Goal: Task Accomplishment & Management: Use online tool/utility

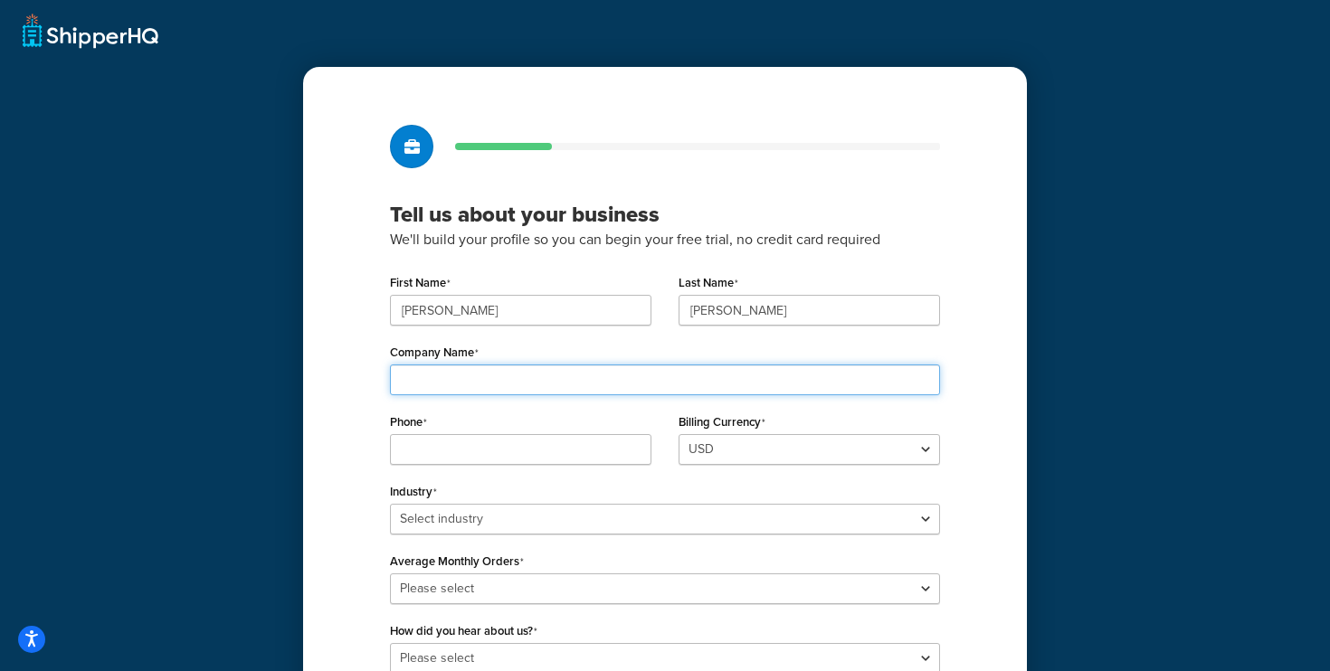
click at [521, 384] on input "Company Name" at bounding box center [665, 380] width 550 height 31
type input "Rain Harvesting"
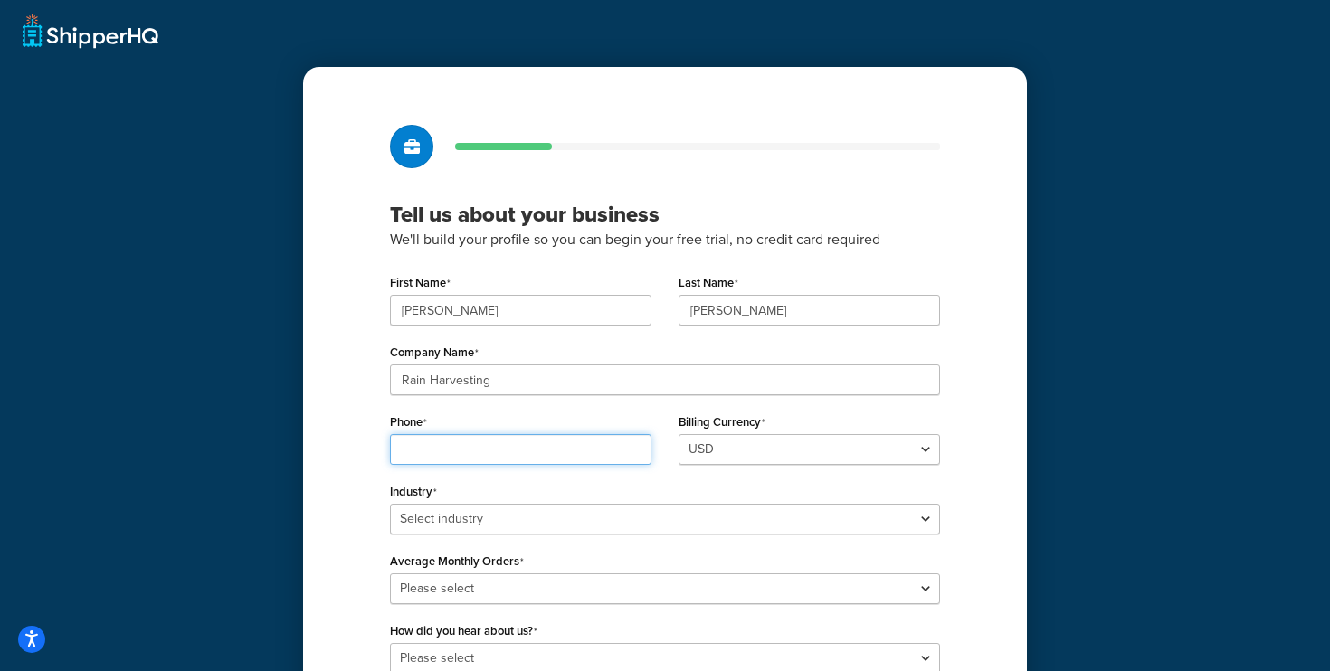
click at [544, 452] on input "Phone" at bounding box center [521, 449] width 262 height 31
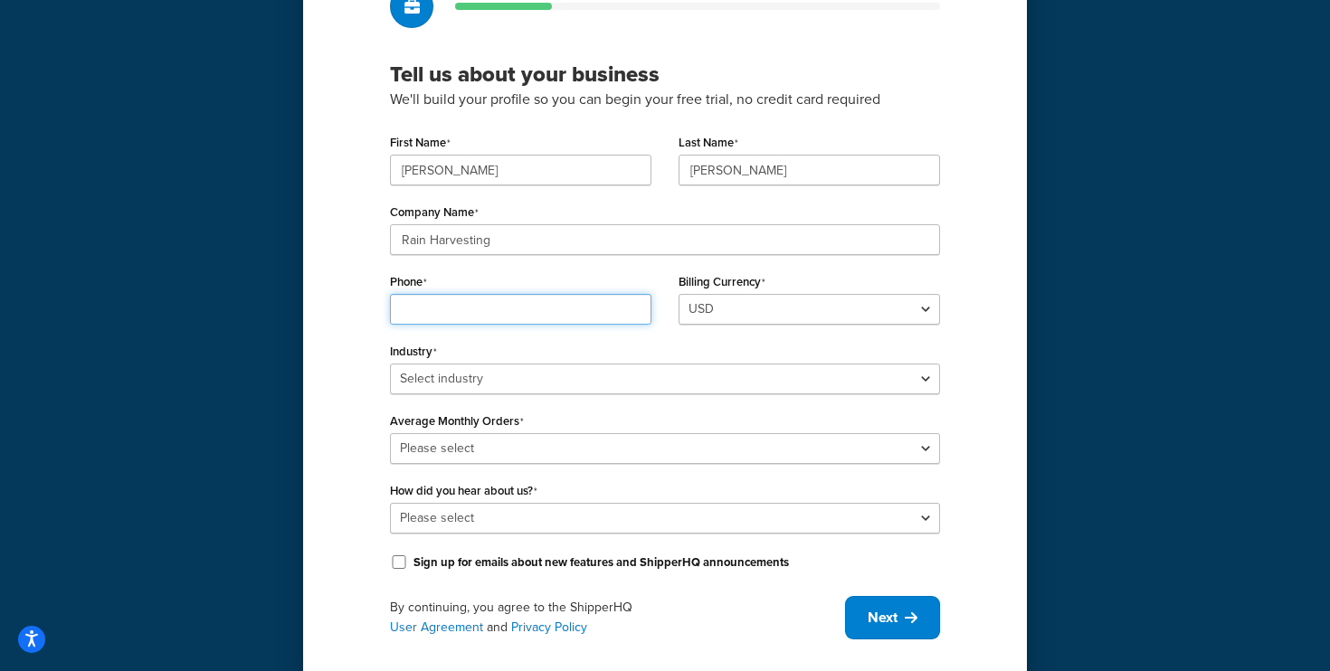
scroll to position [146, 0]
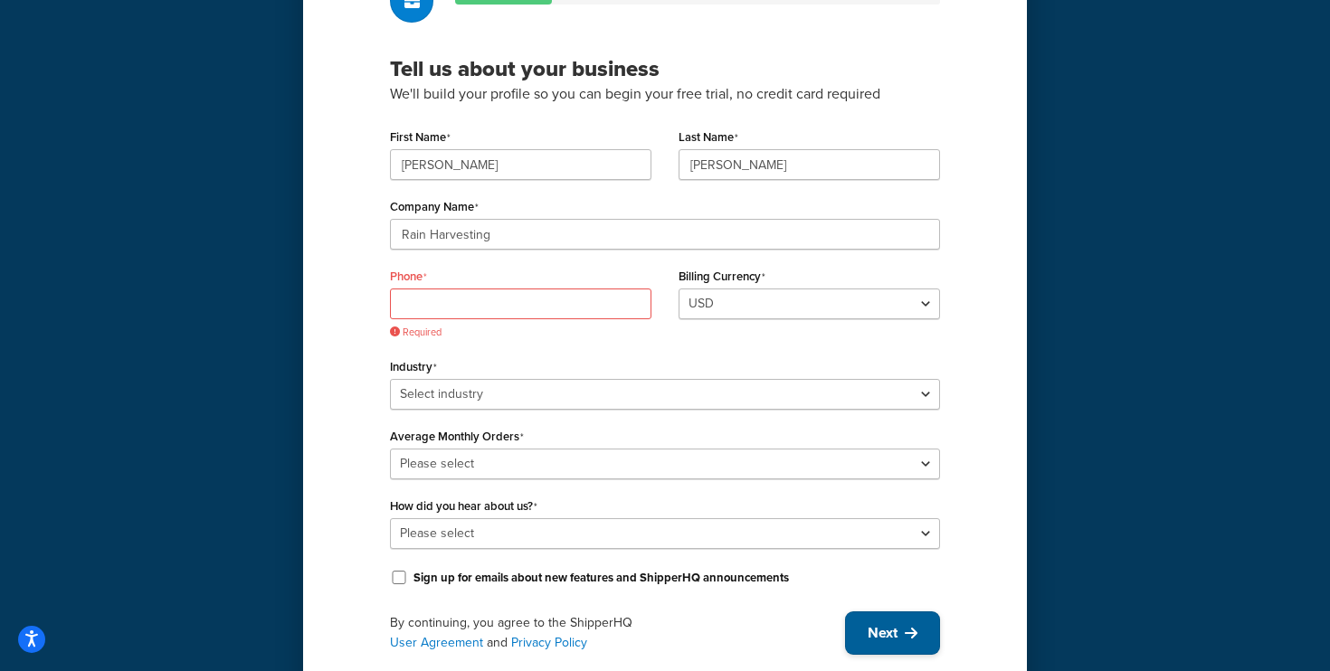
click at [894, 606] on div "Tell us about your business We'll build your profile so you can begin your free…" at bounding box center [665, 316] width 724 height 791
click at [471, 296] on input "Phone" at bounding box center [521, 304] width 262 height 31
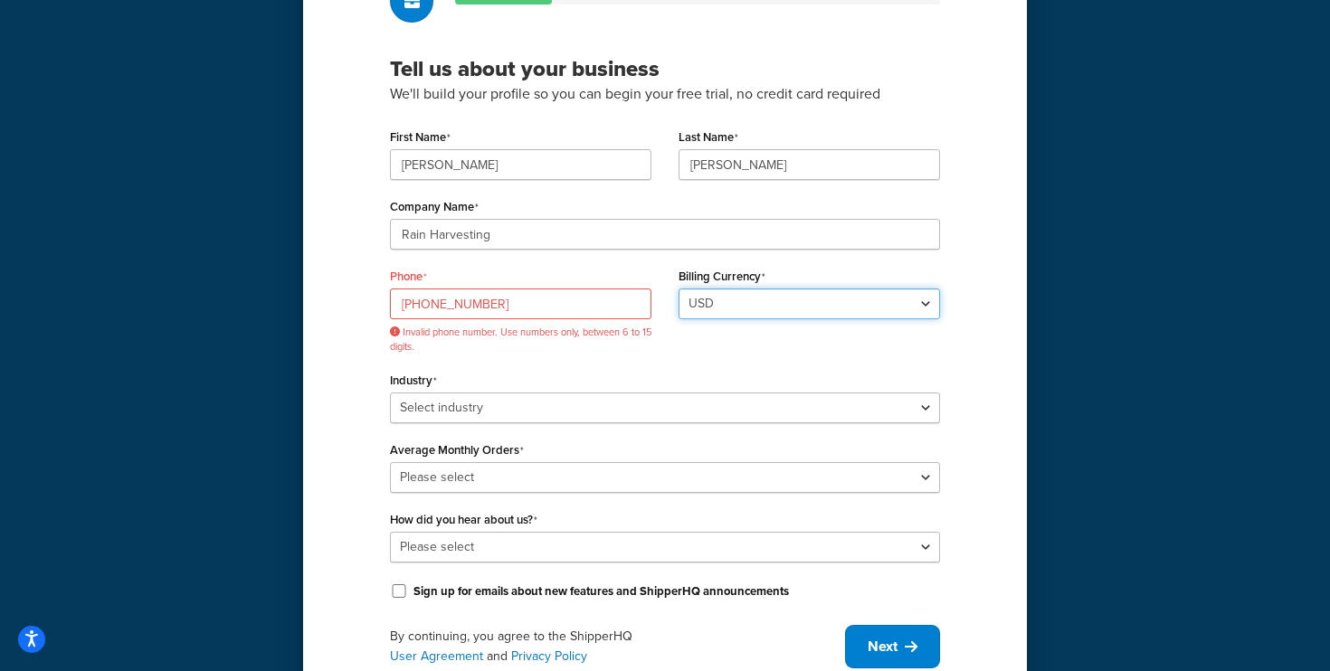
click at [714, 309] on select "USD" at bounding box center [810, 304] width 262 height 31
click at [471, 429] on div "First Name Gareth Last Name Horton Company Name Rain Harvesting Phone +61444444…" at bounding box center [665, 364] width 550 height 480
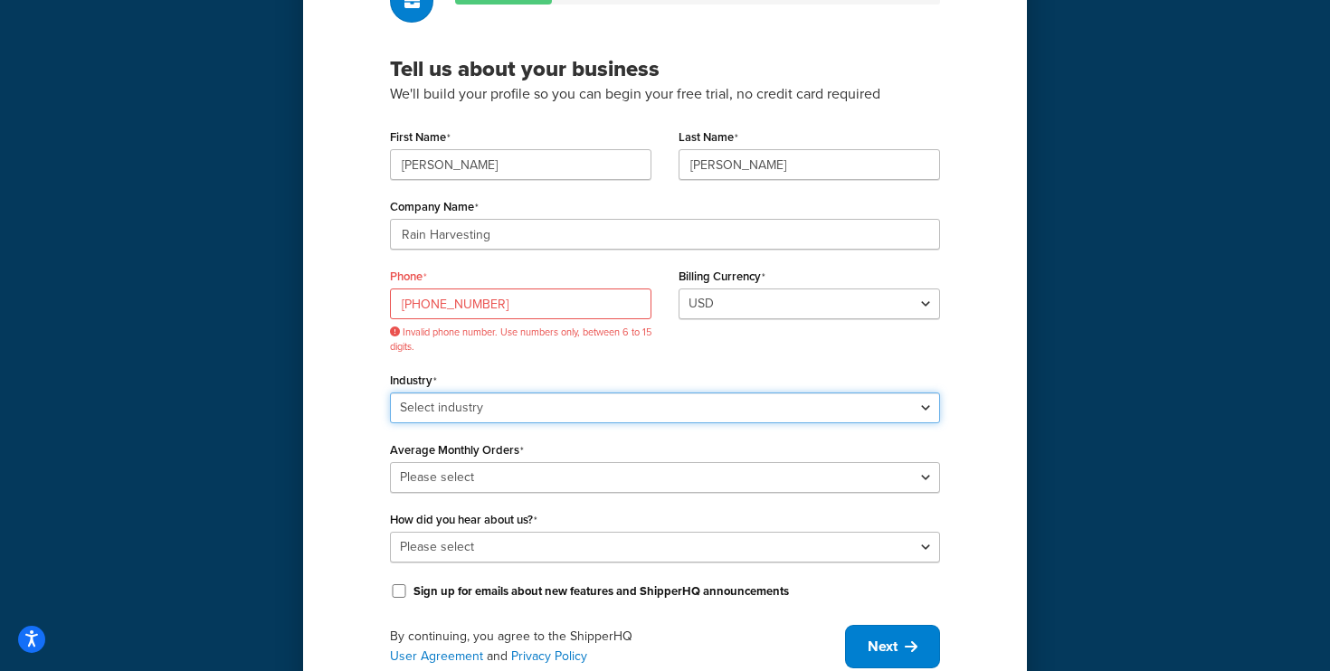
click at [502, 411] on select "Select industry Automotive Adult Agriculture Alcohol, Tobacco & CBD Arts & Craf…" at bounding box center [665, 408] width 550 height 31
click at [423, 303] on input "+61444444444" at bounding box center [521, 304] width 262 height 31
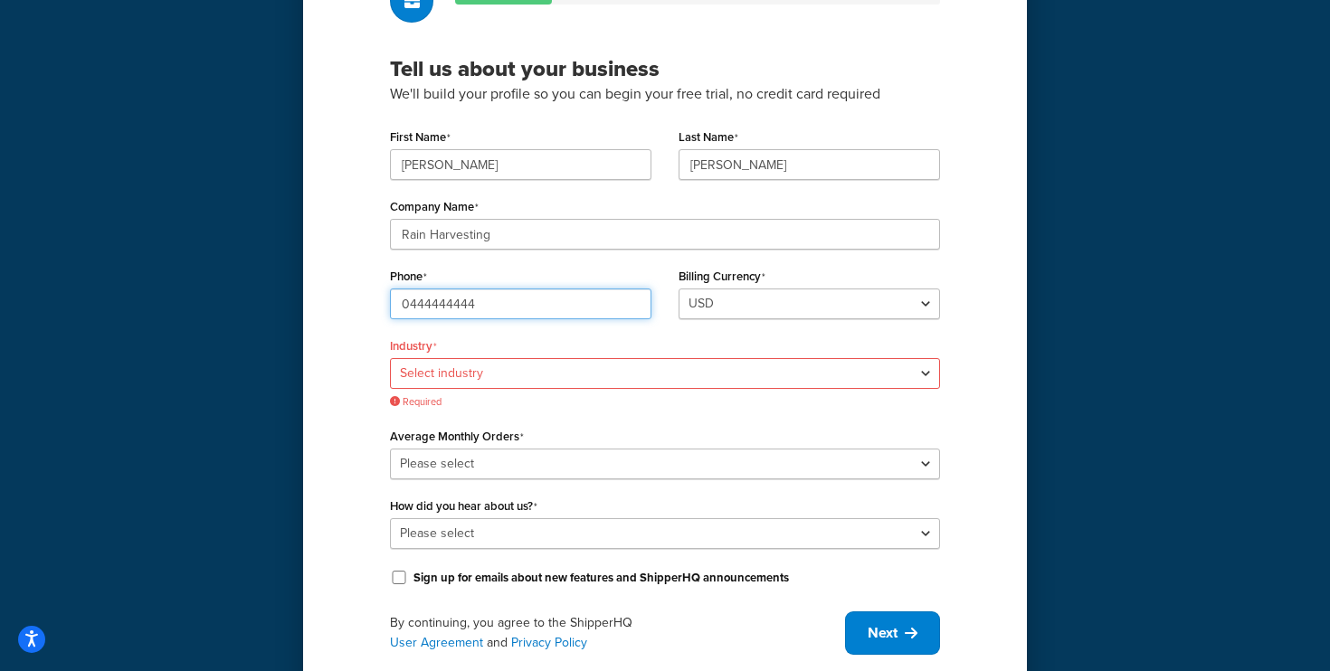
type input "0444444444"
click at [531, 333] on div "Phone 0444444444" at bounding box center [520, 298] width 289 height 70
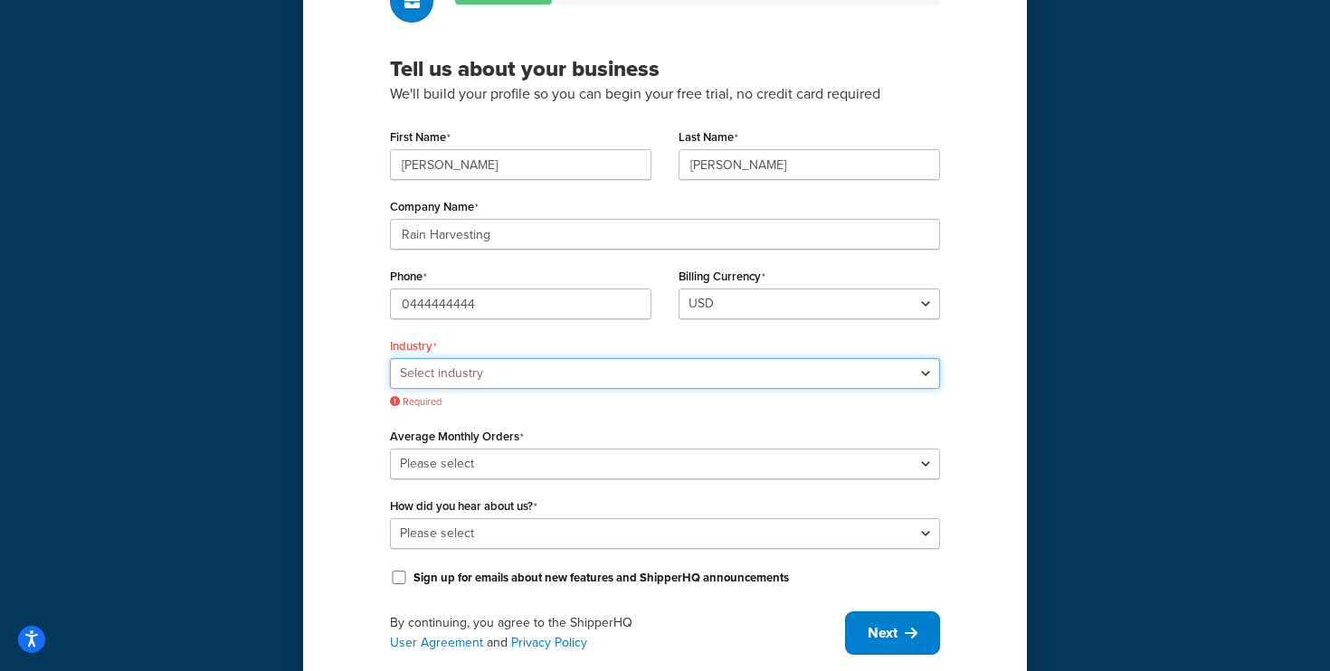
click at [473, 376] on select "Select industry Automotive Adult Agriculture Alcohol, Tobacco & CBD Arts & Craf…" at bounding box center [665, 373] width 550 height 31
click at [463, 376] on select "Select industry Automotive Adult Agriculture Alcohol, Tobacco & CBD Arts & Craf…" at bounding box center [665, 373] width 550 height 31
click at [390, 358] on select "Select industry Automotive Adult Agriculture Alcohol, Tobacco & CBD Arts & Craf…" at bounding box center [665, 373] width 550 height 31
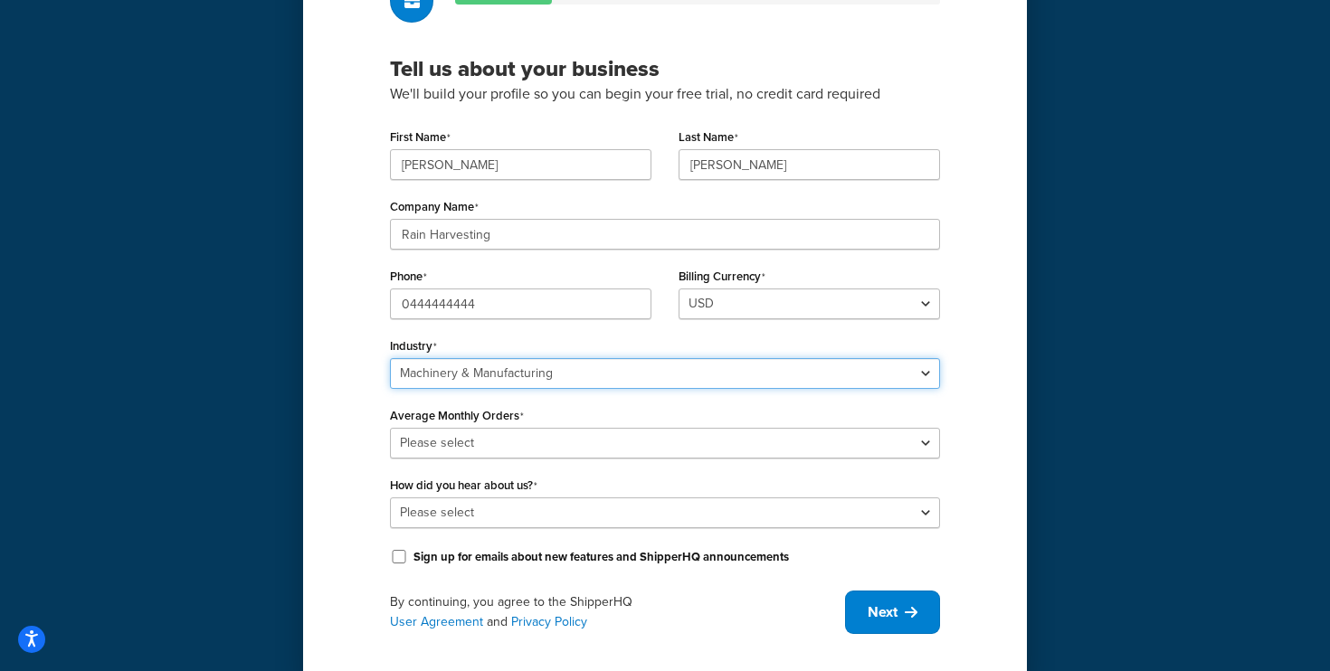
click at [481, 376] on select "Select industry Automotive Adult Agriculture Alcohol, Tobacco & CBD Arts & Craf…" at bounding box center [665, 373] width 550 height 31
select select "24"
click at [390, 358] on select "Select industry Automotive Adult Agriculture Alcohol, Tobacco & CBD Arts & Craf…" at bounding box center [665, 373] width 550 height 31
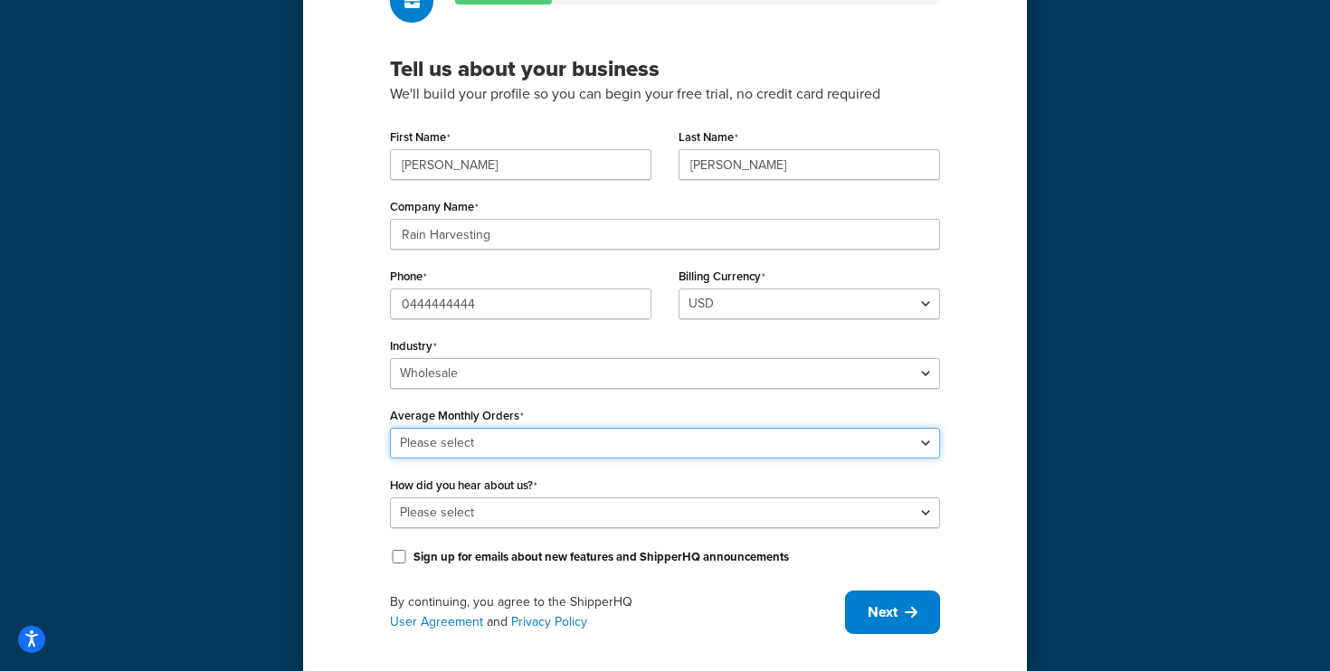
click at [462, 452] on select "Please select 0-500 501-1,000 1,001-10,000 10,001-20,000 Over 20,000" at bounding box center [665, 443] width 550 height 31
select select "1"
click at [390, 428] on select "Please select 0-500 501-1,000 1,001-10,000 10,001-20,000 Over 20,000" at bounding box center [665, 443] width 550 height 31
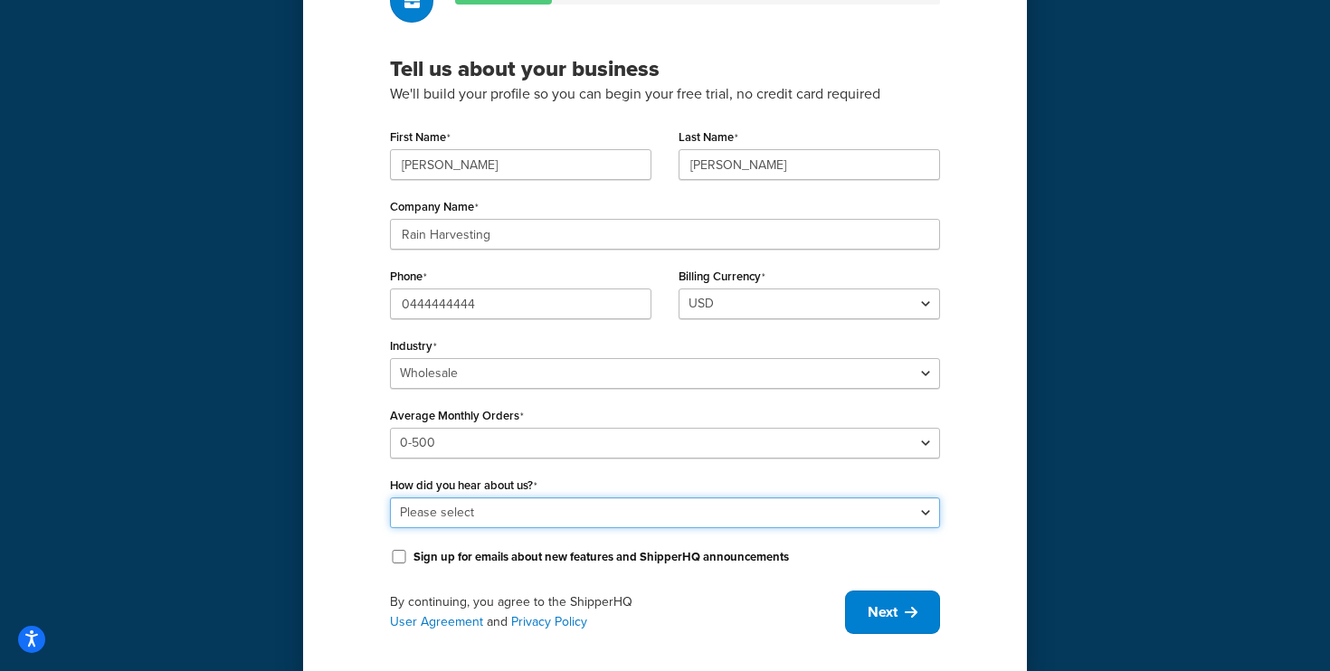
click at [431, 507] on select "Please select Online Search App Store or Marketplace Listing Referred by Agency…" at bounding box center [665, 513] width 550 height 31
select select "1"
click at [390, 498] on select "Please select Online Search App Store or Marketplace Listing Referred by Agency…" at bounding box center [665, 513] width 550 height 31
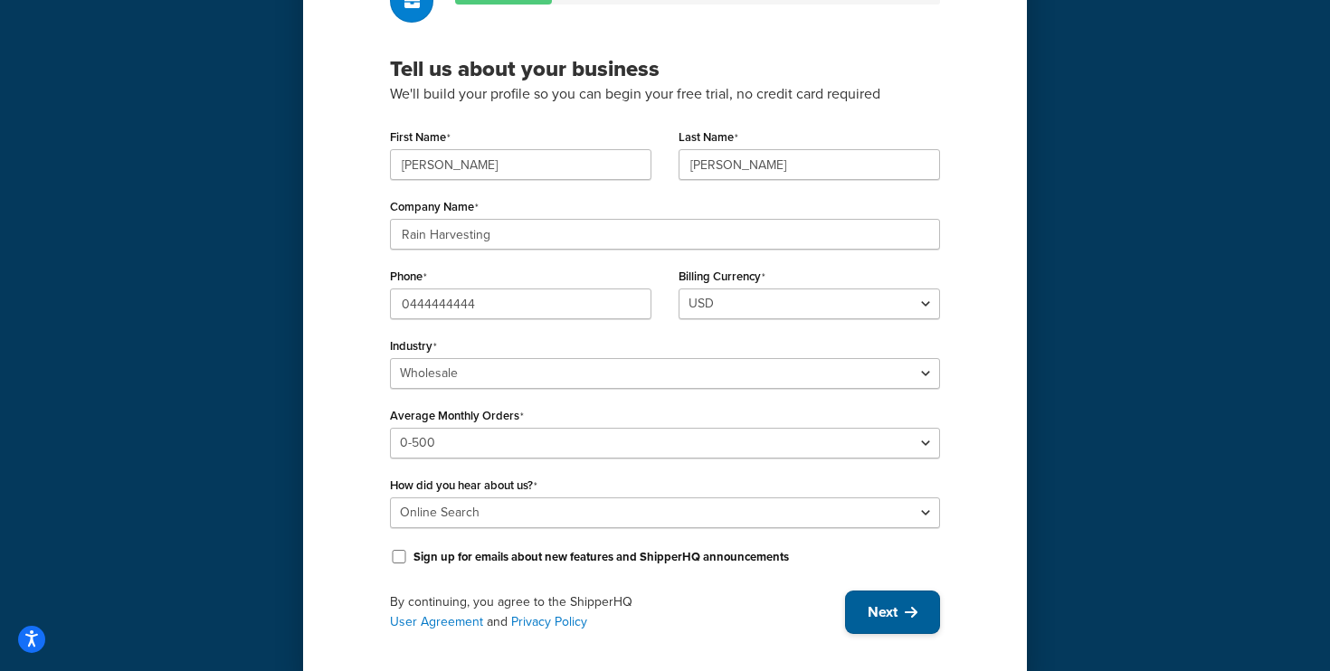
click at [876, 607] on span "Next" at bounding box center [883, 613] width 30 height 20
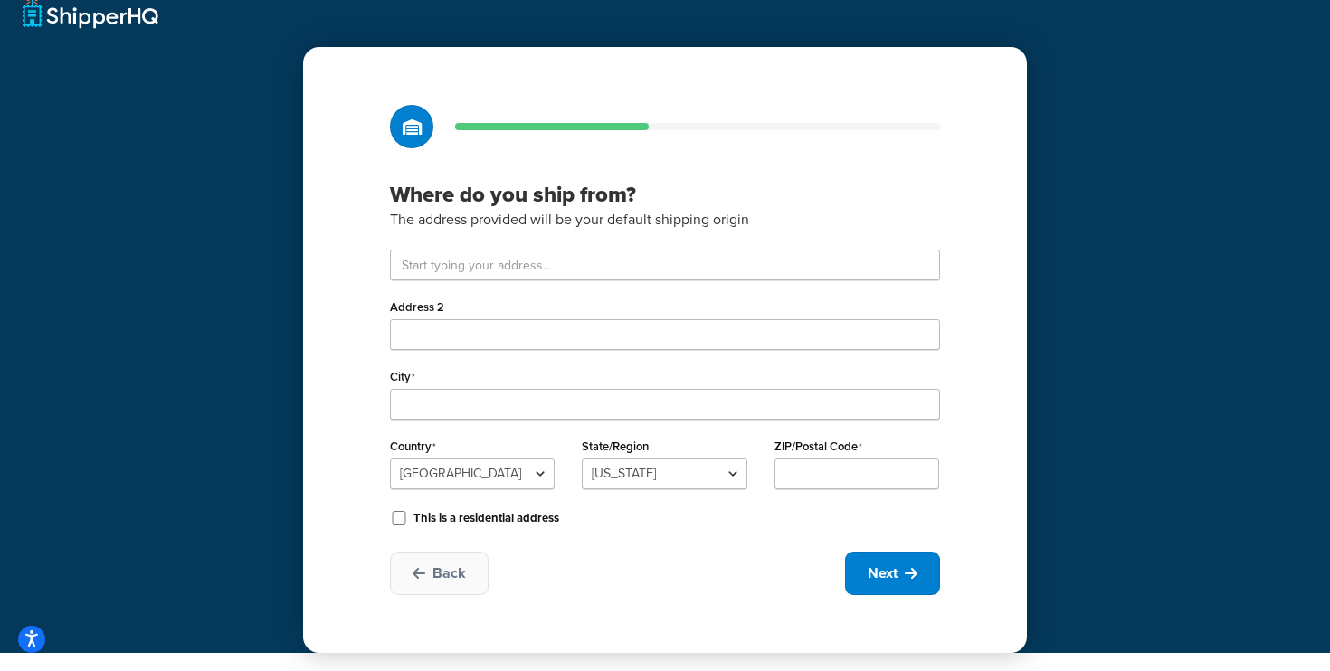
scroll to position [20, 0]
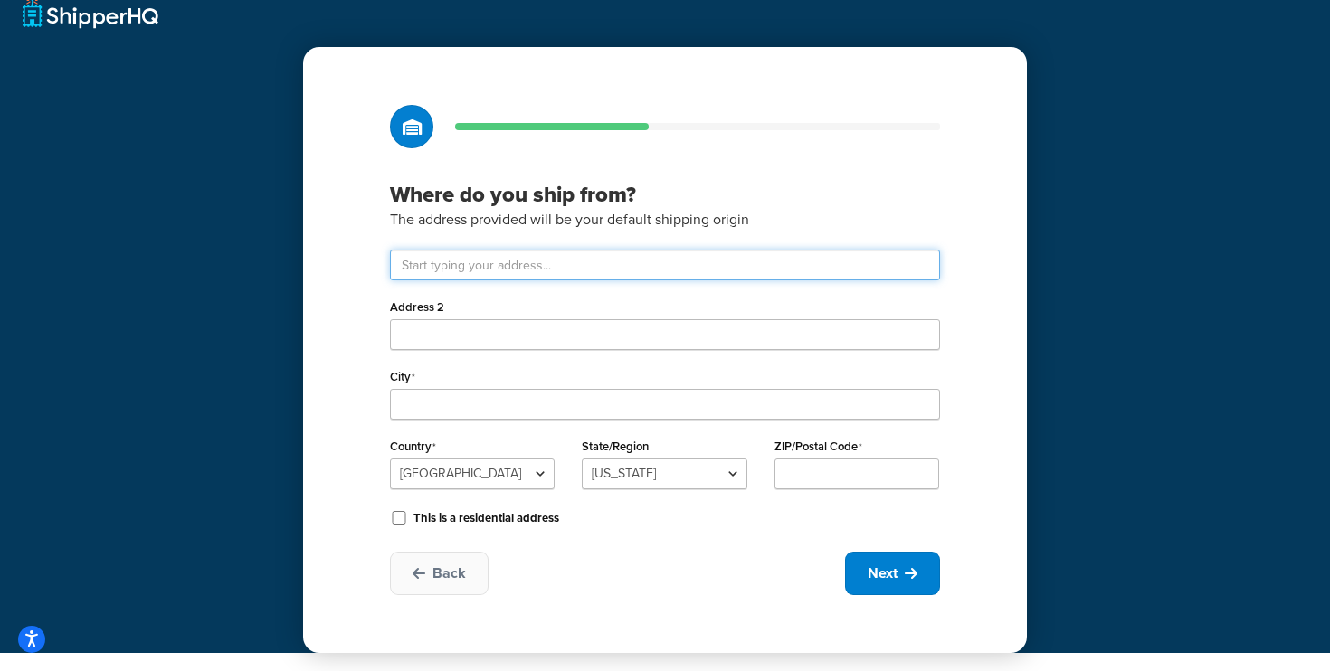
click at [494, 262] on input "text" at bounding box center [665, 265] width 550 height 31
paste input "368 Beatty Road"
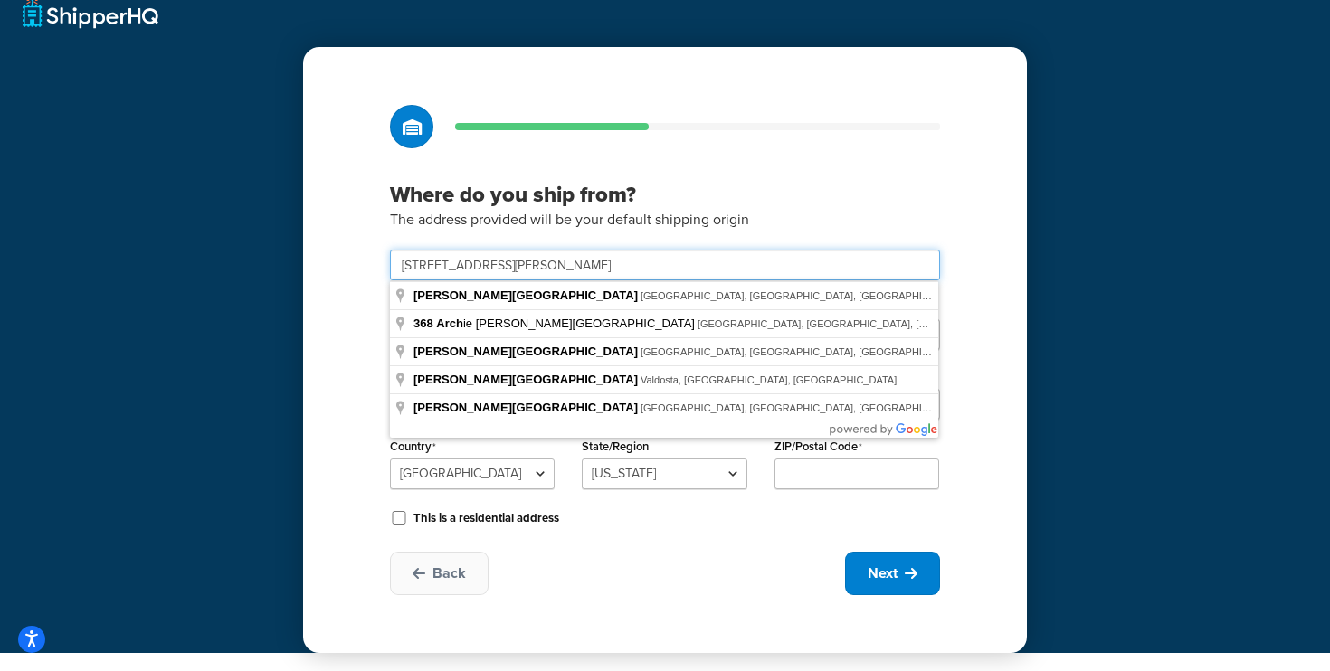
type input "368 Beatty Road, arch"
click at [480, 490] on div "Country United States United Kingdom Afghanistan Åland Islands Albania Algeria …" at bounding box center [472, 468] width 192 height 70
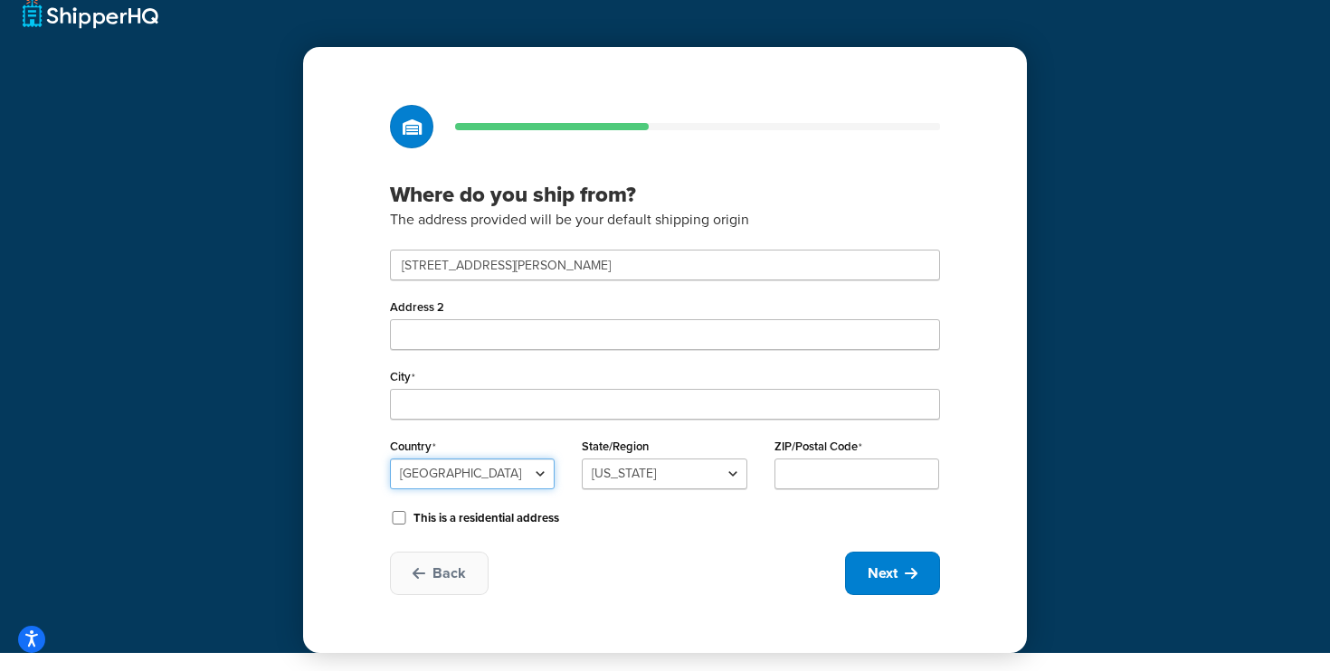
click at [492, 474] on select "United States United Kingdom Afghanistan Åland Islands Albania Algeria American…" at bounding box center [472, 474] width 165 height 31
select select "1013"
click at [390, 459] on select "United States United Kingdom Afghanistan Åland Islands Albania Algeria American…" at bounding box center [472, 474] width 165 height 31
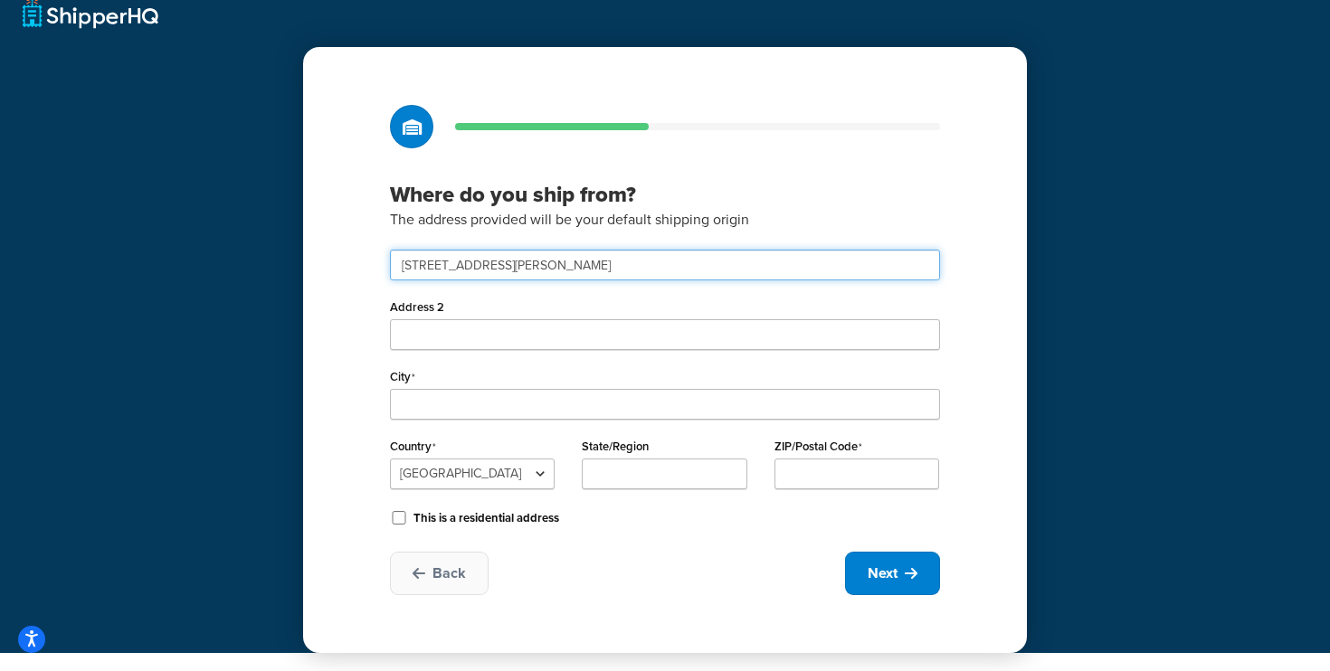
click at [534, 269] on input "368 Beatty Road, arch" at bounding box center [665, 265] width 550 height 31
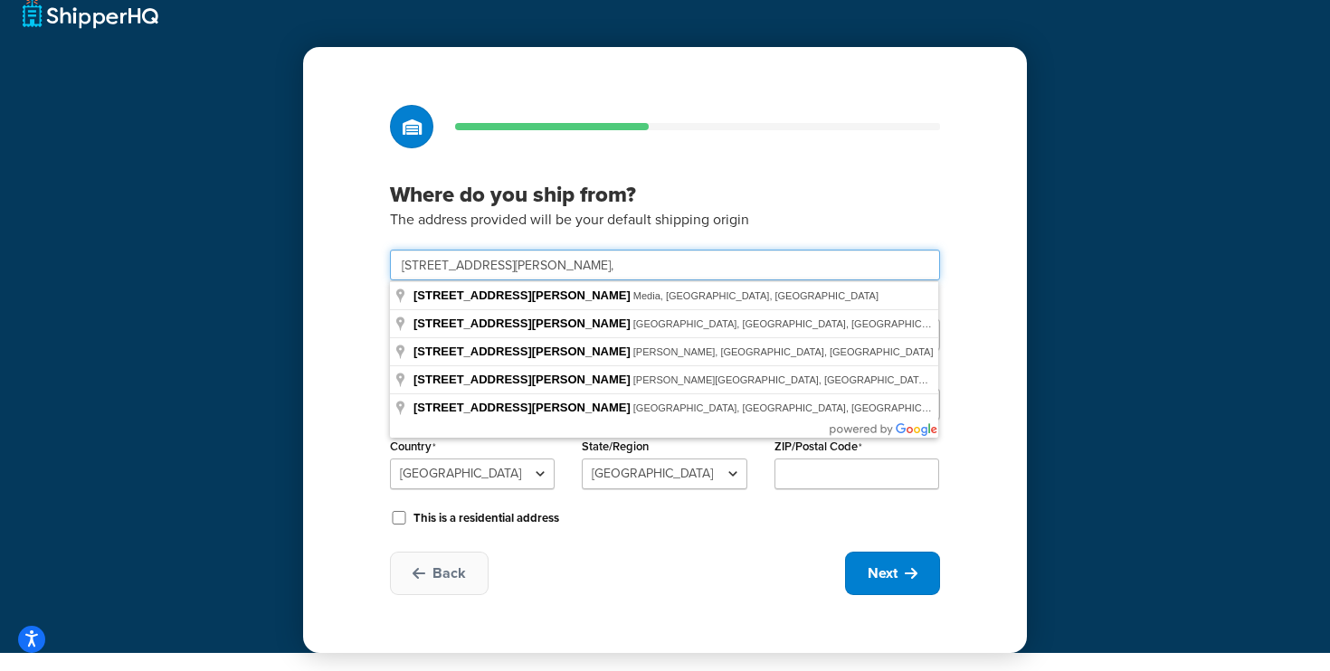
paste input "ARCHERFIELD"
type input "368 Beatty Road"
click at [633, 191] on h3 "Where do you ship from?" at bounding box center [665, 194] width 550 height 27
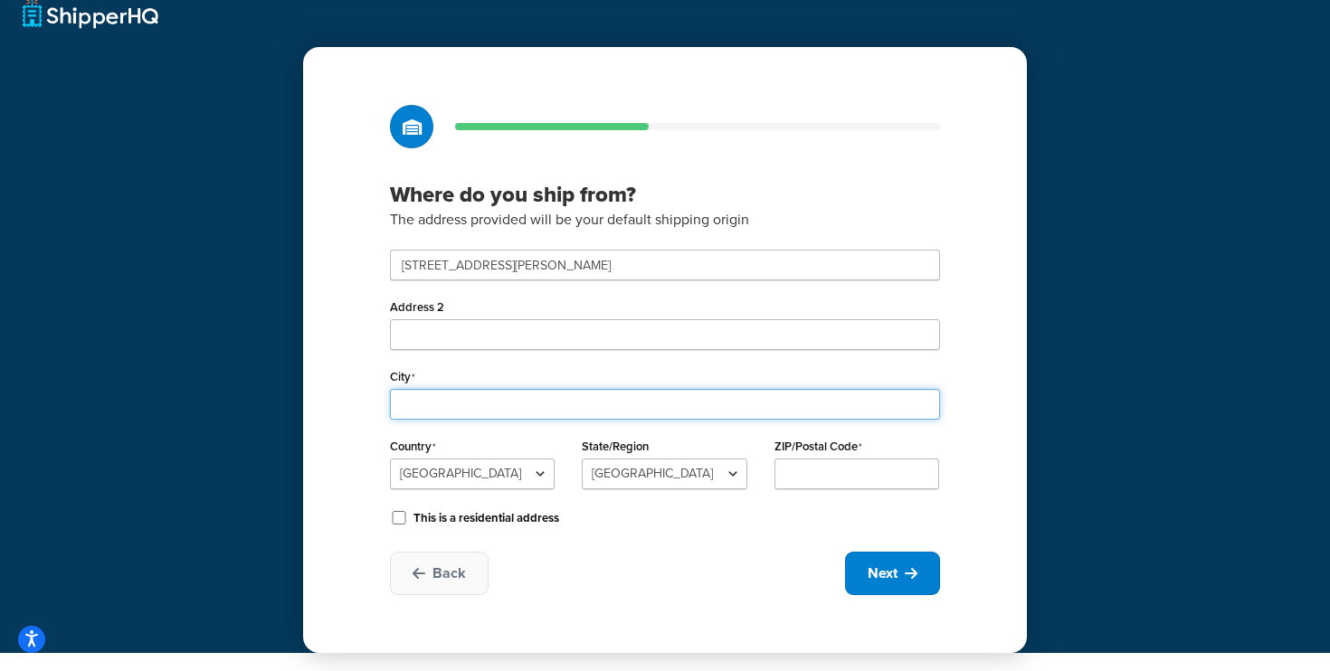
click at [433, 399] on input "City" at bounding box center [665, 404] width 550 height 31
paste input "ARCHERFIELD"
type input "ARCHERFIELD"
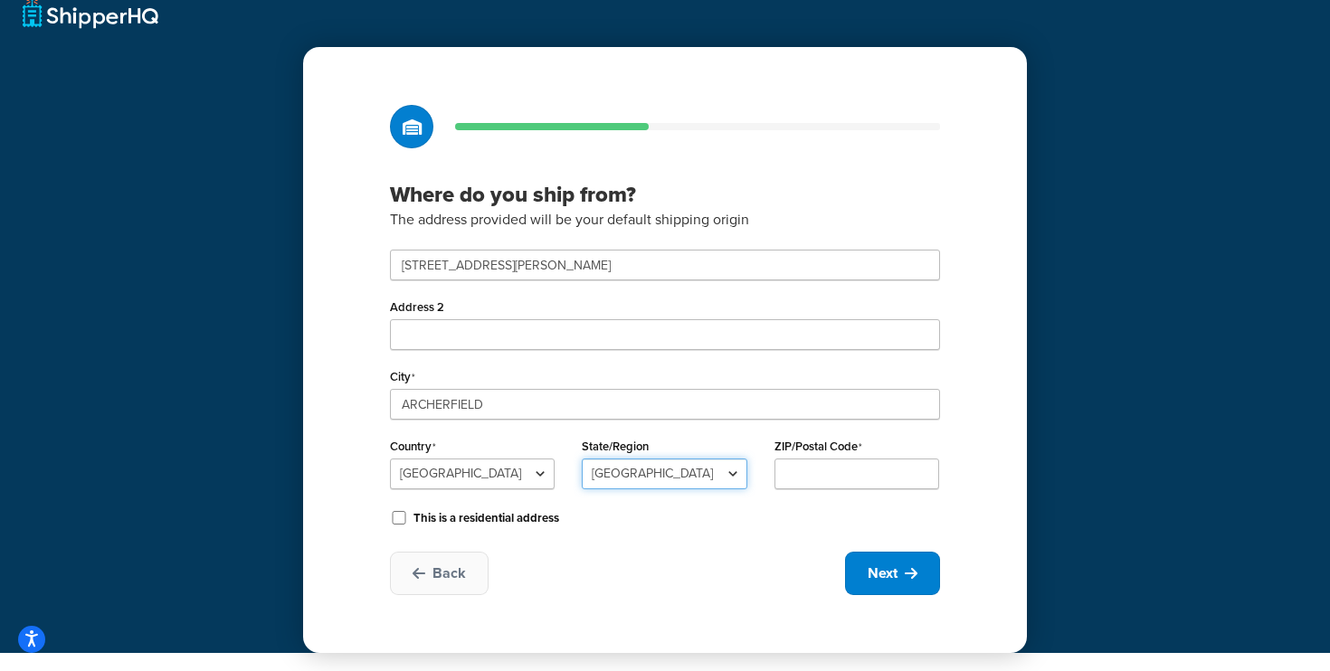
click at [710, 483] on select "Australian Capital Territory New South Wales Northern Territory Queensland Sout…" at bounding box center [664, 474] width 165 height 31
select select "176"
click at [582, 459] on select "Australian Capital Territory New South Wales Northern Territory Queensland Sout…" at bounding box center [664, 474] width 165 height 31
click at [815, 468] on input "ZIP/Postal Code" at bounding box center [857, 474] width 165 height 31
paste input "4108"
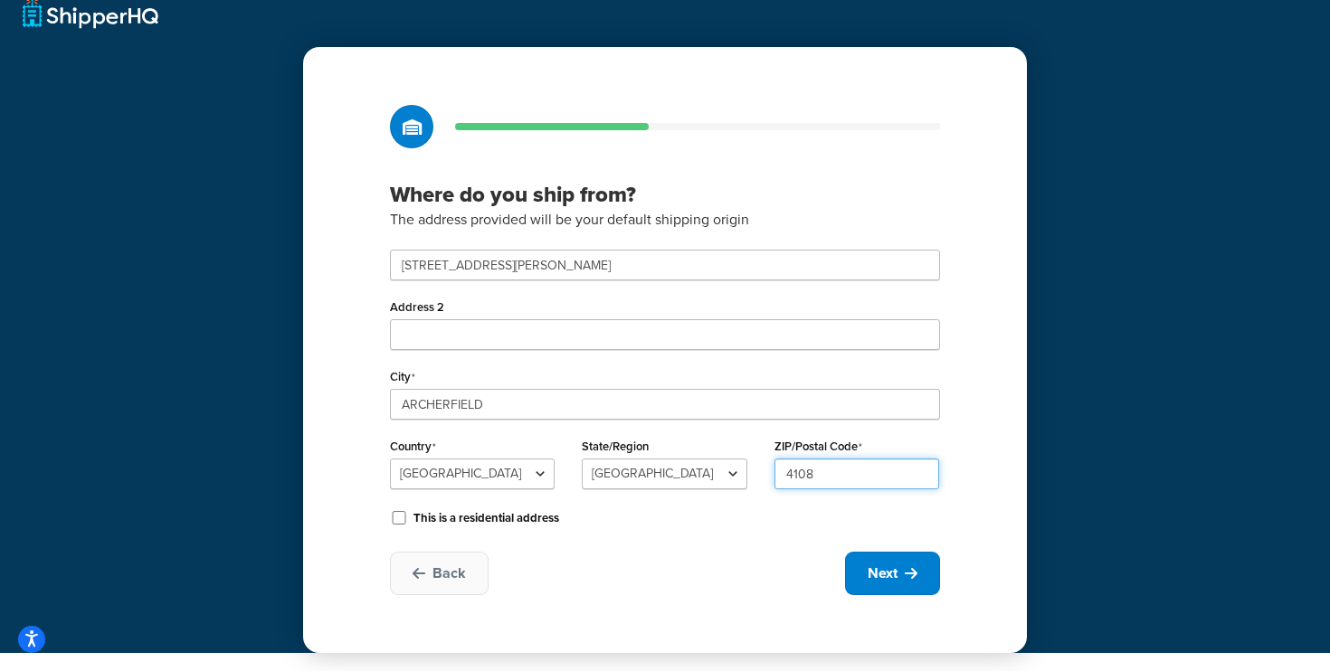
type input "4108"
click at [969, 388] on div "Where do you ship from? The address provided will be your default shipping orig…" at bounding box center [665, 350] width 724 height 606
click at [876, 581] on span "Next" at bounding box center [883, 574] width 30 height 20
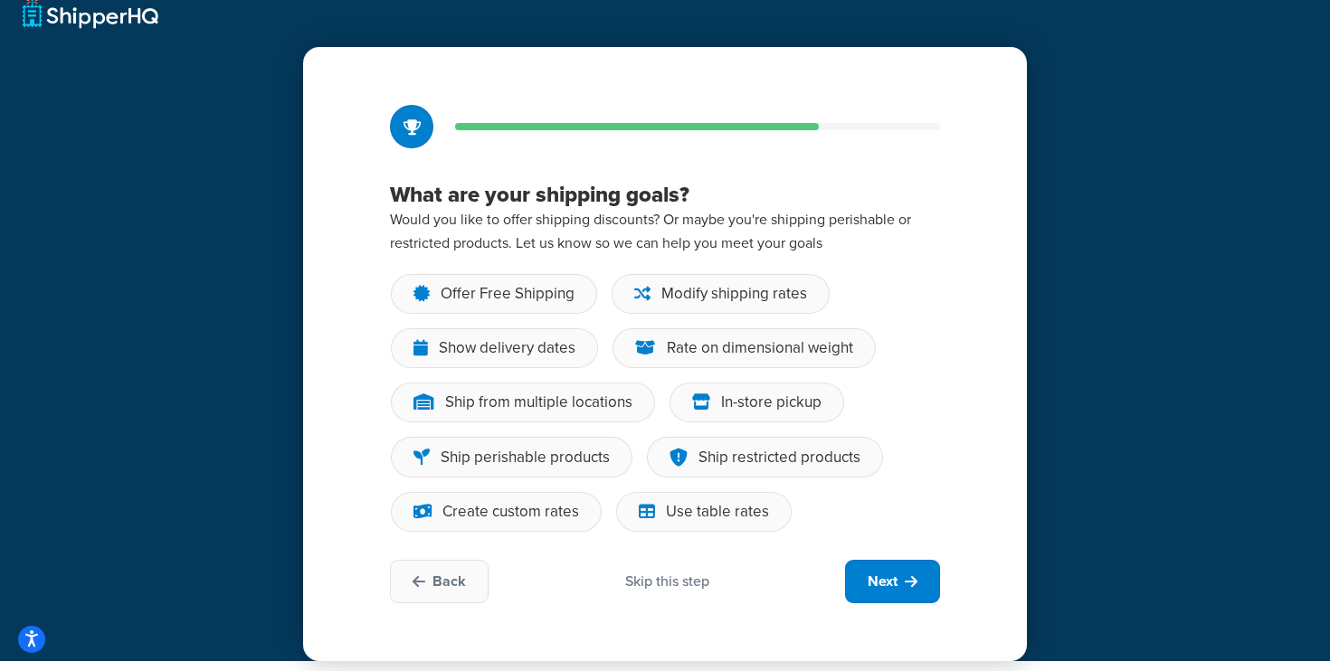
click at [665, 588] on div "Skip this step" at bounding box center [667, 582] width 84 height 20
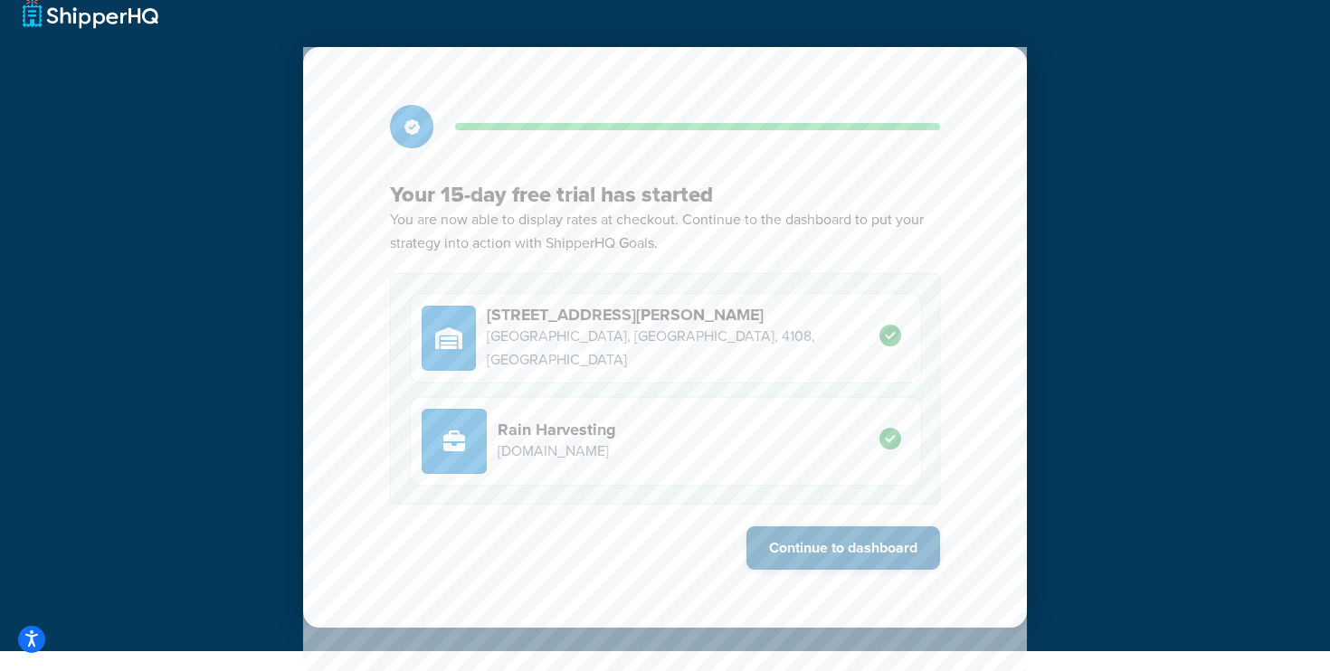
click at [805, 545] on button "Continue to dashboard" at bounding box center [844, 548] width 194 height 43
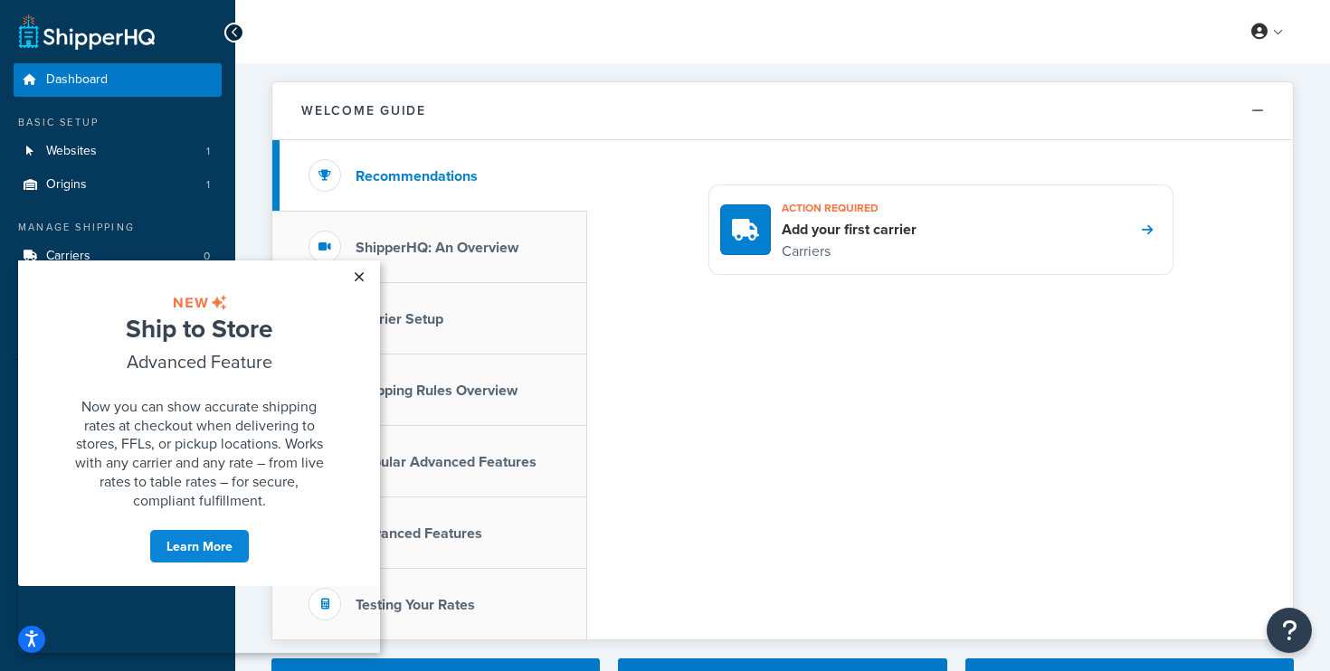
click at [362, 273] on link "×" at bounding box center [359, 277] width 32 height 33
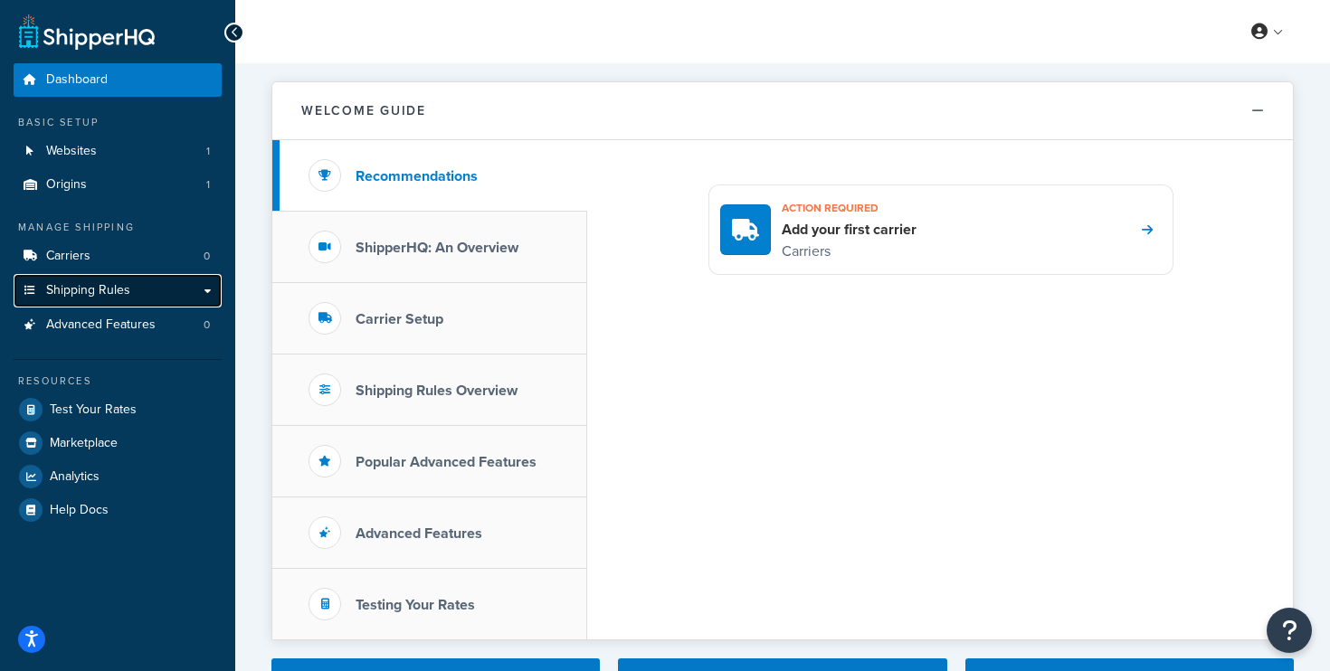
click at [207, 290] on link "Shipping Rules" at bounding box center [118, 290] width 208 height 33
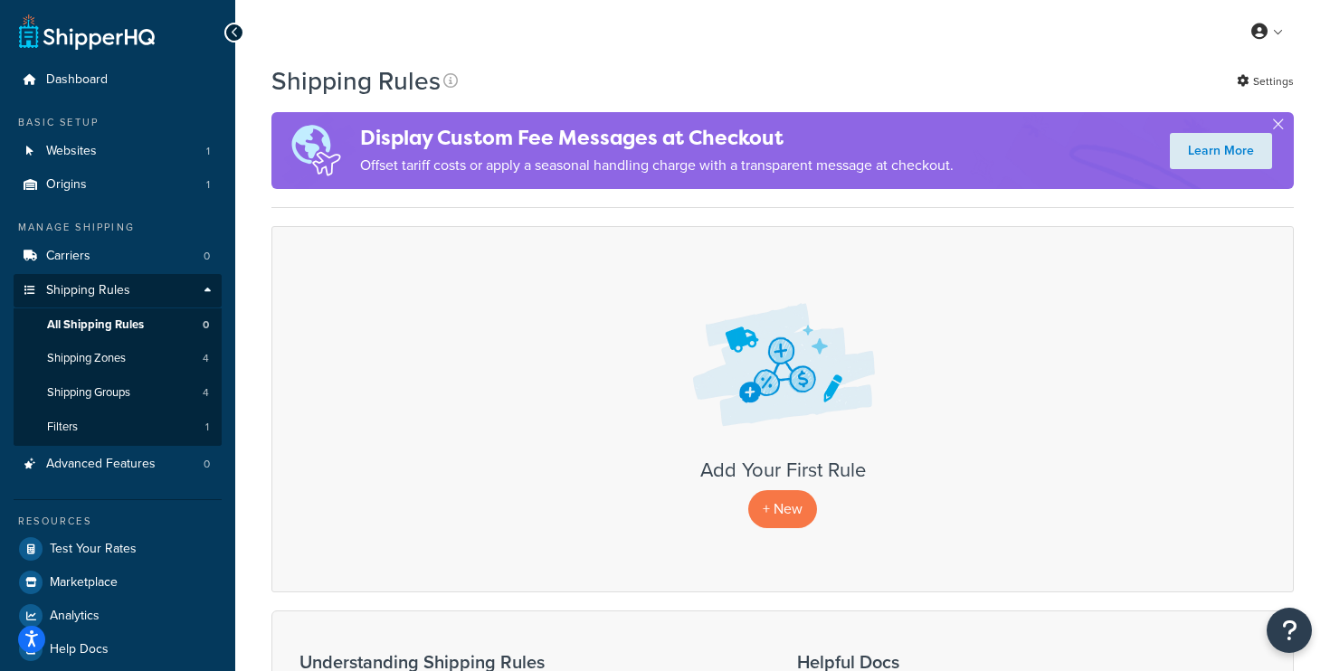
click at [775, 71] on div "Shipping Rules Settings" at bounding box center [782, 80] width 1023 height 35
click at [94, 154] on span "Websites" at bounding box center [71, 151] width 51 height 15
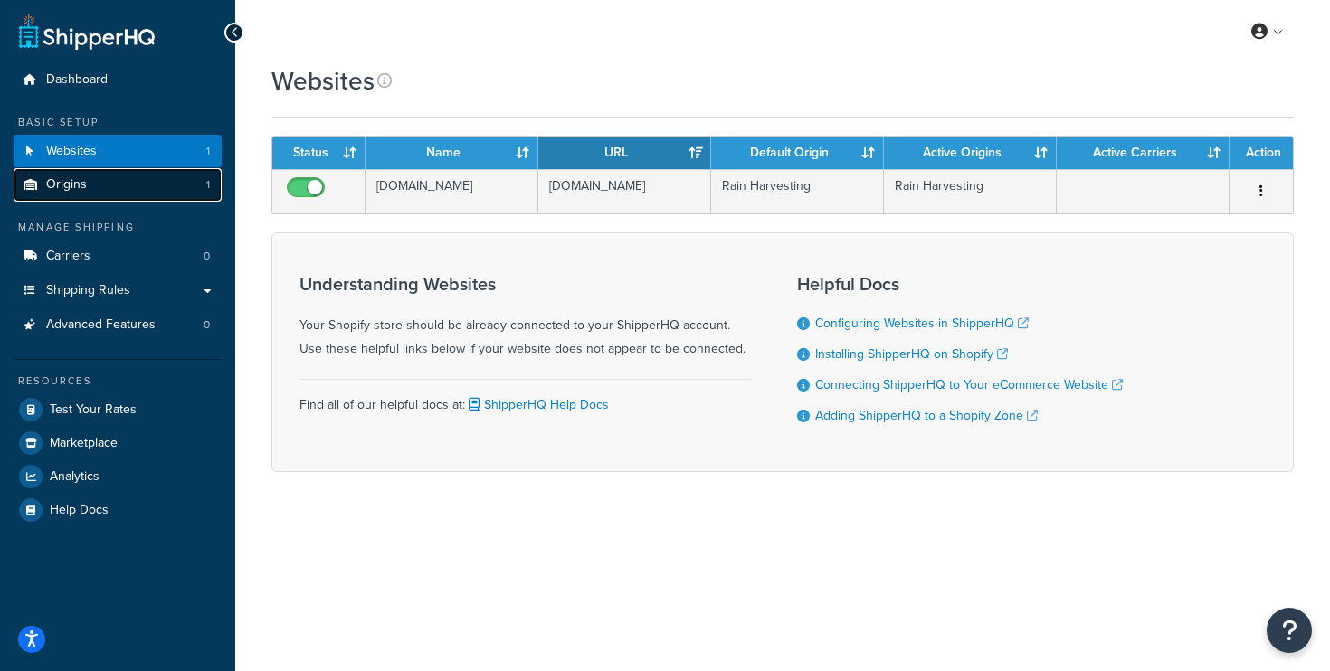
click at [82, 189] on span "Origins" at bounding box center [66, 184] width 41 height 15
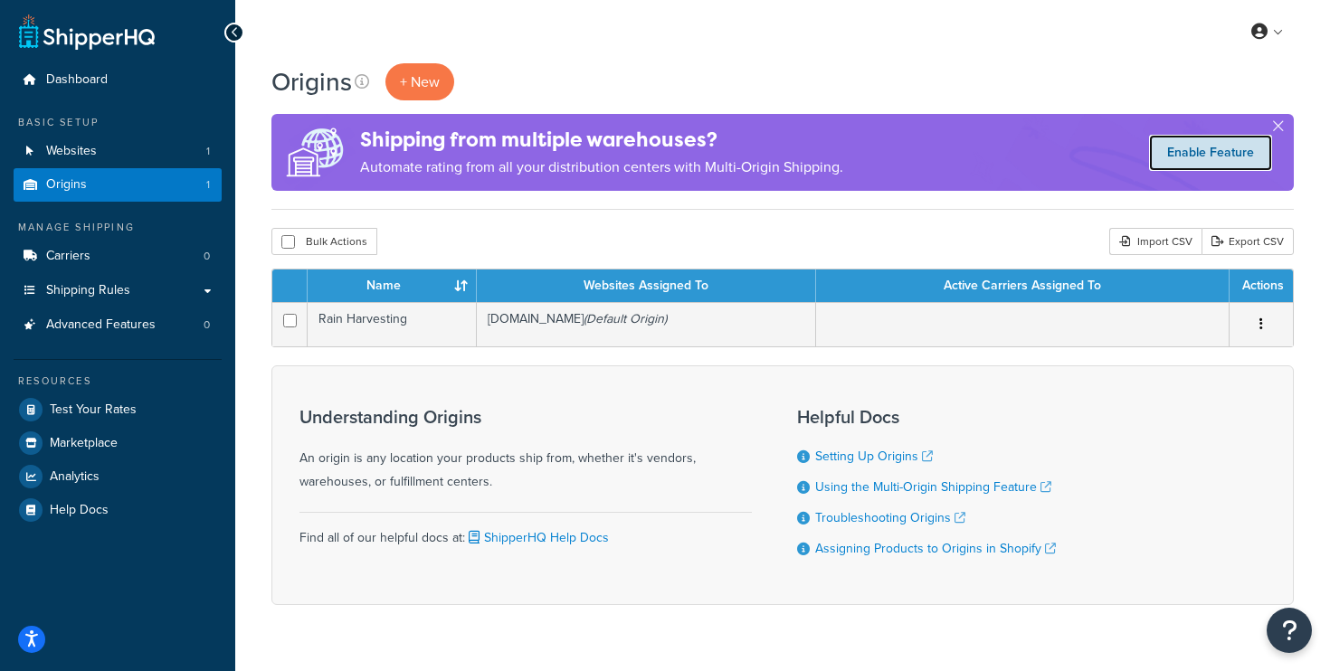
click at [1231, 157] on link "Enable Feature" at bounding box center [1210, 153] width 123 height 36
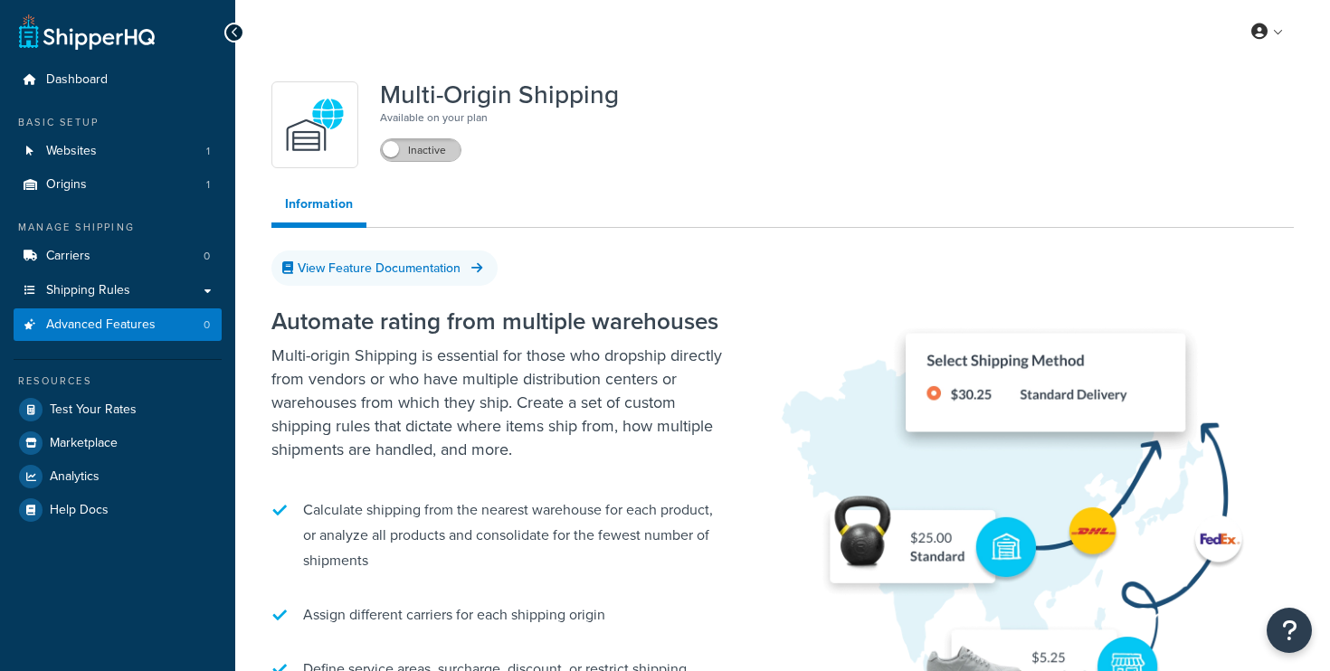
click at [411, 152] on label "Inactive" at bounding box center [421, 150] width 80 height 22
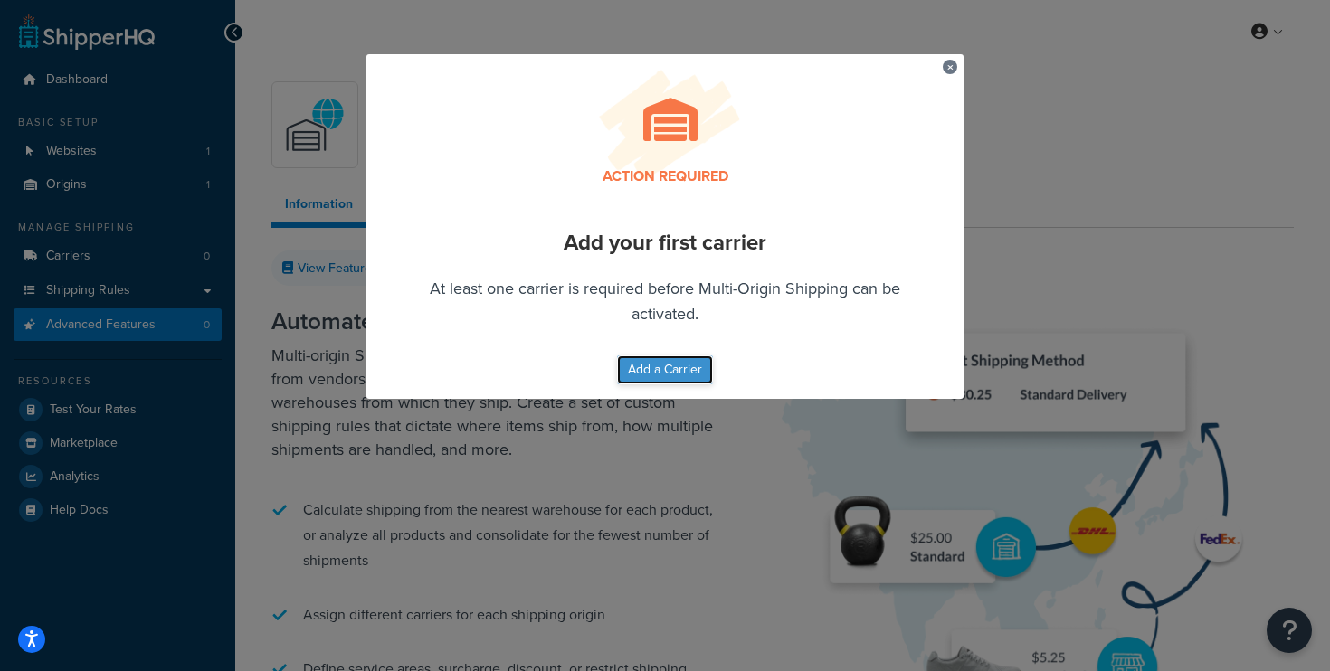
click at [645, 367] on button "Add a Carrier" at bounding box center [665, 370] width 96 height 29
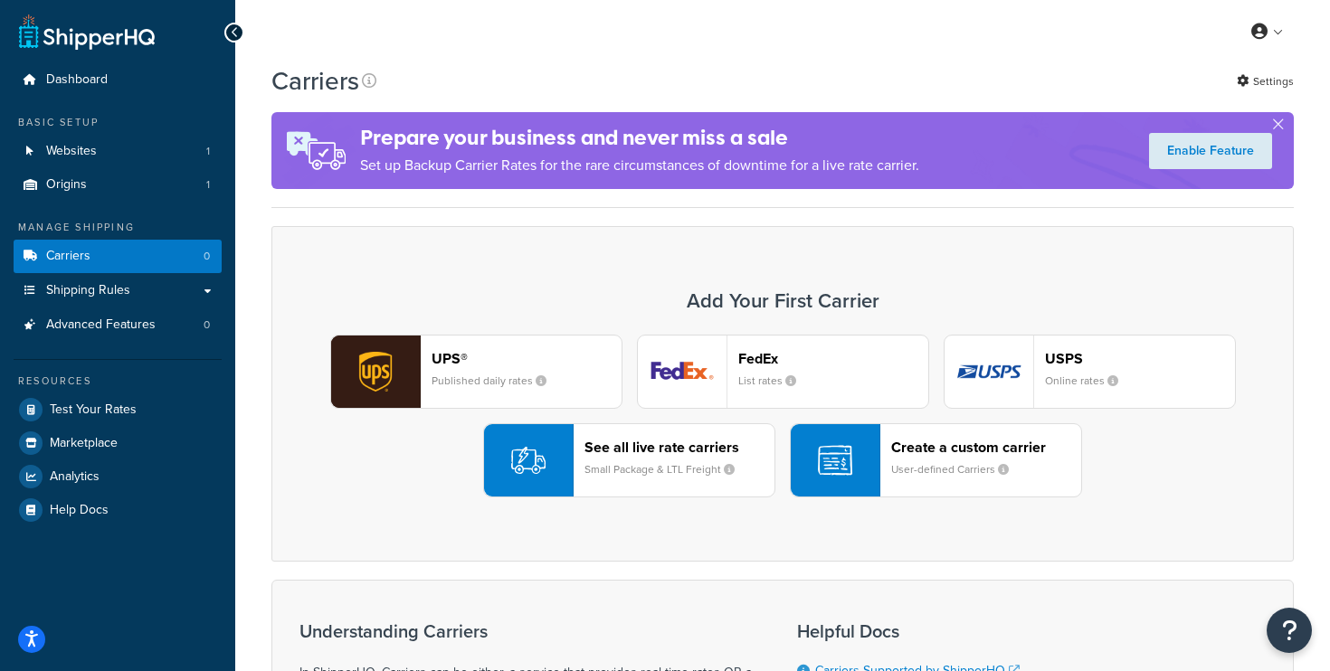
click at [945, 445] on header "Create a custom carrier" at bounding box center [986, 447] width 190 height 17
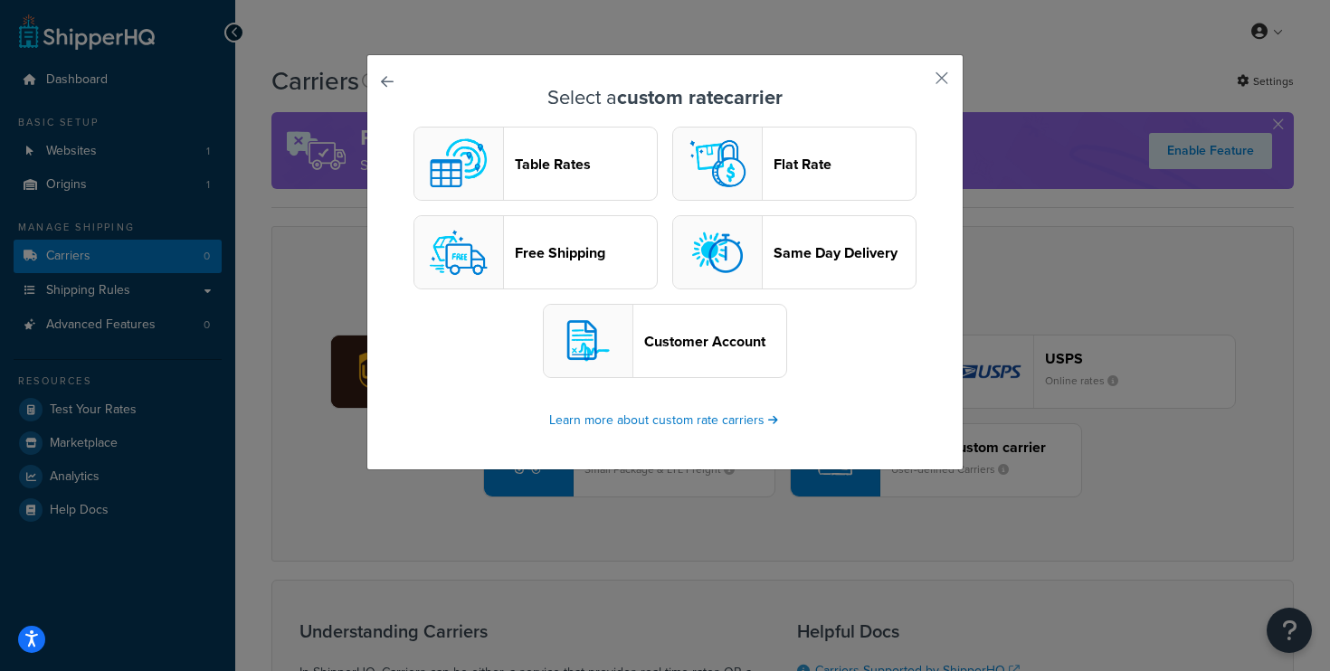
click at [538, 171] on header "Table Rates" at bounding box center [586, 164] width 142 height 17
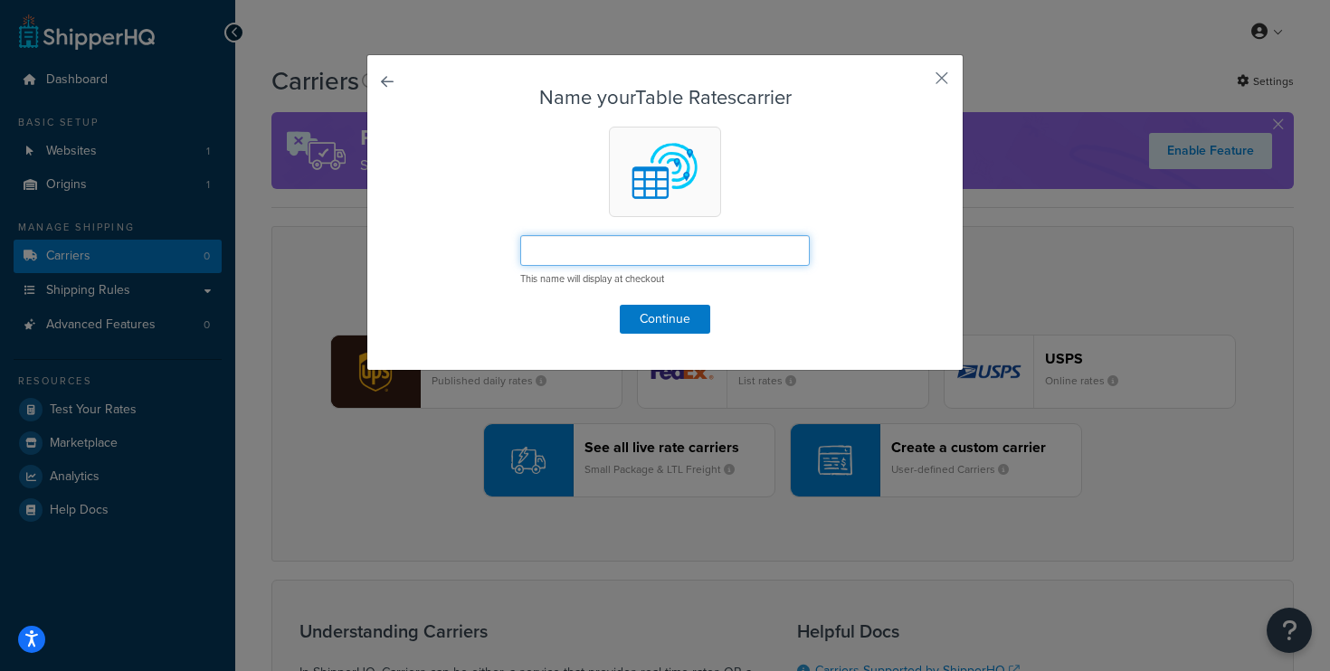
click at [585, 249] on input "text" at bounding box center [665, 250] width 290 height 31
type input "Crane ZA"
click at [676, 322] on button "Continue" at bounding box center [665, 319] width 90 height 29
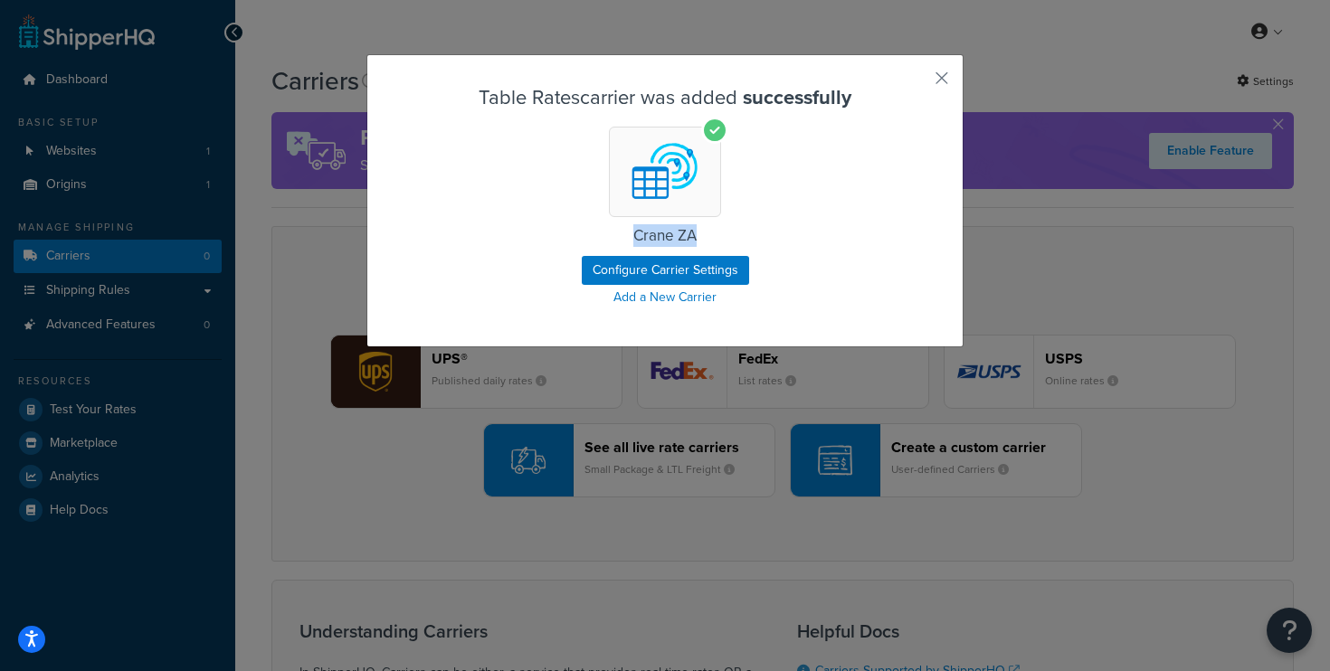
drag, startPoint x: 710, startPoint y: 233, endPoint x: 632, endPoint y: 228, distance: 78.9
click at [632, 228] on h5 "Crane ZA" at bounding box center [665, 236] width 483 height 17
click at [682, 265] on button "Configure Carrier Settings" at bounding box center [665, 270] width 167 height 29
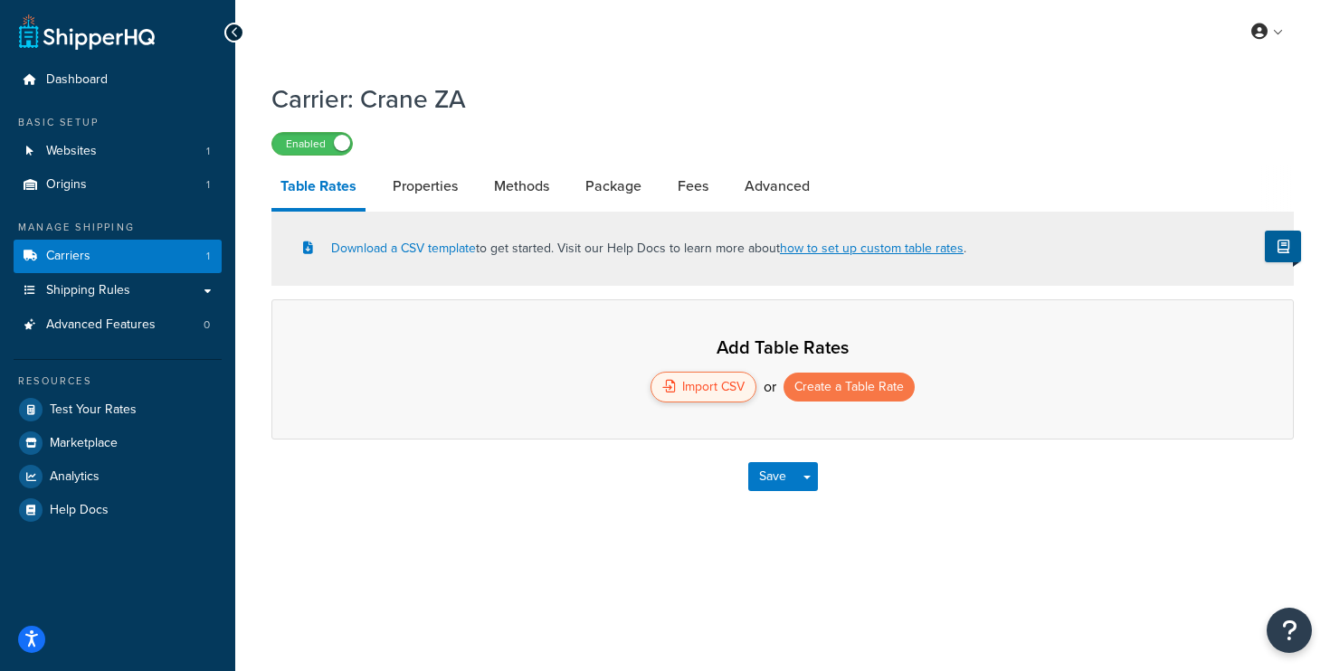
click at [716, 384] on div "Import CSV" at bounding box center [704, 387] width 106 height 31
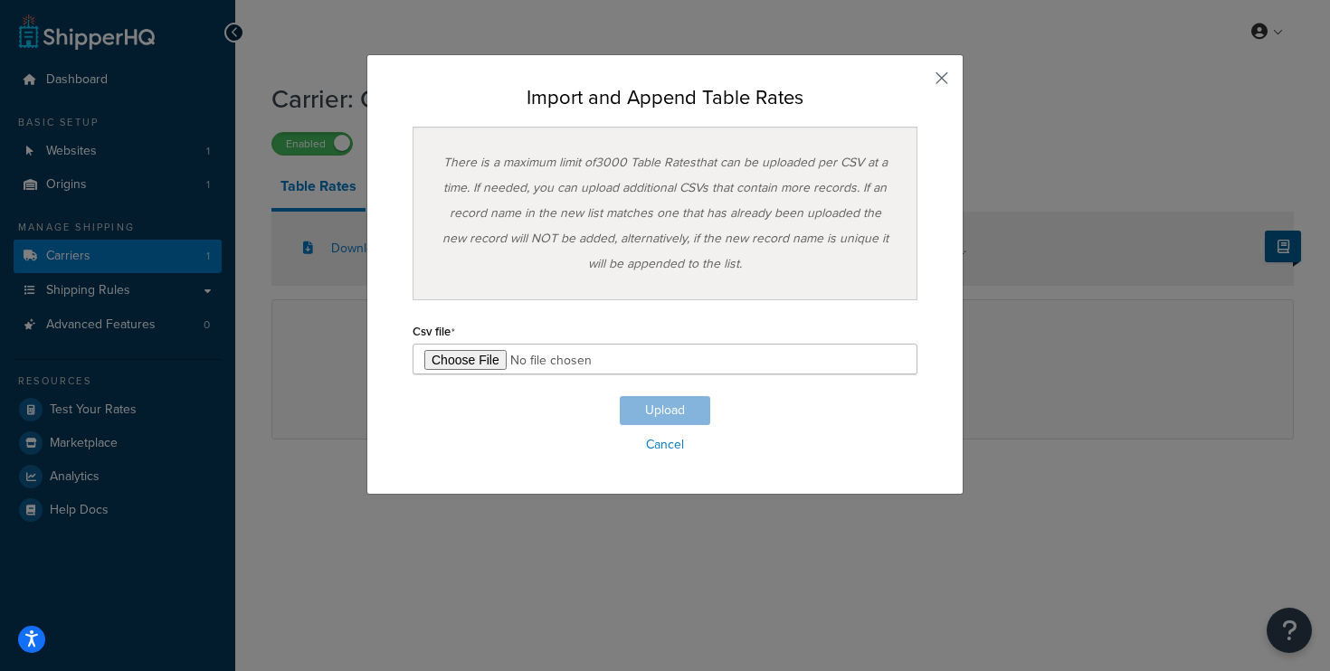
click at [918, 82] on button "button" at bounding box center [915, 84] width 5 height 5
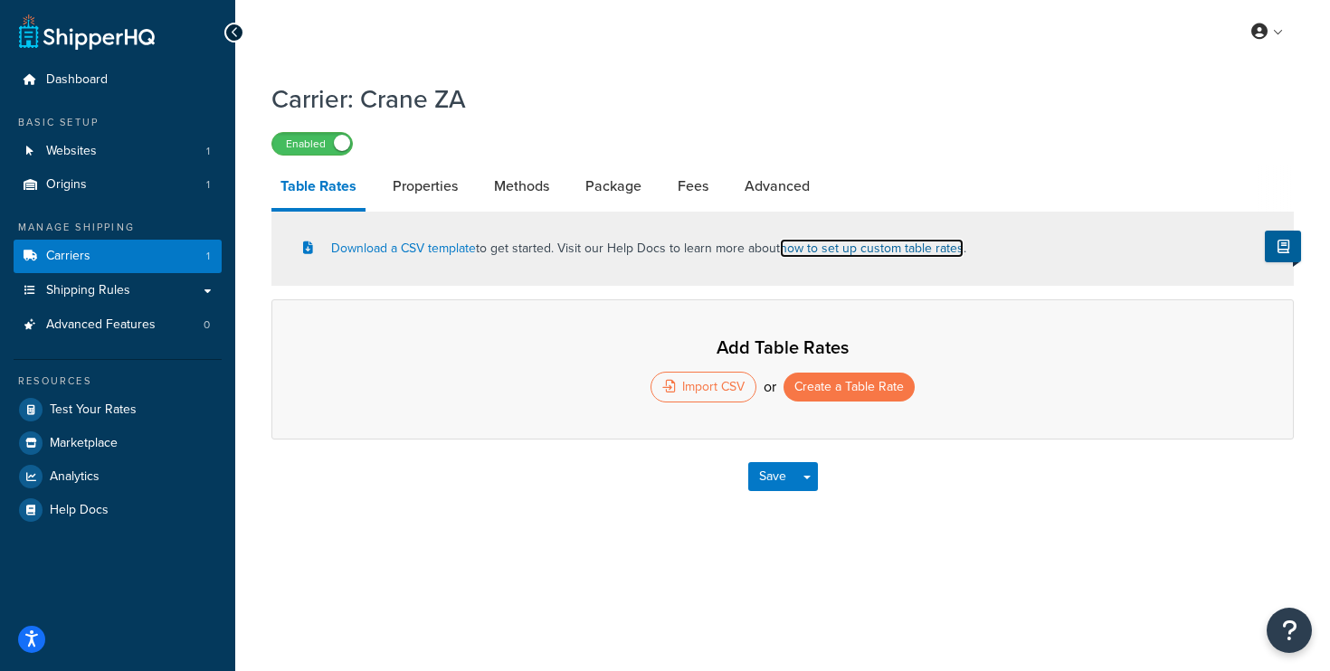
click at [899, 248] on link "how to set up custom table rates" at bounding box center [872, 248] width 184 height 19
click at [451, 252] on link "Download a CSV template" at bounding box center [389, 248] width 173 height 19
click at [1242, 72] on div "Carrier: Crane ZA Enabled" at bounding box center [782, 113] width 1023 height 83
click at [412, 33] on div "My Profile Billing Global Settings Contact Us Logout" at bounding box center [782, 31] width 1095 height 63
click at [720, 391] on div "Import CSV" at bounding box center [704, 387] width 106 height 31
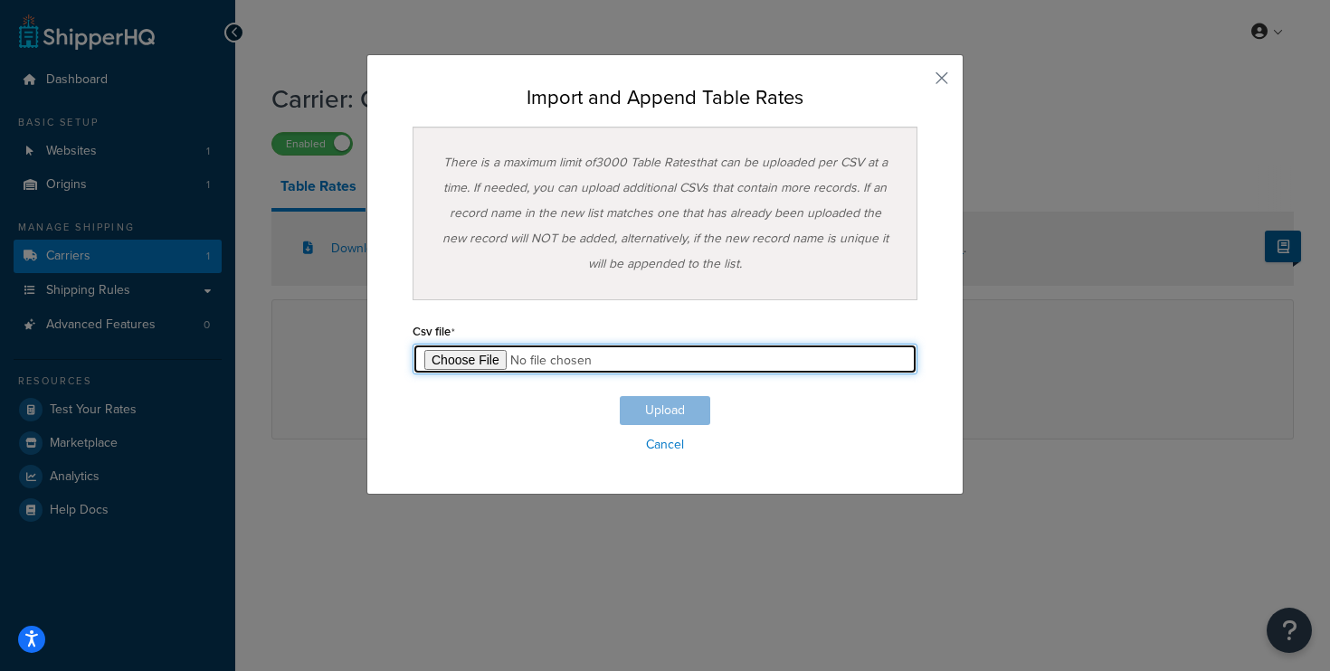
click at [481, 359] on input "file" at bounding box center [665, 359] width 505 height 31
type input "C:\fakepath\shipperhq_table_rates_ZA_standard.csv"
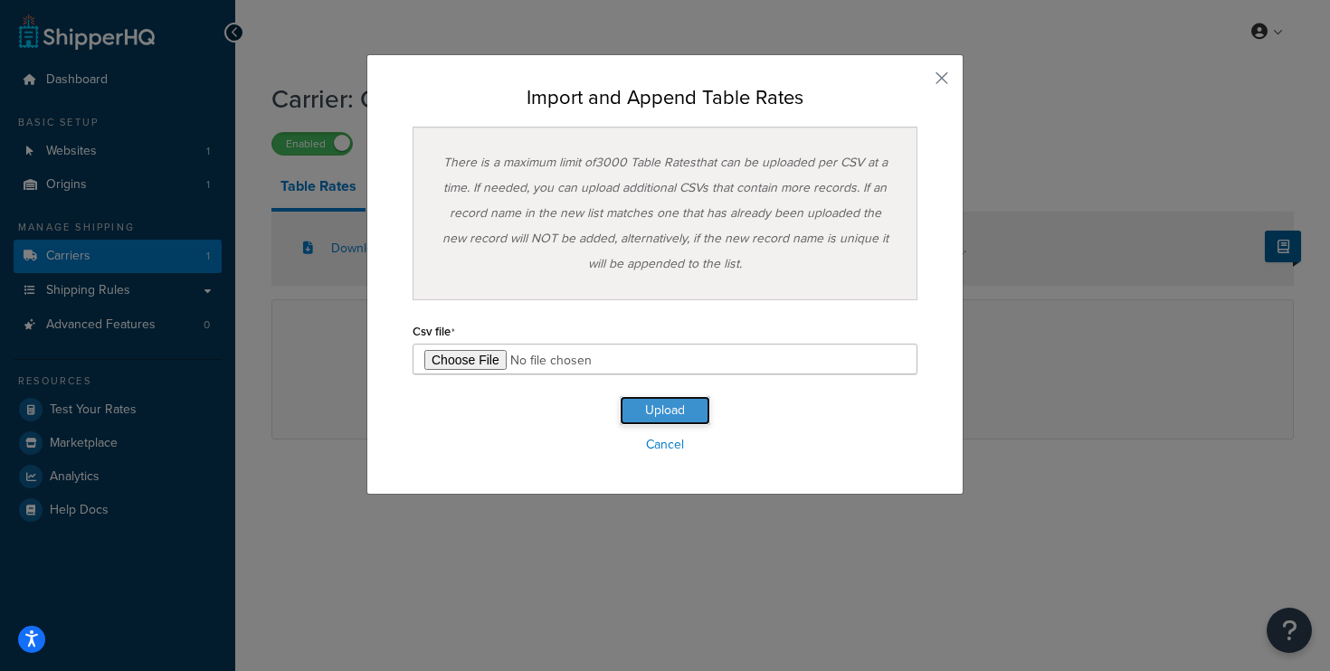
click at [642, 403] on button "Upload" at bounding box center [665, 410] width 90 height 29
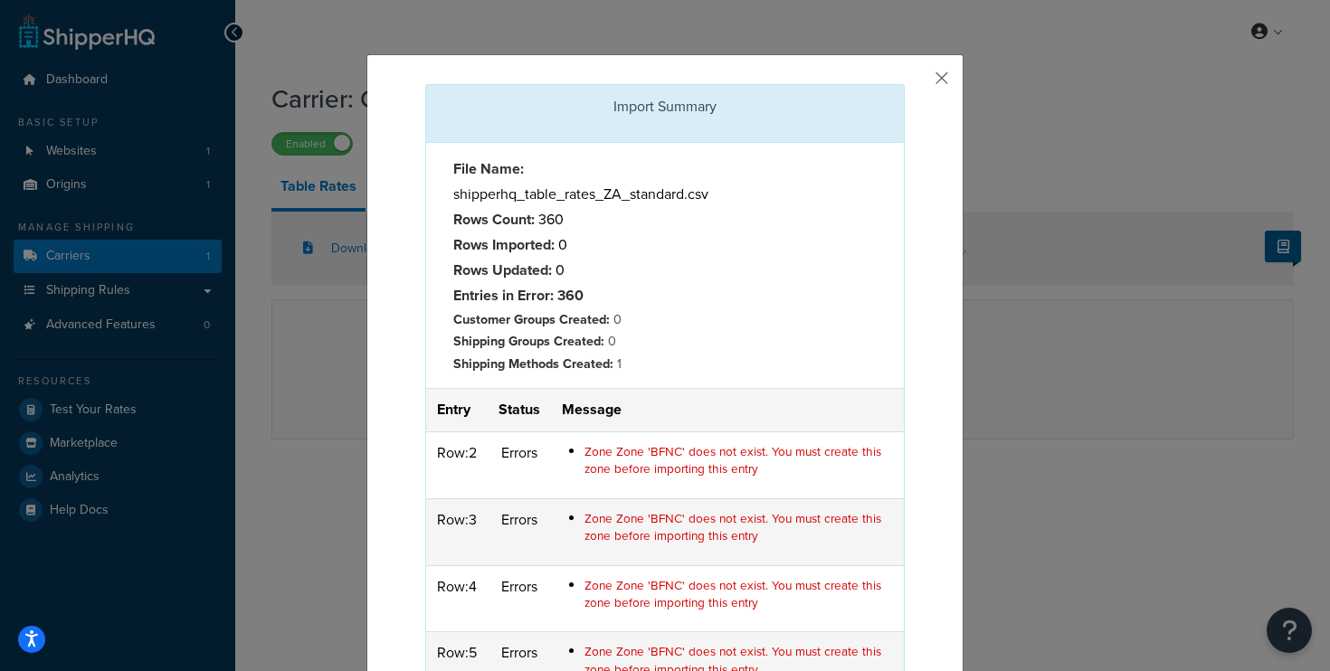
click at [905, 84] on button "button" at bounding box center [902, 86] width 5 height 5
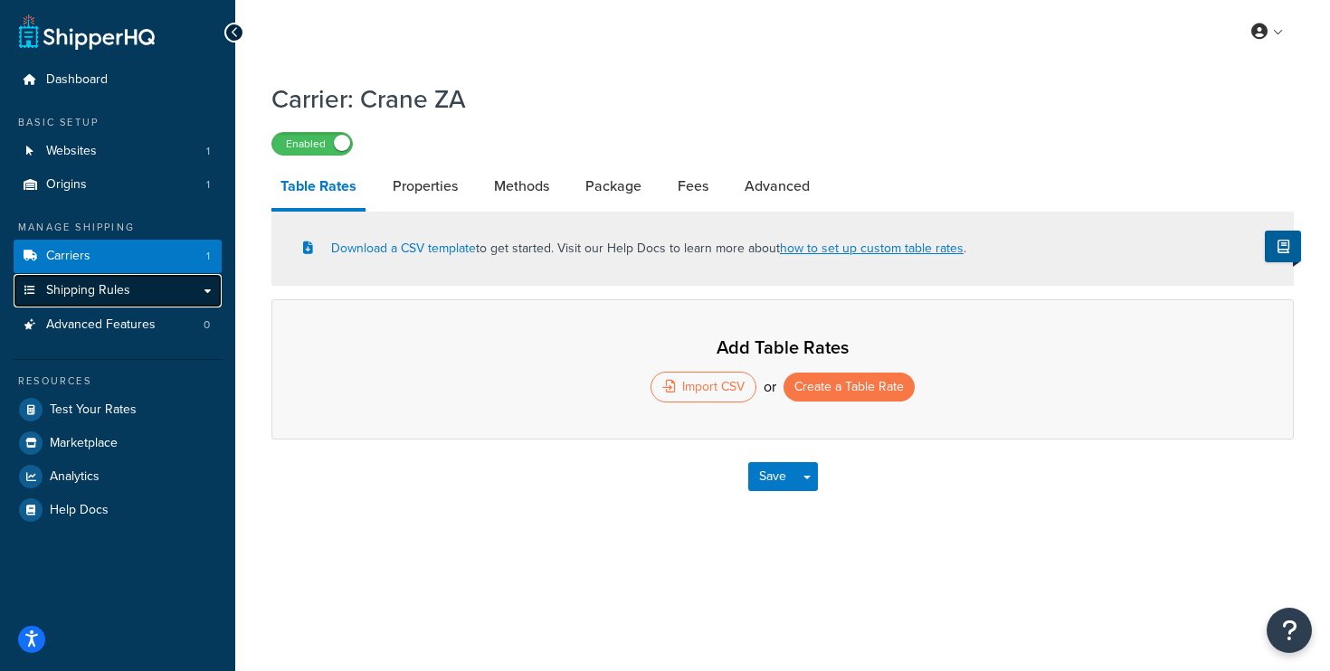
click at [129, 294] on link "Shipping Rules" at bounding box center [118, 290] width 208 height 33
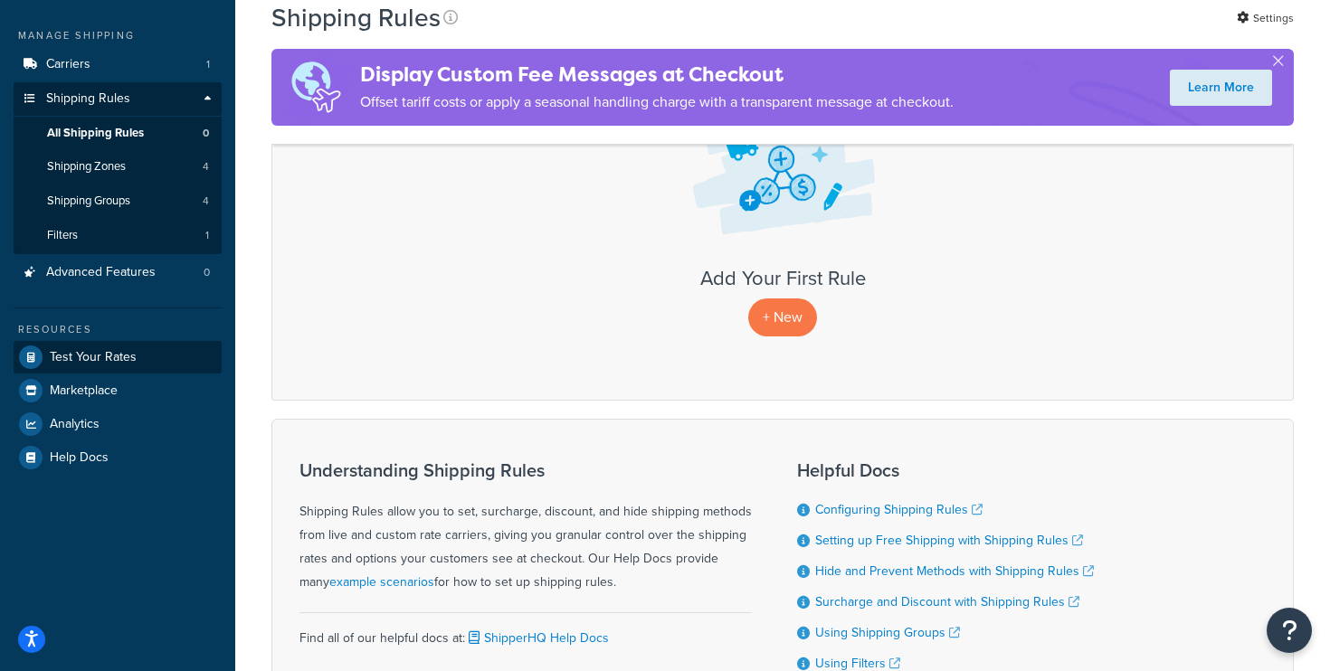
scroll to position [176, 0]
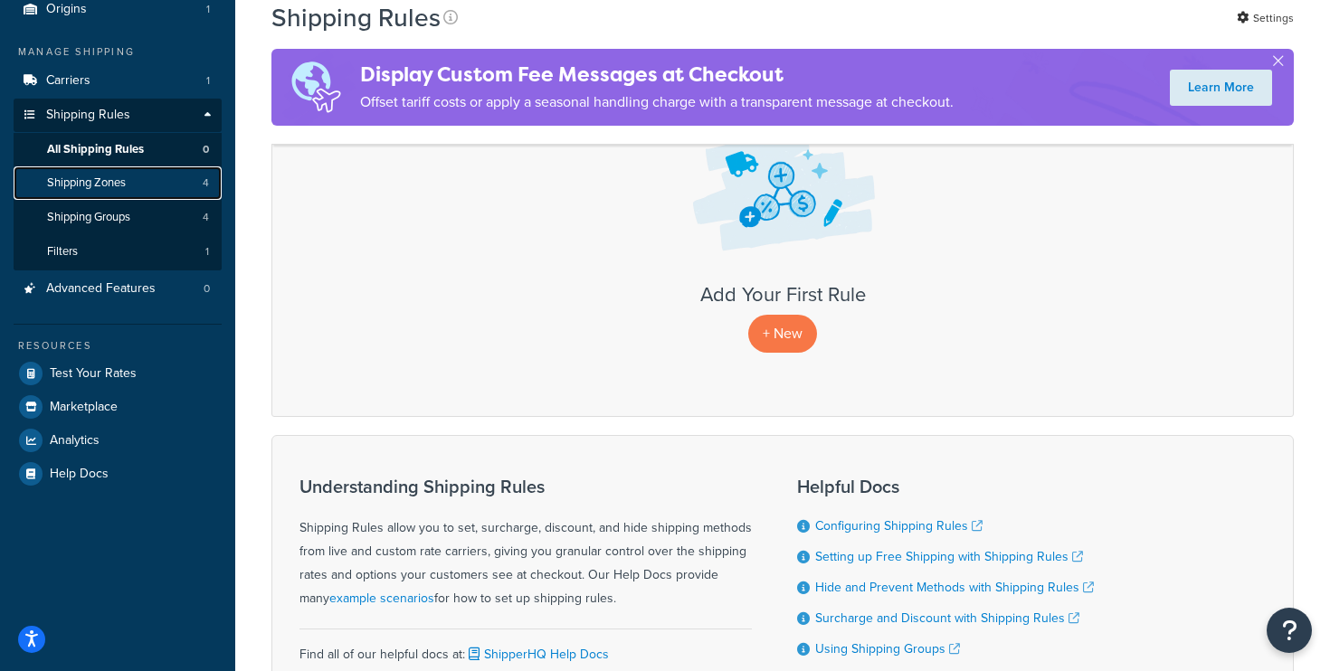
click at [116, 181] on span "Shipping Zones" at bounding box center [86, 183] width 79 height 15
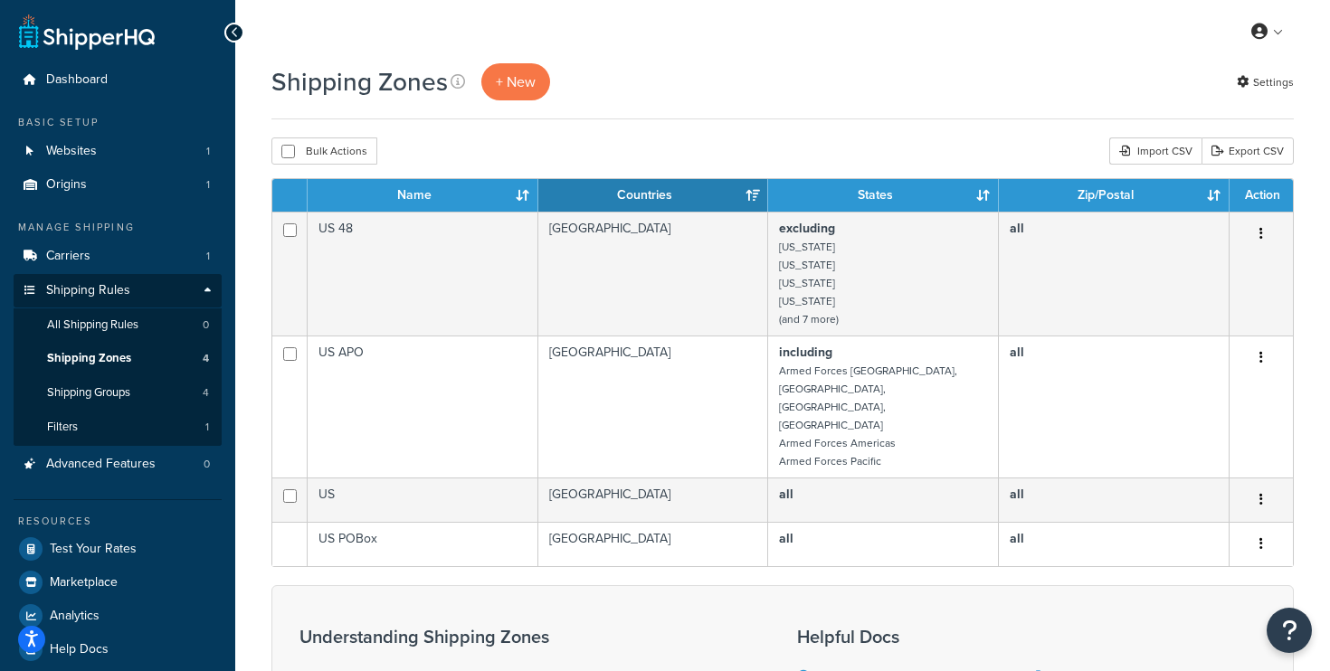
click at [425, 145] on div "Bulk Actions Duplicate [GEOGRAPHIC_DATA] Import CSV Export CSV" at bounding box center [782, 151] width 1023 height 27
click at [1167, 150] on div "Import CSV" at bounding box center [1155, 151] width 92 height 27
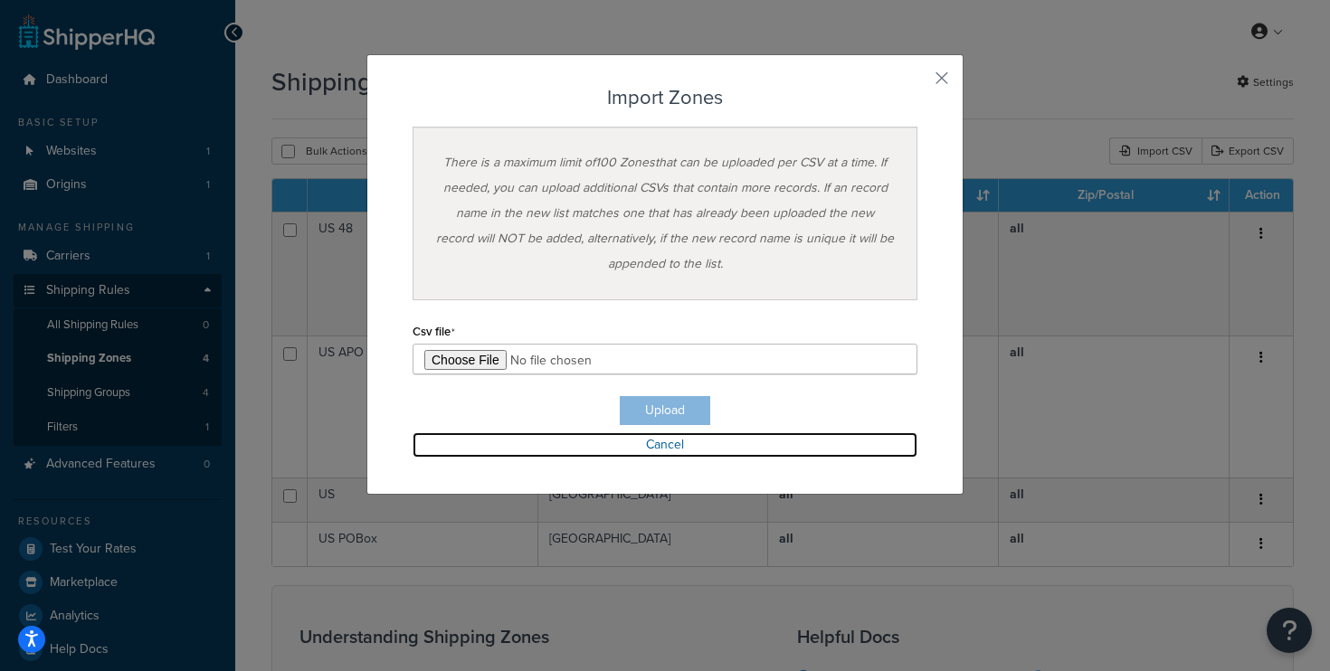
click at [667, 452] on link "Cancel" at bounding box center [665, 445] width 505 height 25
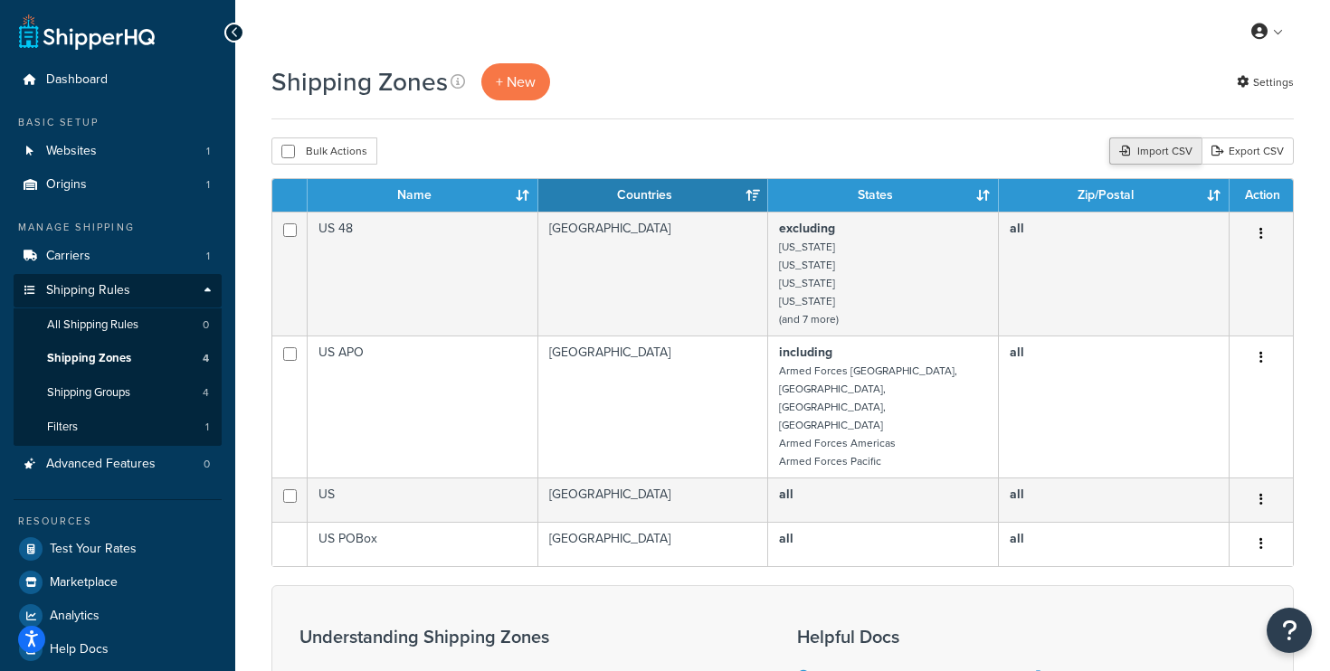
click at [1138, 155] on div "Import CSV" at bounding box center [1155, 151] width 92 height 27
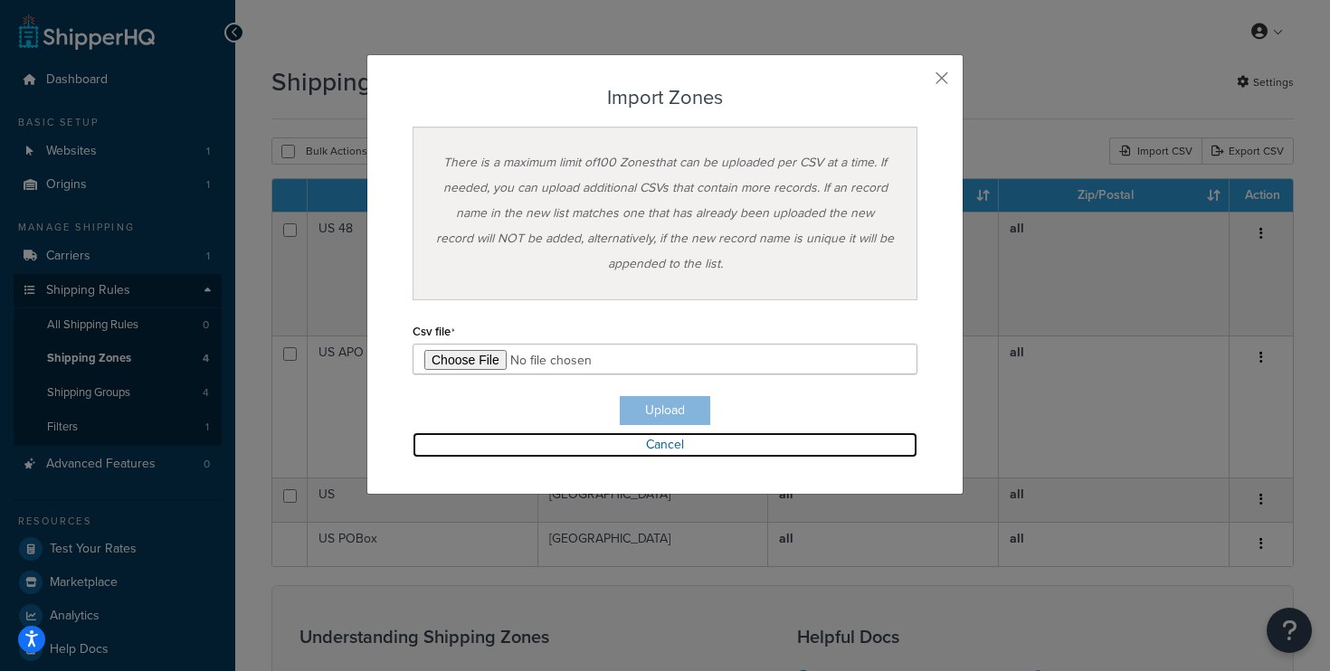
click at [678, 450] on link "Cancel" at bounding box center [665, 445] width 505 height 25
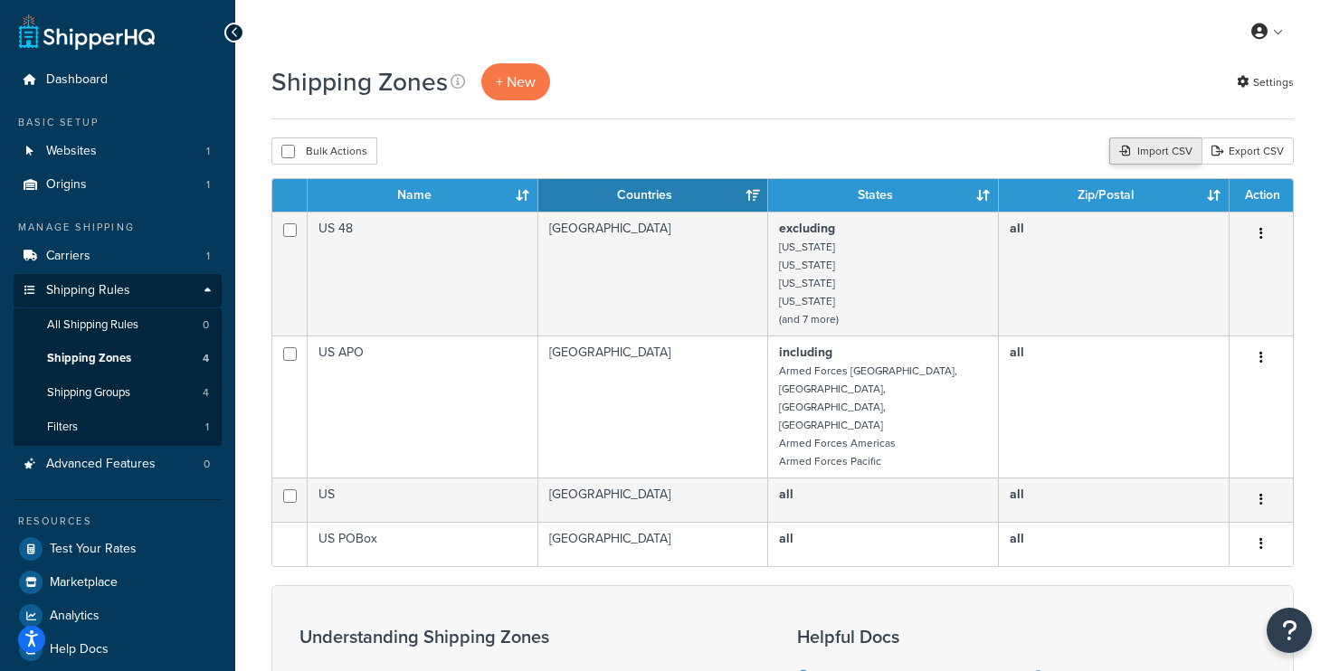
click at [1161, 150] on div "Import CSV" at bounding box center [1155, 151] width 92 height 27
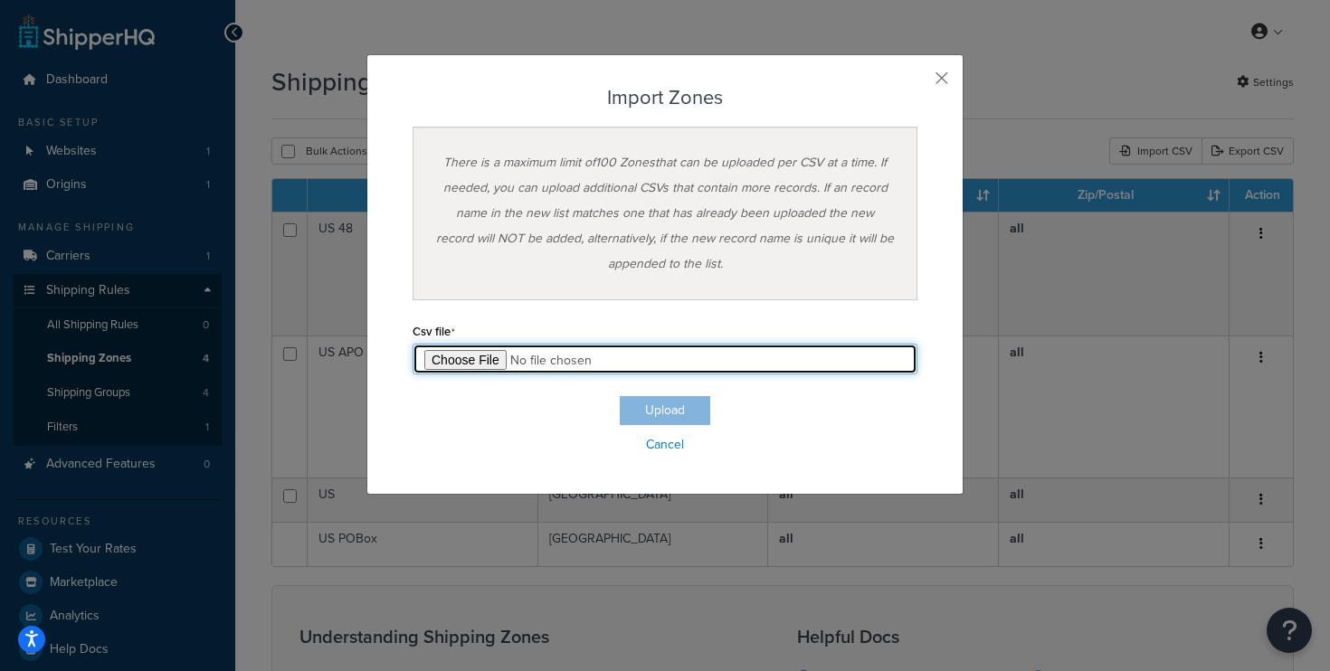
click at [482, 357] on input "file" at bounding box center [665, 359] width 505 height 31
type input "C:\fakepath\ZA_zone_to_area_mapping.csv"
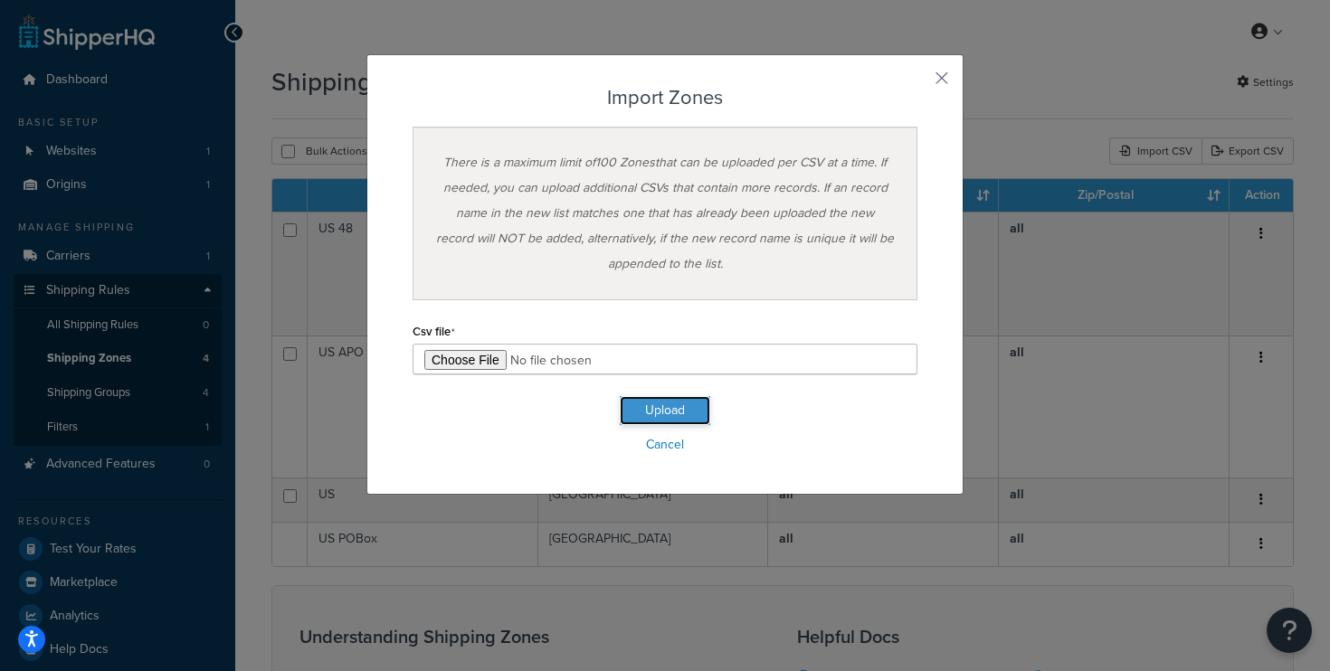
click at [670, 409] on button "Upload" at bounding box center [665, 410] width 90 height 29
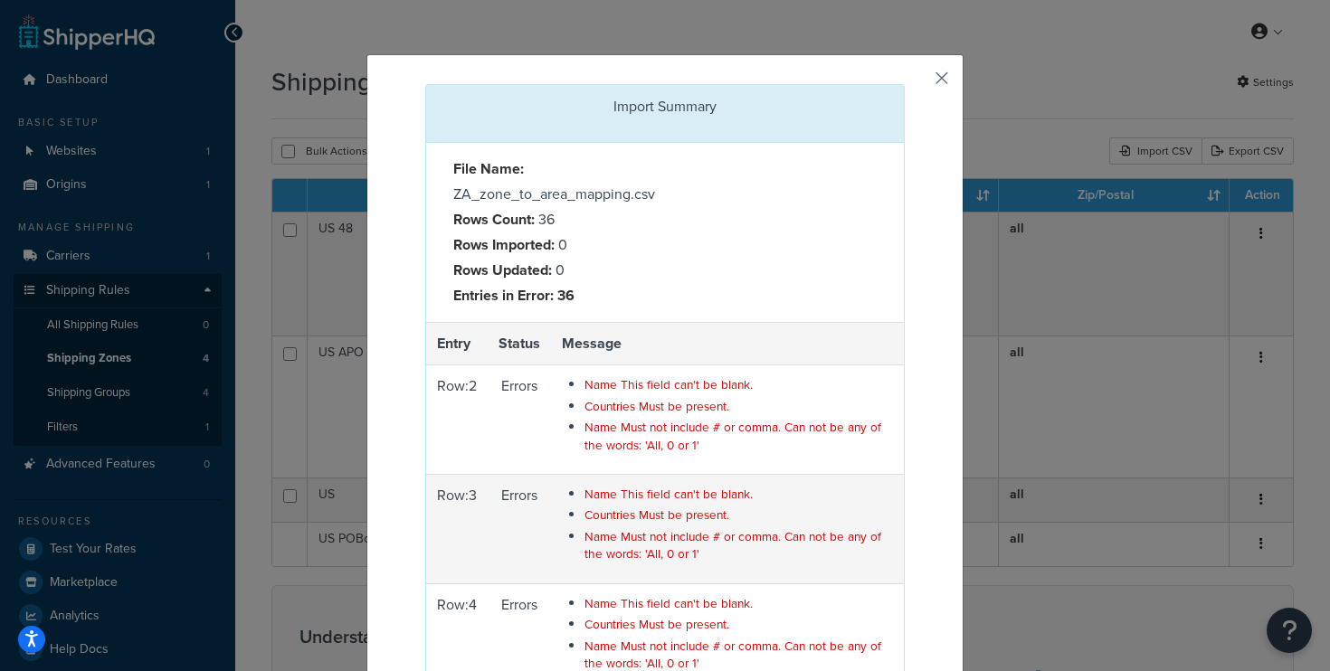
click at [905, 84] on button "button" at bounding box center [902, 86] width 5 height 5
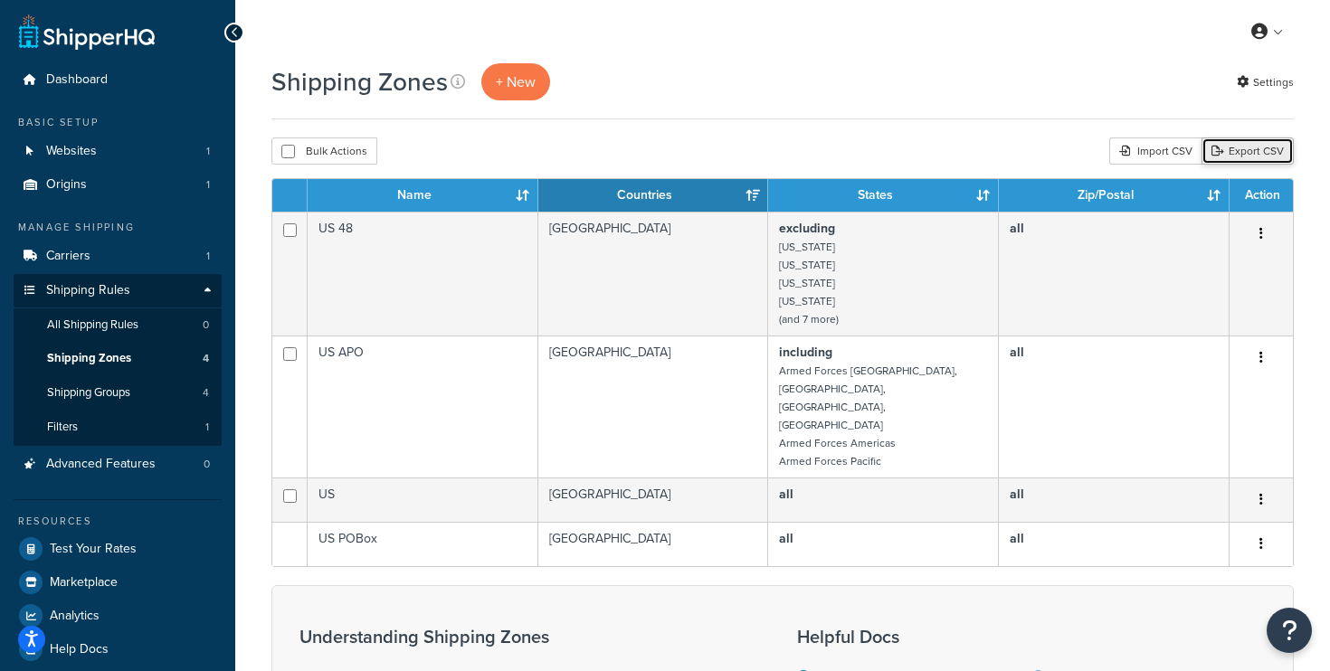
click at [1234, 152] on link "Export CSV" at bounding box center [1248, 151] width 92 height 27
click at [1151, 152] on div "Import CSV" at bounding box center [1155, 151] width 92 height 27
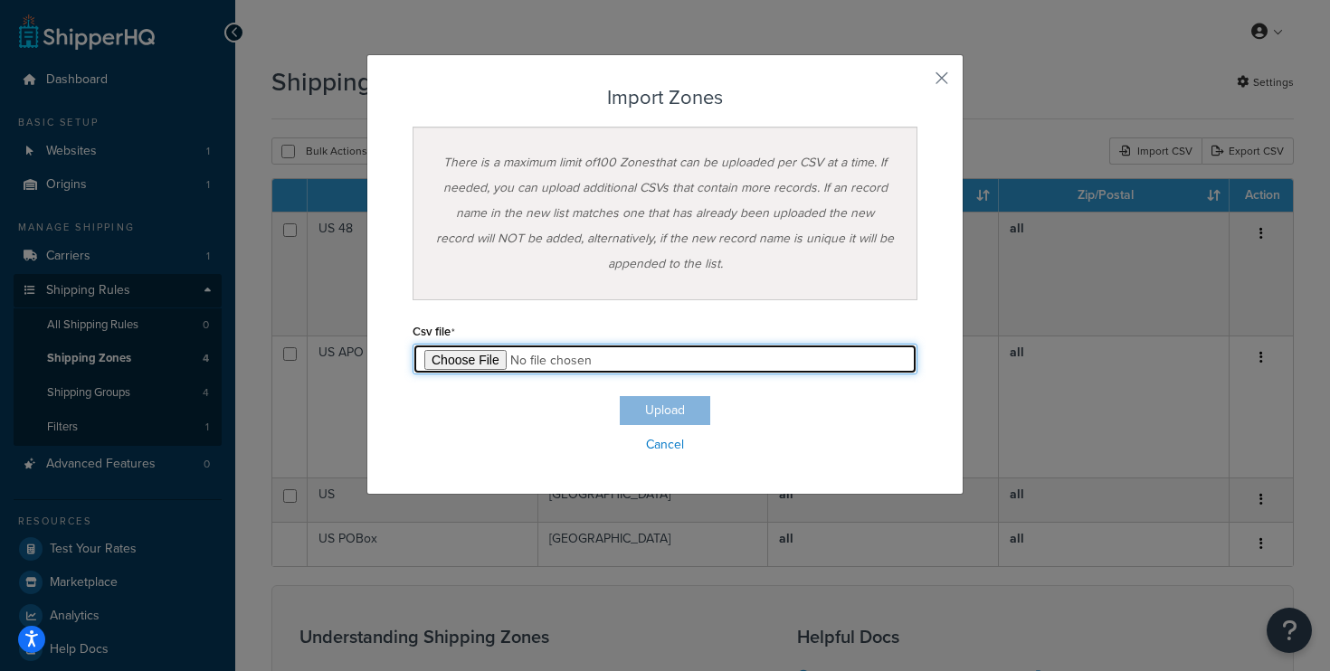
click at [469, 348] on input "file" at bounding box center [665, 359] width 505 height 31
type input "C:\fakepath\shipperhq_zones_ZA_from_route_guide.csv"
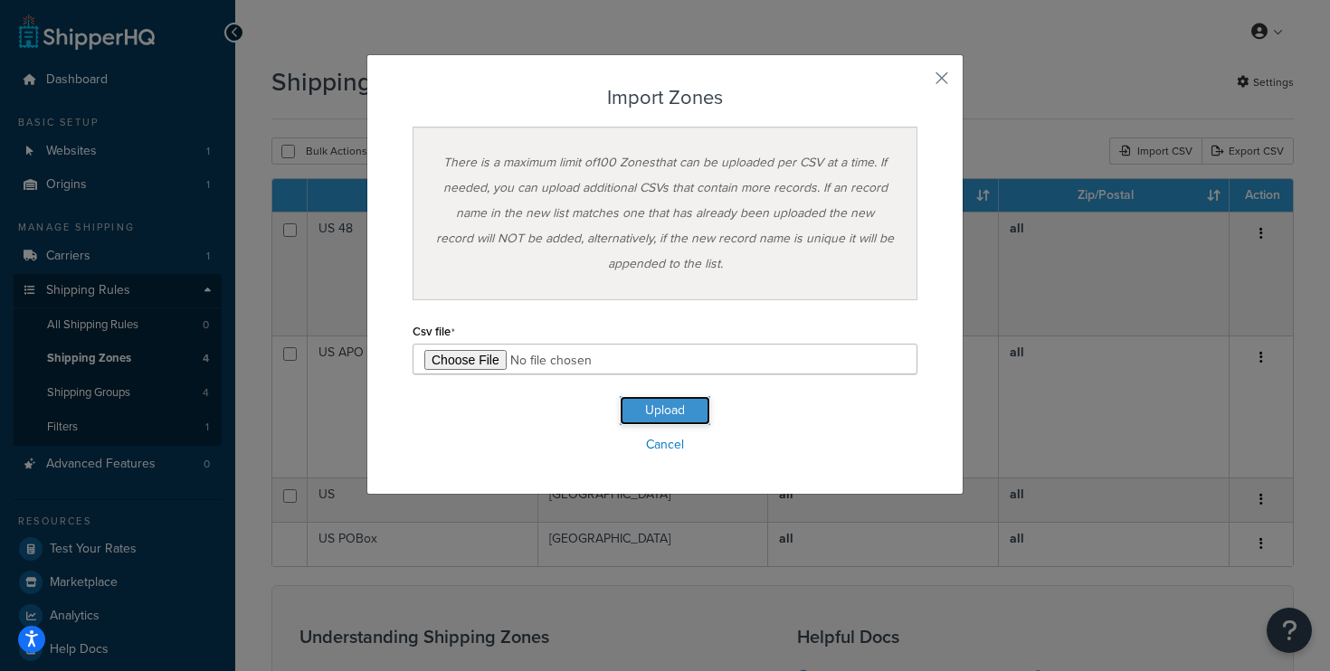
click at [669, 414] on button "Upload" at bounding box center [665, 410] width 90 height 29
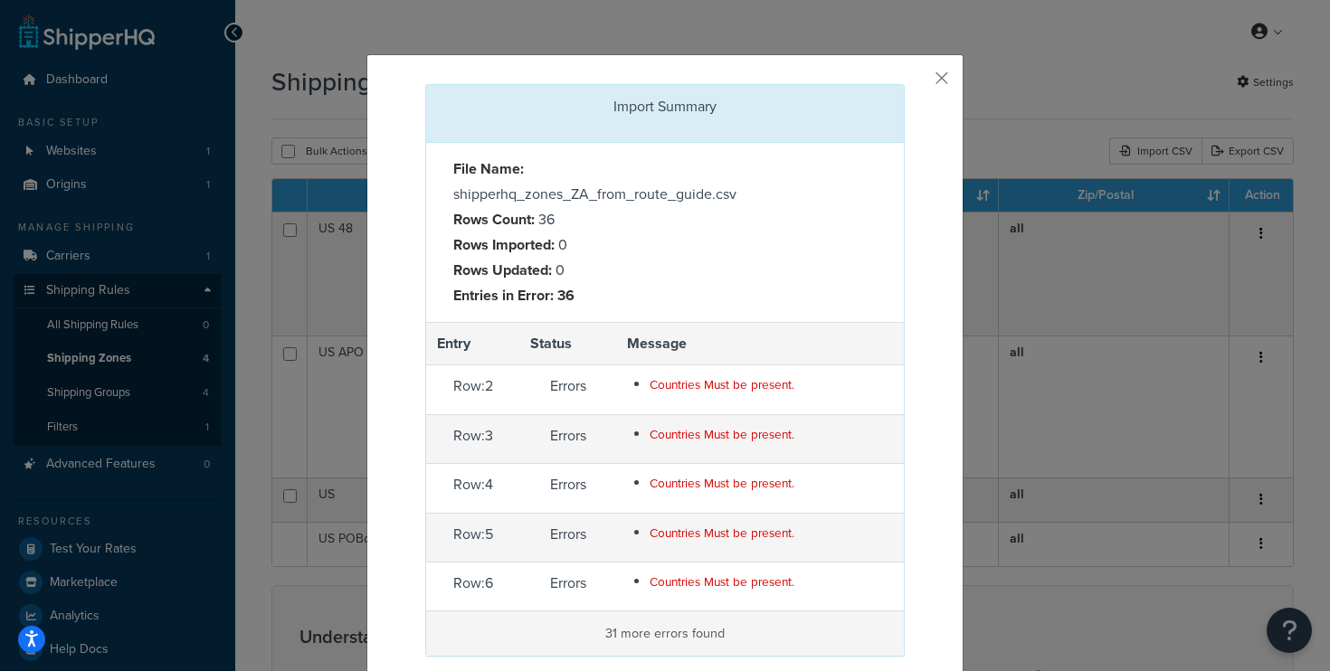
click at [738, 390] on span "Countries Must be present." at bounding box center [722, 385] width 145 height 18
click at [763, 385] on span "Countries Must be present." at bounding box center [722, 385] width 145 height 18
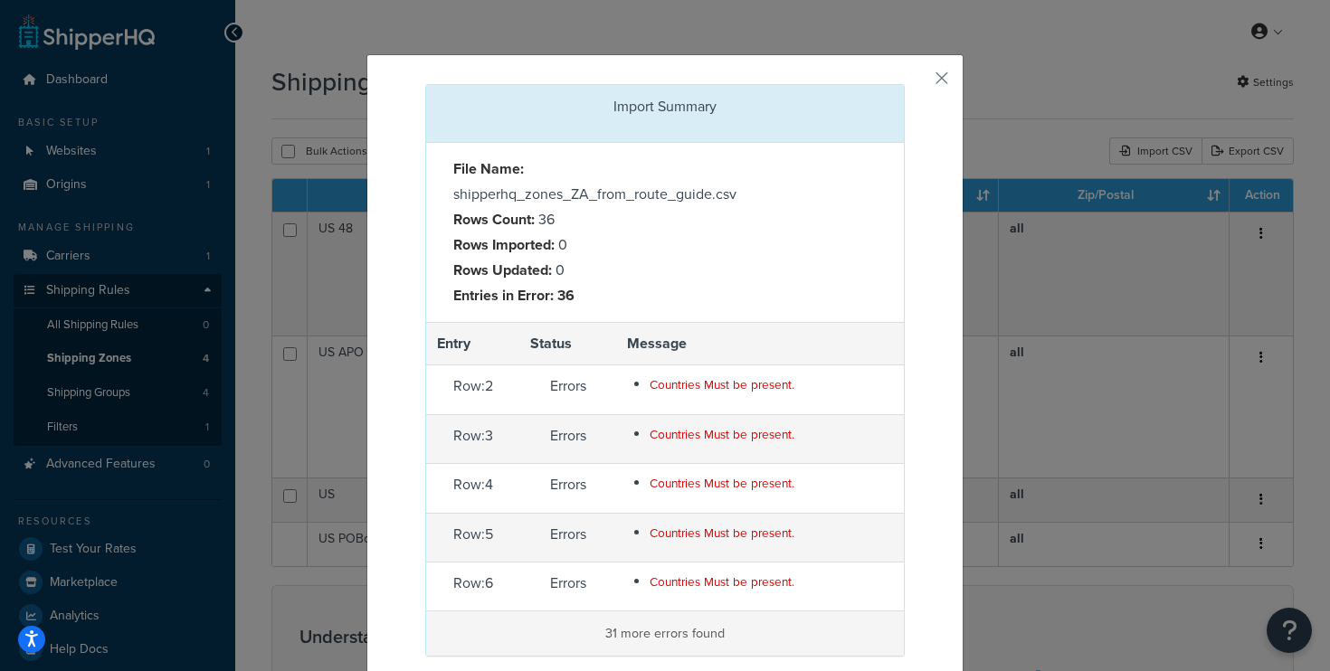
click at [708, 390] on span "Countries Must be present." at bounding box center [722, 385] width 145 height 18
copy span "Countries Must be present."
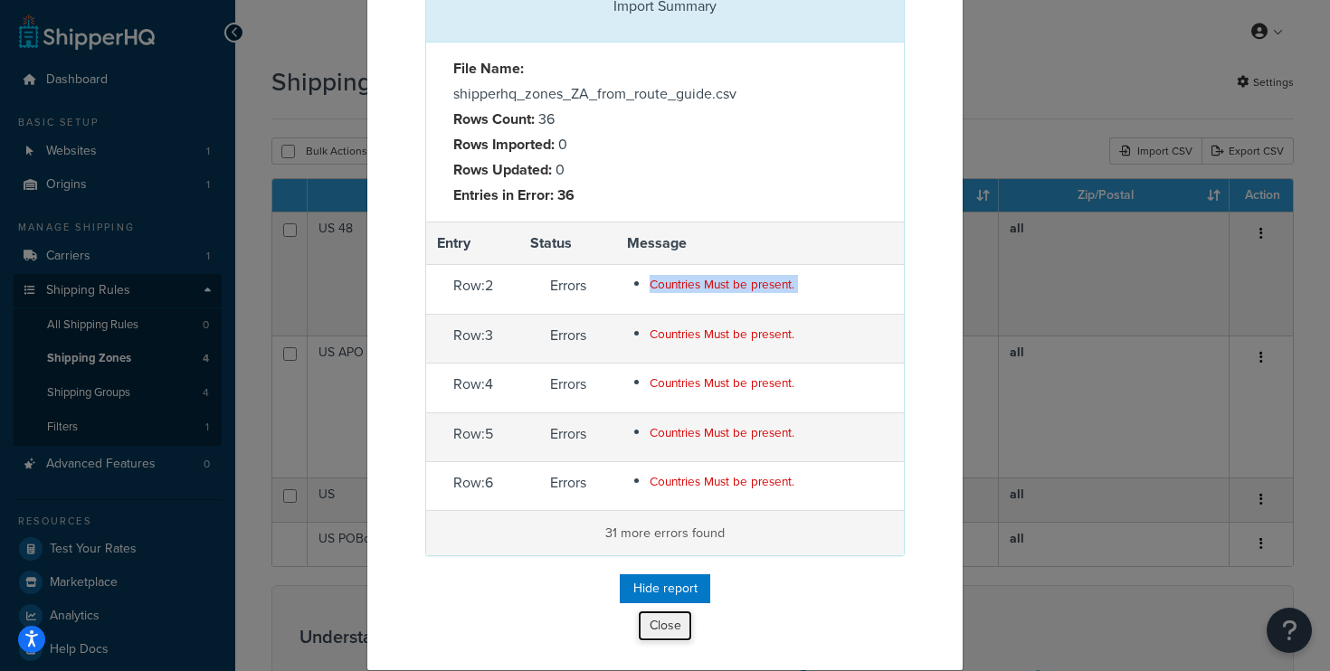
click at [674, 628] on button "Close" at bounding box center [665, 626] width 54 height 31
click at [675, 590] on button "Hide report" at bounding box center [665, 589] width 90 height 29
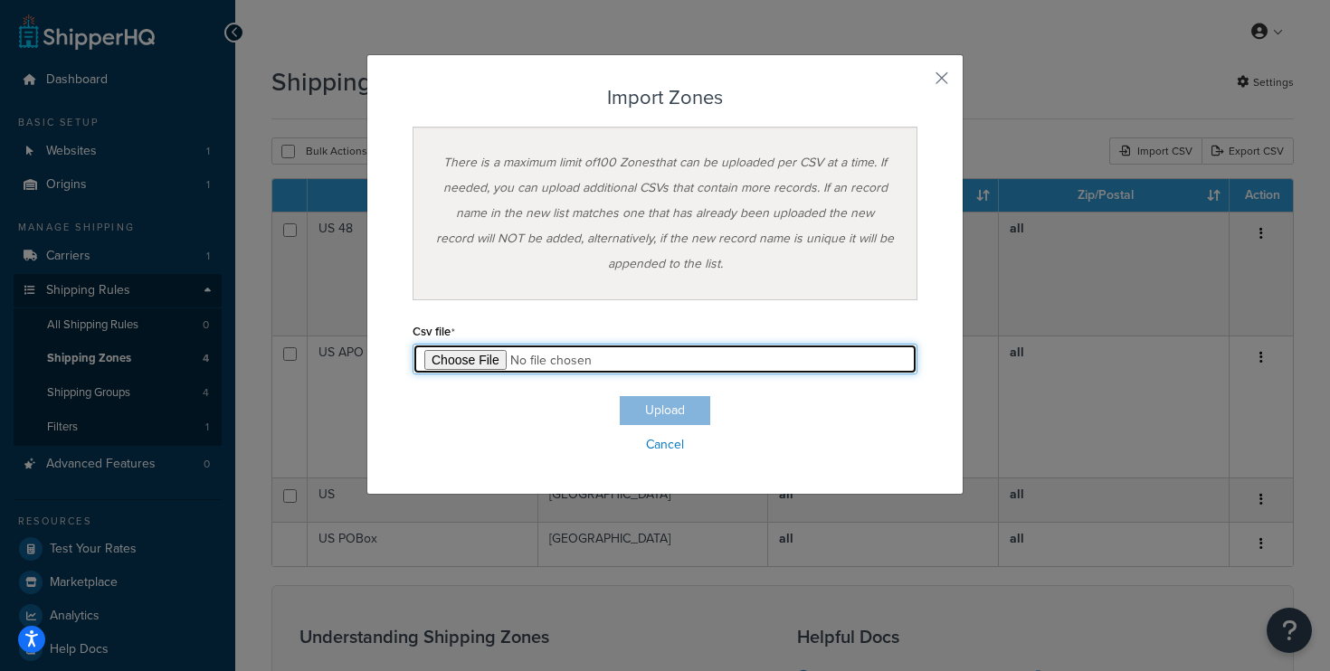
click at [467, 360] on input "file" at bounding box center [665, 359] width 505 height 31
type input "C:\fakepath\shipperhq_zones_ZA_from_route_guide_ALPHA3.csv"
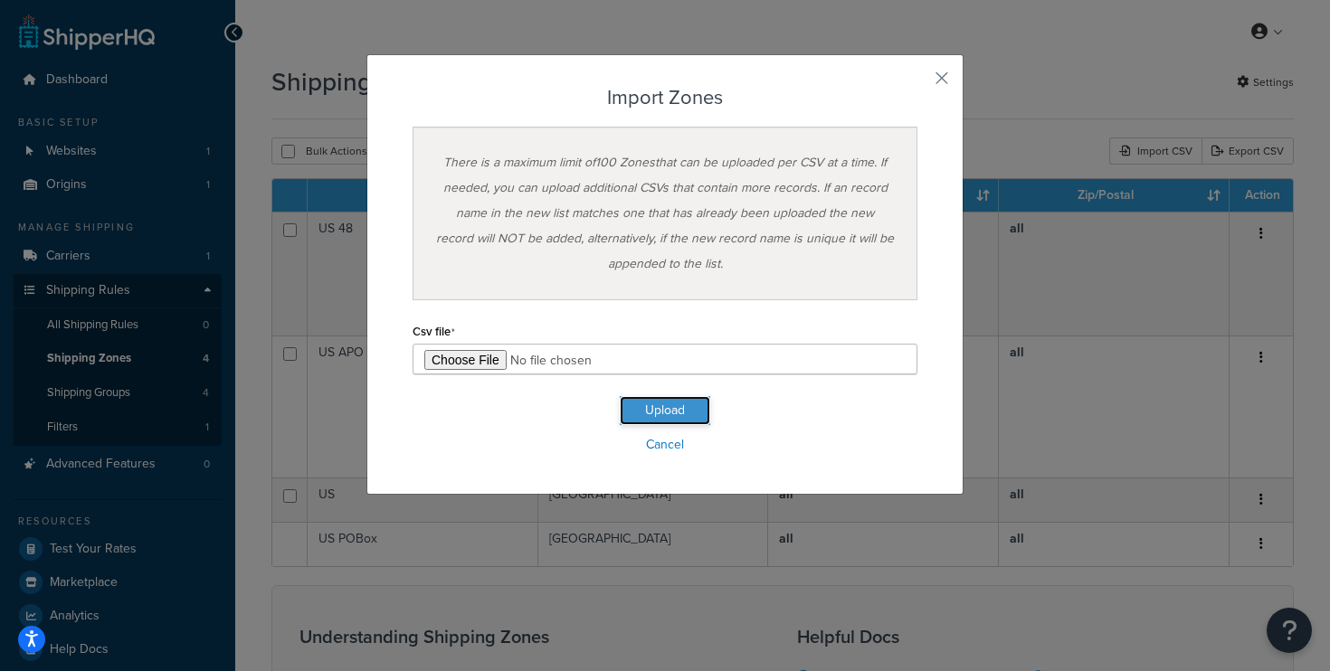
click at [662, 408] on button "Upload" at bounding box center [665, 410] width 90 height 29
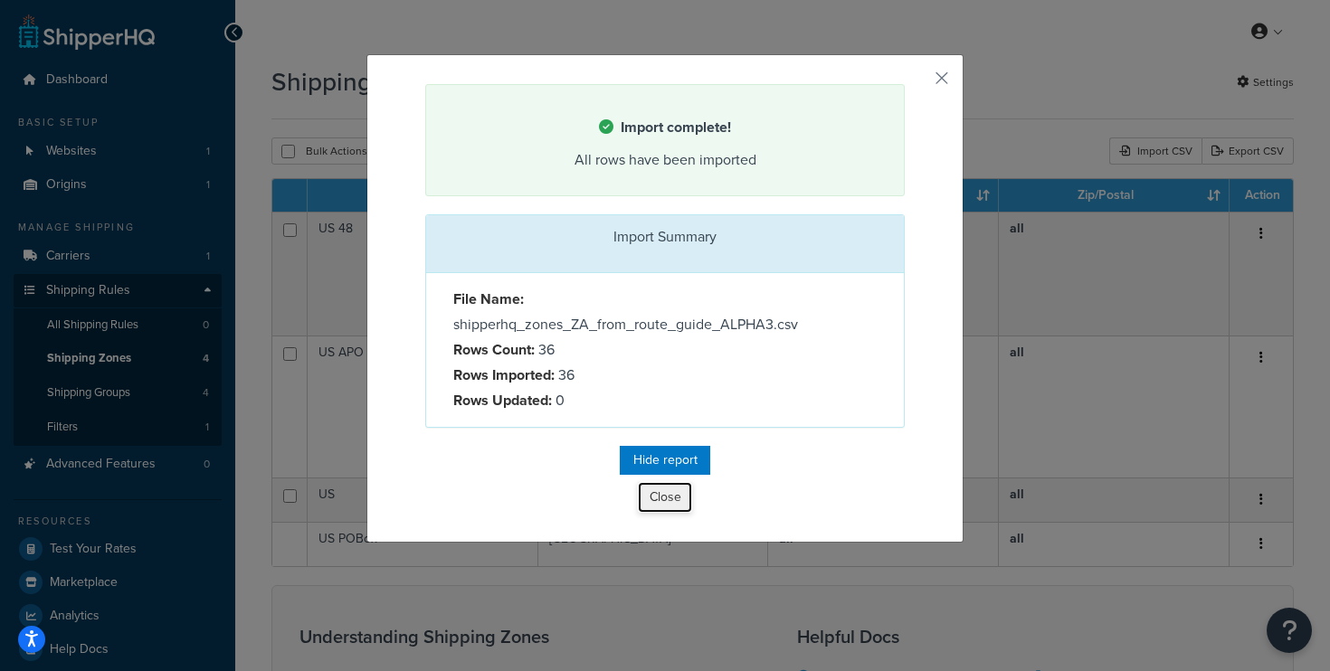
click at [652, 497] on button "Close" at bounding box center [665, 497] width 54 height 31
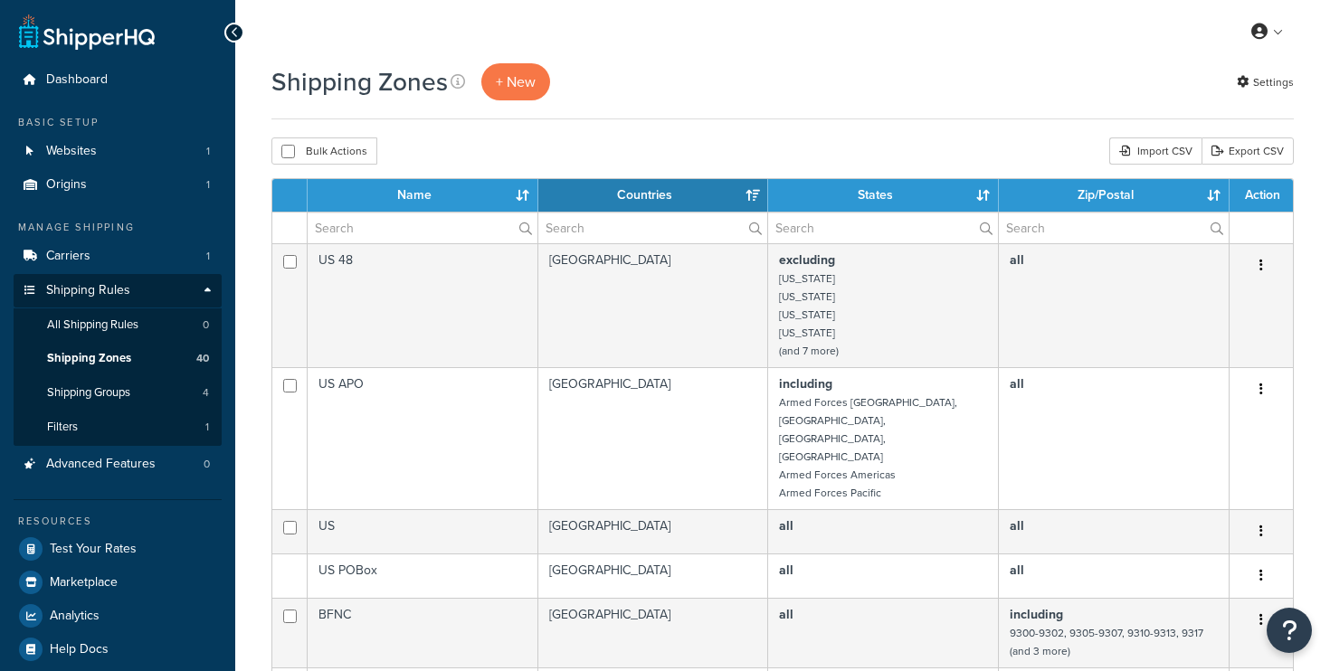
select select "15"
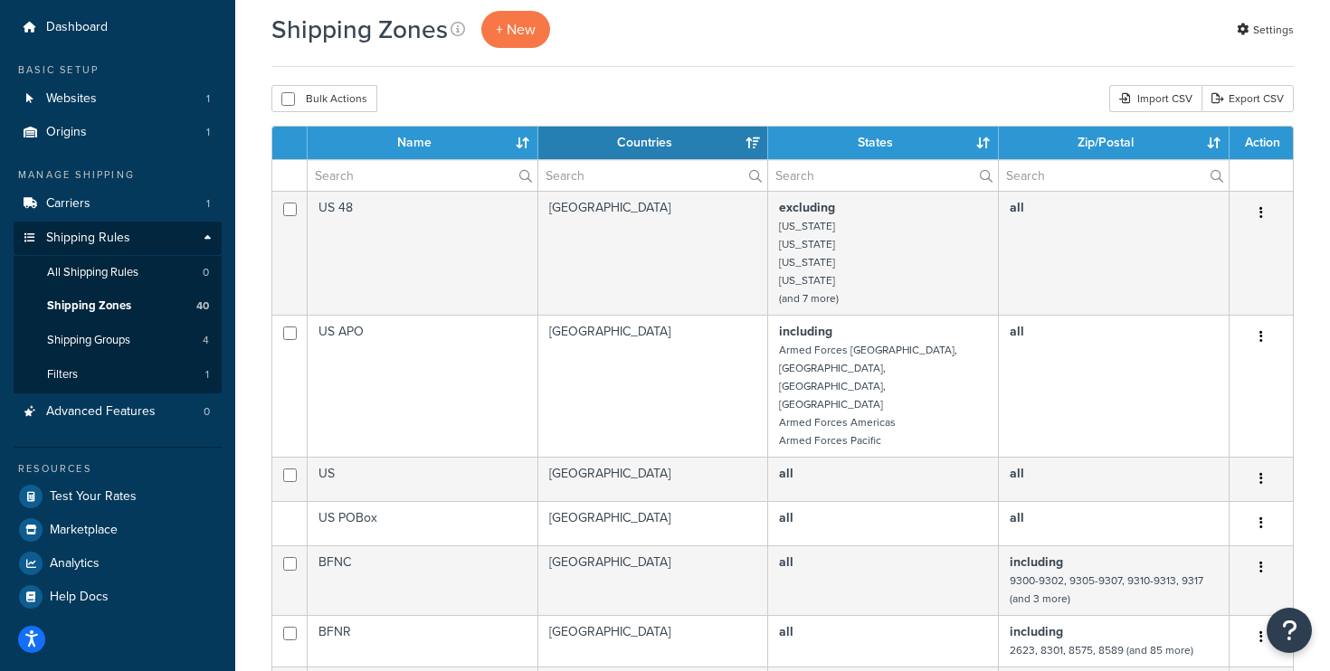
scroll to position [52, 0]
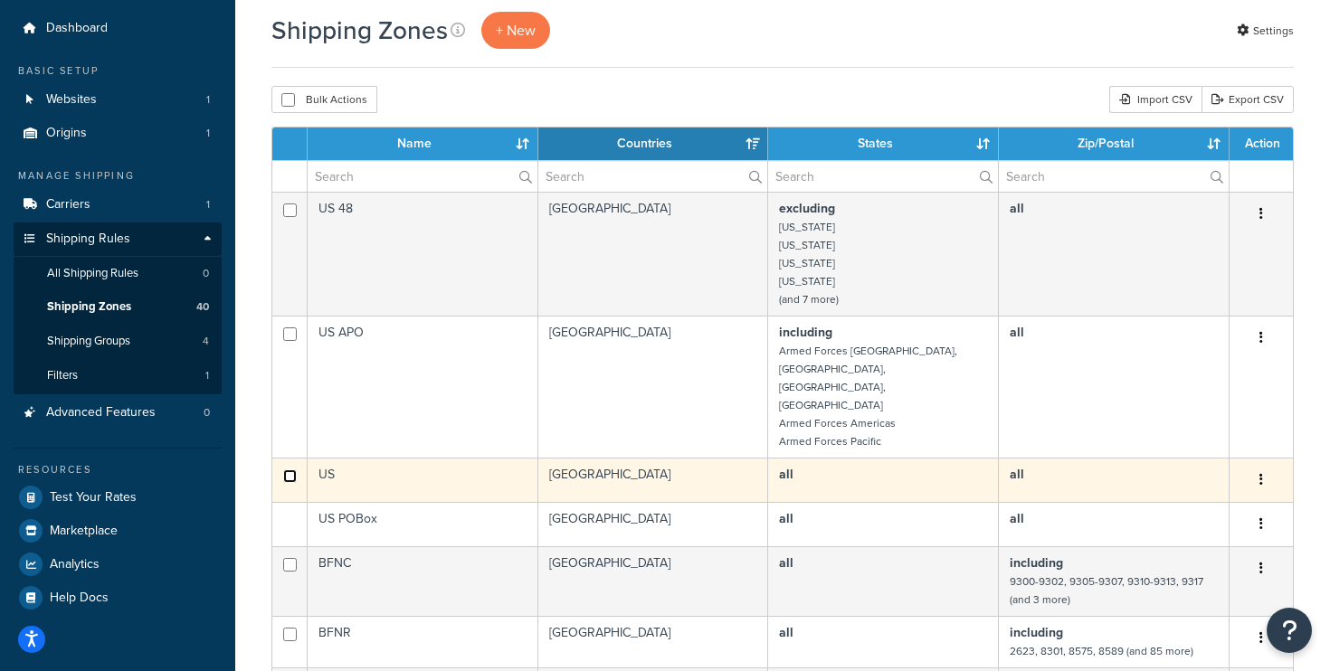
click at [290, 470] on input "checkbox" at bounding box center [290, 477] width 14 height 14
checkbox input "true"
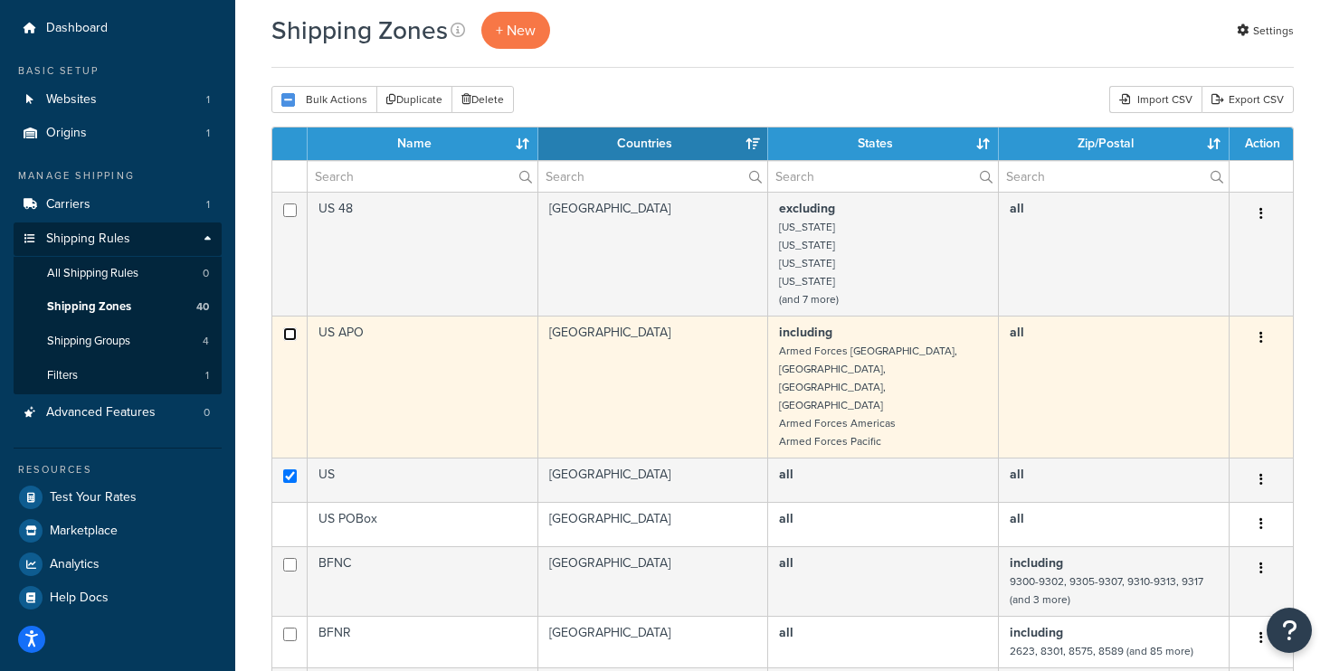
click at [287, 331] on input "checkbox" at bounding box center [290, 335] width 14 height 14
checkbox input "true"
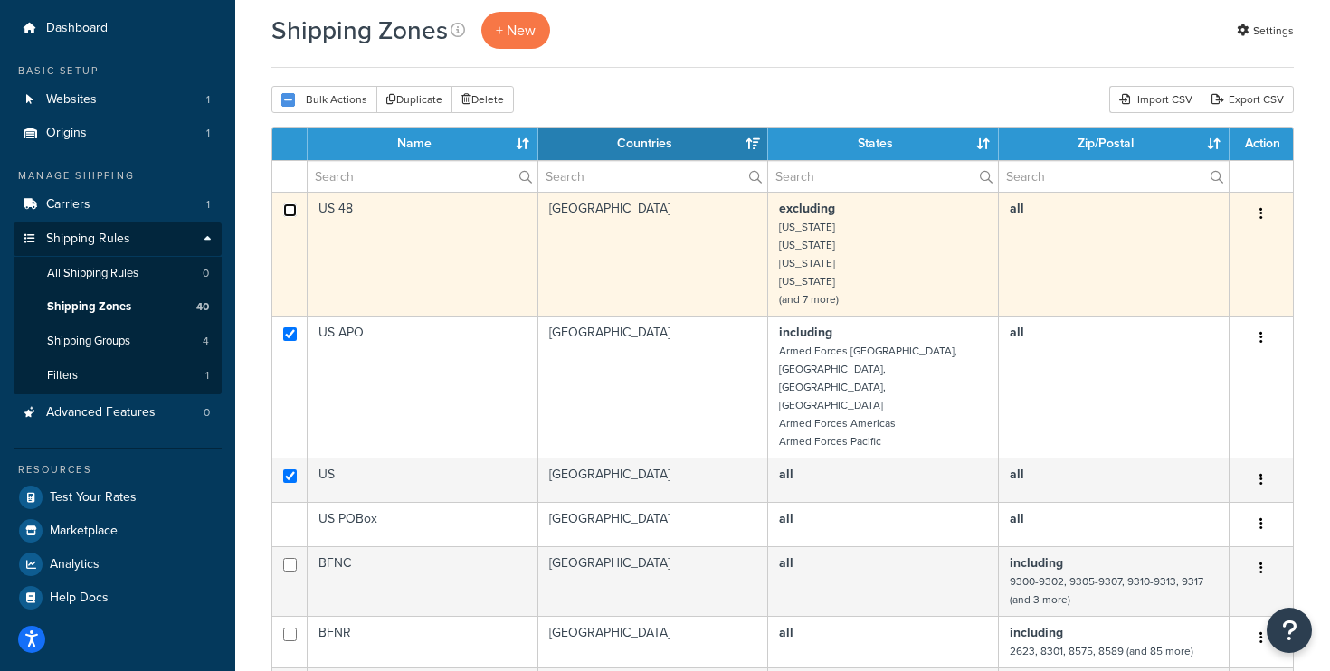
click at [288, 208] on input "checkbox" at bounding box center [290, 211] width 14 height 14
checkbox input "true"
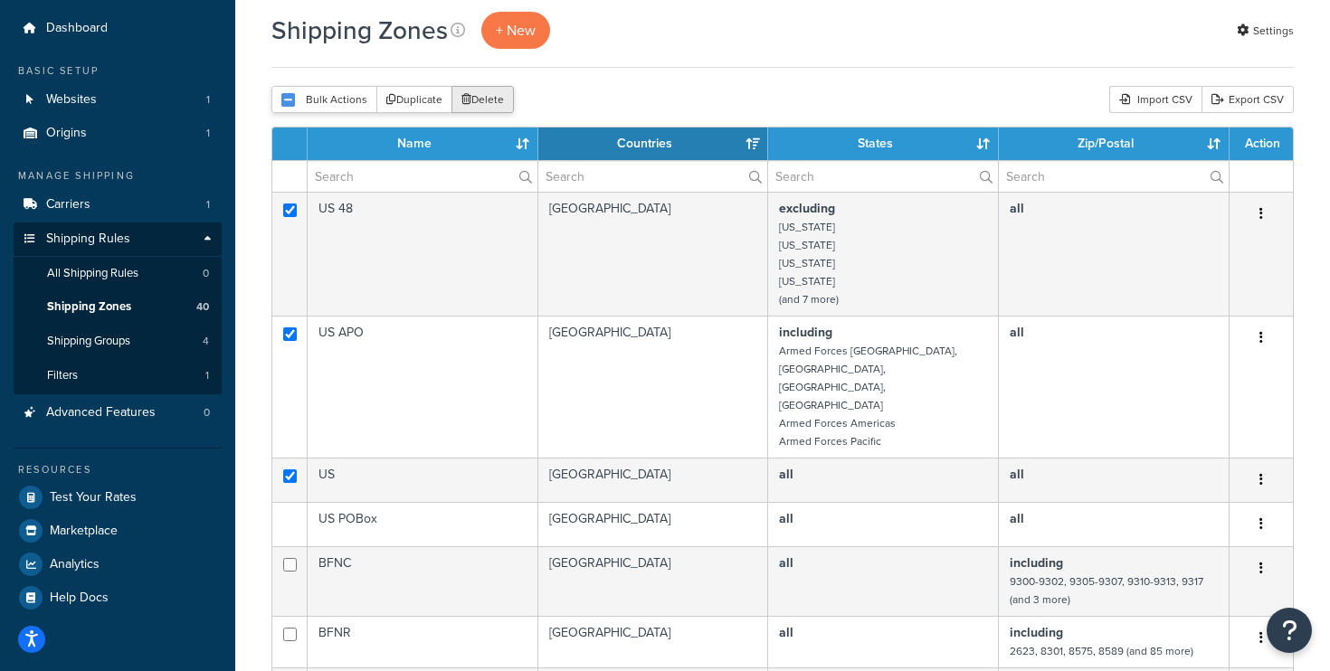
click at [487, 100] on button "Delete" at bounding box center [483, 99] width 62 height 27
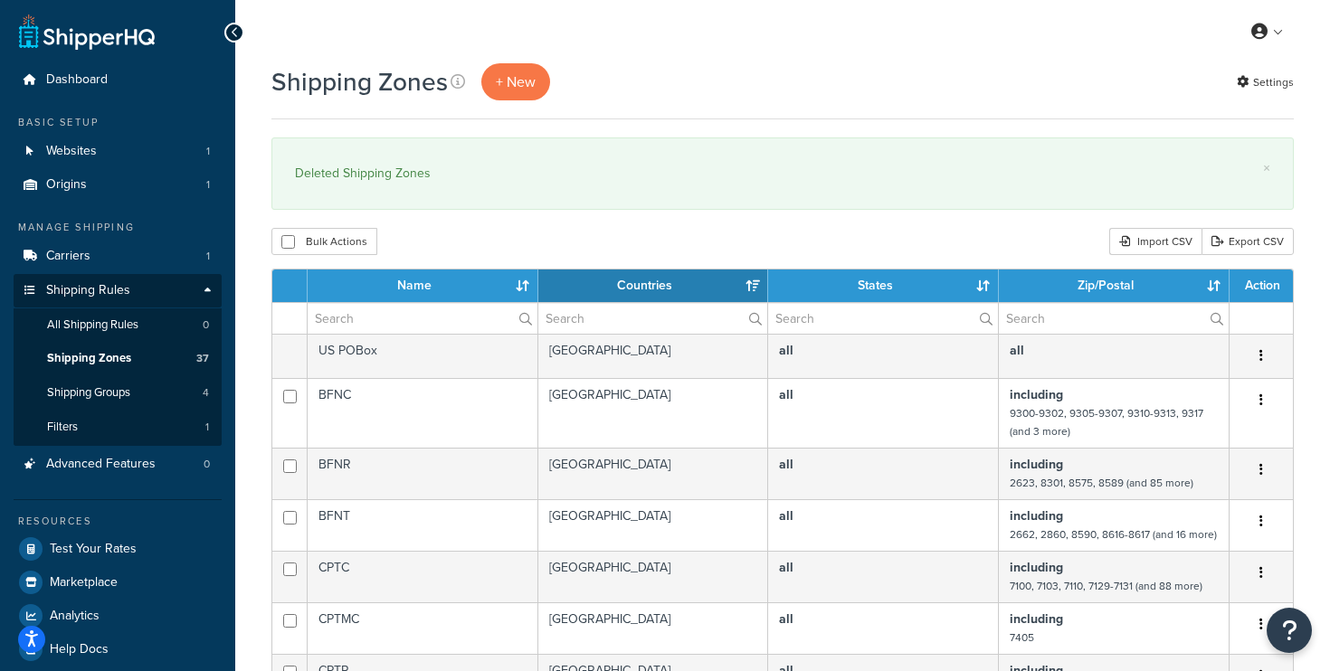
select select "15"
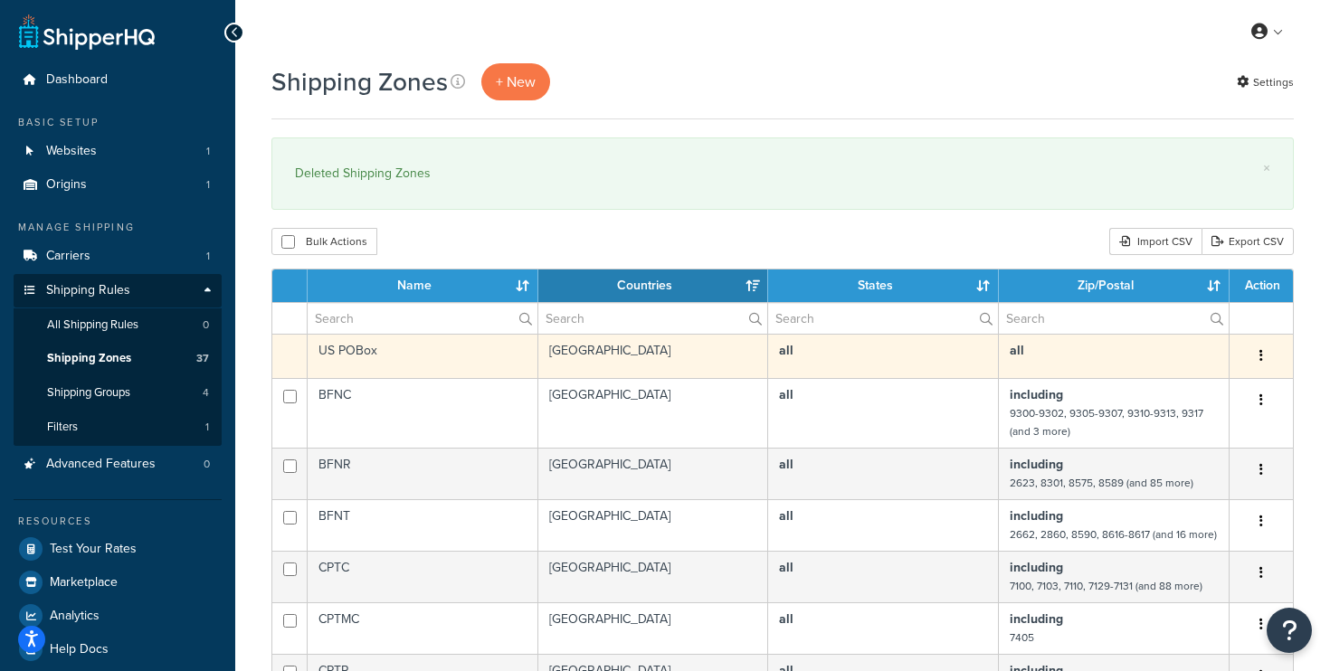
click at [287, 352] on td at bounding box center [289, 356] width 35 height 44
click at [1266, 358] on button "button" at bounding box center [1261, 356] width 25 height 29
click at [1156, 353] on td "all" at bounding box center [1114, 356] width 231 height 44
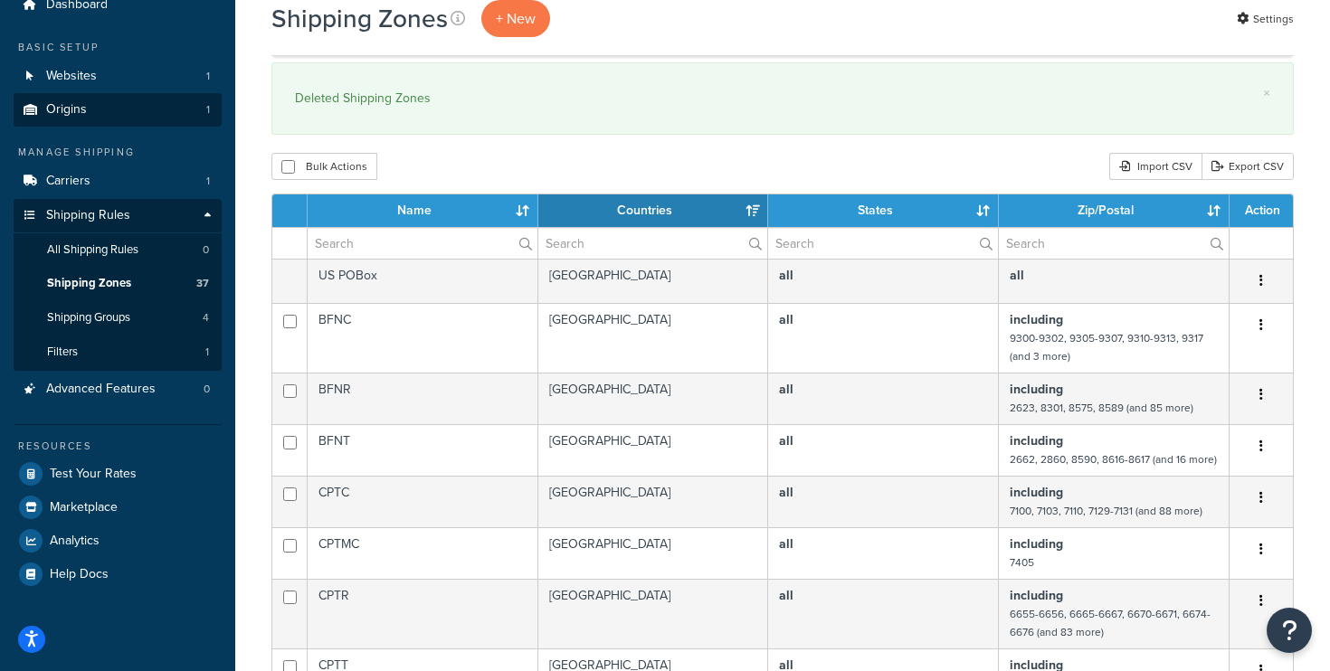
scroll to position [72, 0]
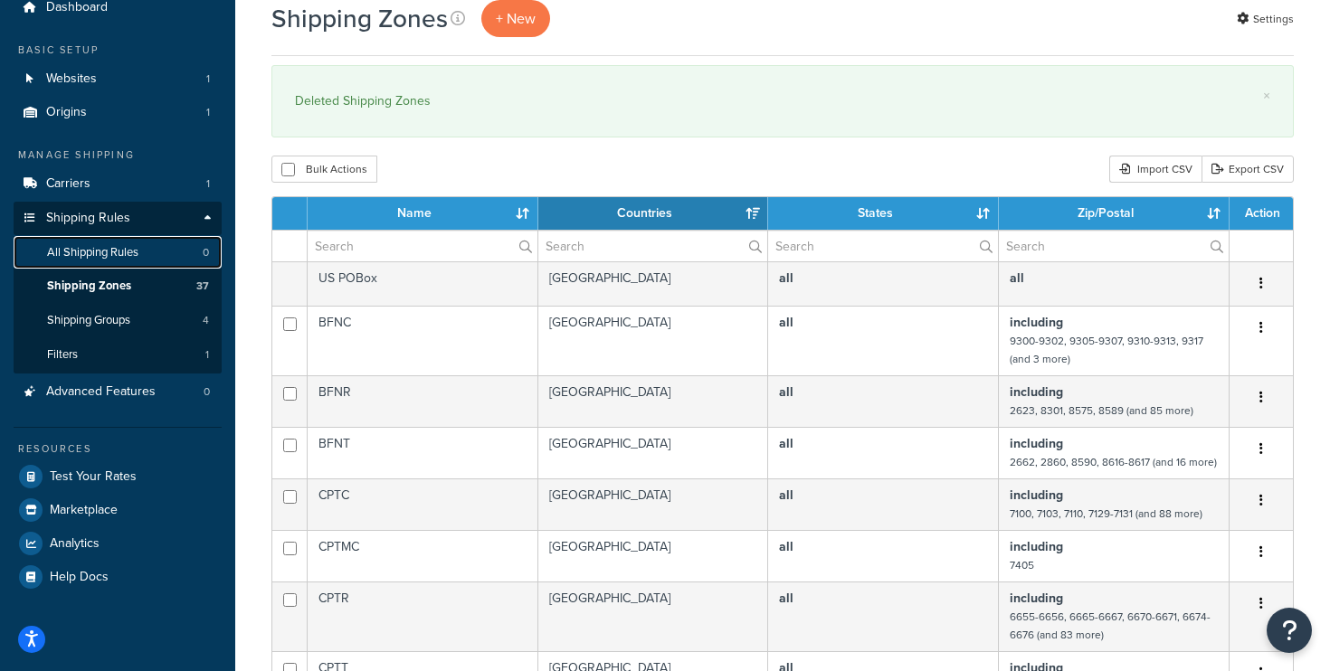
click at [85, 249] on span "All Shipping Rules" at bounding box center [92, 252] width 91 height 15
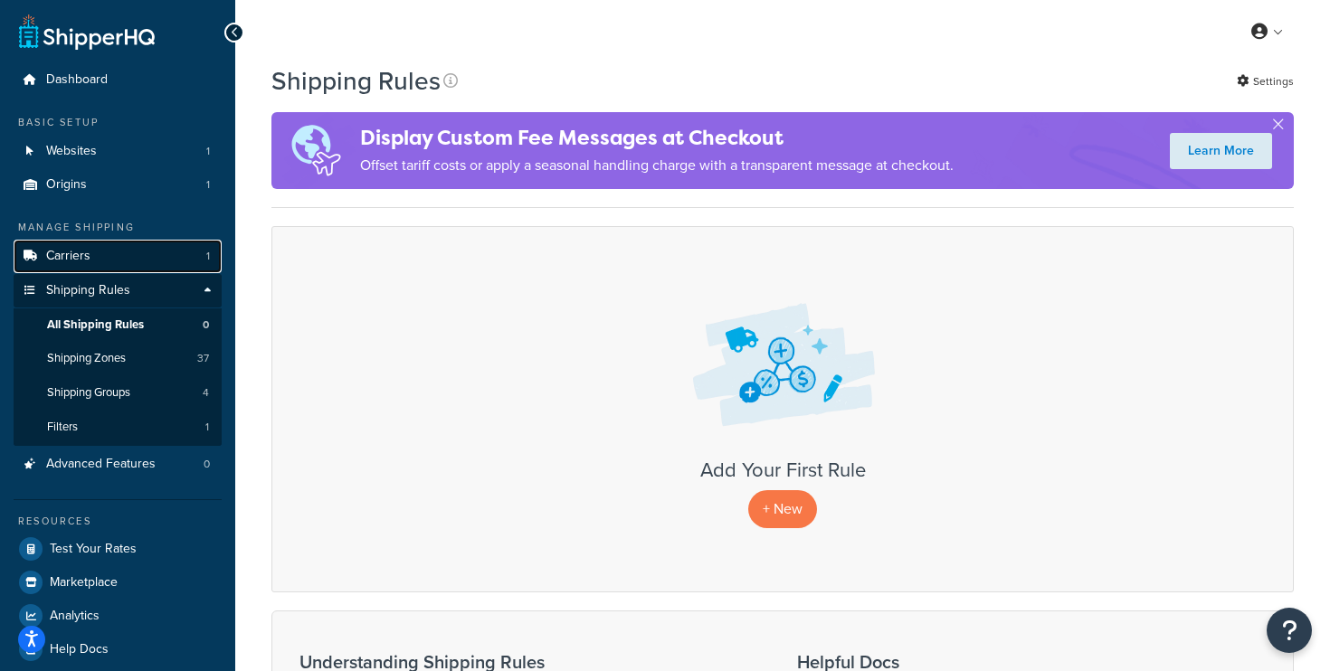
click at [119, 268] on link "Carriers 1" at bounding box center [118, 256] width 208 height 33
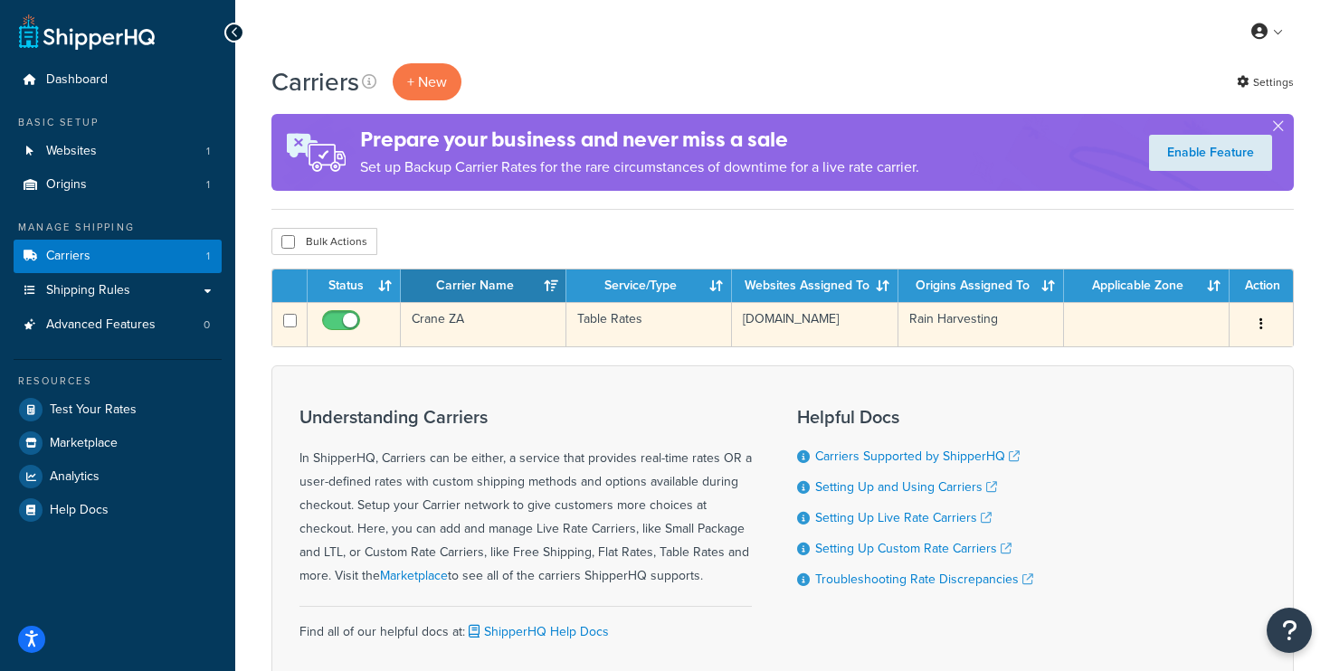
click at [454, 321] on td "Crane ZA" at bounding box center [484, 324] width 166 height 44
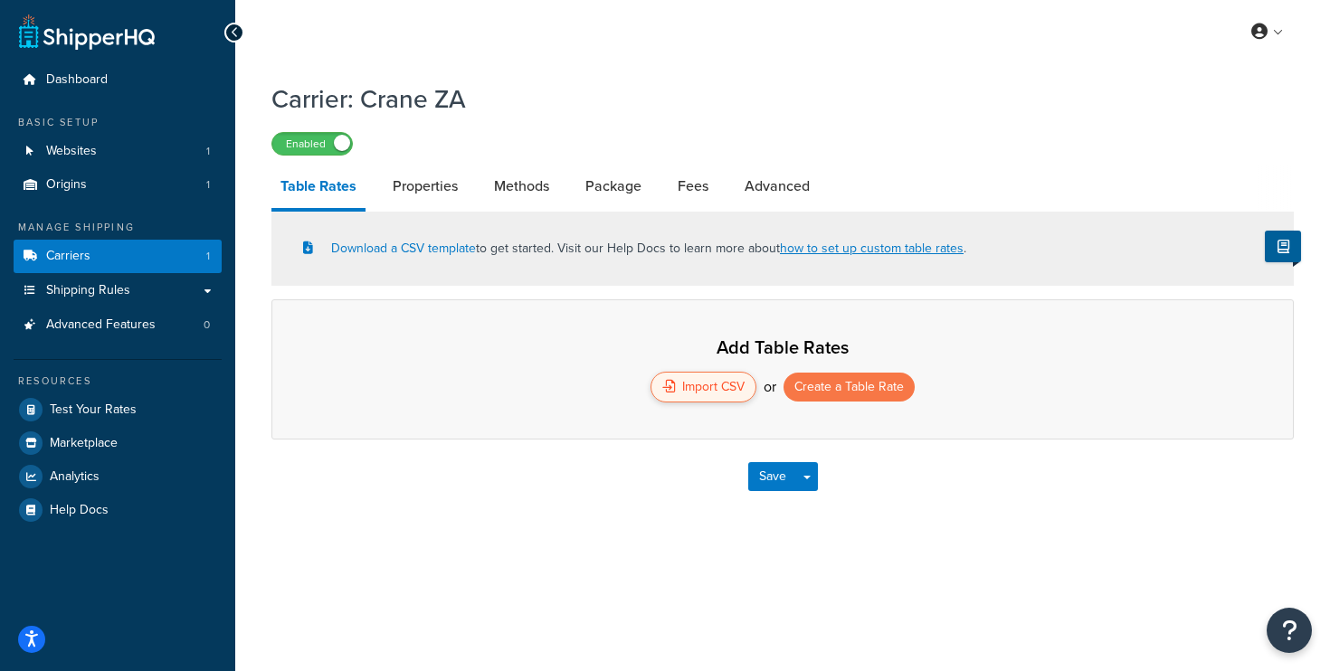
click at [700, 391] on div "Import CSV" at bounding box center [704, 387] width 106 height 31
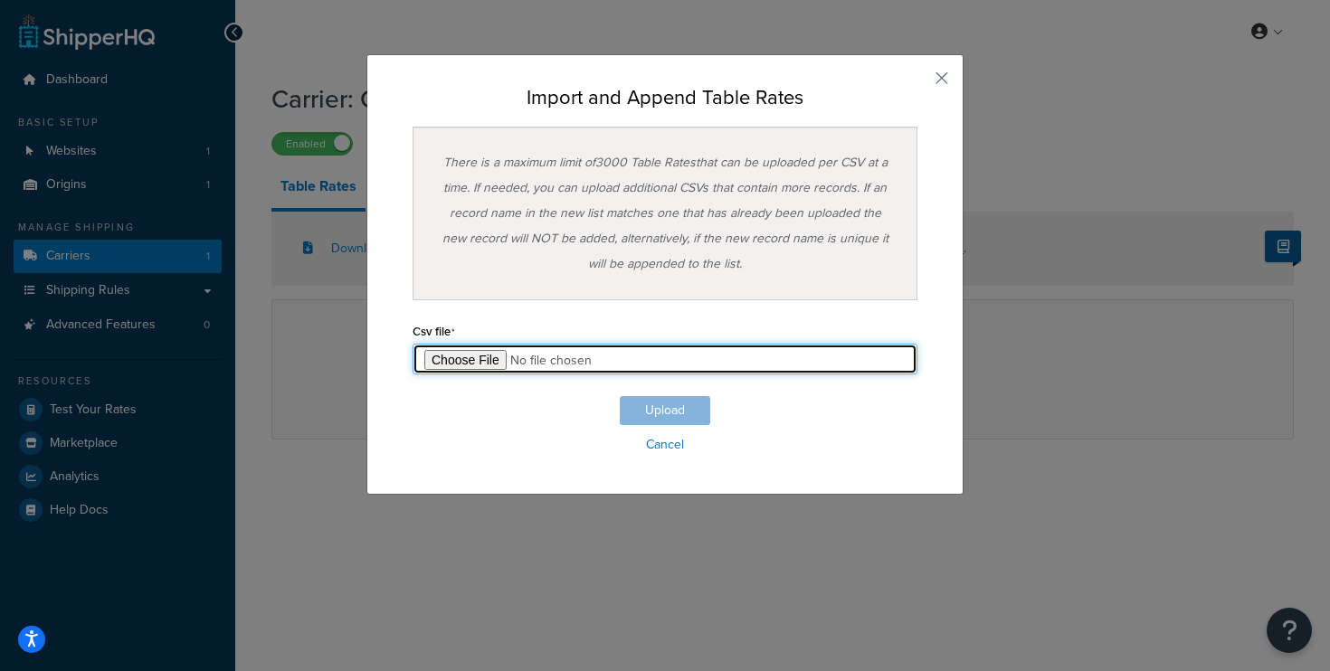
click at [478, 358] on input "file" at bounding box center [665, 359] width 505 height 31
type input "C:\fakepath\shipperhq_table_rates_ZA_standard.csv"
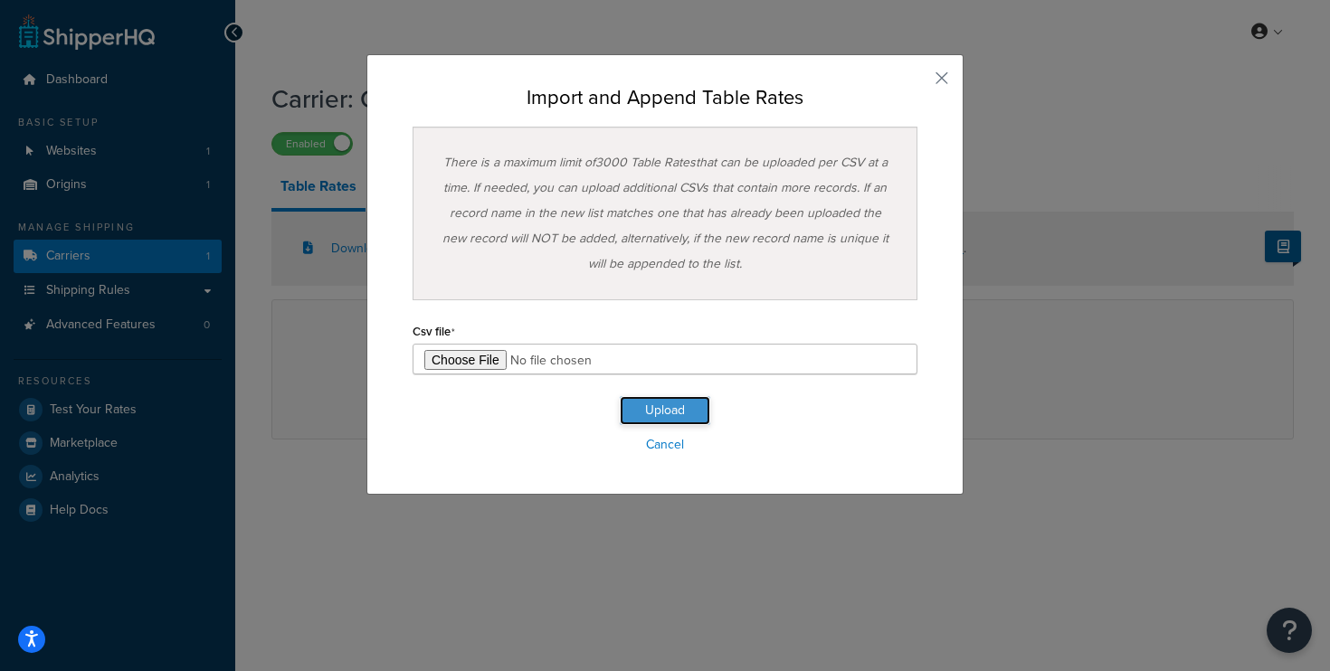
click at [657, 407] on button "Upload" at bounding box center [665, 410] width 90 height 29
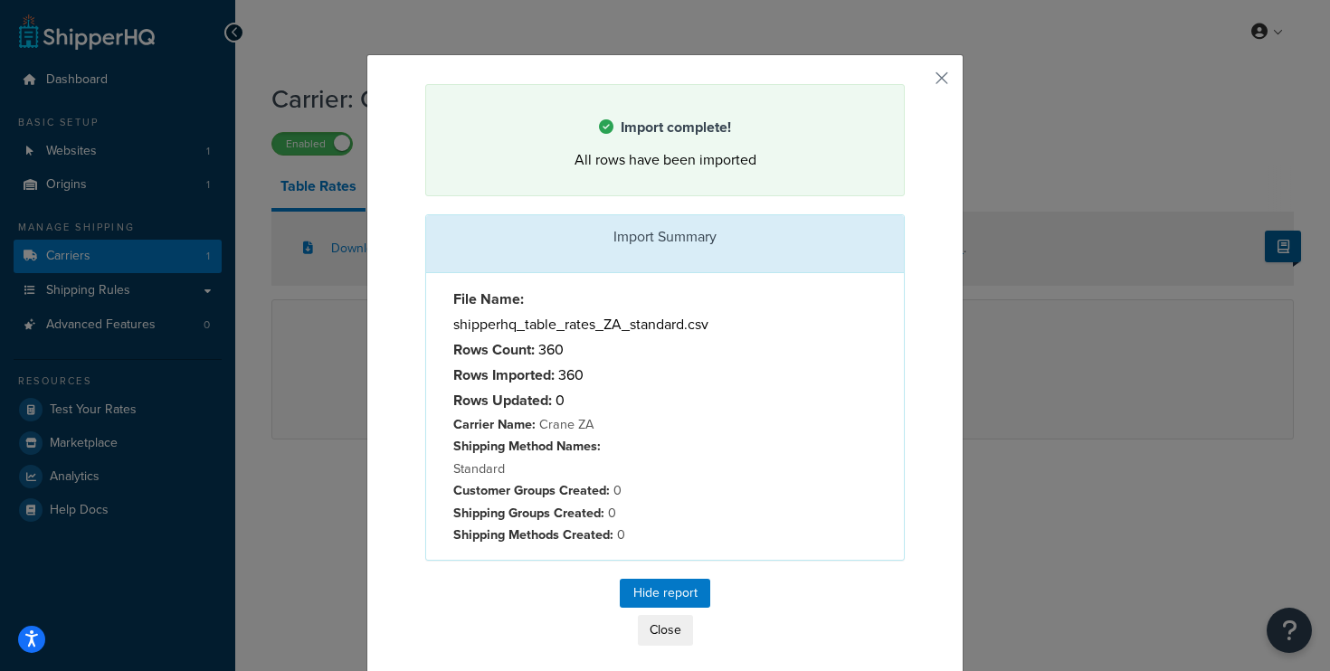
scroll to position [4, 0]
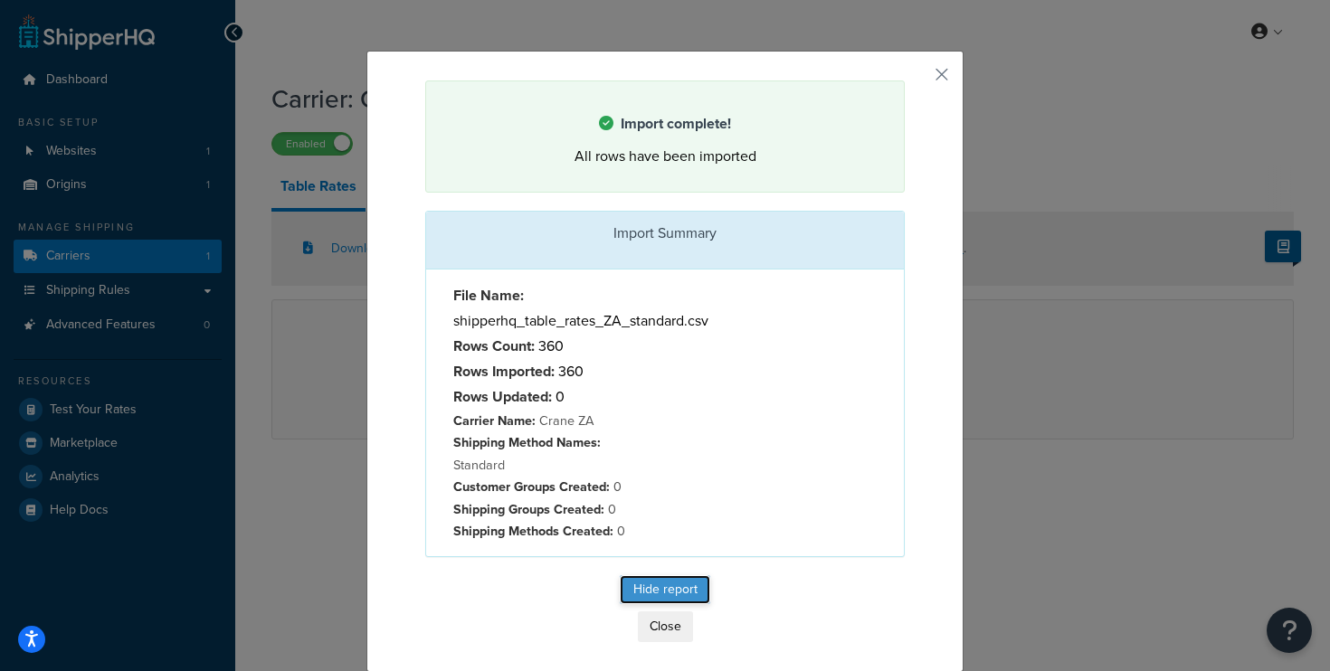
click at [676, 593] on button "Hide report" at bounding box center [665, 590] width 90 height 29
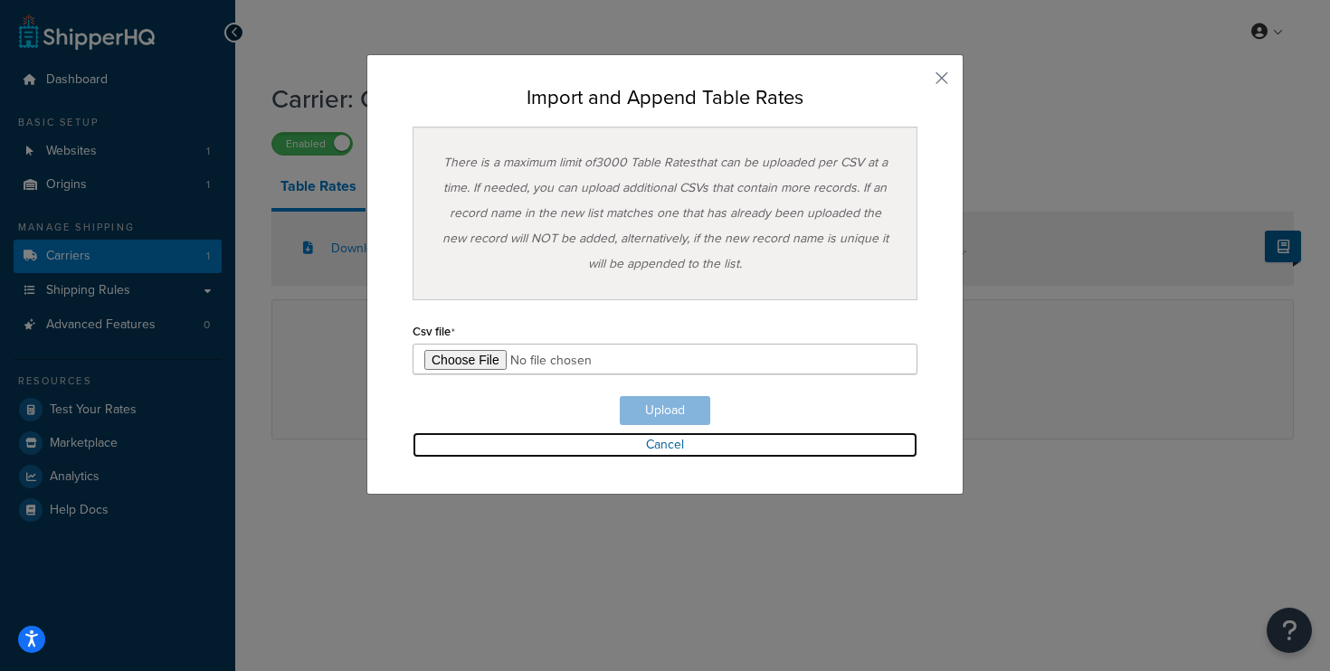
click at [666, 441] on link "Cancel" at bounding box center [665, 445] width 505 height 25
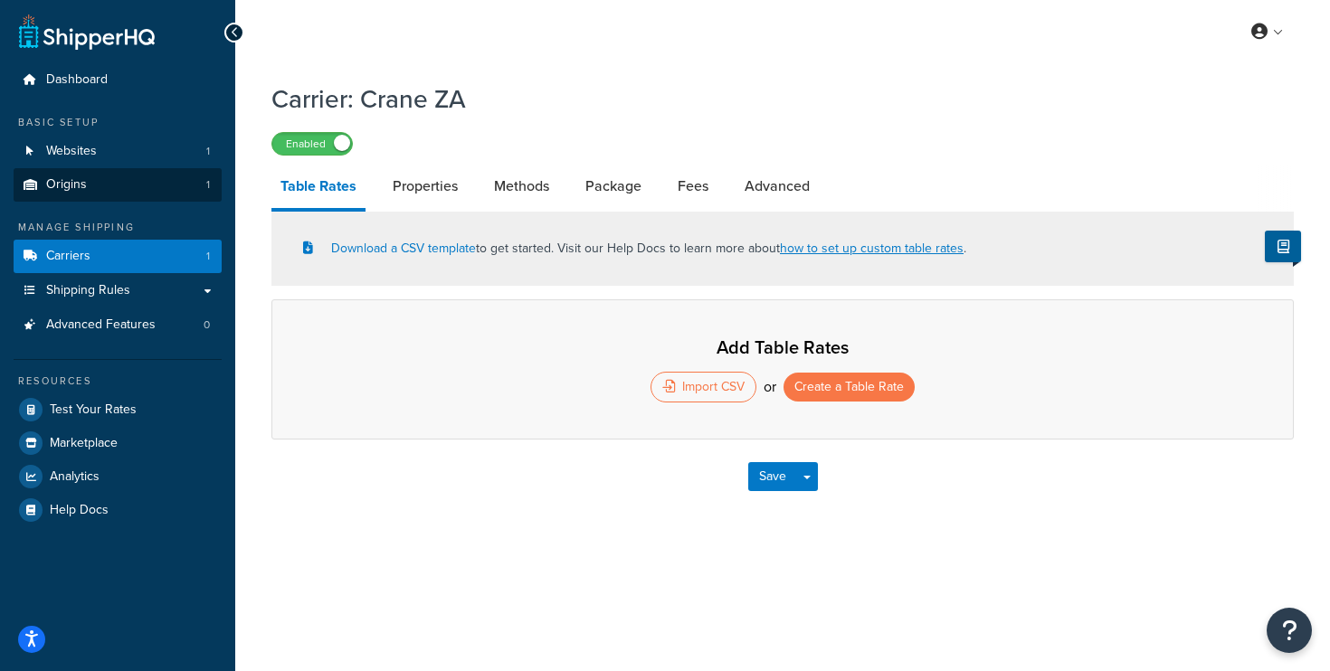
select select "25"
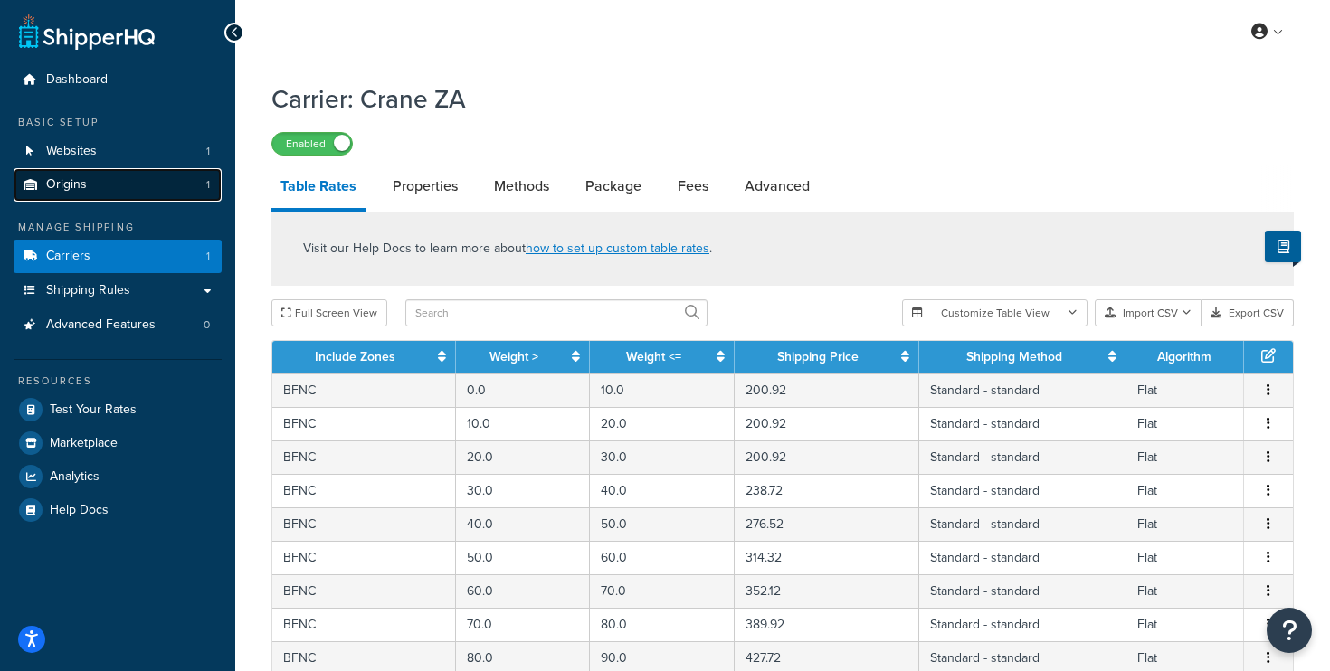
click at [104, 187] on link "Origins 1" at bounding box center [118, 184] width 208 height 33
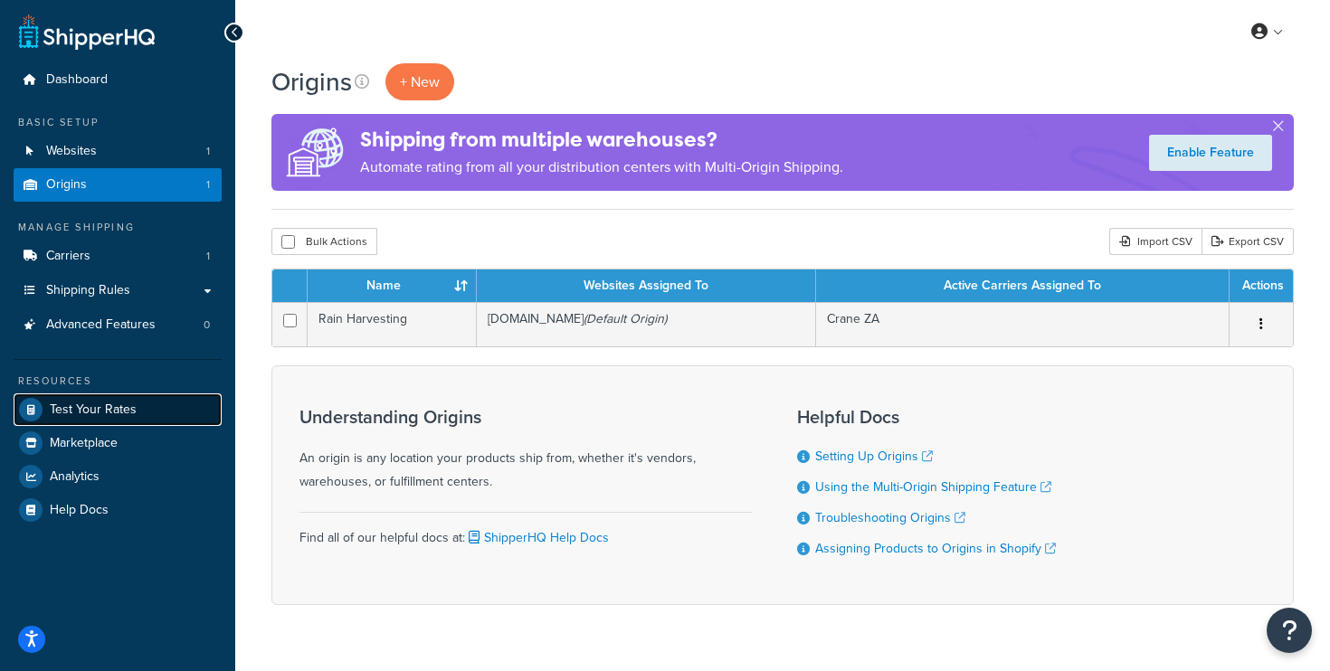
click at [151, 412] on link "Test Your Rates" at bounding box center [118, 410] width 208 height 33
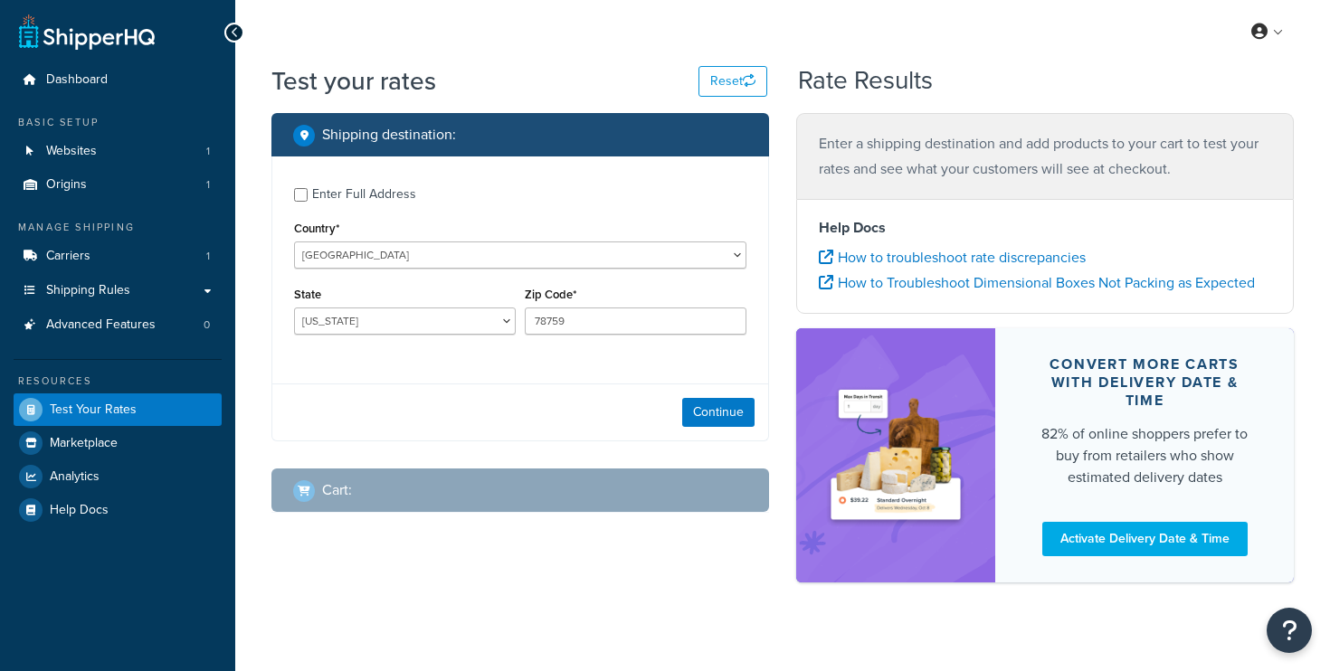
select select "[GEOGRAPHIC_DATA]"
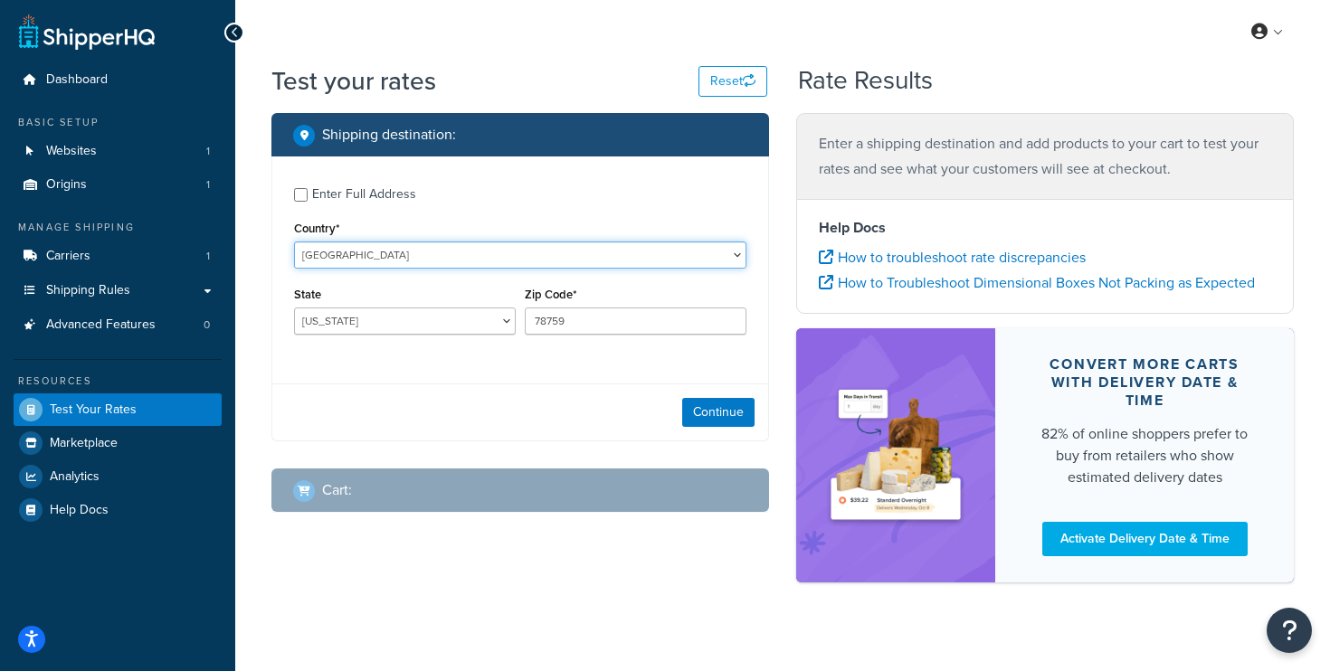
click at [380, 256] on select "[GEOGRAPHIC_DATA] [GEOGRAPHIC_DATA] [GEOGRAPHIC_DATA] [GEOGRAPHIC_DATA] [GEOGRA…" at bounding box center [520, 255] width 452 height 27
select select "ZA"
click at [294, 242] on select "United States United Kingdom Afghanistan Åland Islands Albania Algeria American…" at bounding box center [520, 255] width 452 height 27
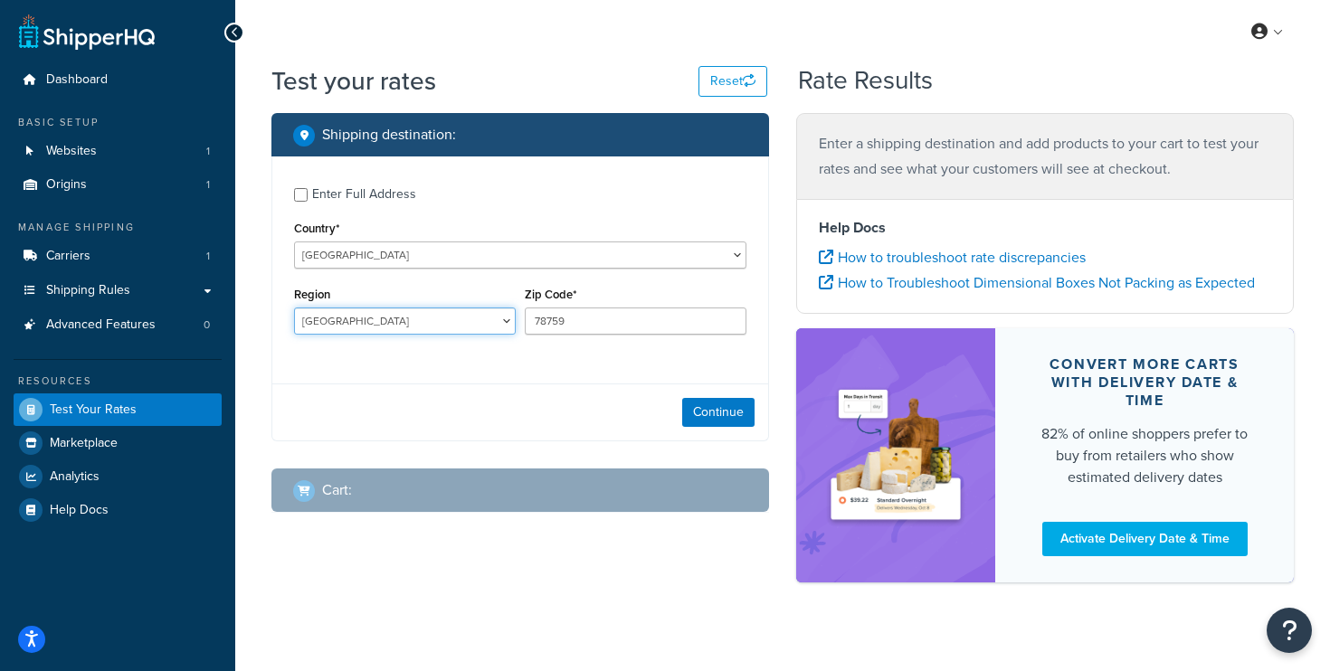
click at [391, 320] on select "Eastern Cape Free State Gauteng Kwazulu-Natal Limpopo Mpumalanga North West Nor…" at bounding box center [405, 321] width 222 height 27
click at [708, 419] on button "Continue" at bounding box center [718, 412] width 72 height 29
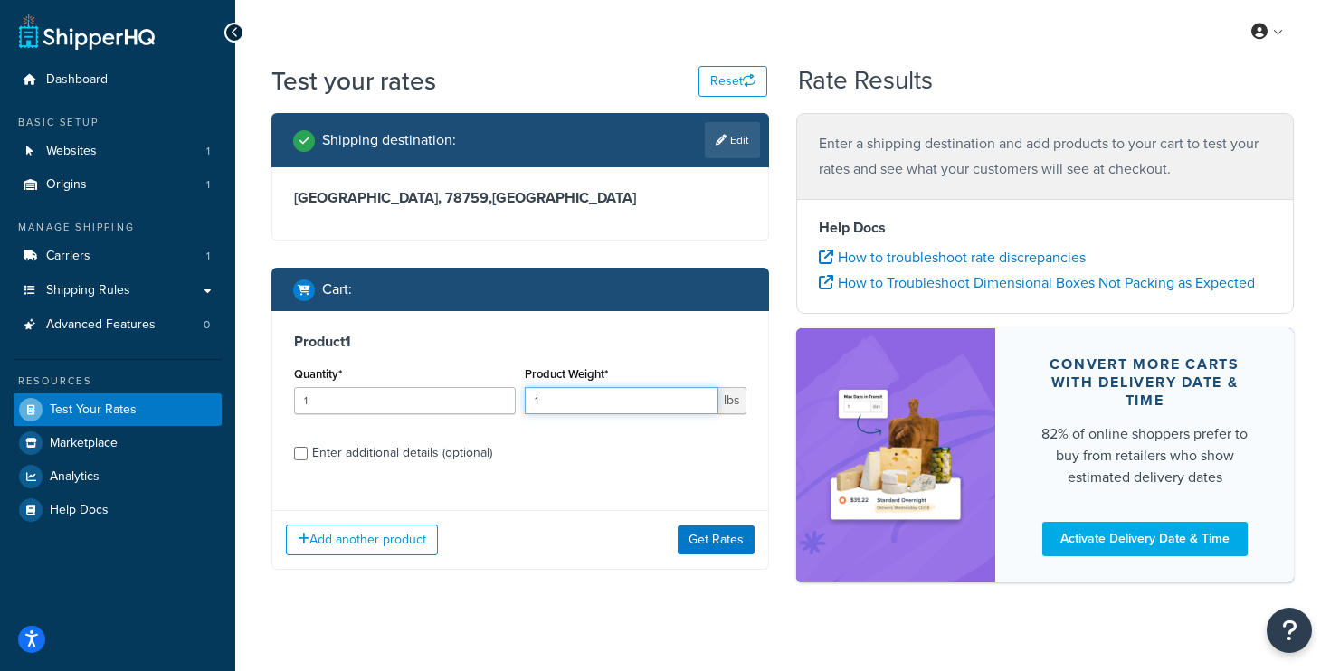
click at [600, 399] on input "1" at bounding box center [622, 400] width 194 height 27
drag, startPoint x: 595, startPoint y: 407, endPoint x: 489, endPoint y: 407, distance: 105.9
click at [489, 407] on div "Quantity* 1 Product Weight* 1 lbs" at bounding box center [521, 395] width 462 height 66
type input "15"
click at [585, 460] on label "Enter additional details (optional)" at bounding box center [529, 451] width 434 height 29
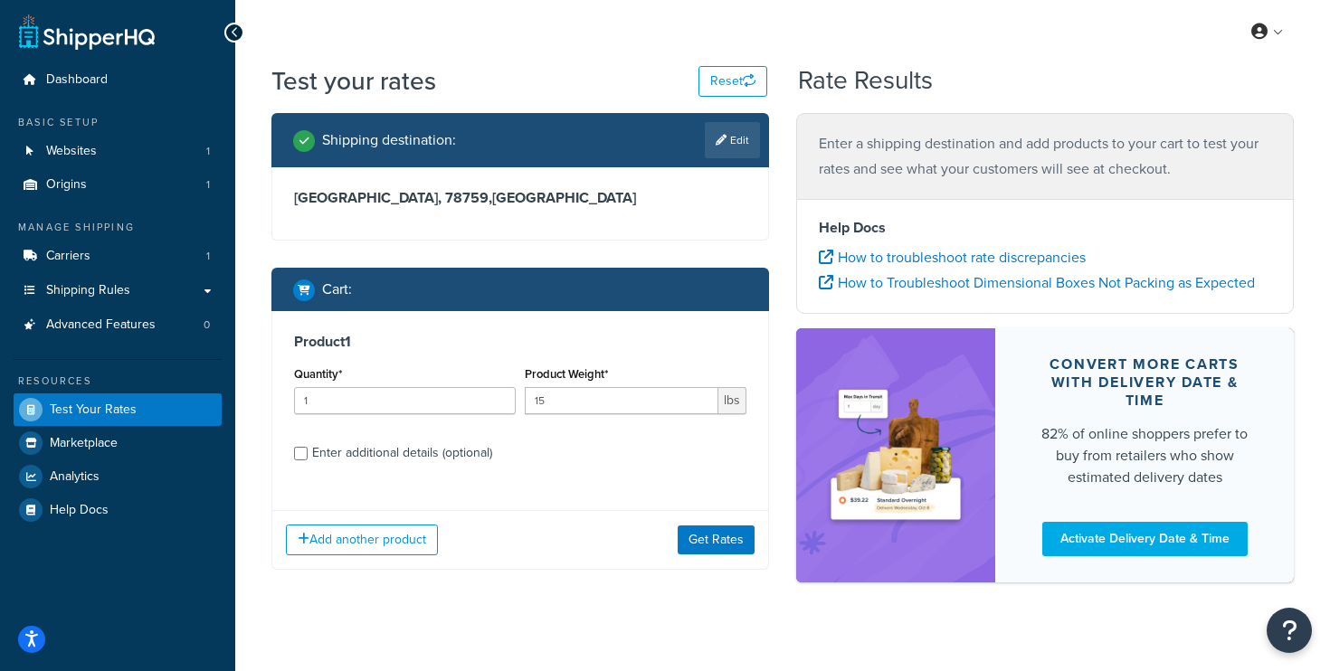
click at [308, 460] on input "Enter additional details (optional)" at bounding box center [301, 454] width 14 height 14
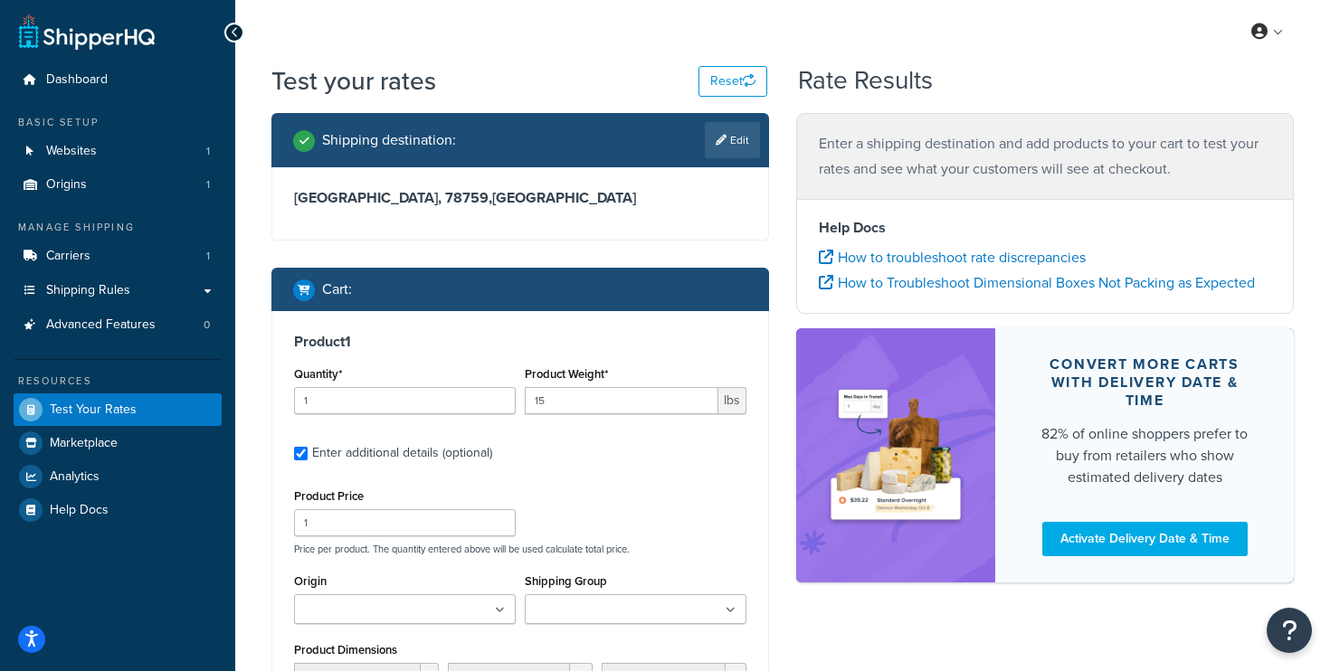
click at [399, 444] on div "Enter additional details (optional)" at bounding box center [402, 453] width 180 height 25
click at [308, 447] on input "Enter additional details (optional)" at bounding box center [301, 454] width 14 height 14
checkbox input "false"
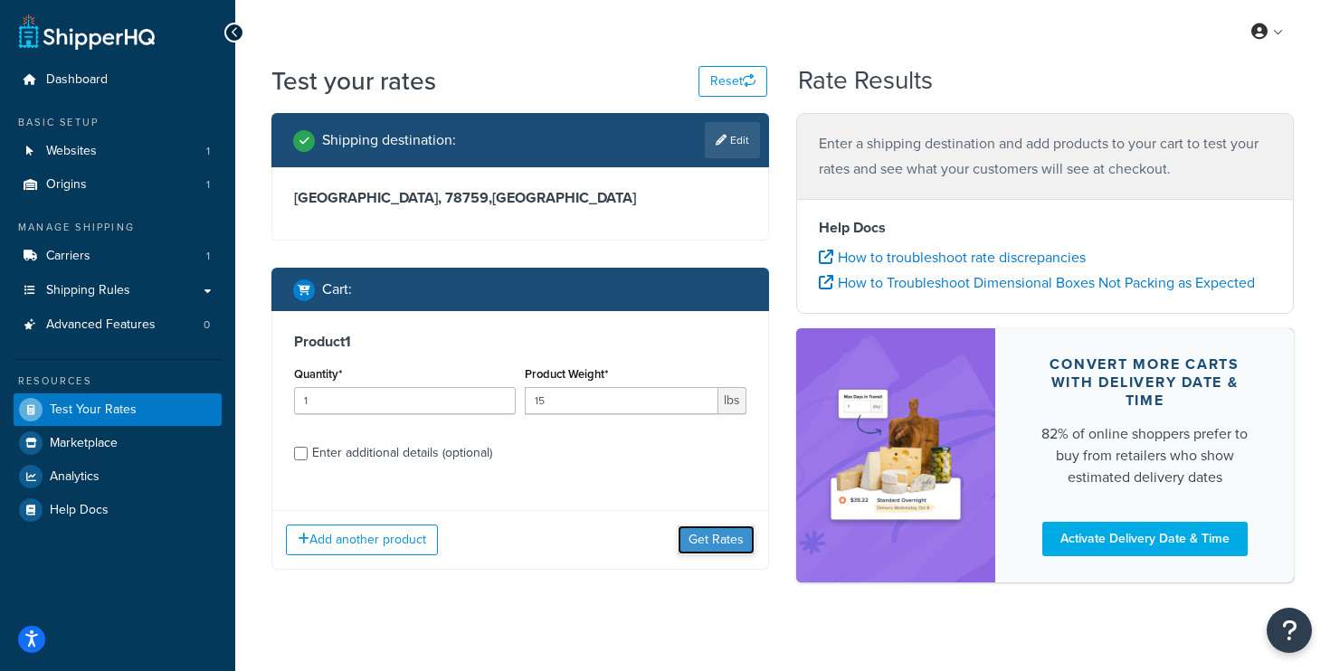
click at [732, 539] on button "Get Rates" at bounding box center [716, 540] width 77 height 29
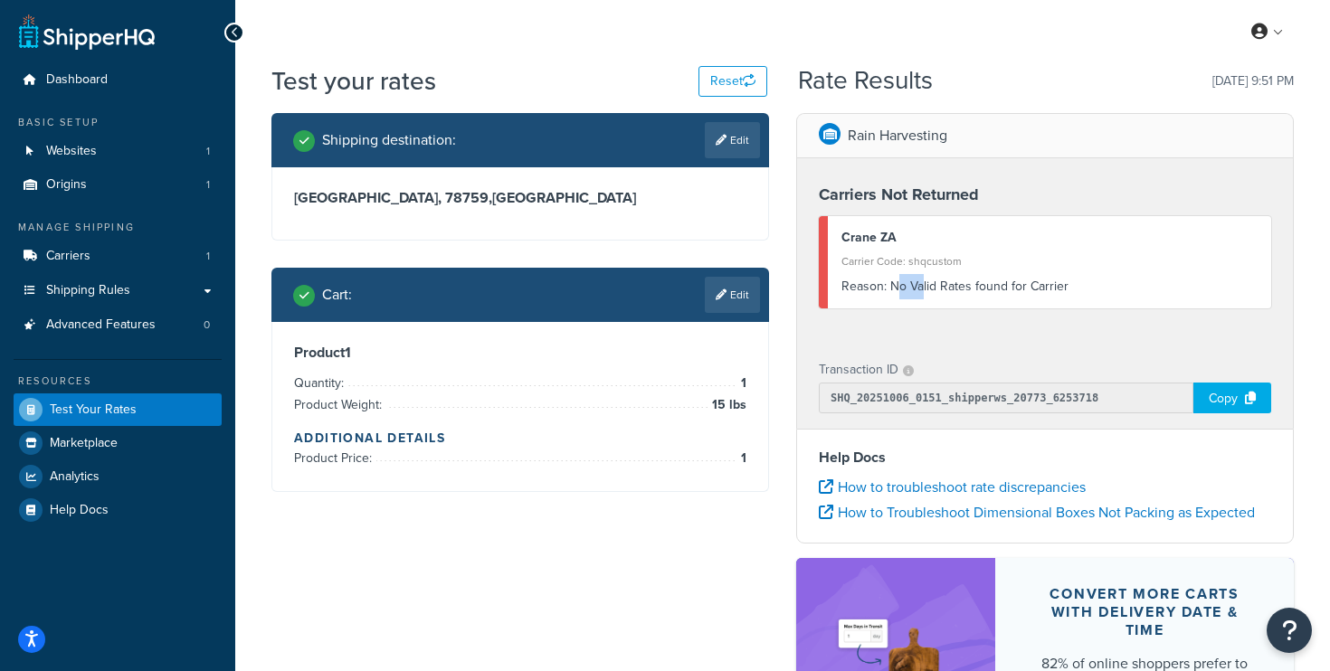
drag, startPoint x: 896, startPoint y: 289, endPoint x: 1041, endPoint y: 289, distance: 144.8
click at [1040, 289] on div "Reason: No Valid Rates found for Carrier" at bounding box center [1050, 286] width 416 height 25
click at [1041, 289] on div "Reason: No Valid Rates found for Carrier" at bounding box center [1050, 286] width 416 height 25
click at [735, 138] on link "Edit" at bounding box center [732, 140] width 55 height 36
select select "ZA"
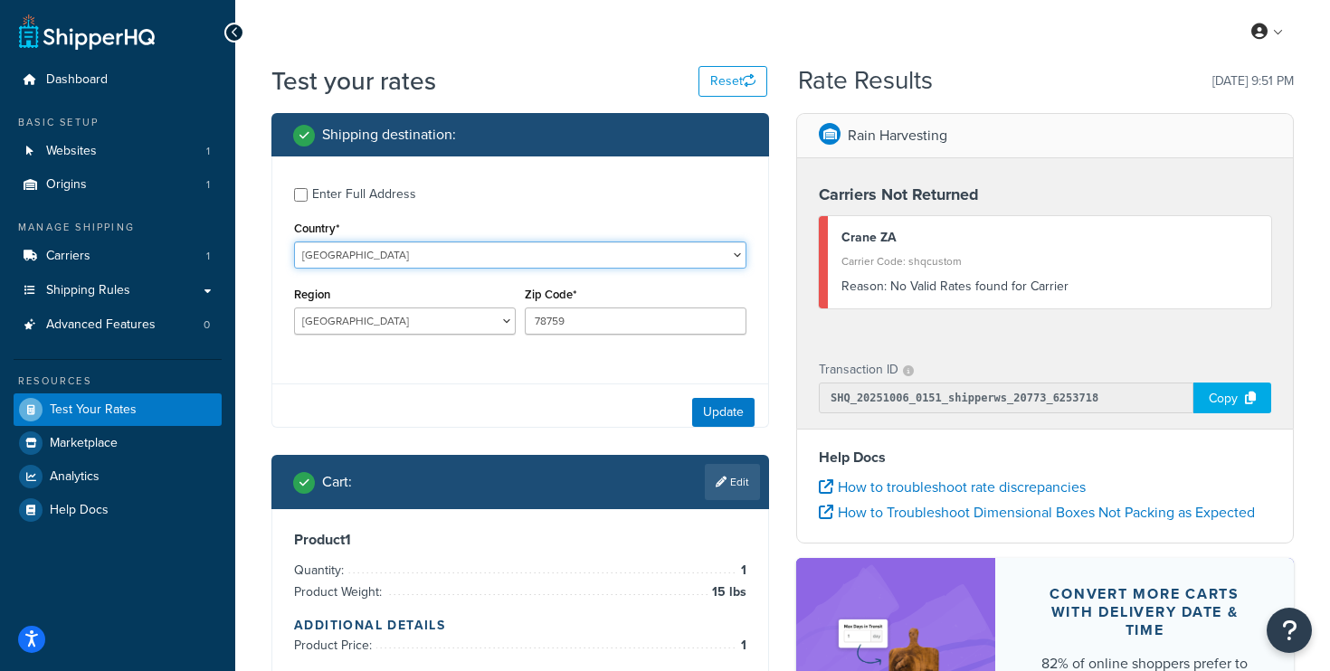
click at [365, 247] on select "United States United Kingdom Afghanistan Åland Islands Albania Algeria American…" at bounding box center [520, 255] width 452 height 27
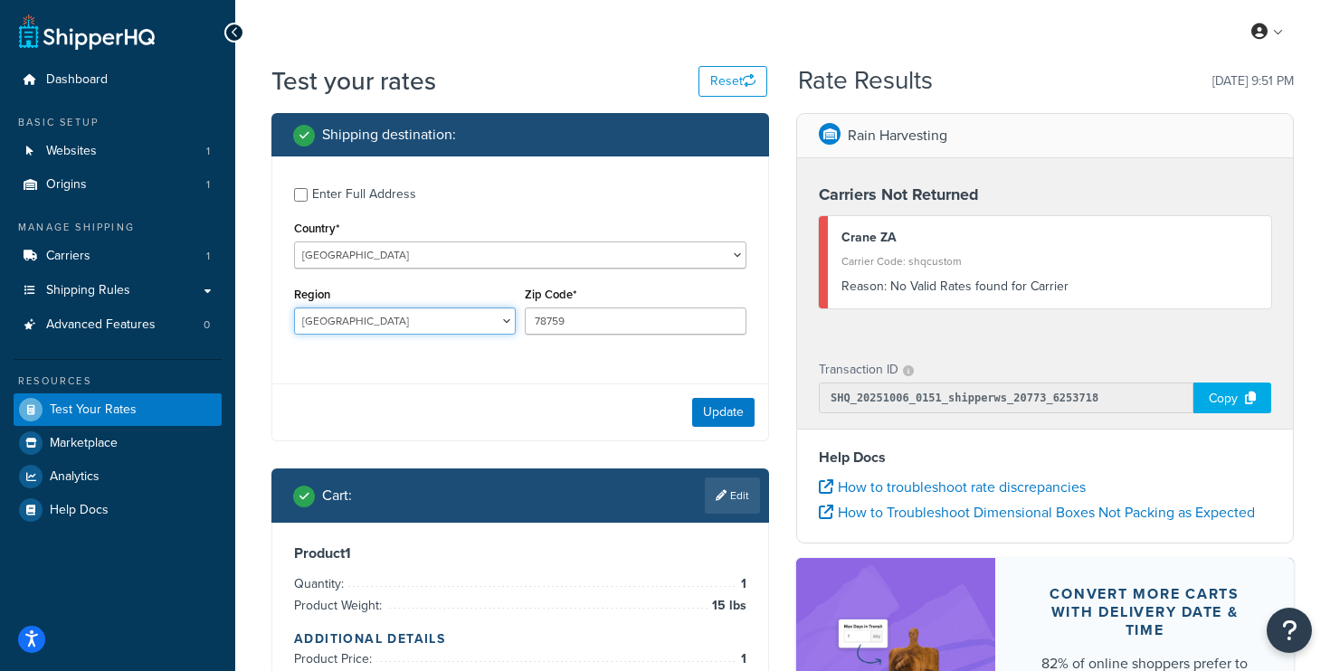
click at [352, 325] on select "Eastern Cape Free State Gauteng Kwazulu-Natal Limpopo Mpumalanga North West Nor…" at bounding box center [405, 321] width 222 height 27
click at [294, 308] on select "Eastern Cape Free State Gauteng Kwazulu-Natal Limpopo Mpumalanga North West Nor…" at bounding box center [405, 321] width 222 height 27
click at [405, 324] on select "Eastern Cape Free State Gauteng Kwazulu-Natal Limpopo Mpumalanga North West Nor…" at bounding box center [405, 321] width 222 height 27
select select "GT"
click at [294, 308] on select "Eastern Cape Free State Gauteng Kwazulu-Natal Limpopo Mpumalanga North West Nor…" at bounding box center [405, 321] width 222 height 27
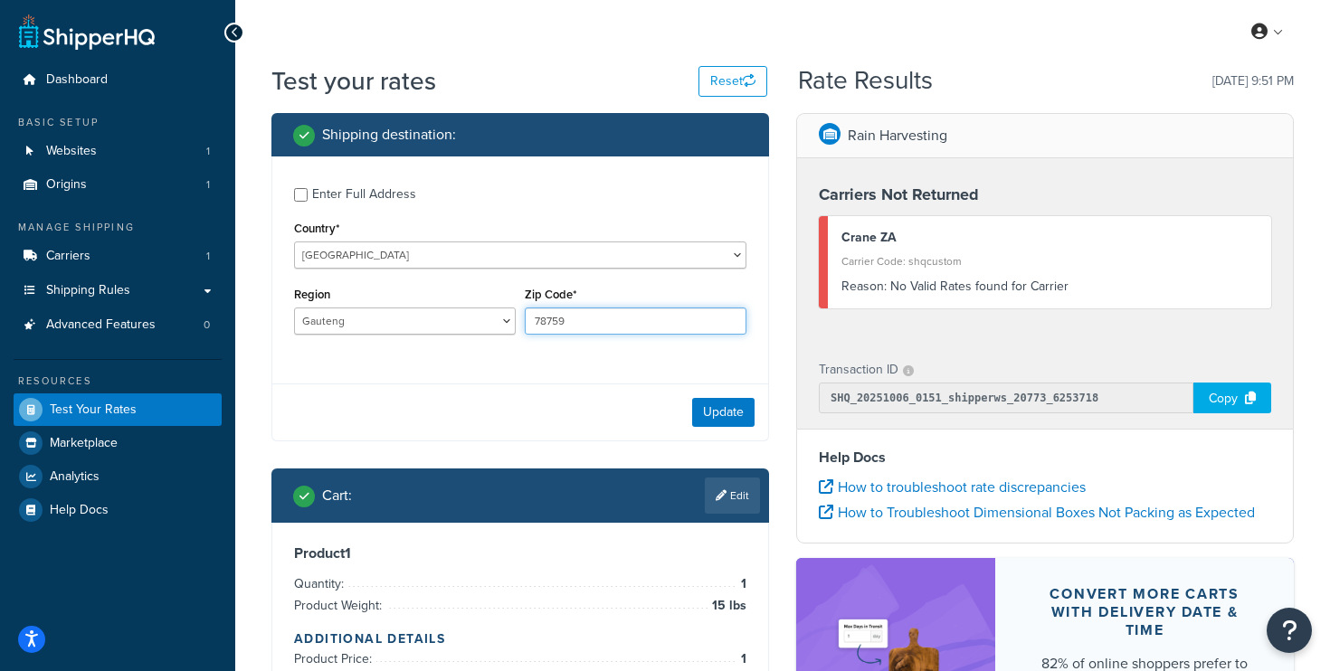
click at [552, 319] on input "78759" at bounding box center [636, 321] width 222 height 27
paste input "0008"
type input "0008"
click at [724, 411] on button "Update" at bounding box center [723, 412] width 62 height 29
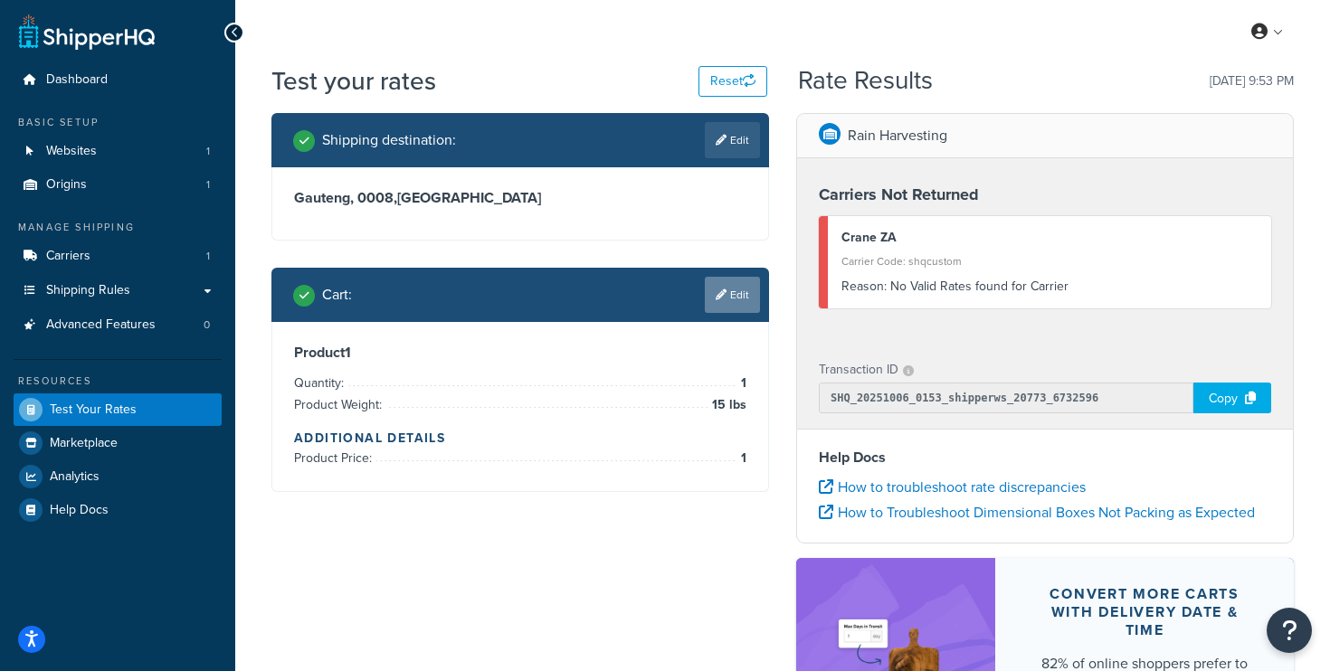
click at [717, 297] on icon at bounding box center [721, 295] width 11 height 11
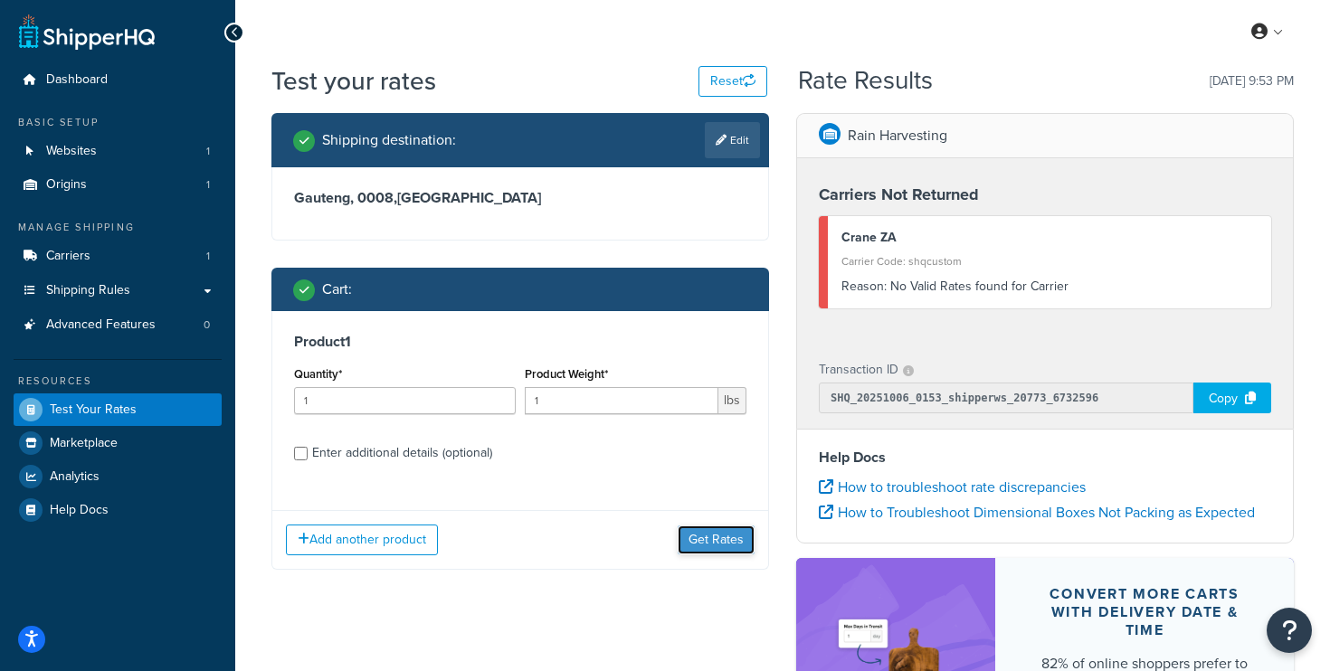
click at [708, 542] on button "Get Rates" at bounding box center [716, 540] width 77 height 29
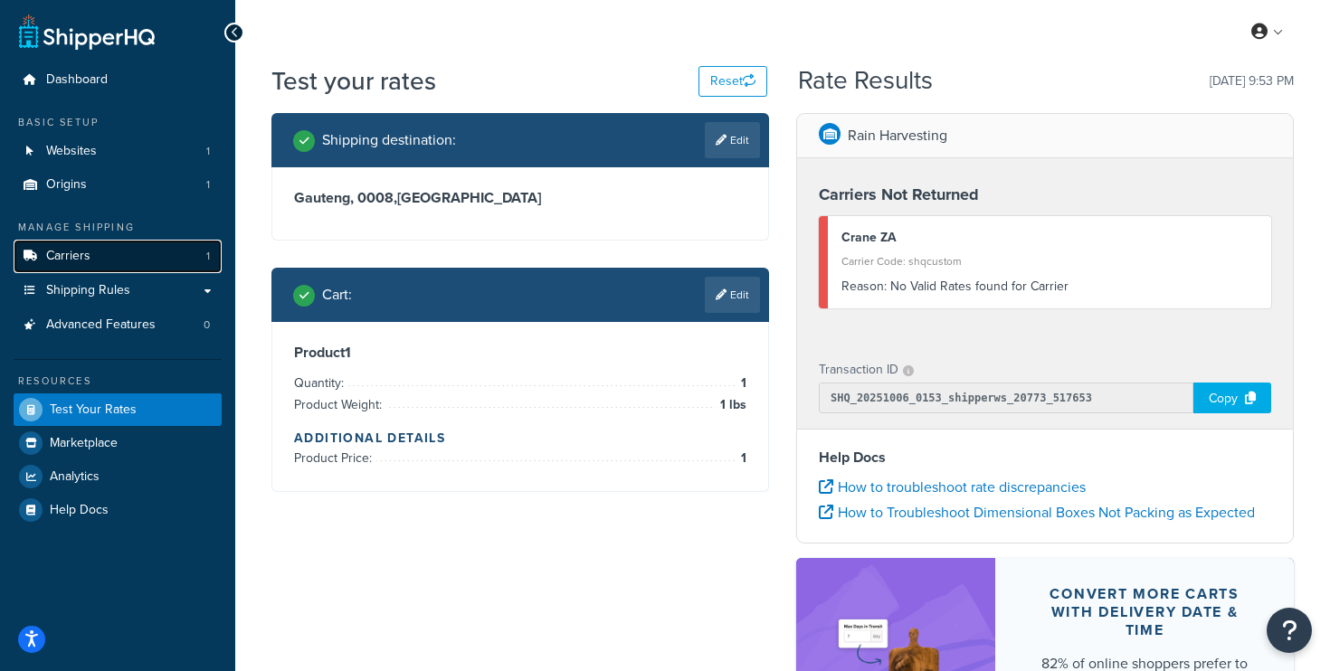
click at [116, 252] on link "Carriers 1" at bounding box center [118, 256] width 208 height 33
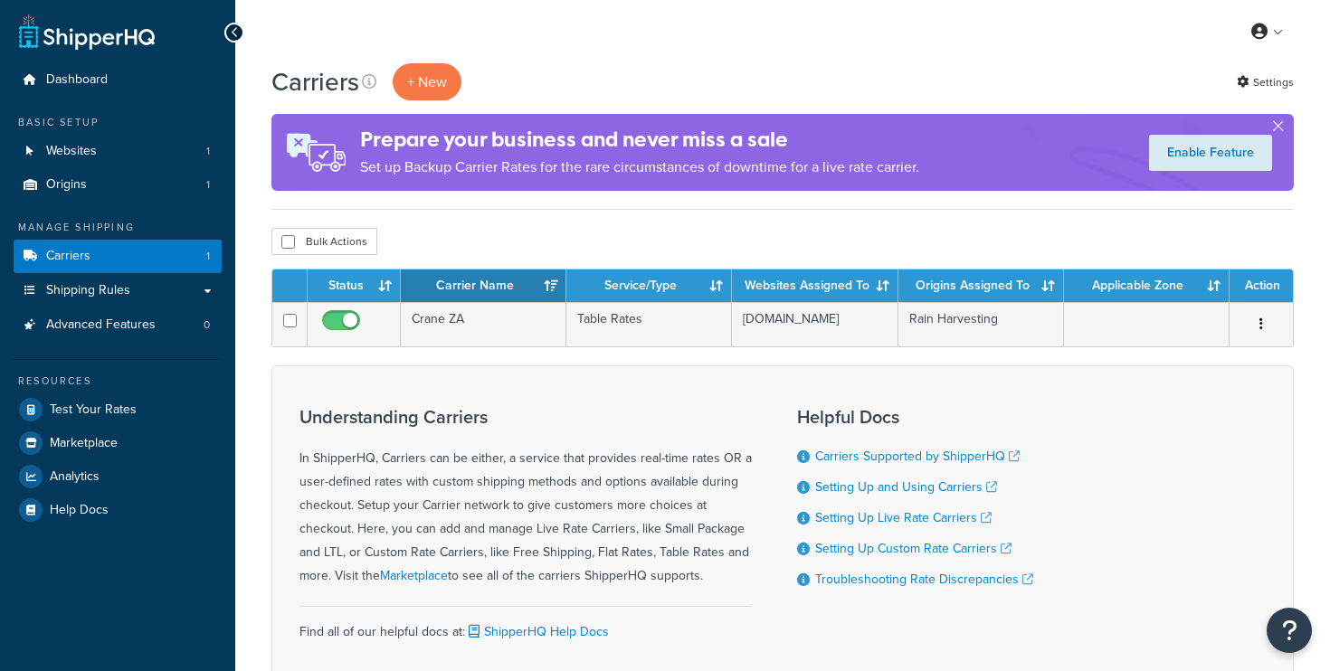
click at [490, 327] on td "Crane ZA" at bounding box center [484, 324] width 166 height 44
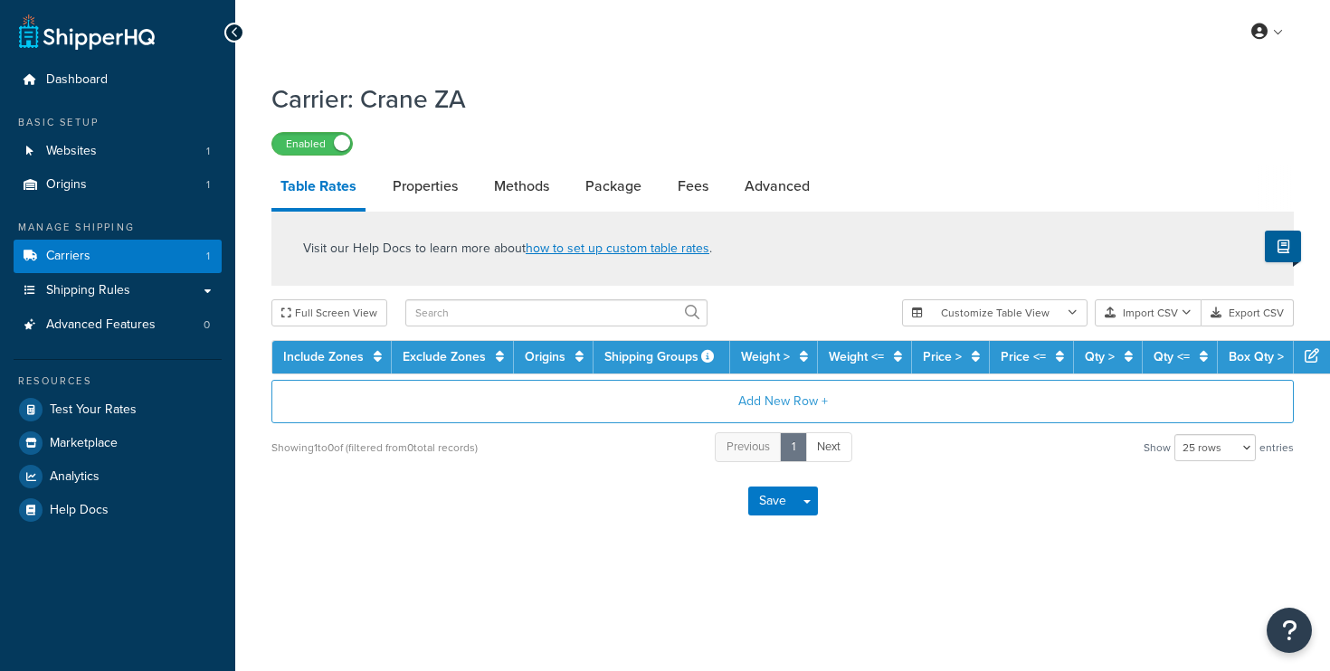
select select "25"
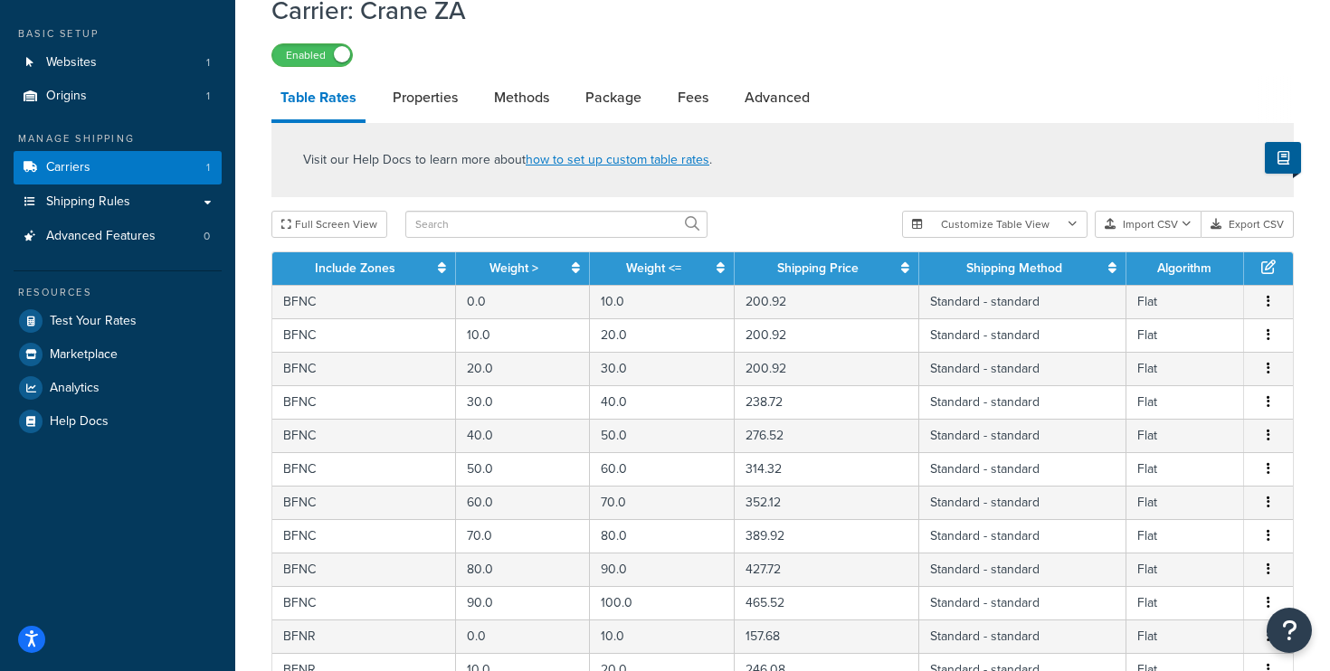
scroll to position [87, 0]
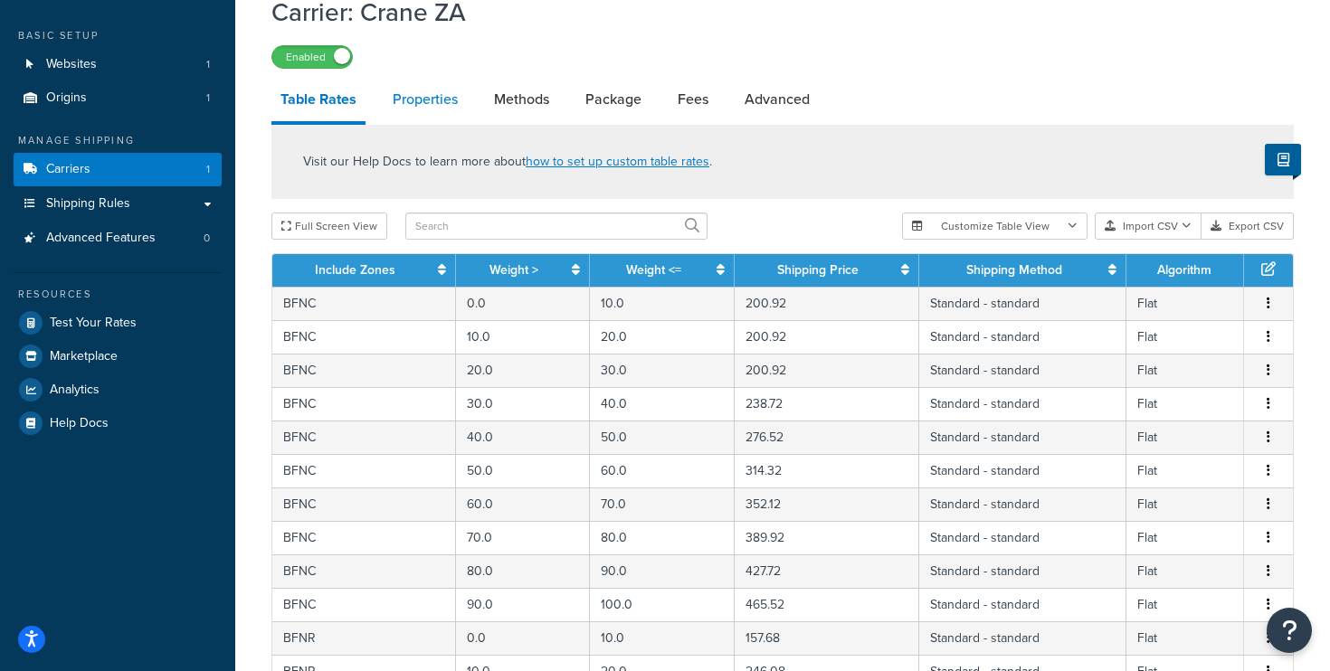
click at [435, 106] on link "Properties" at bounding box center [425, 99] width 83 height 43
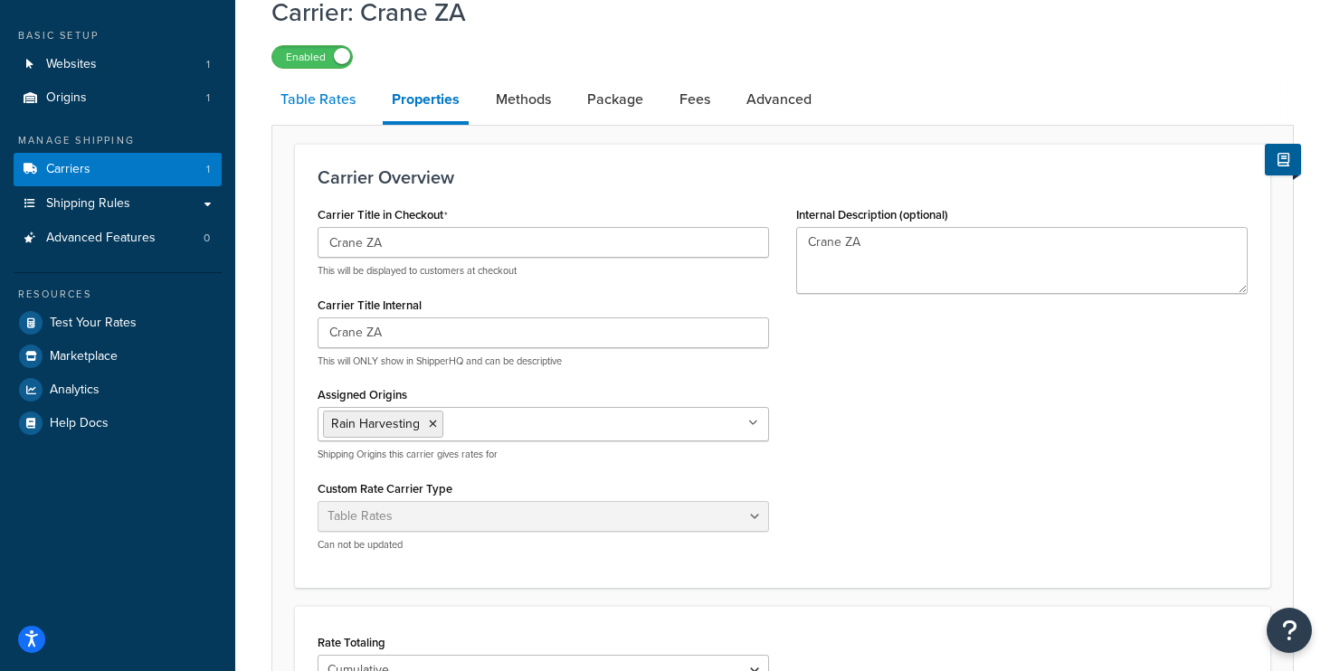
click at [338, 105] on link "Table Rates" at bounding box center [317, 99] width 93 height 43
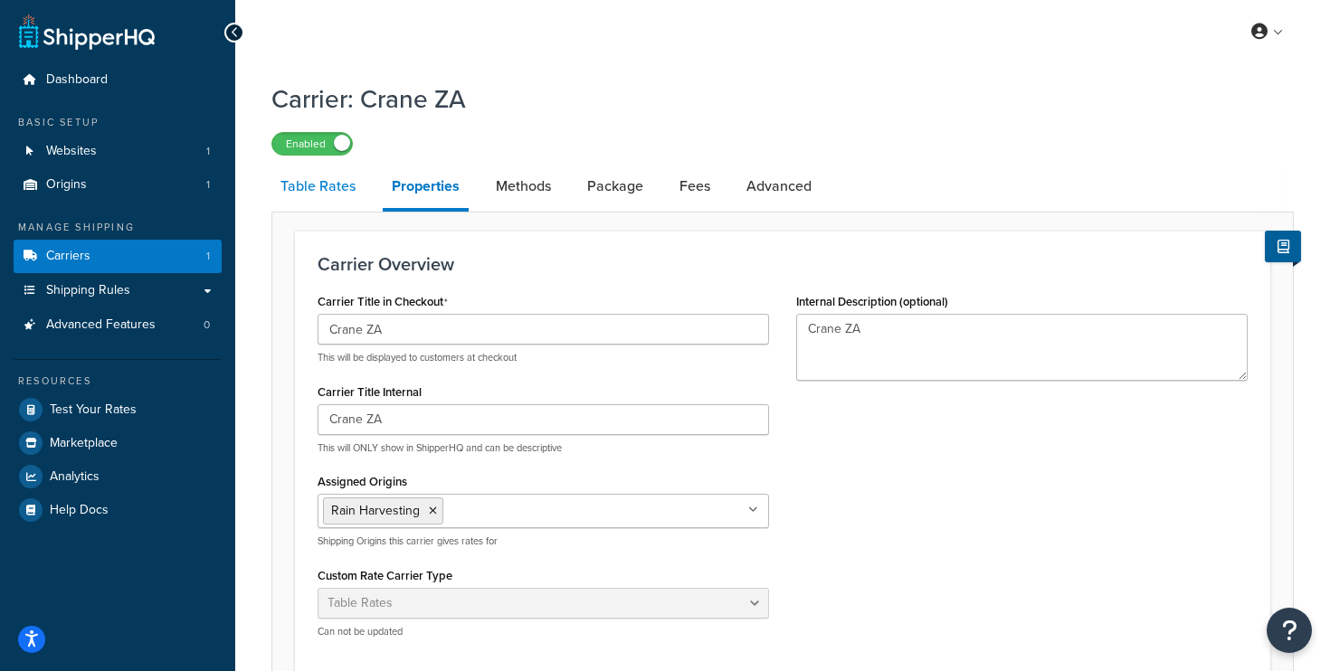
select select "25"
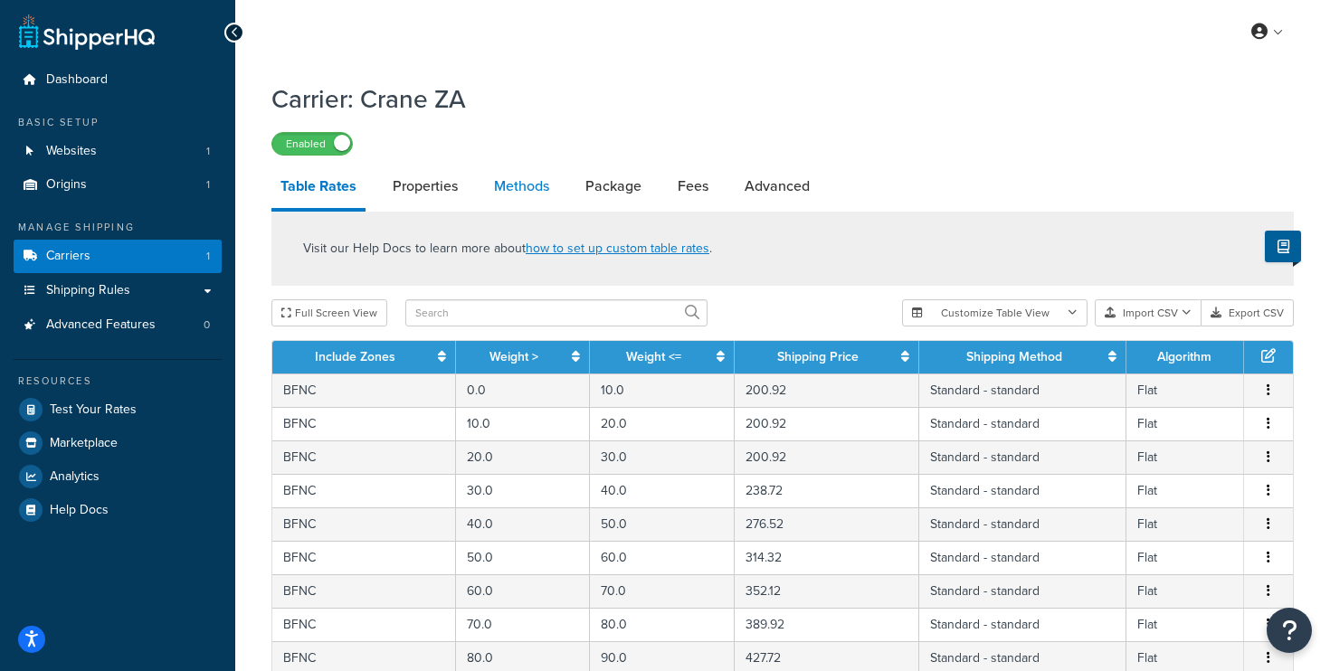
click at [515, 180] on link "Methods" at bounding box center [521, 186] width 73 height 43
select select "25"
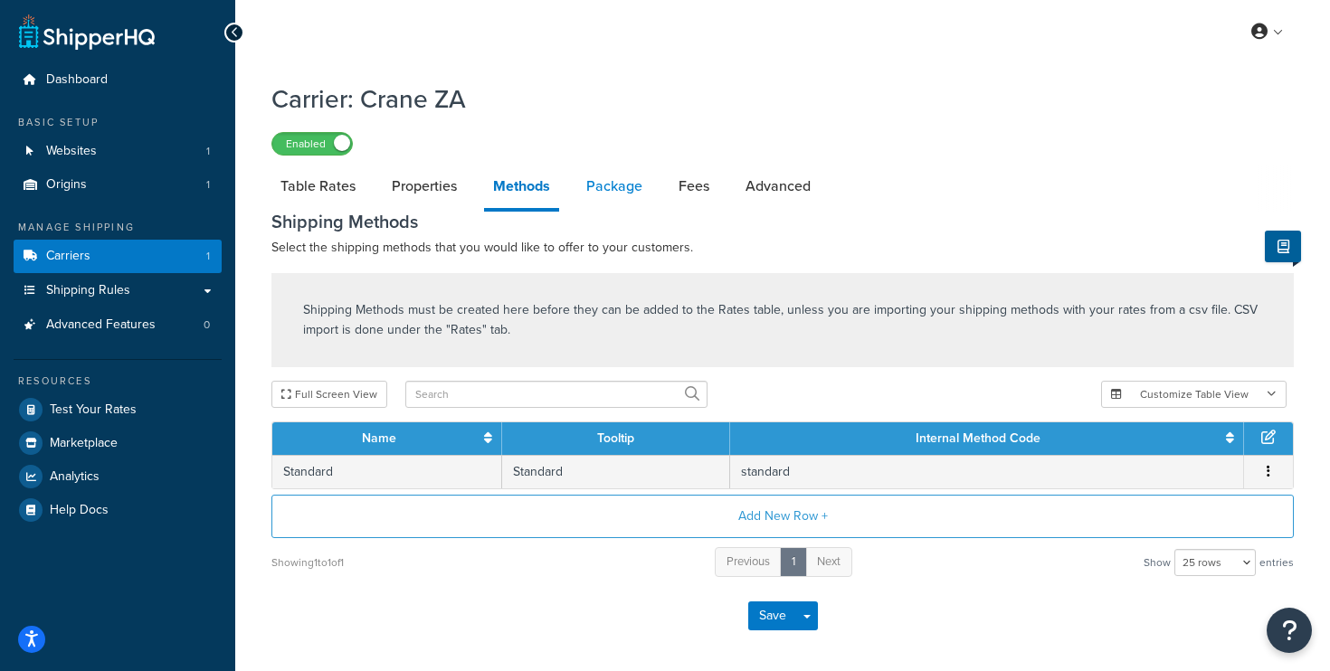
click at [609, 186] on link "Package" at bounding box center [614, 186] width 74 height 43
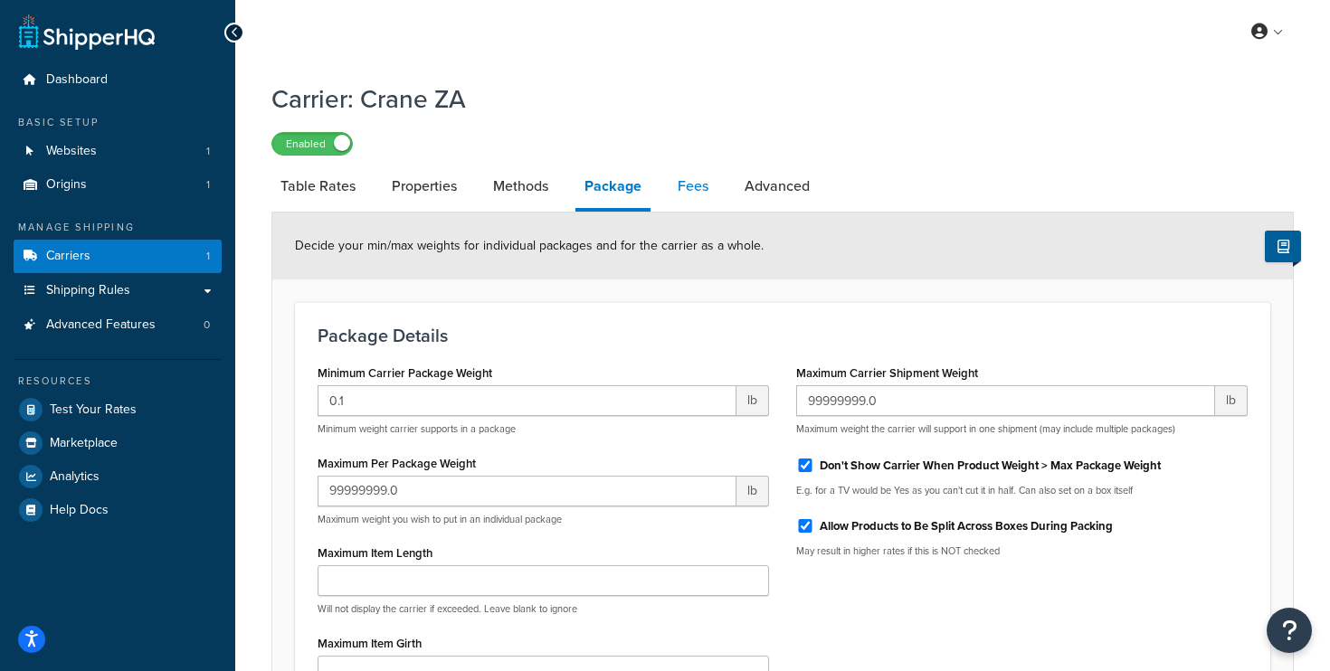
click at [694, 201] on link "Fees" at bounding box center [693, 186] width 49 height 43
select select "AFTER"
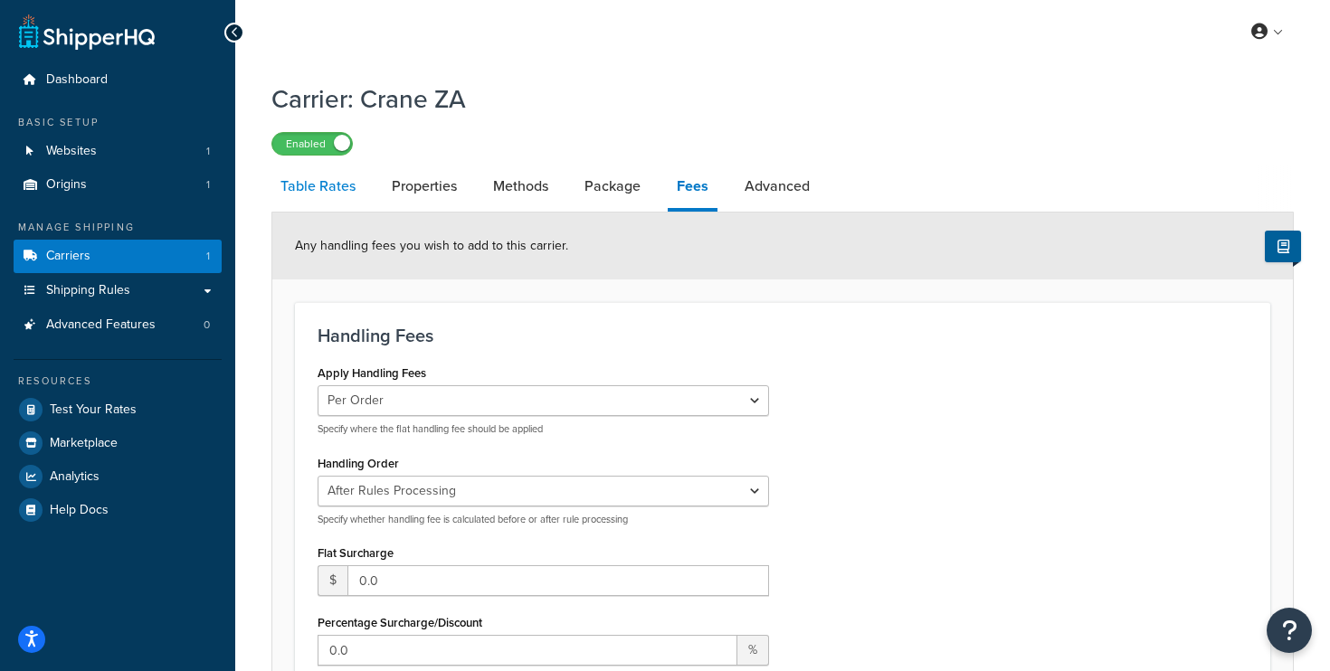
click at [303, 182] on link "Table Rates" at bounding box center [317, 186] width 93 height 43
select select "25"
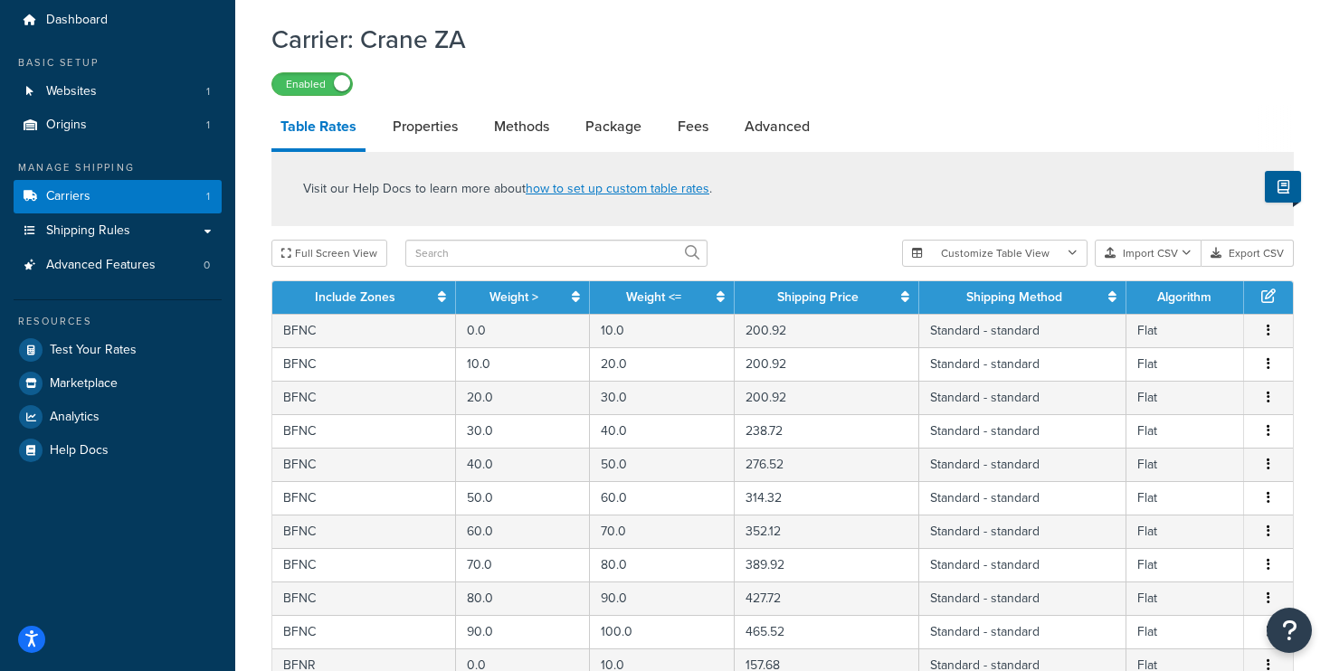
scroll to position [101, 0]
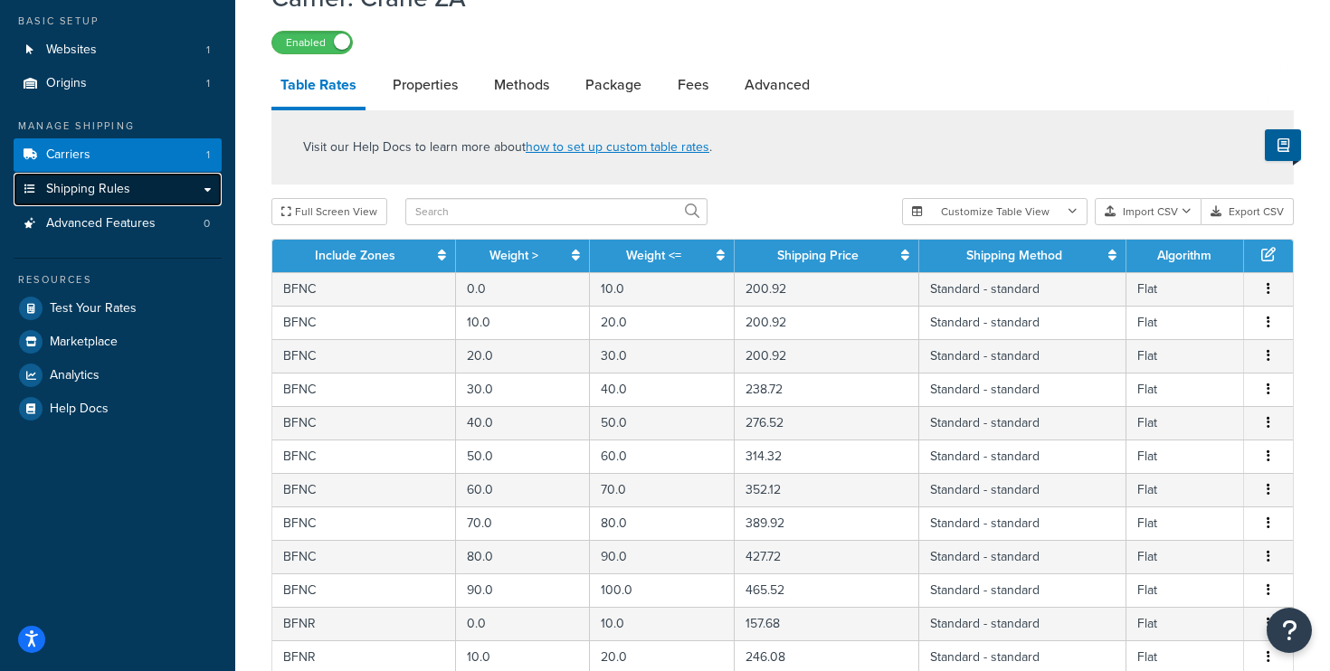
click at [204, 186] on link "Shipping Rules" at bounding box center [118, 189] width 208 height 33
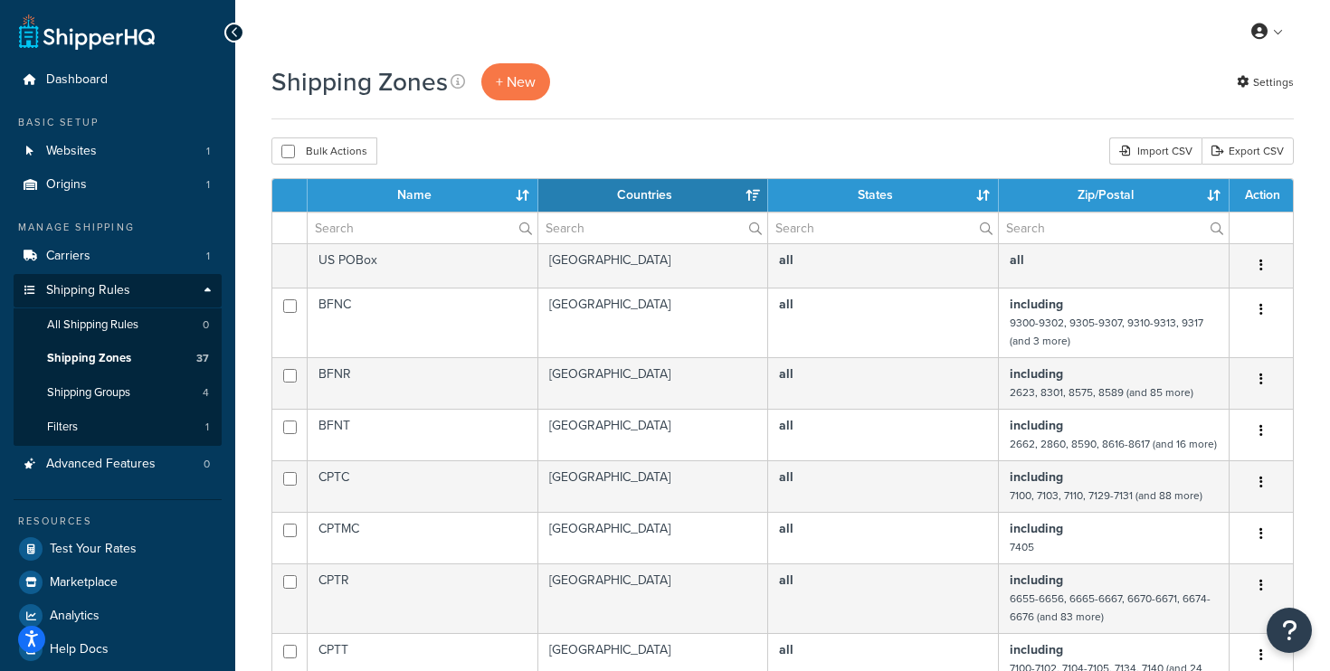
select select "15"
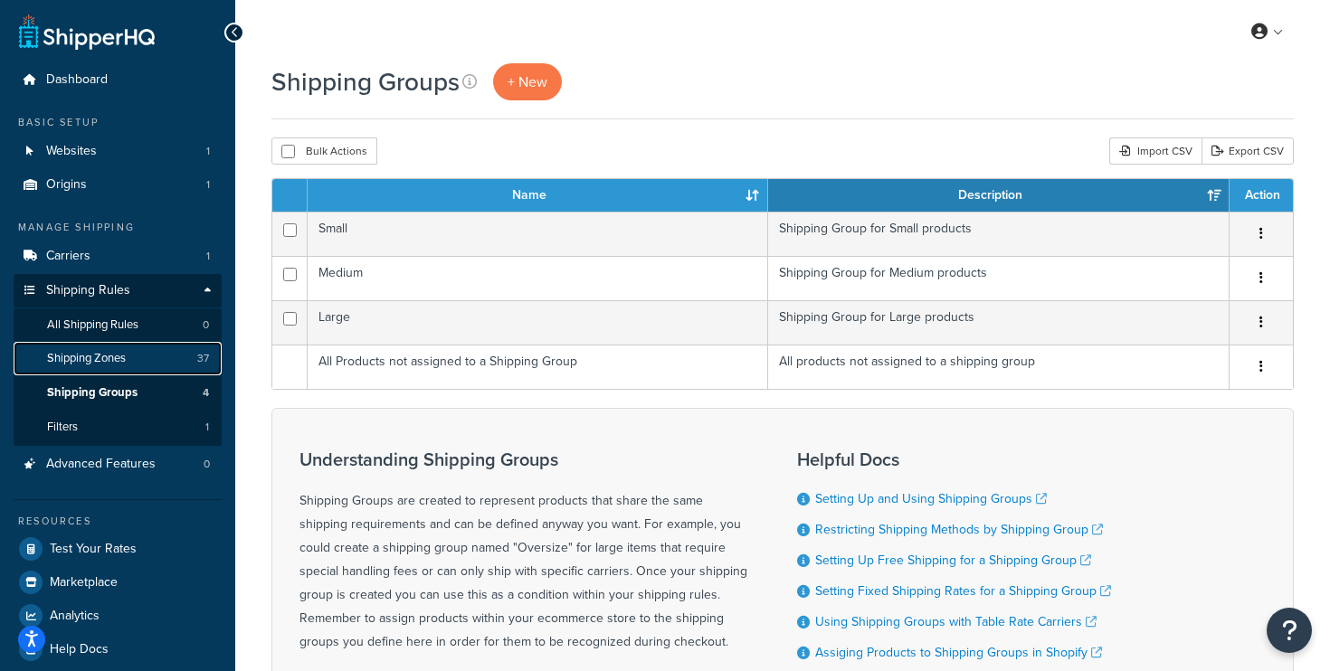
click at [155, 366] on link "Shipping Zones 37" at bounding box center [118, 358] width 208 height 33
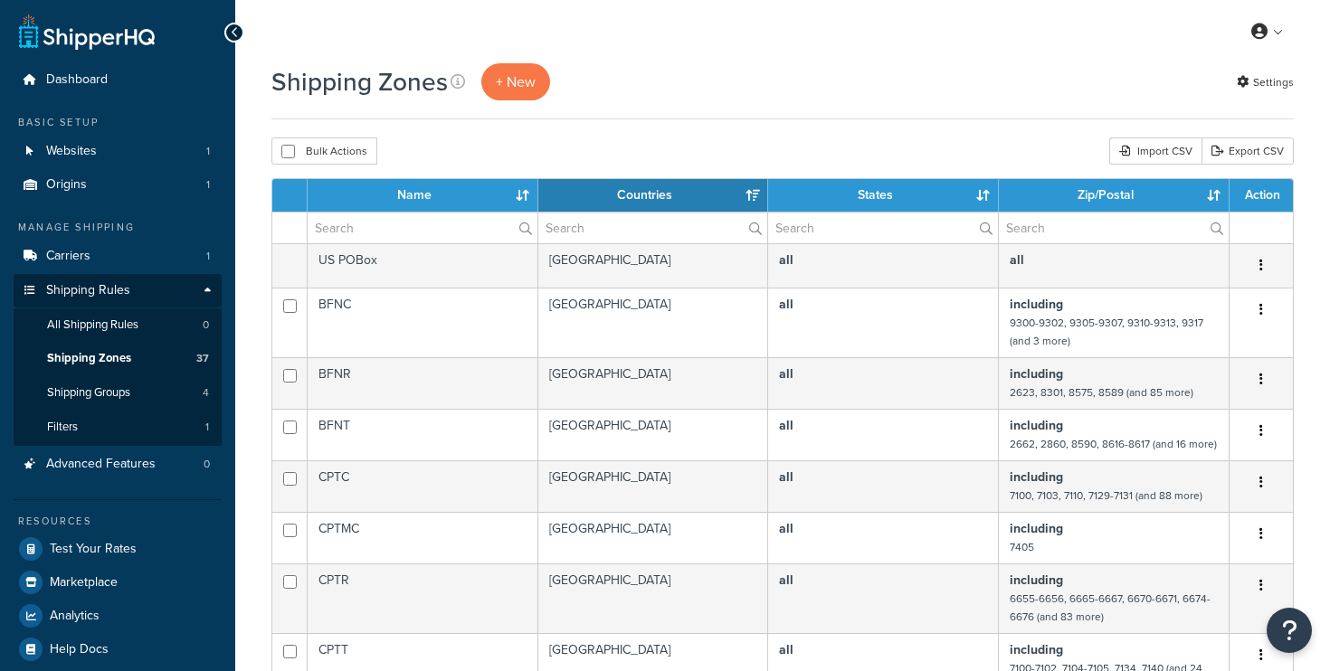
select select "15"
click at [1095, 234] on input "text" at bounding box center [1114, 228] width 230 height 31
paste input "0008"
type input "0008"
click at [90, 548] on span "Test Your Rates" at bounding box center [93, 549] width 87 height 15
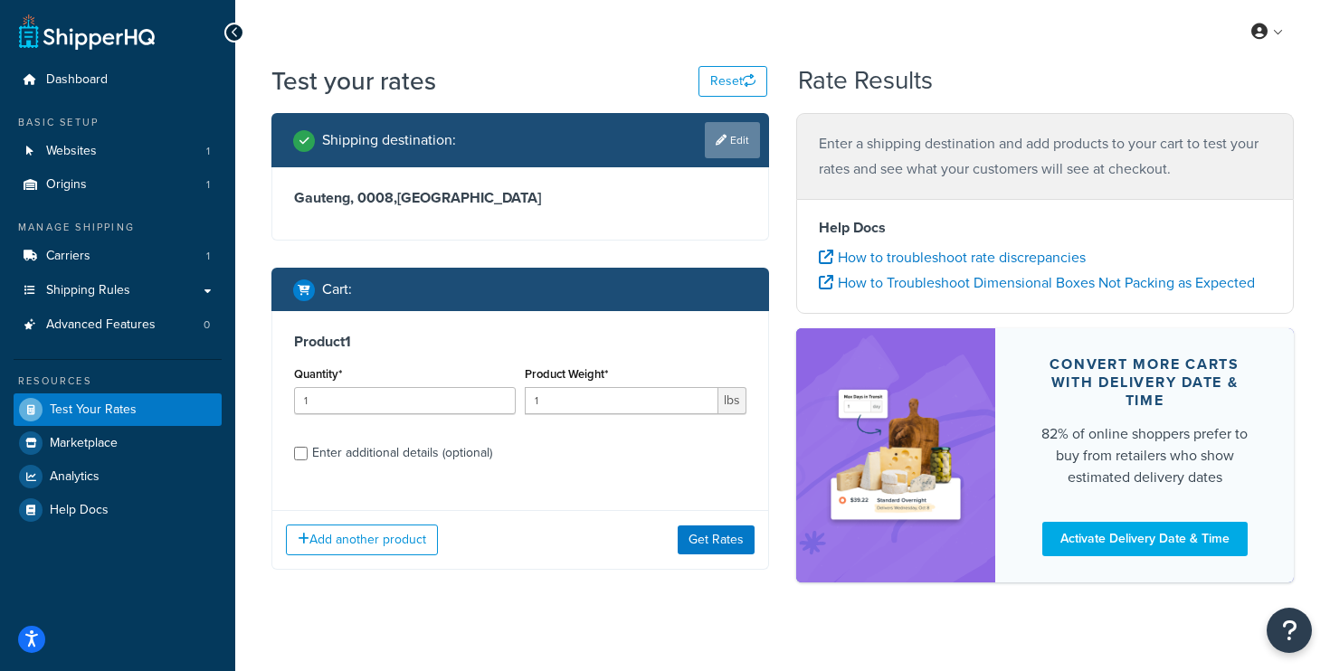
click at [730, 141] on link "Edit" at bounding box center [732, 140] width 55 height 36
select select "ZA"
select select "GT"
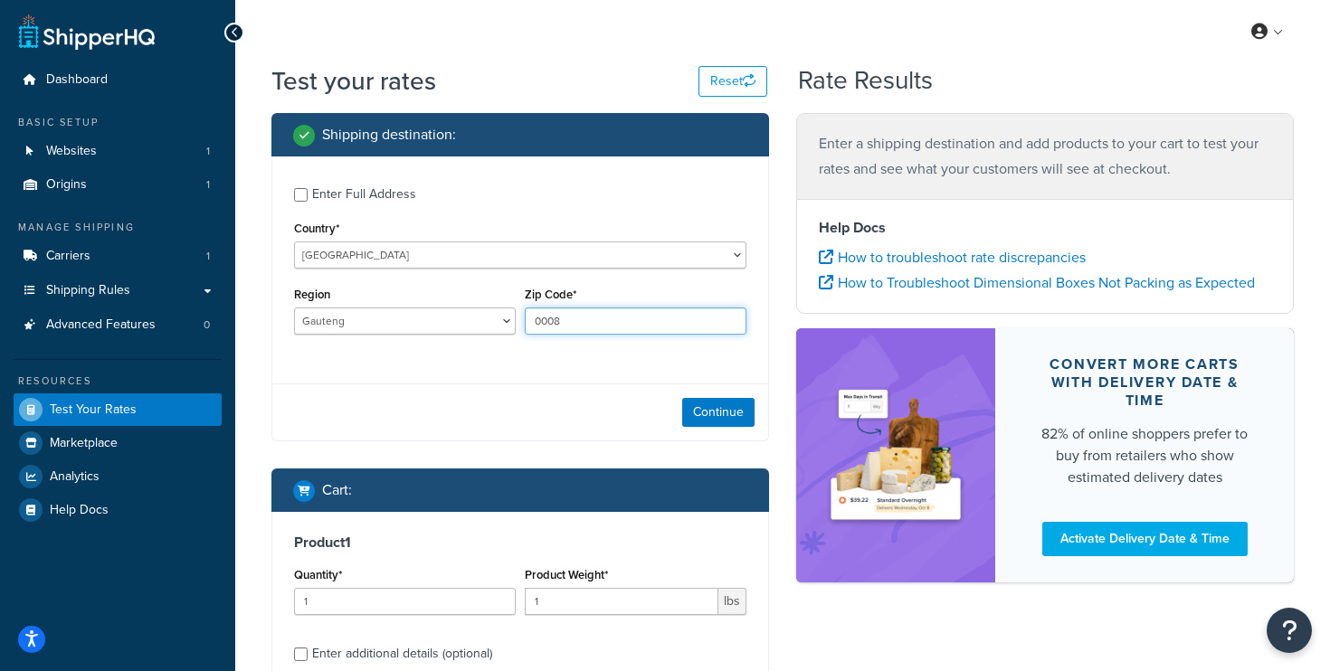
drag, startPoint x: 554, startPoint y: 321, endPoint x: 406, endPoint y: 323, distance: 147.5
click at [406, 323] on div "Region [GEOGRAPHIC_DATA] [GEOGRAPHIC_DATA] [GEOGRAPHIC_DATA][DATE] [GEOGRAPHIC_…" at bounding box center [521, 315] width 462 height 66
type input "8"
click at [721, 406] on button "Continue" at bounding box center [718, 412] width 72 height 29
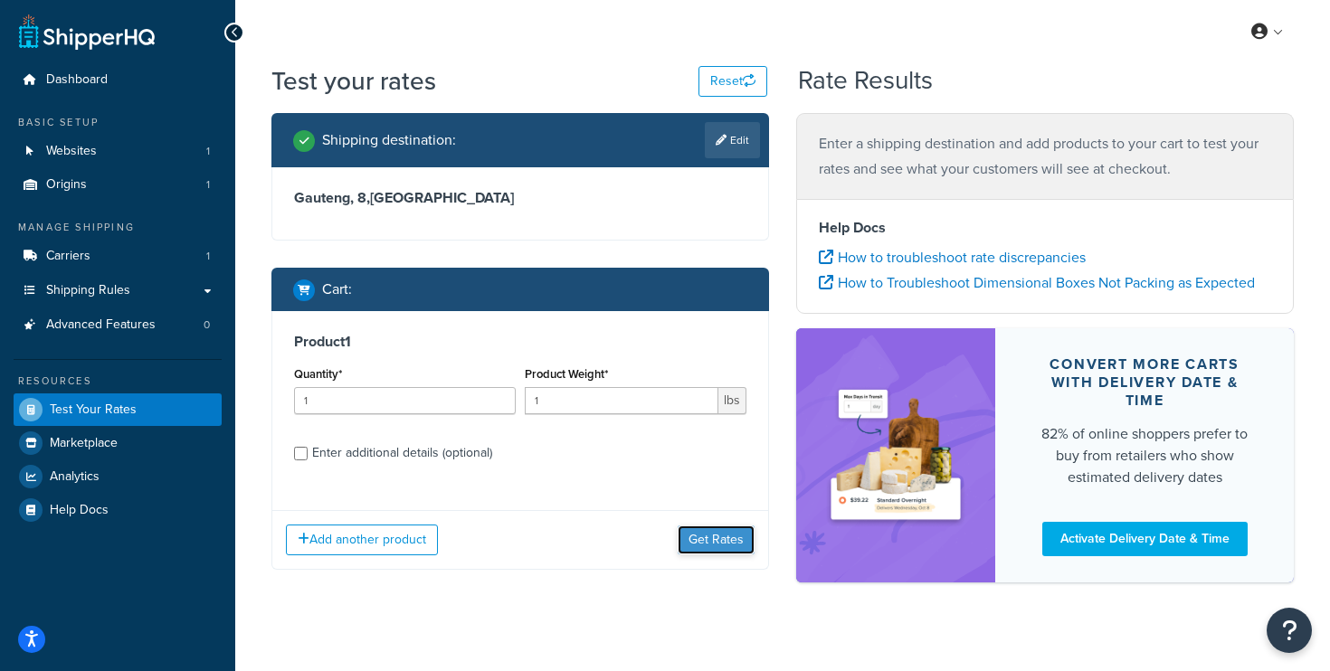
click at [720, 543] on button "Get Rates" at bounding box center [716, 540] width 77 height 29
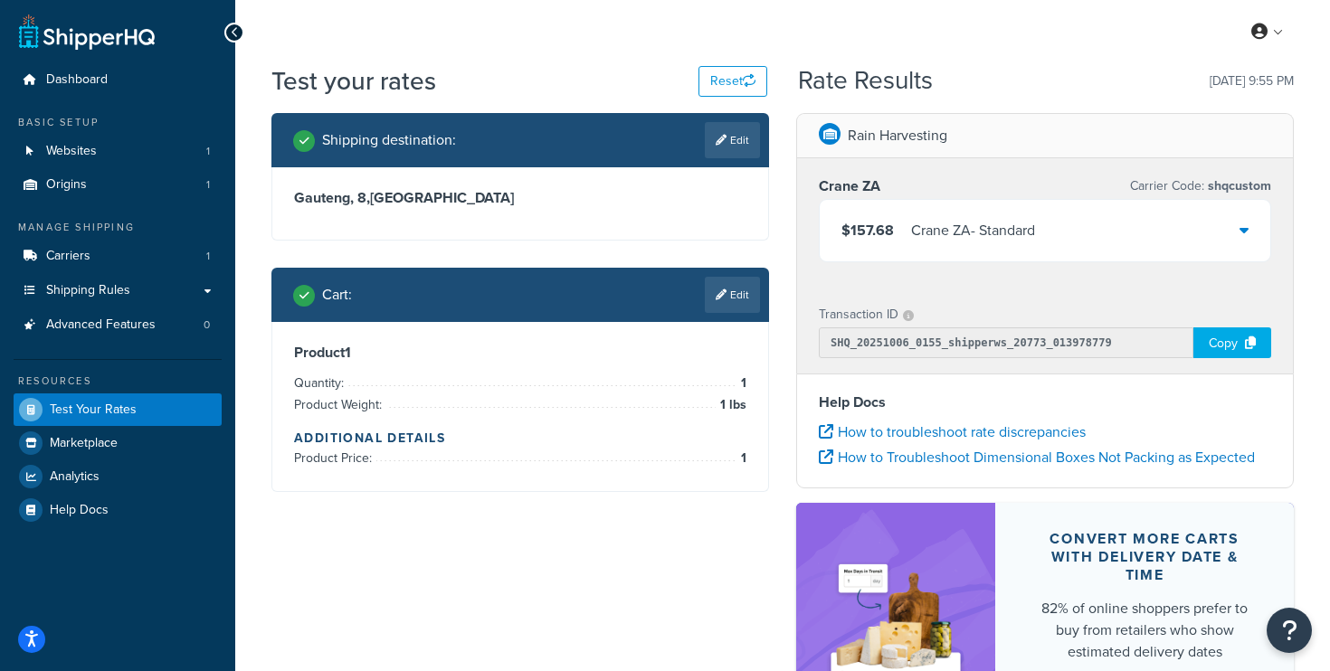
click at [1075, 247] on div "$157.68 Crane ZA - Standard" at bounding box center [1045, 231] width 451 height 62
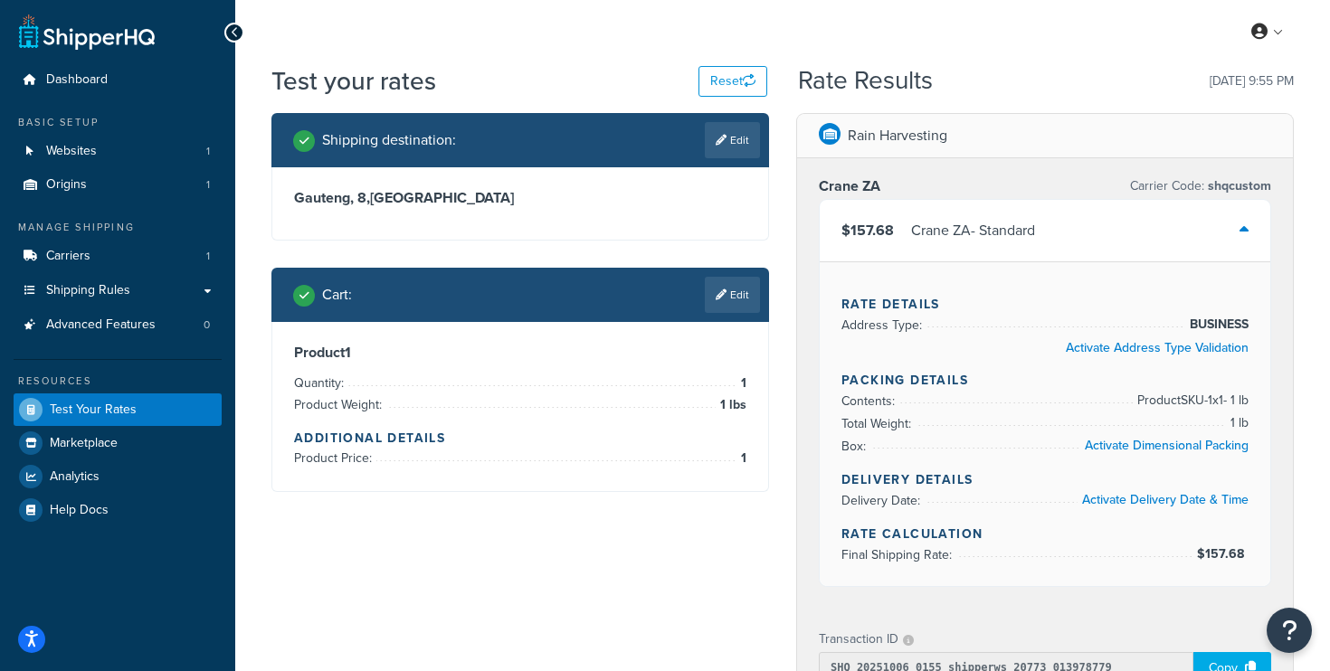
click at [1058, 226] on div "$157.68 Crane ZA - Standard" at bounding box center [1045, 231] width 451 height 62
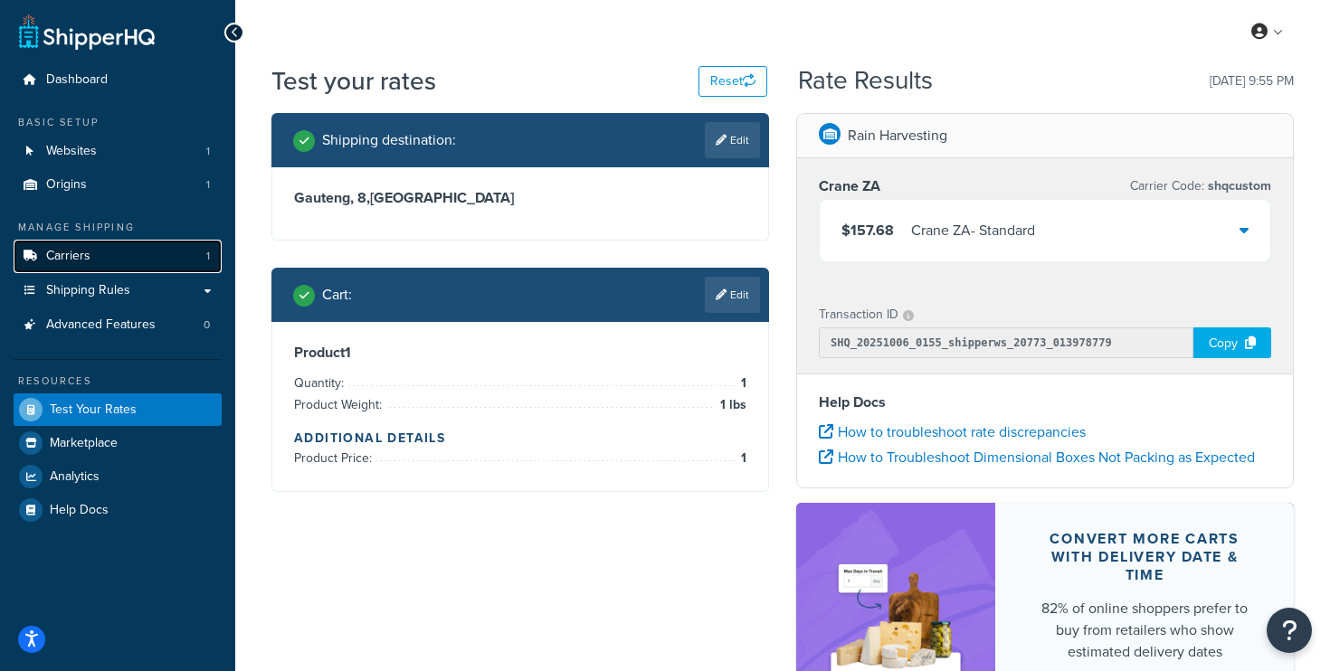
click at [107, 255] on link "Carriers 1" at bounding box center [118, 256] width 208 height 33
click at [106, 288] on span "Shipping Rules" at bounding box center [88, 290] width 84 height 15
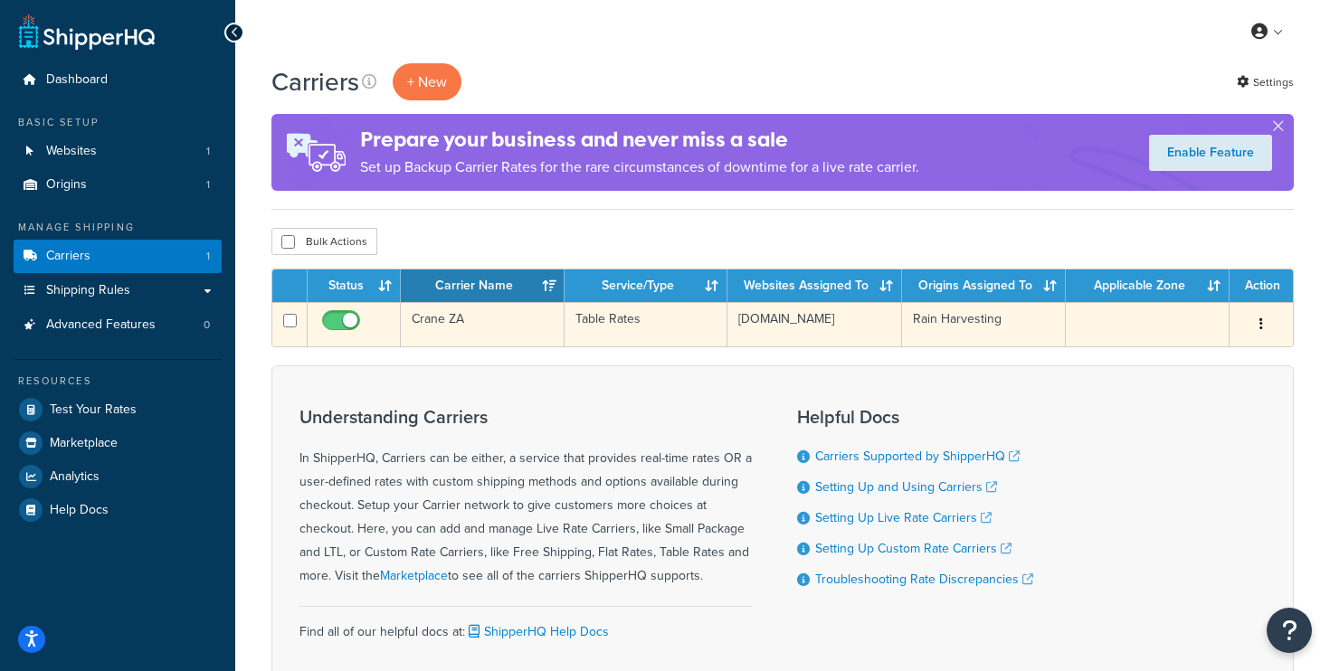
click at [1101, 331] on td at bounding box center [1148, 324] width 164 height 44
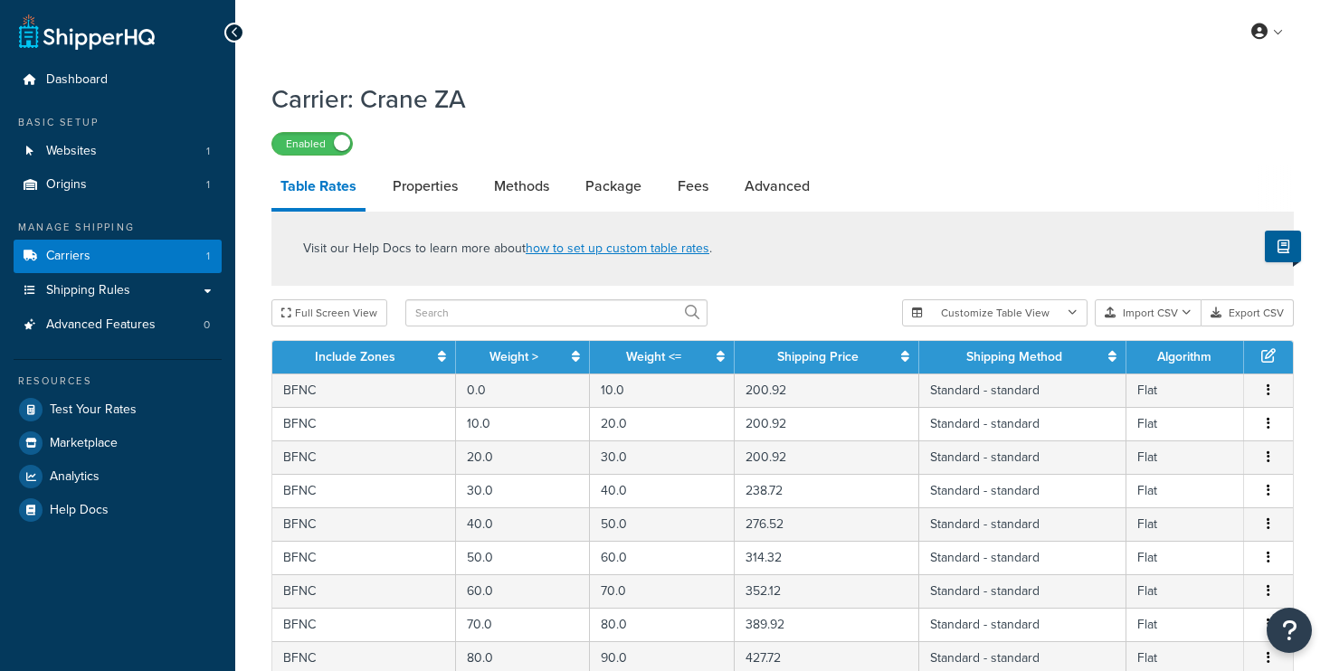
select select "25"
click at [768, 177] on link "Advanced" at bounding box center [777, 186] width 83 height 43
select select "false"
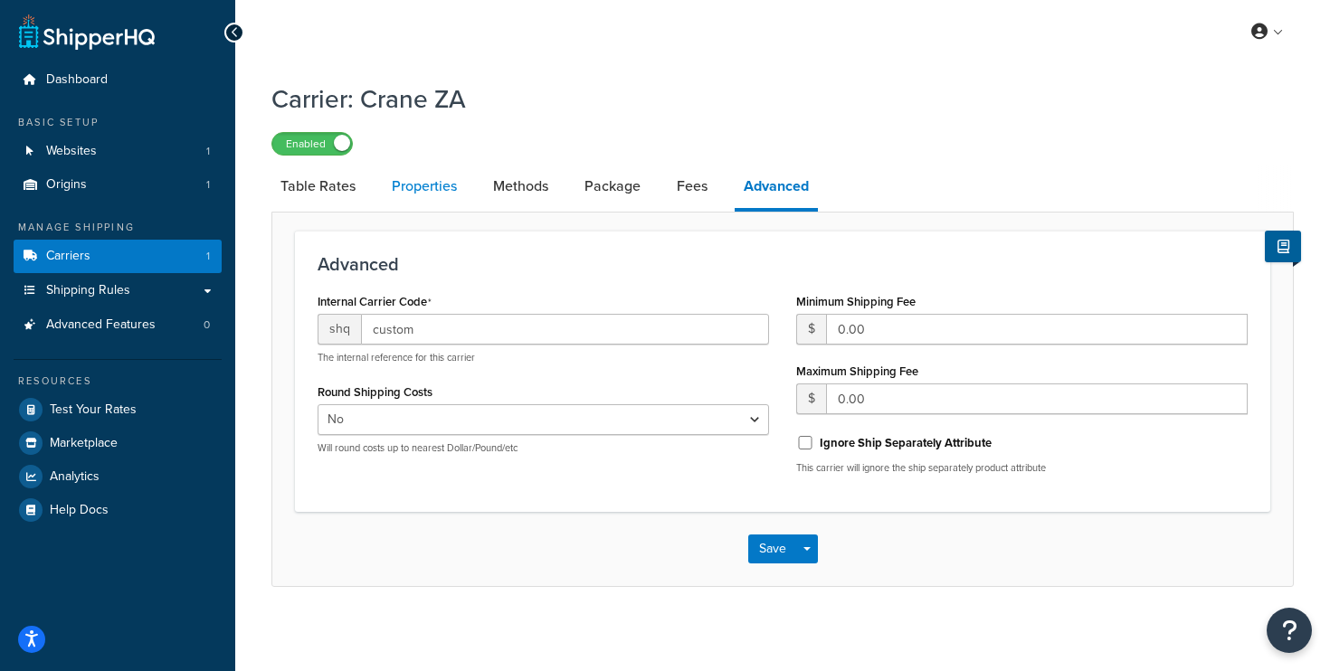
click at [424, 185] on link "Properties" at bounding box center [424, 186] width 83 height 43
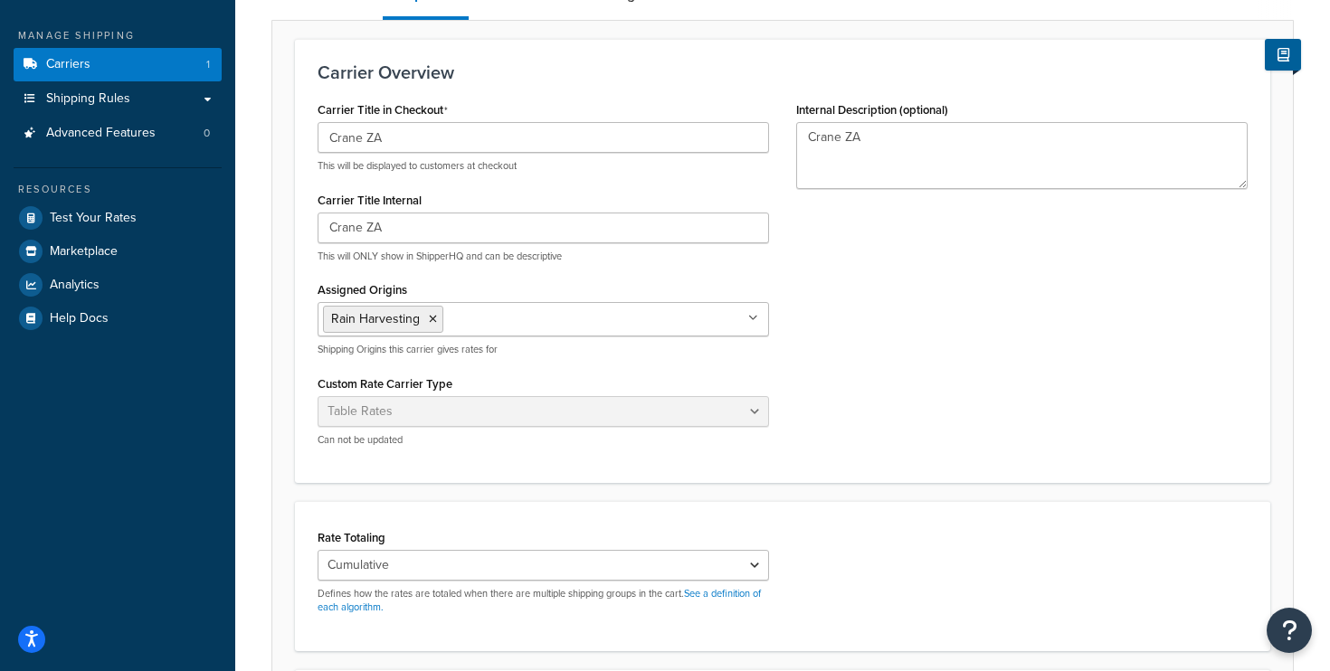
scroll to position [119, 0]
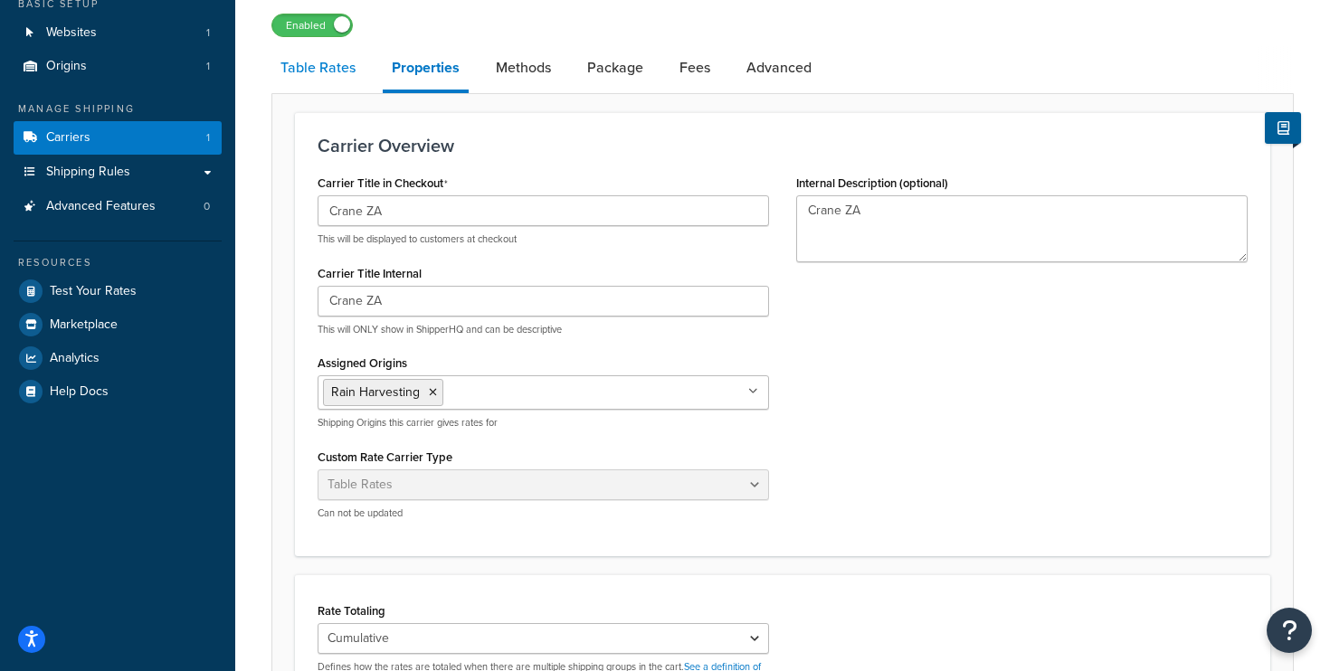
click at [313, 71] on link "Table Rates" at bounding box center [317, 67] width 93 height 43
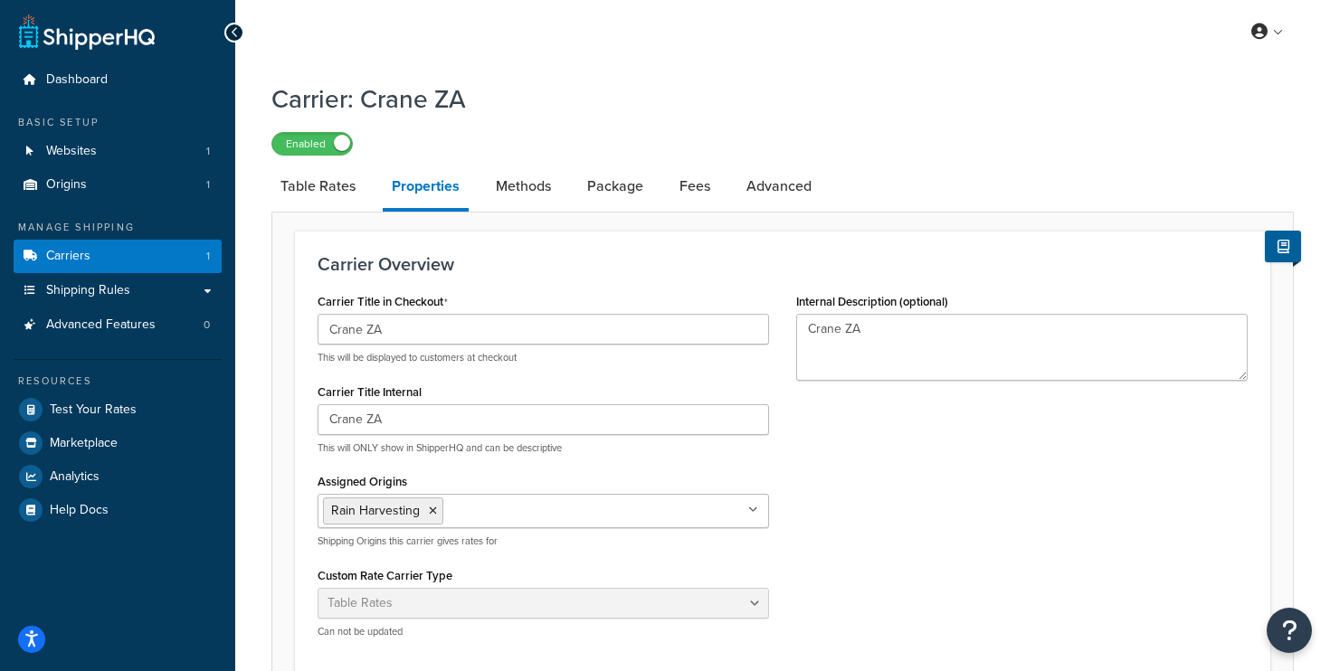
select select "25"
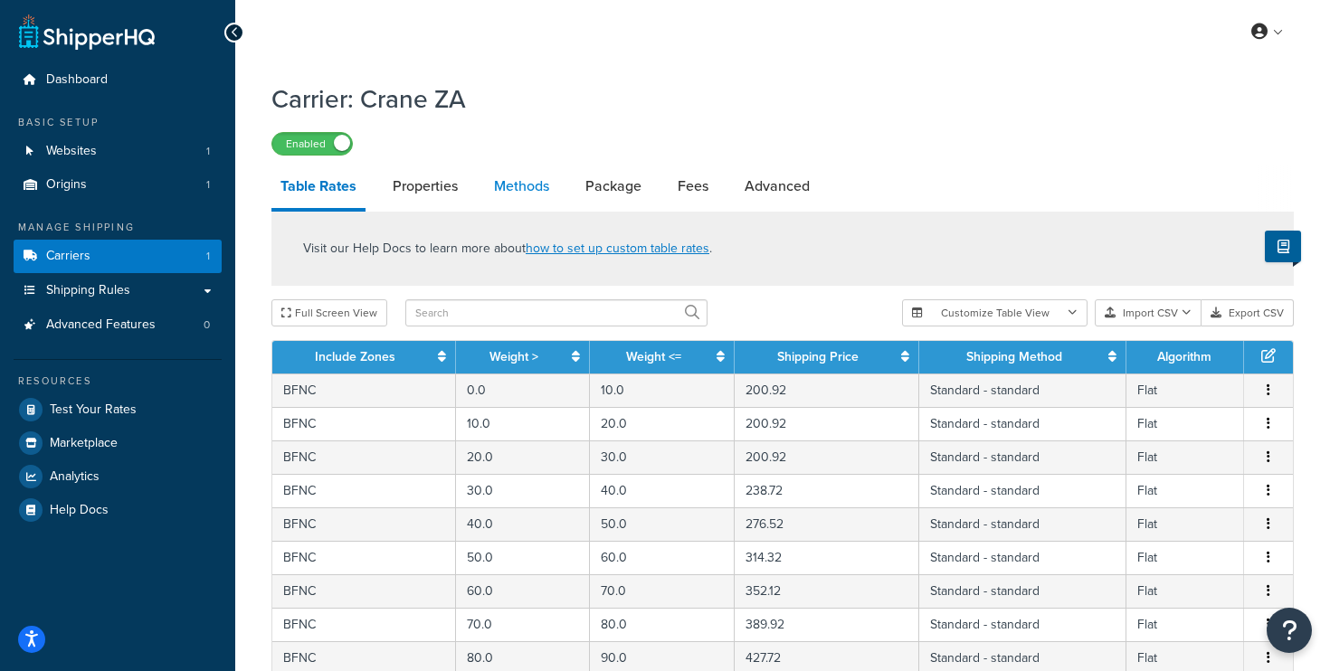
click at [513, 184] on link "Methods" at bounding box center [521, 186] width 73 height 43
select select "25"
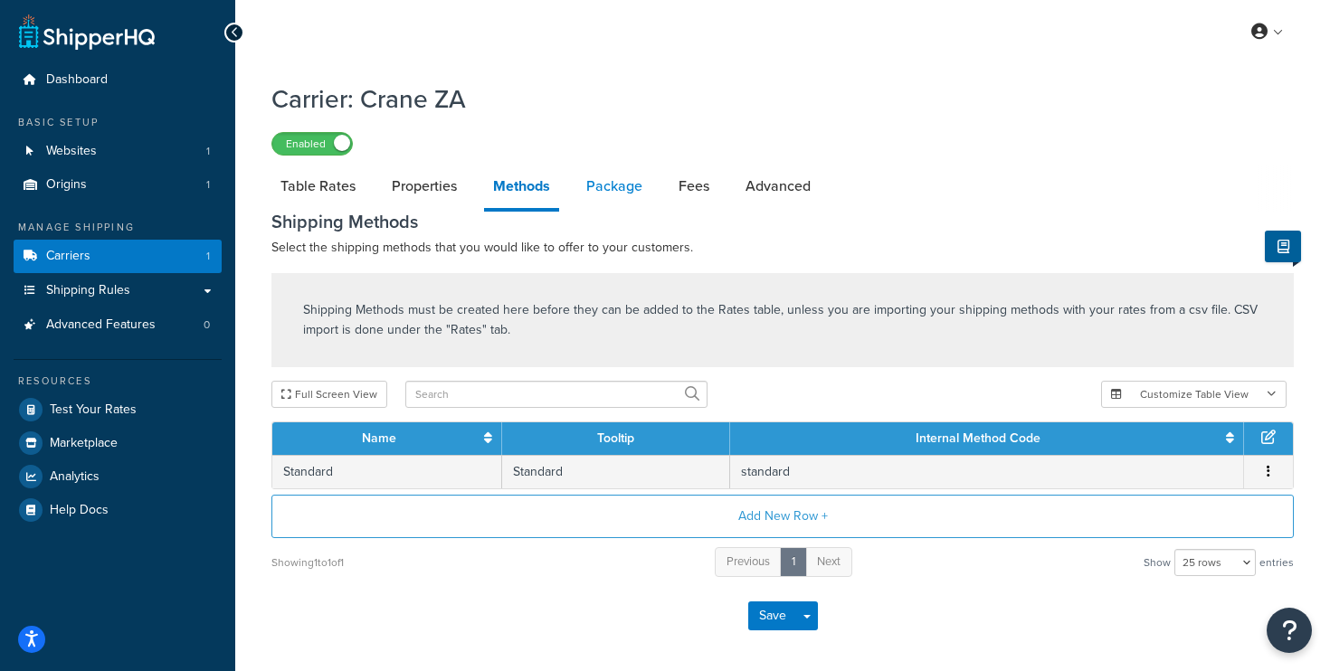
click at [619, 192] on link "Package" at bounding box center [614, 186] width 74 height 43
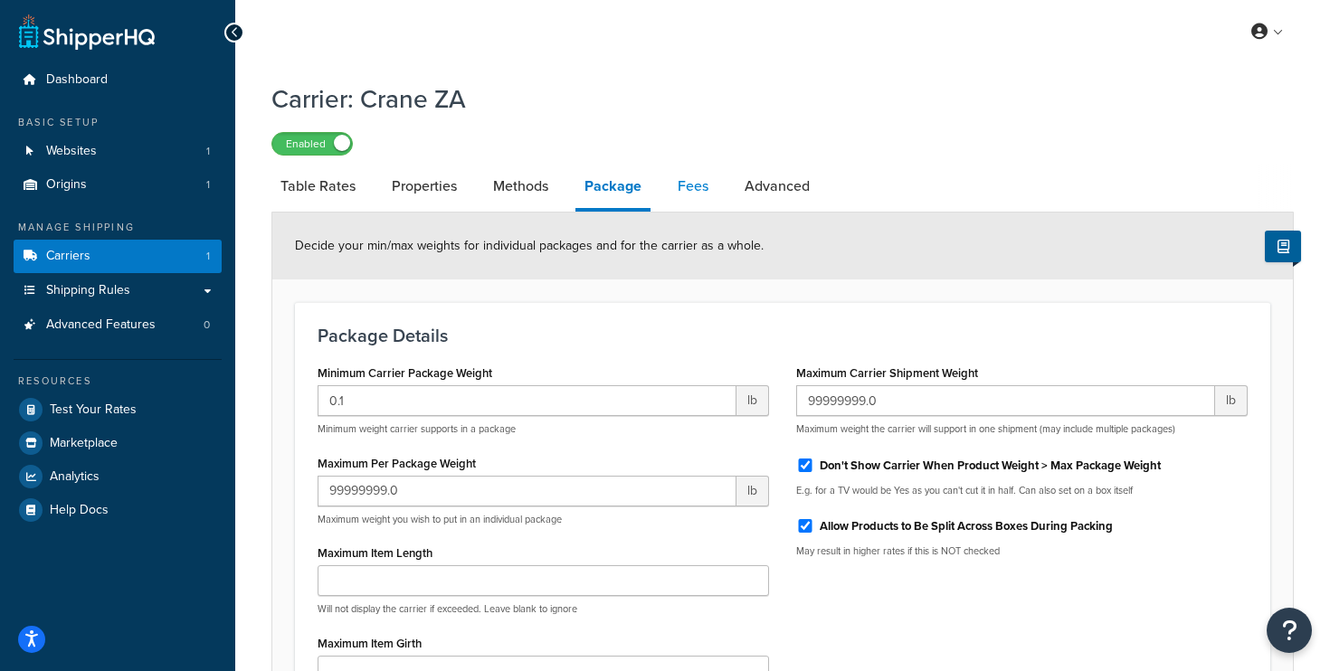
click at [698, 186] on link "Fees" at bounding box center [693, 186] width 49 height 43
select select "AFTER"
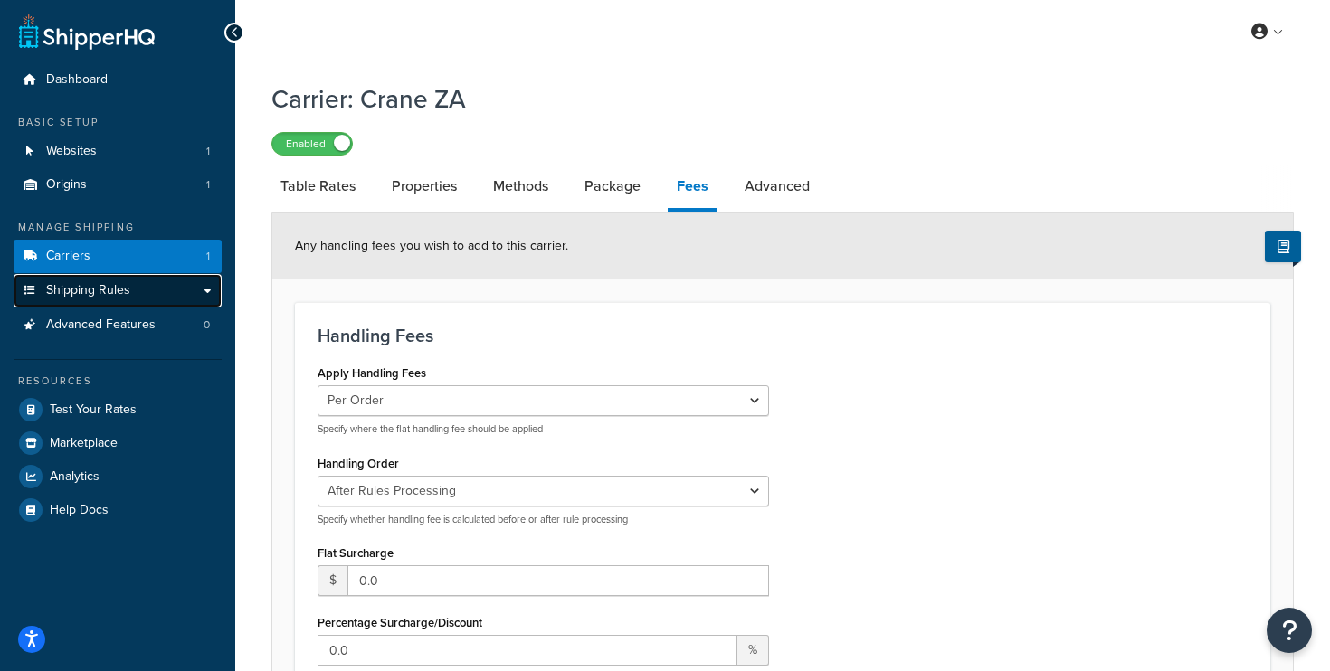
click at [200, 293] on link "Shipping Rules" at bounding box center [118, 290] width 208 height 33
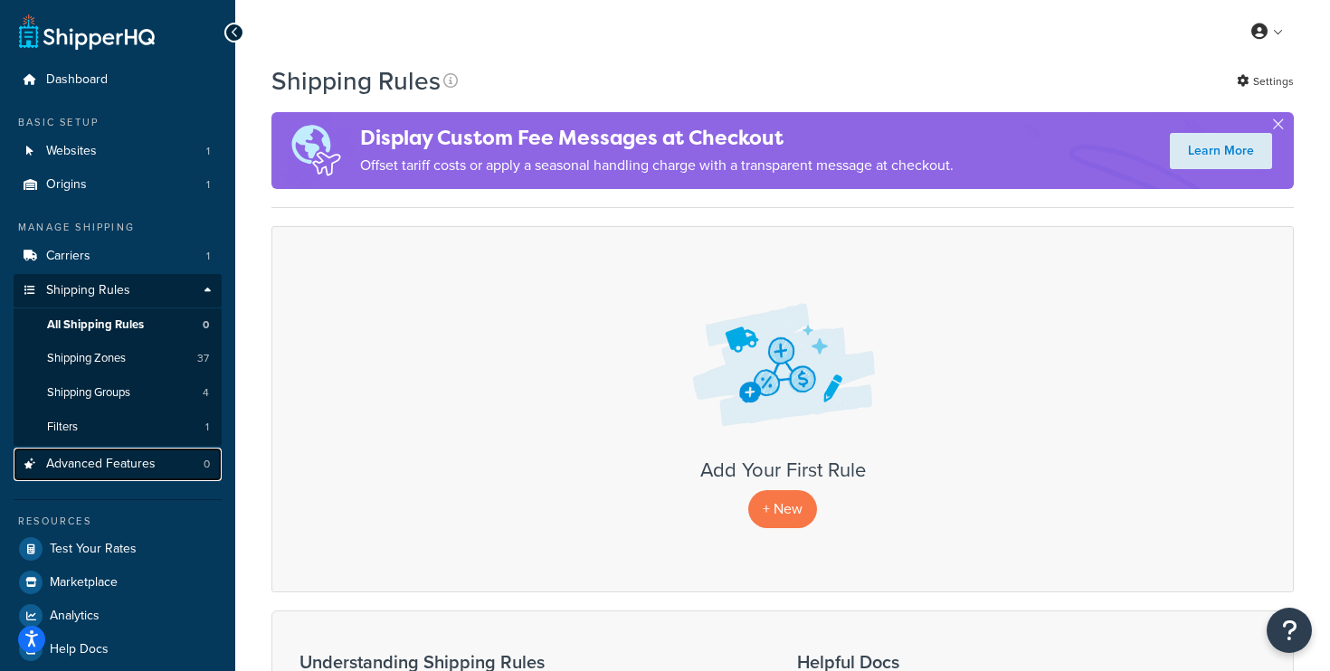
click at [118, 466] on span "Advanced Features" at bounding box center [101, 464] width 110 height 15
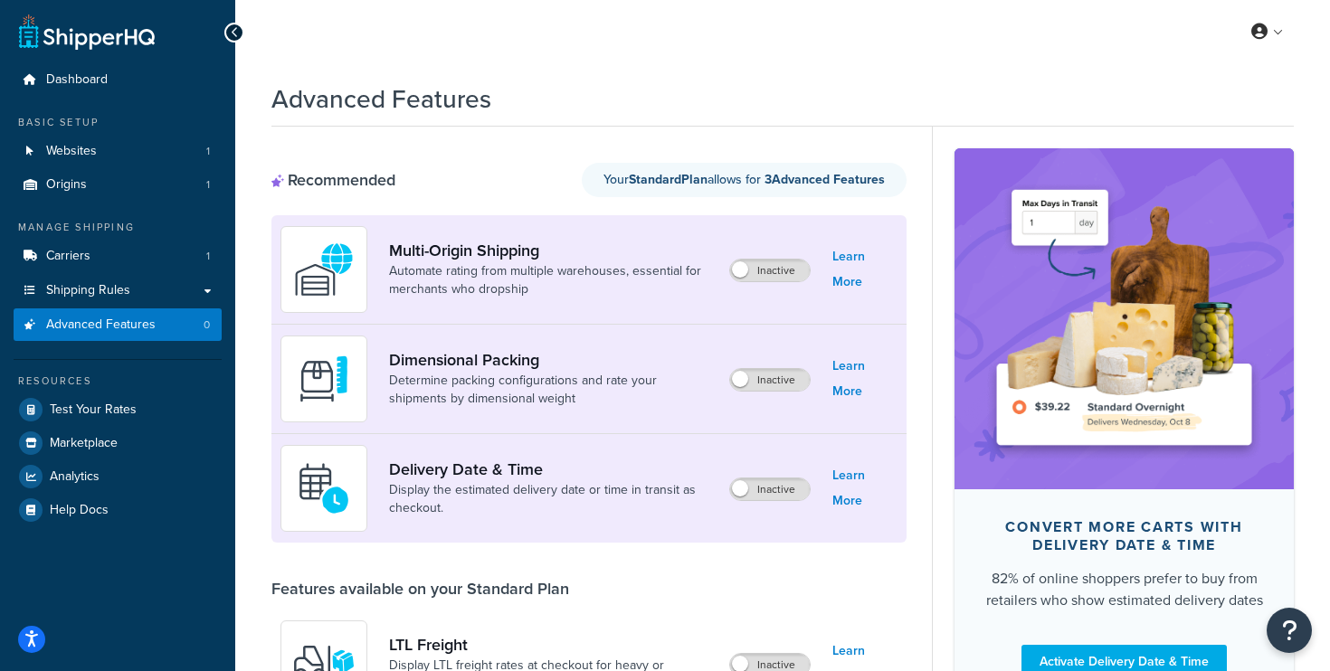
click at [585, 47] on div "My Profile Billing Global Settings Contact Us Logout" at bounding box center [782, 31] width 1095 height 63
click at [70, 249] on span "Carriers" at bounding box center [68, 256] width 44 height 15
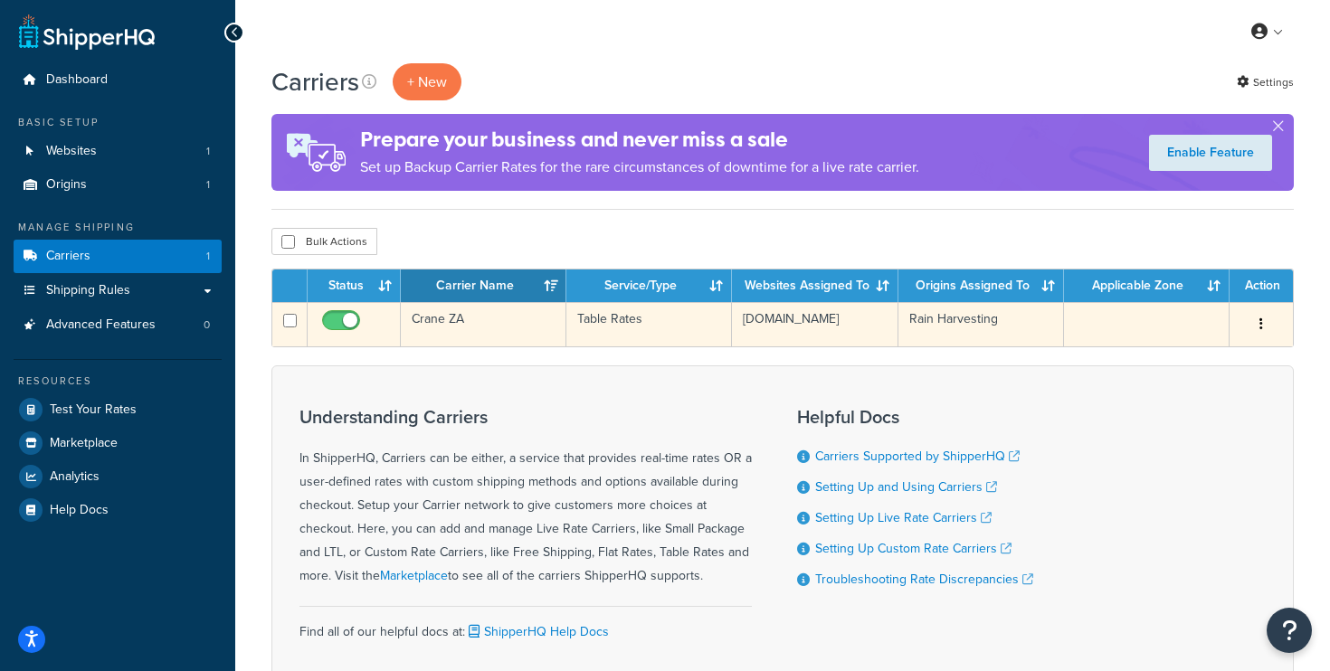
click at [451, 319] on td "Crane ZA" at bounding box center [484, 324] width 166 height 44
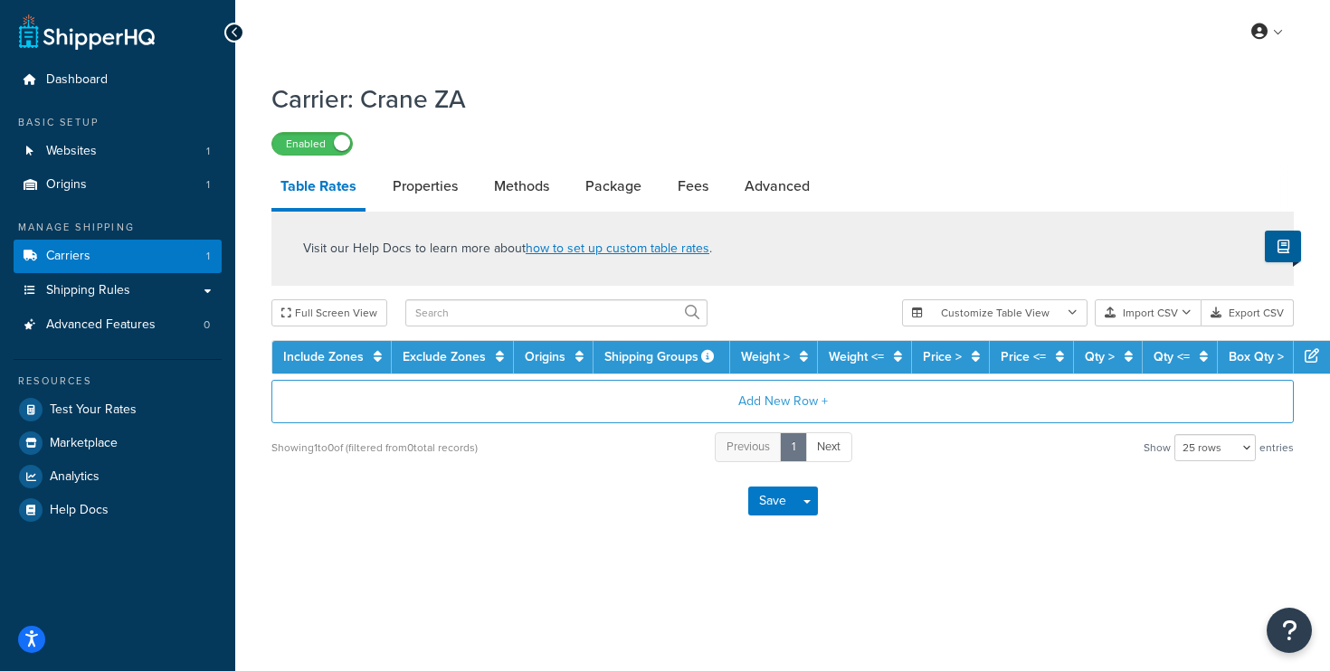
select select "25"
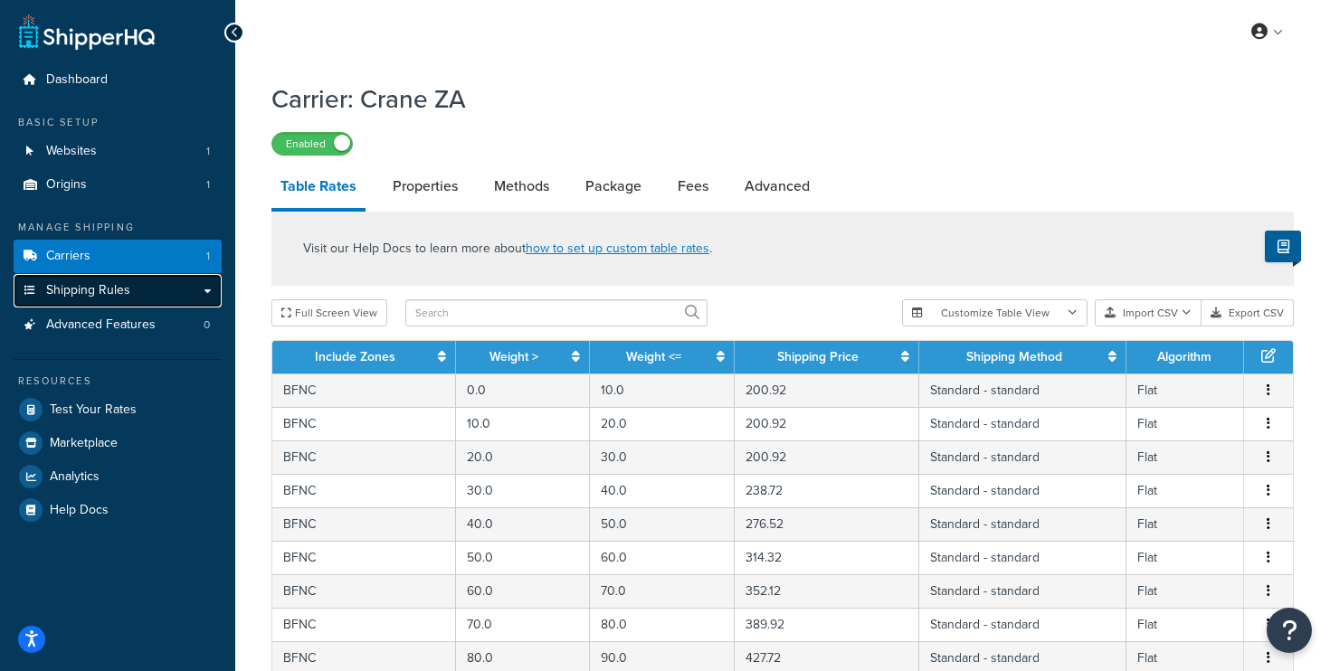
click at [97, 292] on span "Shipping Rules" at bounding box center [88, 290] width 84 height 15
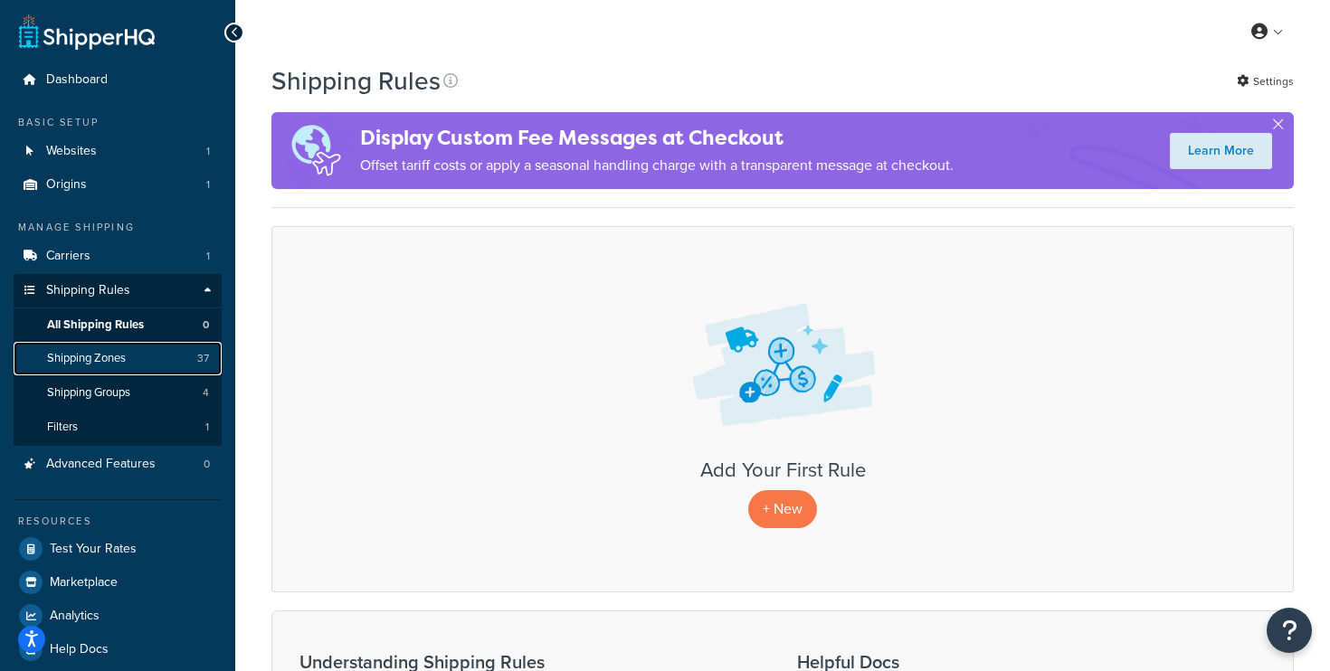
click at [148, 349] on link "Shipping Zones 37" at bounding box center [118, 358] width 208 height 33
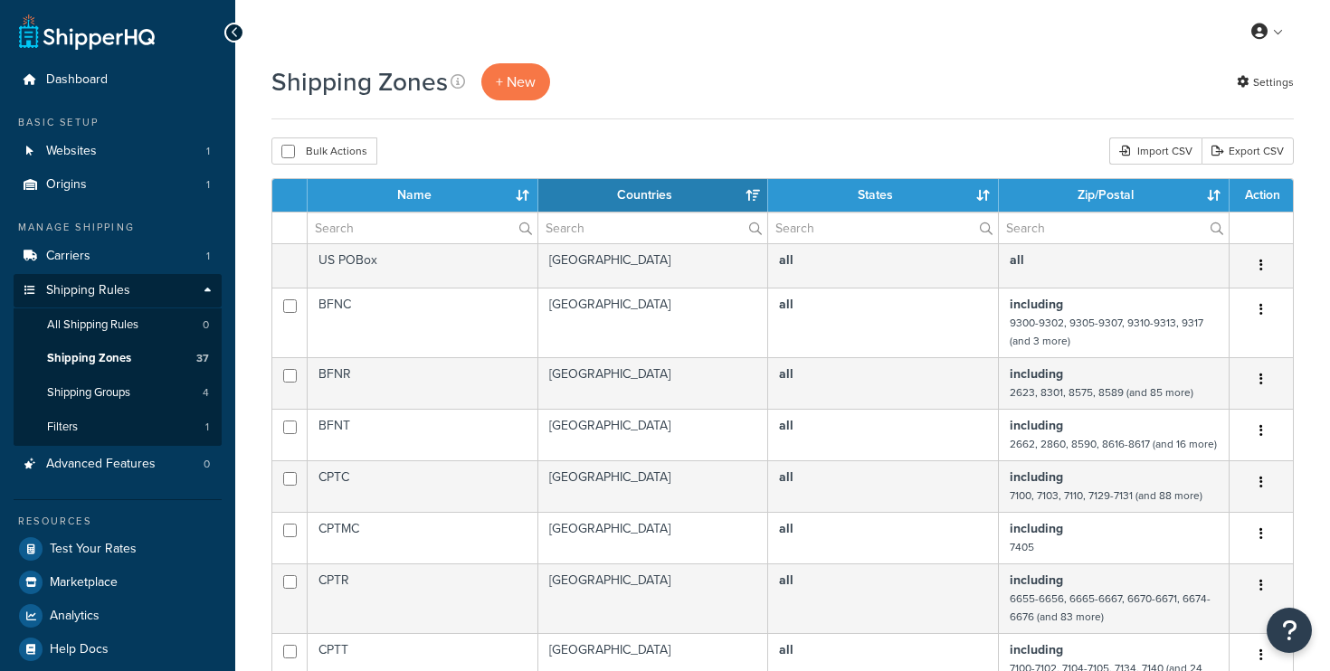
select select "15"
click at [1160, 149] on div "Import CSV" at bounding box center [1155, 151] width 92 height 27
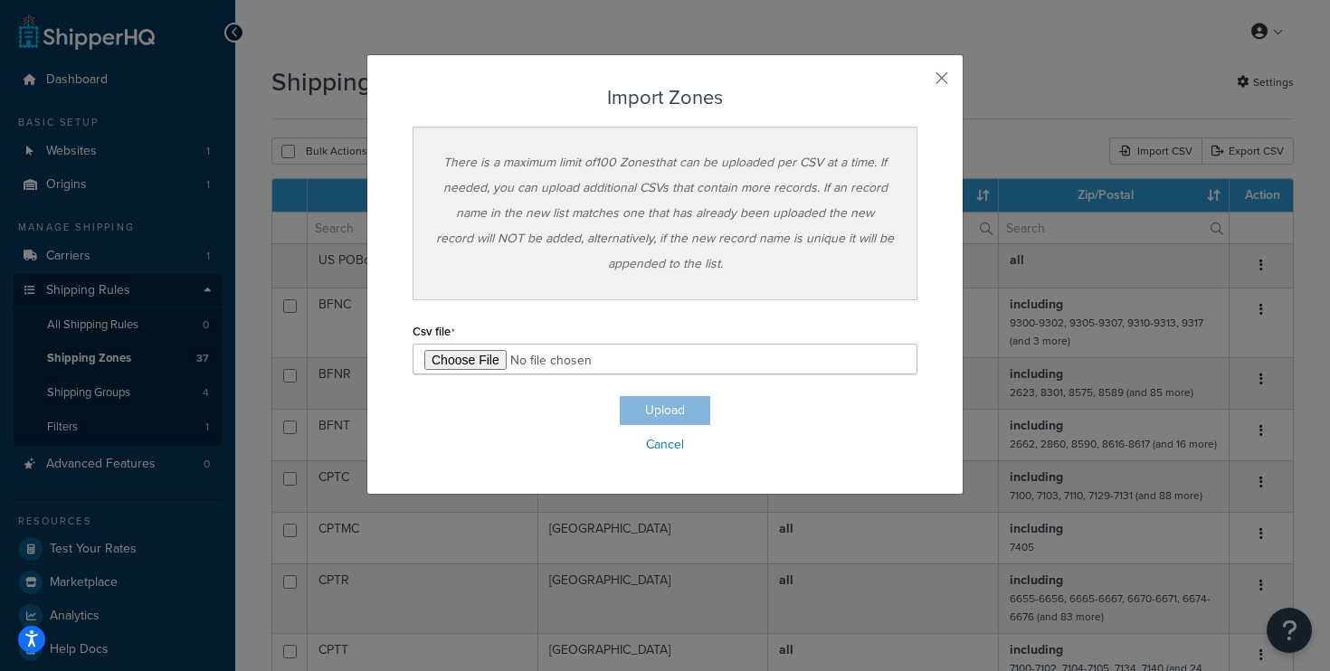
type input "C:\fakepath\shipperhq_zones_ZA_PADDED_RANGES.csv"
click at [681, 416] on button "Upload" at bounding box center [665, 410] width 90 height 29
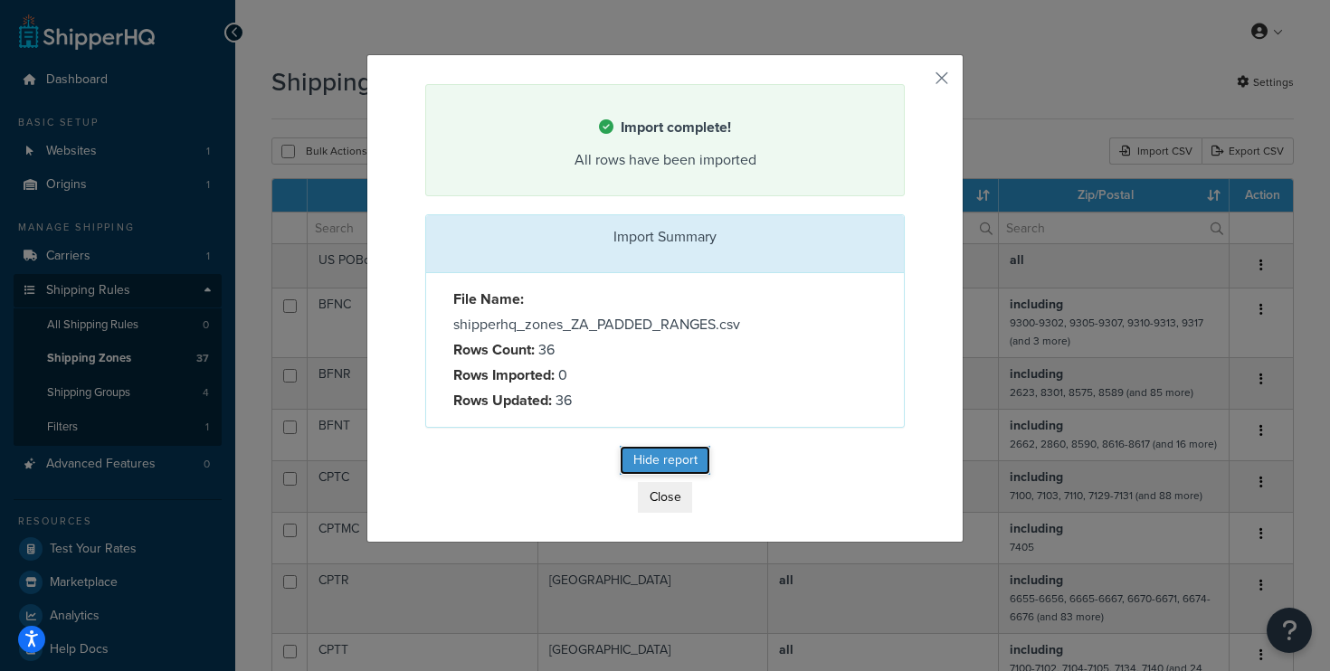
click at [684, 462] on button "Hide report" at bounding box center [665, 460] width 90 height 29
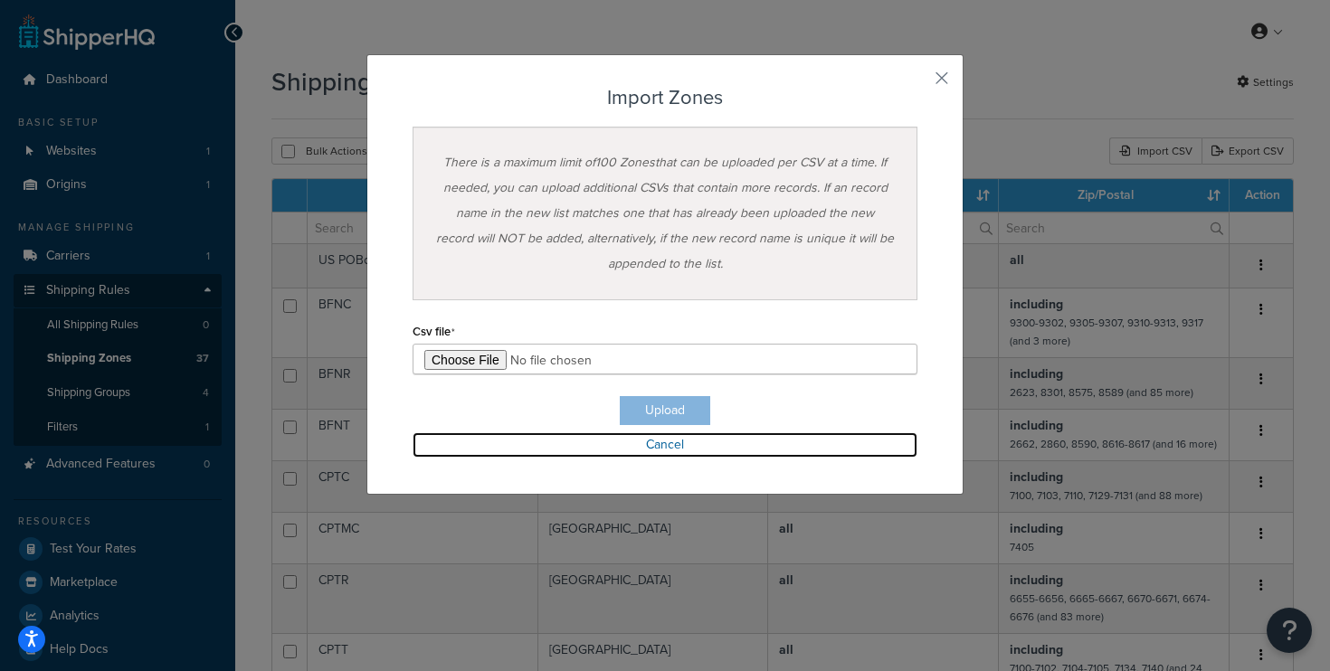
click at [674, 441] on link "Cancel" at bounding box center [665, 445] width 505 height 25
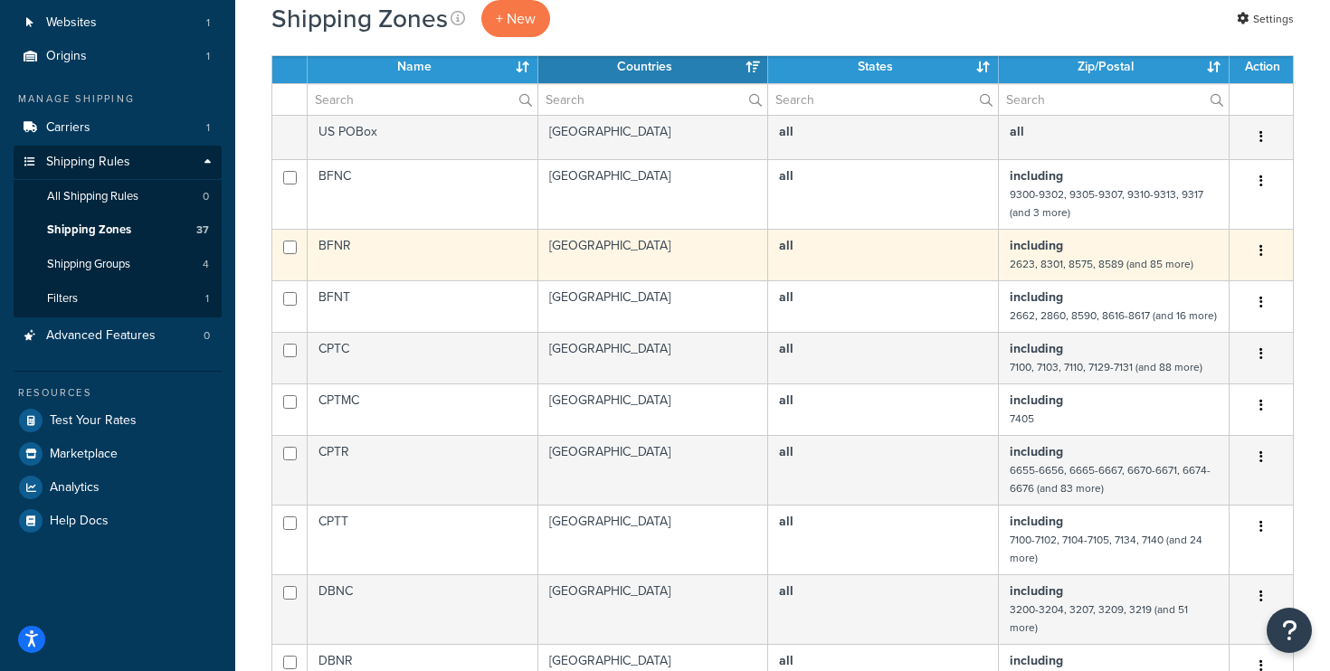
scroll to position [250, 0]
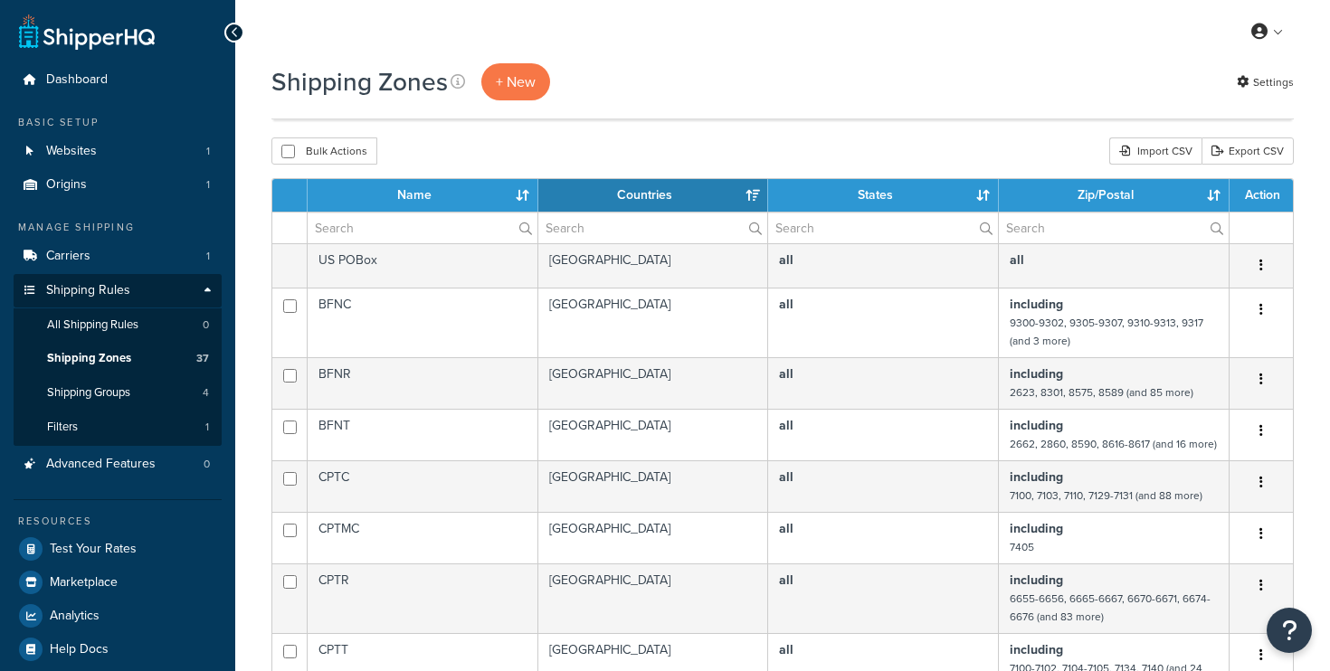
select select "15"
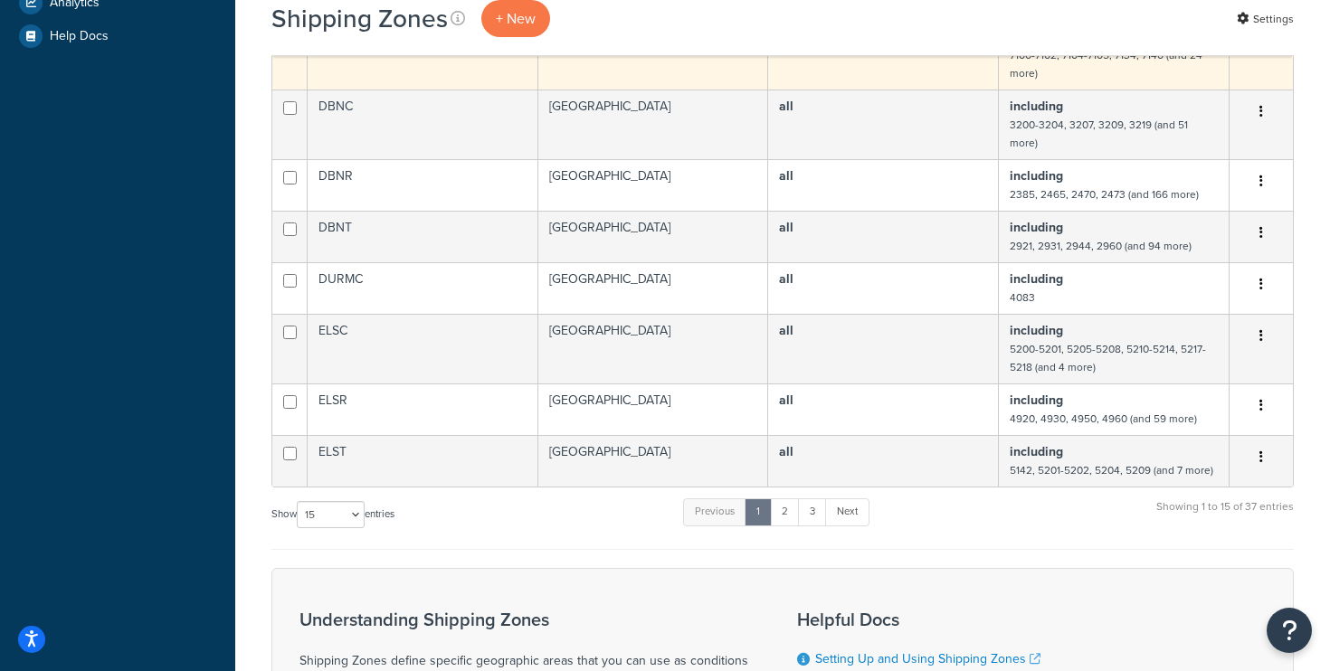
scroll to position [622, 0]
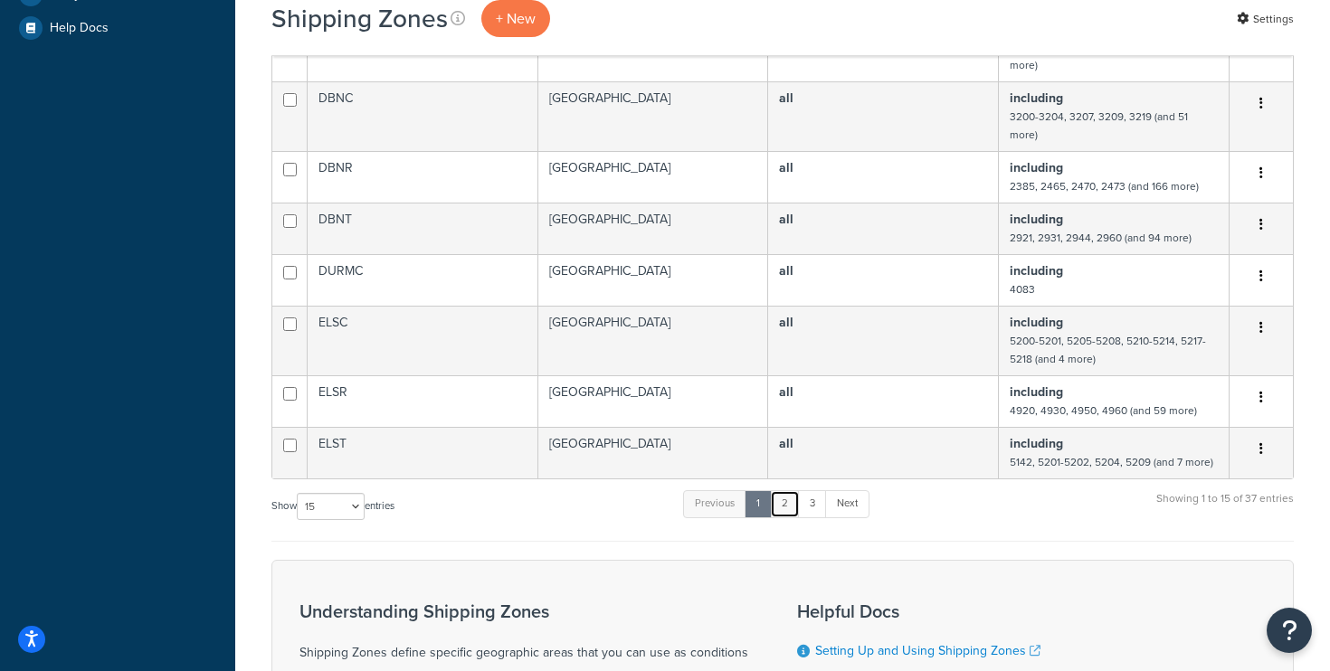
click at [794, 497] on link "2" at bounding box center [785, 503] width 30 height 27
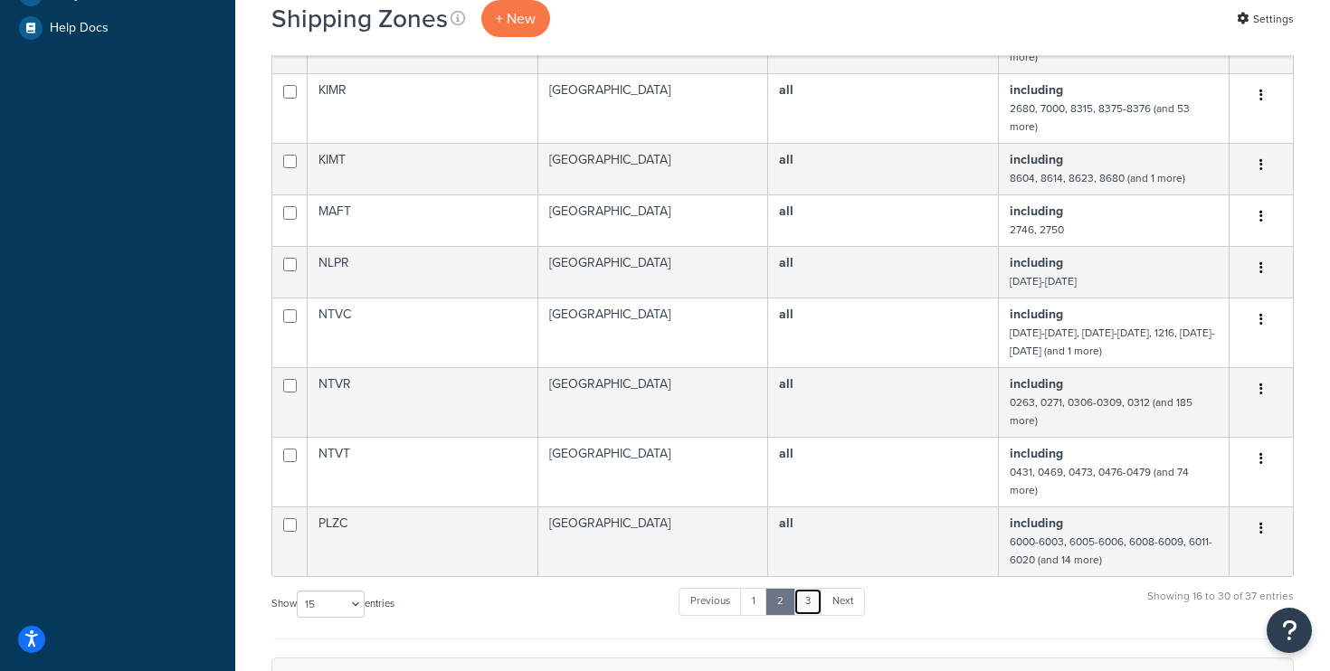
click at [808, 591] on link "3" at bounding box center [808, 601] width 29 height 27
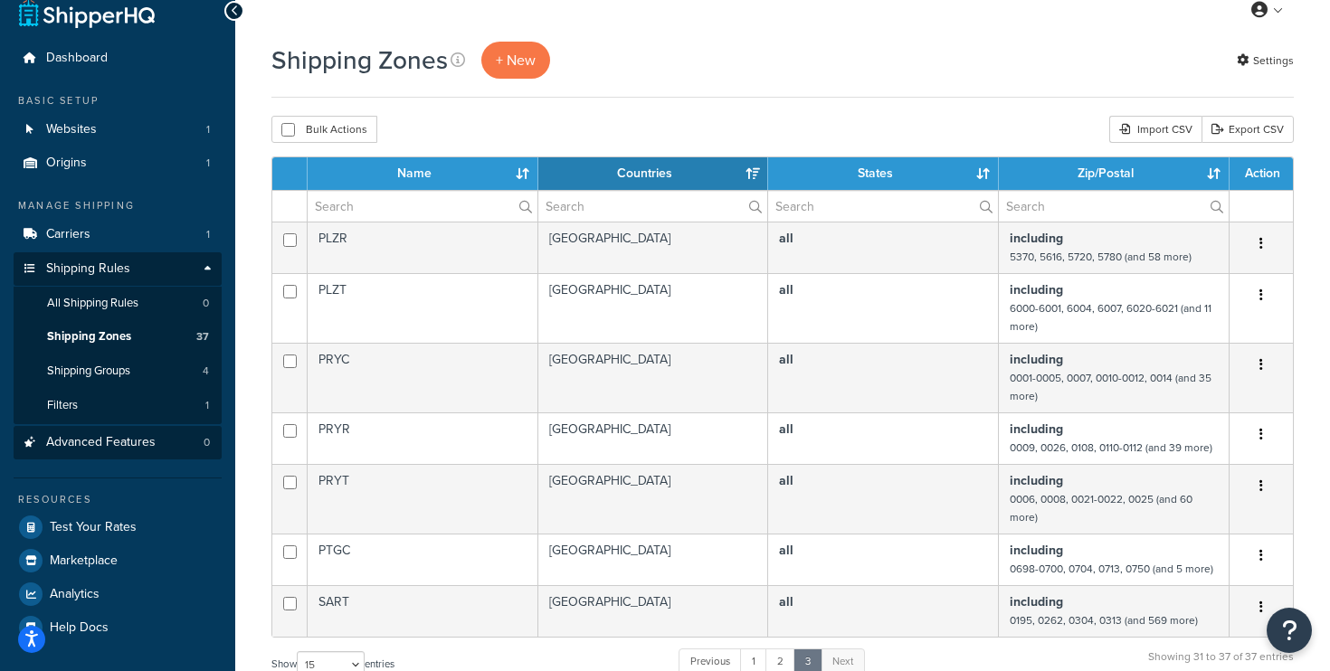
scroll to position [96, 0]
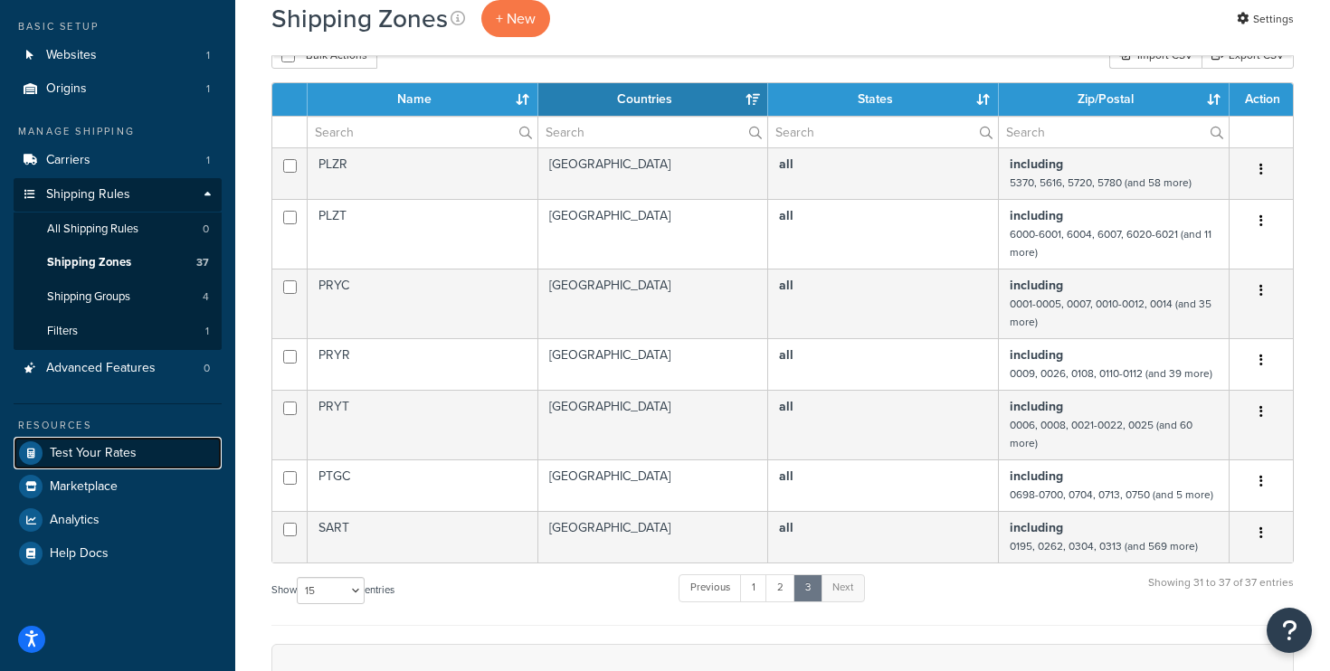
click at [115, 448] on span "Test Your Rates" at bounding box center [93, 453] width 87 height 15
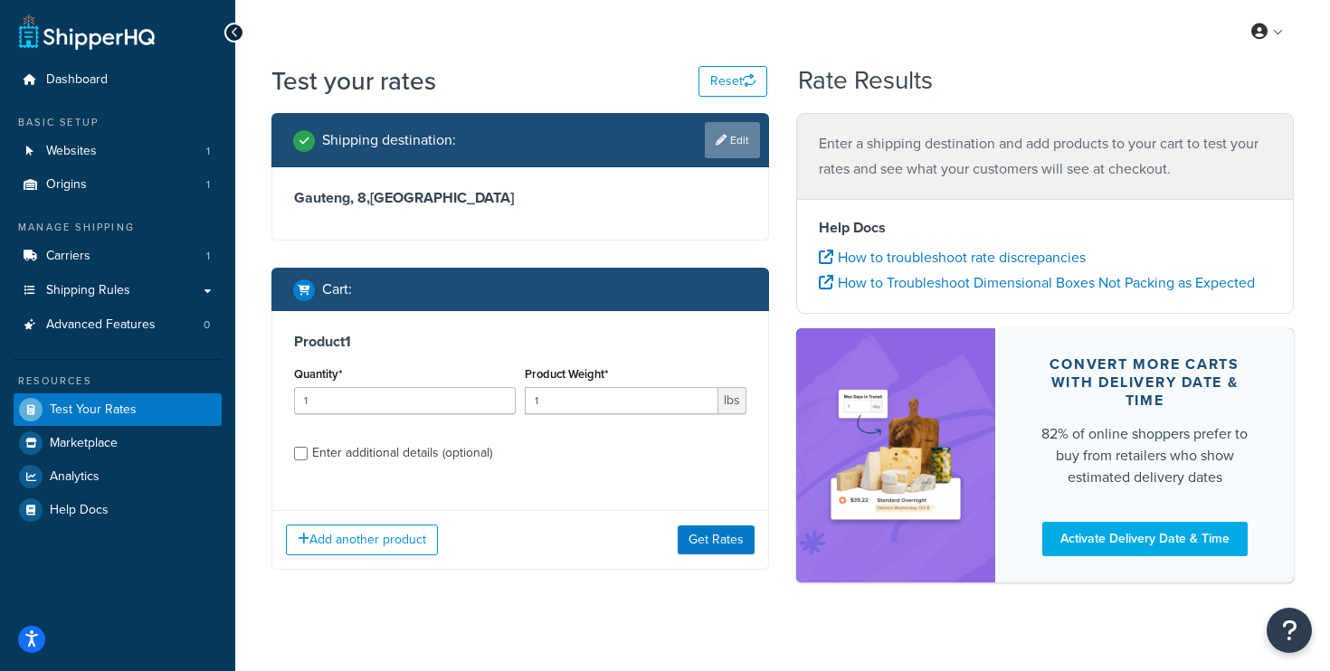
click at [728, 138] on link "Edit" at bounding box center [732, 140] width 55 height 36
select select "ZA"
select select "GT"
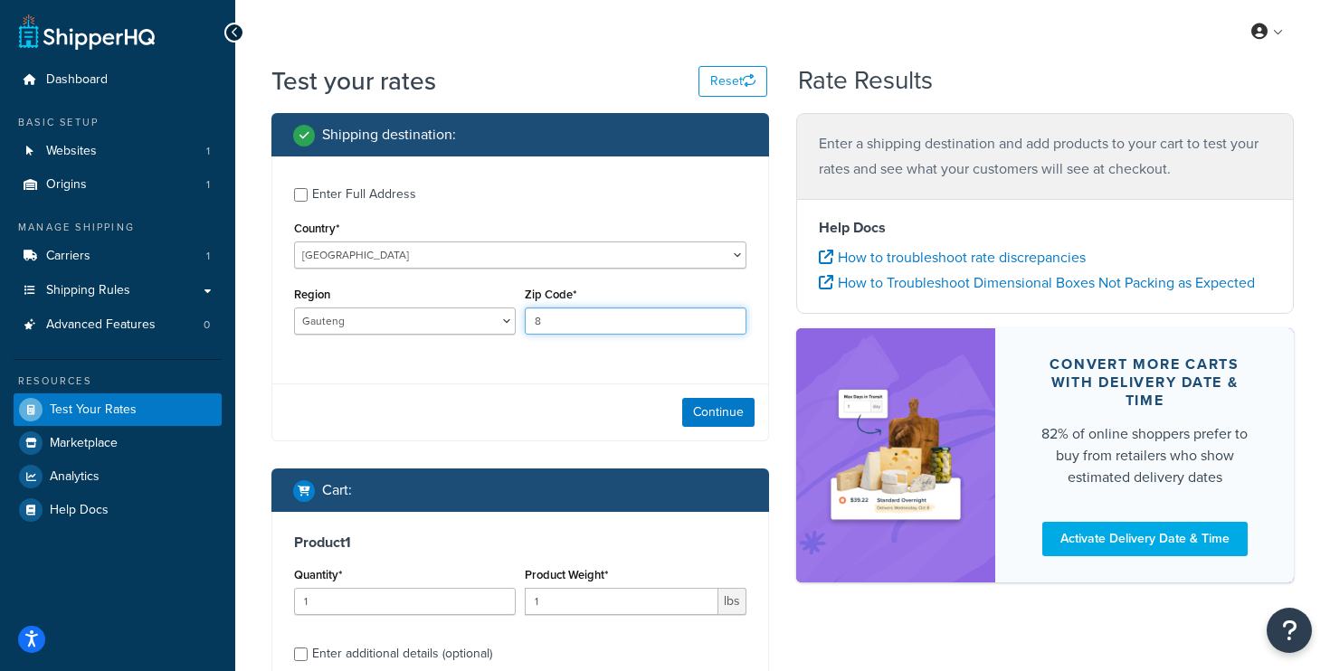
click at [581, 321] on input "8" at bounding box center [636, 321] width 222 height 27
type input "0008"
click at [732, 414] on button "Continue" at bounding box center [718, 412] width 72 height 29
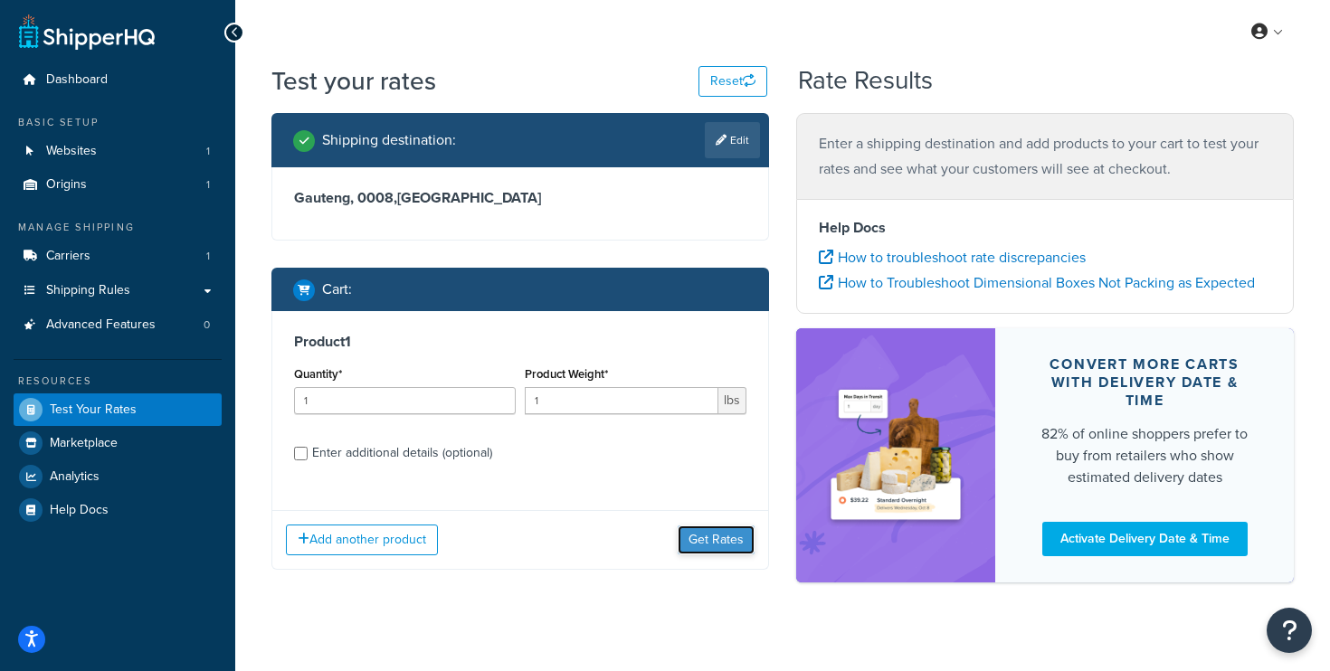
click at [703, 538] on button "Get Rates" at bounding box center [716, 540] width 77 height 29
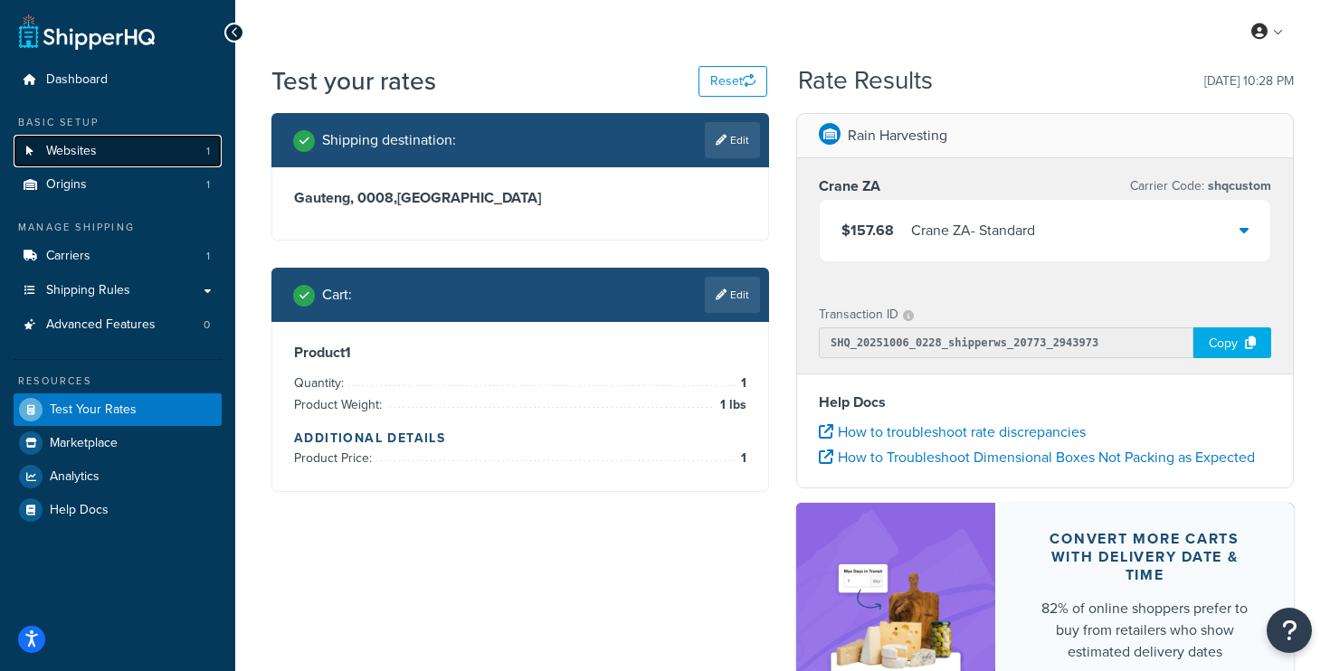
click at [100, 148] on link "Websites 1" at bounding box center [118, 151] width 208 height 33
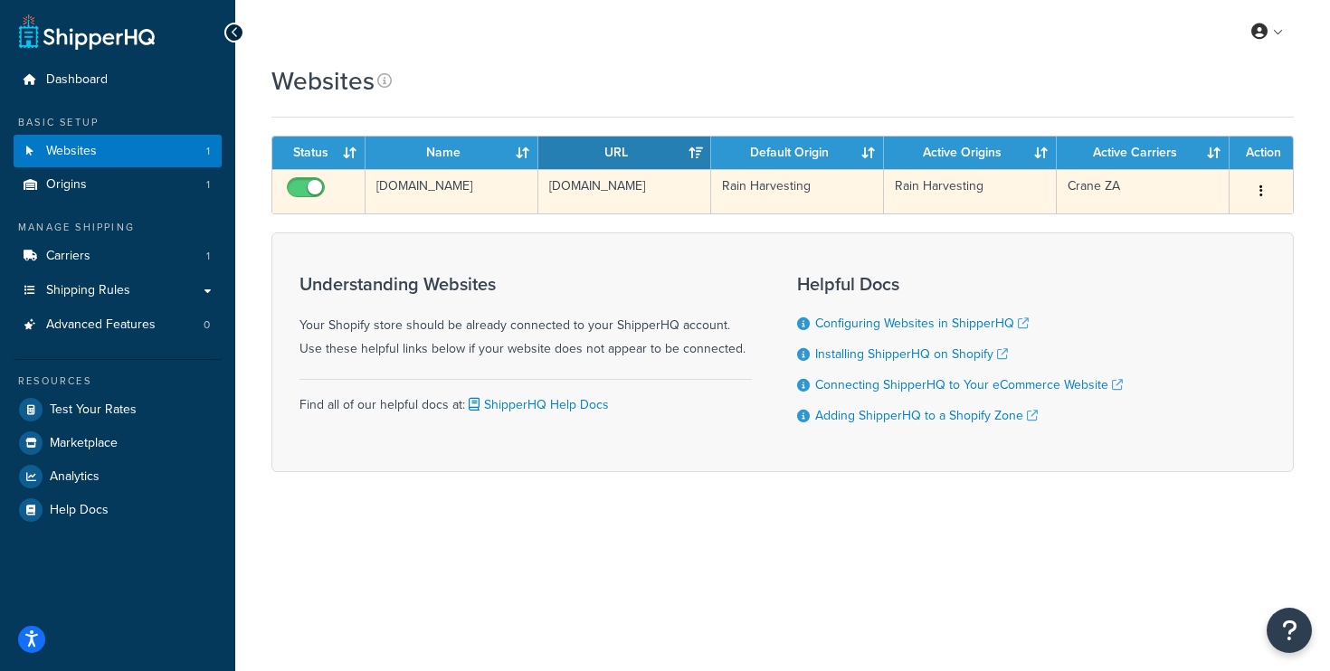
click at [1255, 184] on button "button" at bounding box center [1261, 191] width 25 height 29
click at [1210, 234] on link "Edit" at bounding box center [1188, 227] width 143 height 37
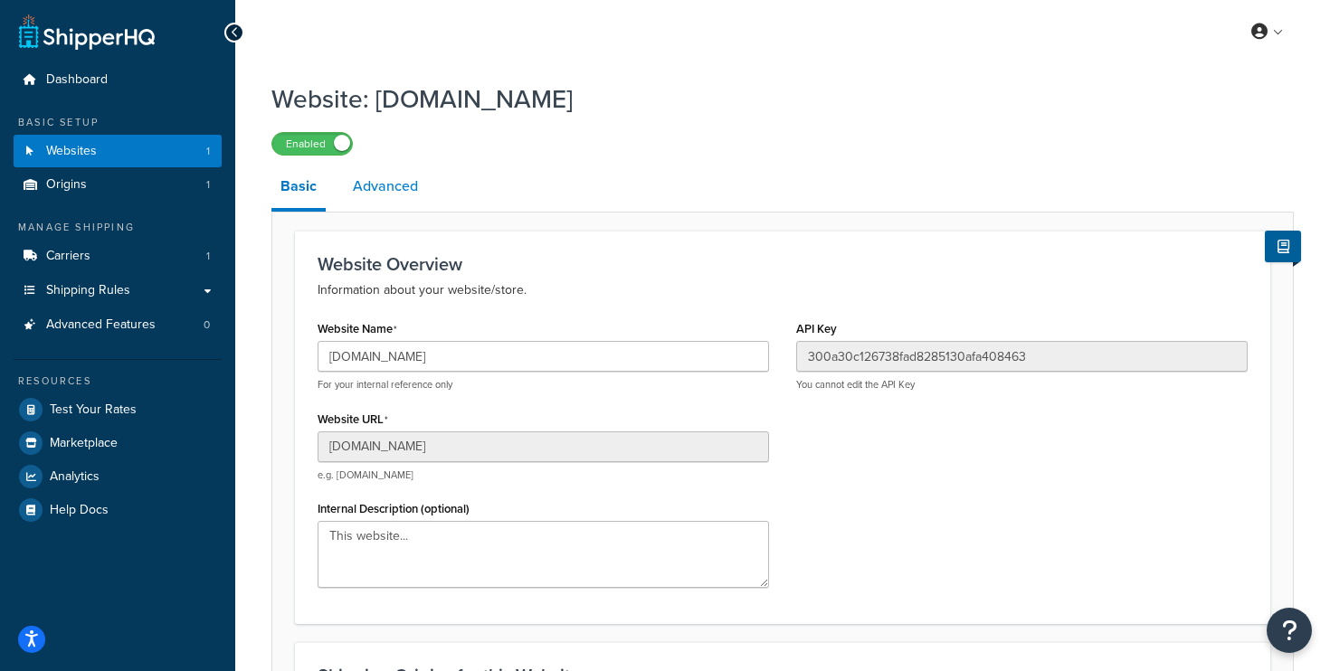
click at [360, 186] on link "Advanced" at bounding box center [385, 186] width 83 height 43
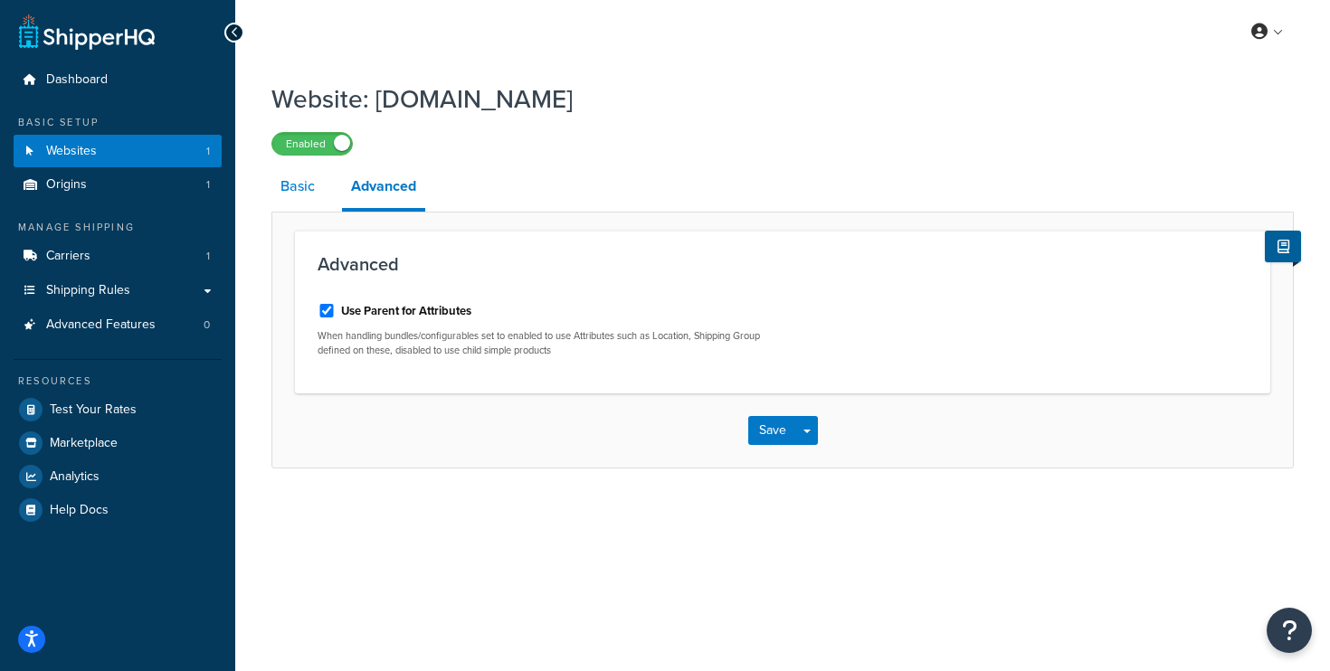
click at [314, 182] on link "Basic" at bounding box center [297, 186] width 52 height 43
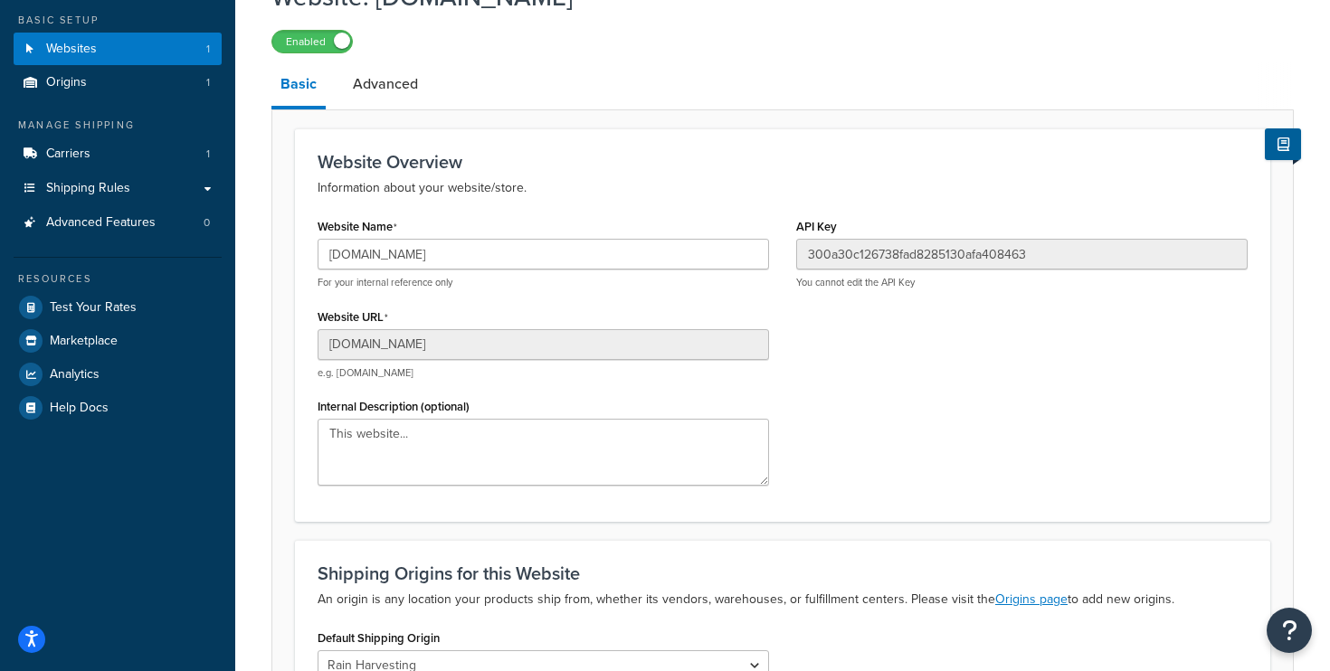
scroll to position [41, 0]
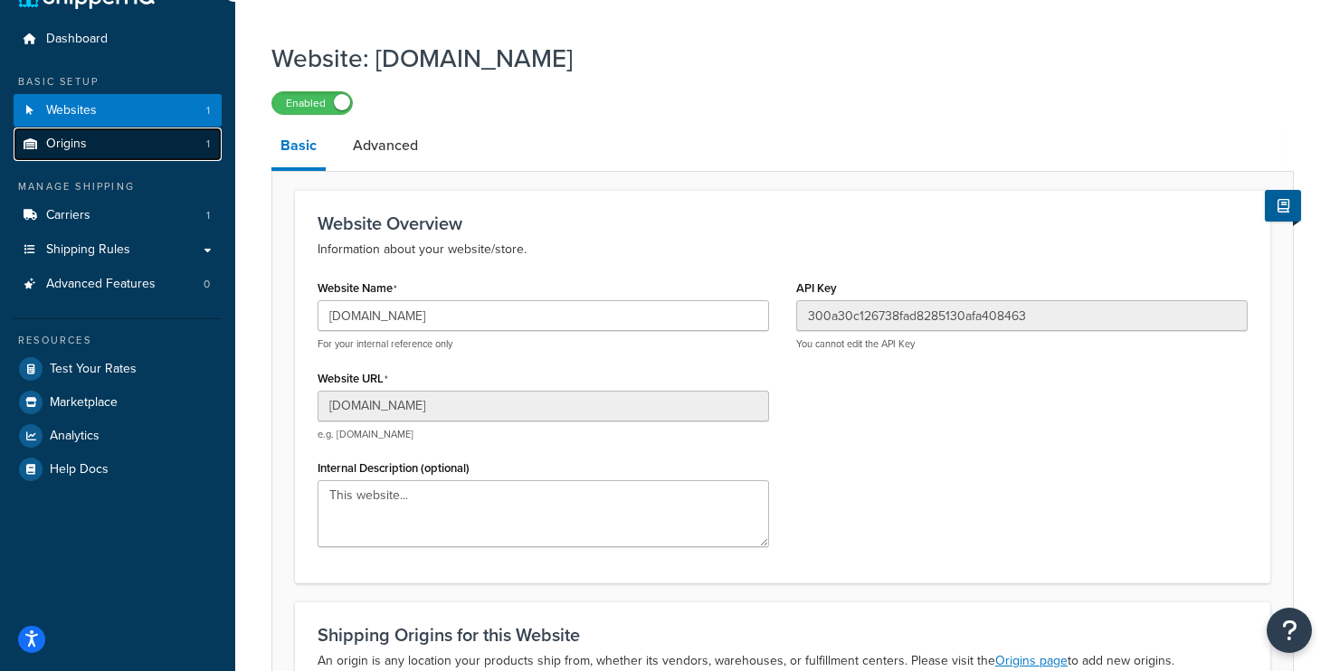
click at [88, 139] on link "Origins 1" at bounding box center [118, 144] width 208 height 33
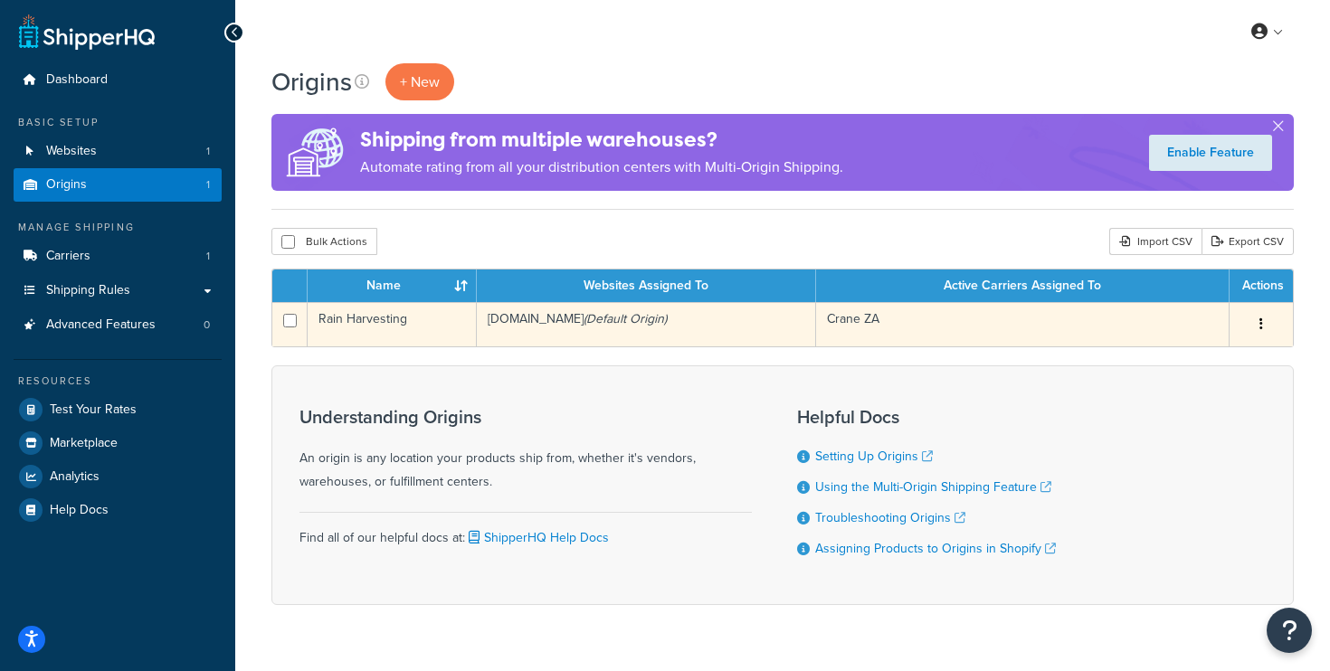
click at [667, 315] on icon "(Default Origin)" at bounding box center [625, 318] width 83 height 19
click at [1265, 325] on button "button" at bounding box center [1261, 324] width 25 height 29
click at [1198, 365] on link "Edit" at bounding box center [1201, 358] width 143 height 37
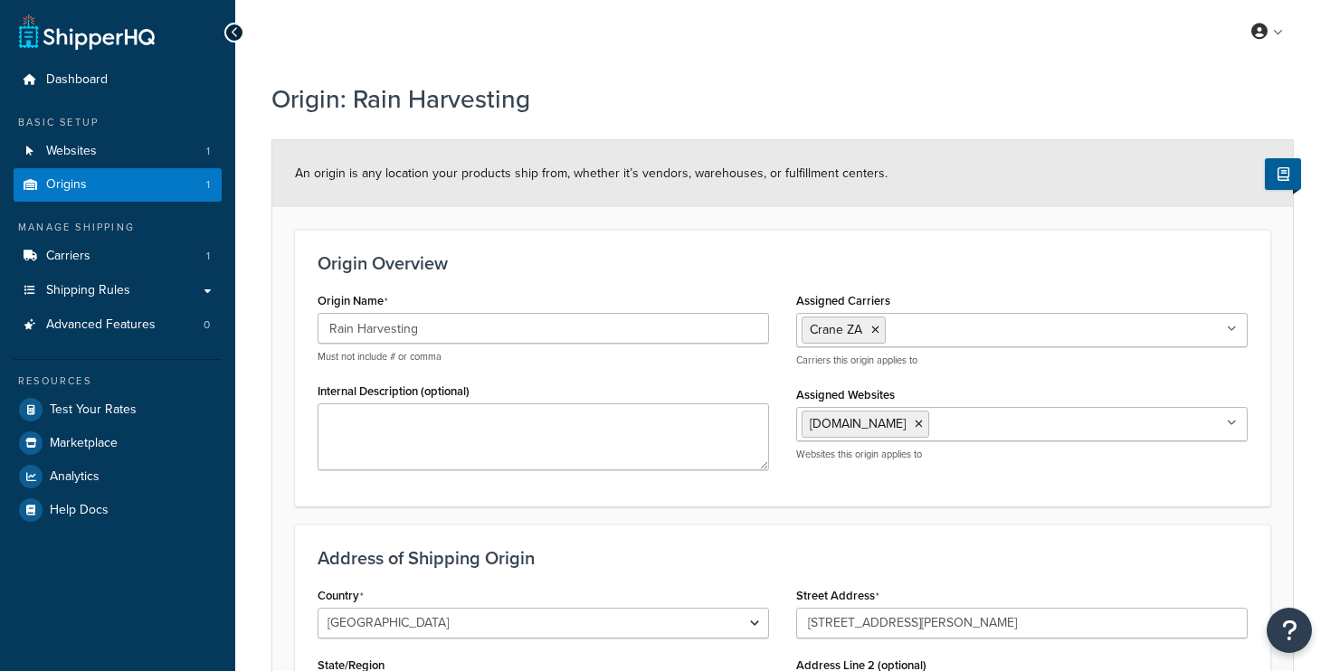
select select "1013"
select select "176"
click at [143, 188] on link "Origins 1" at bounding box center [118, 184] width 208 height 33
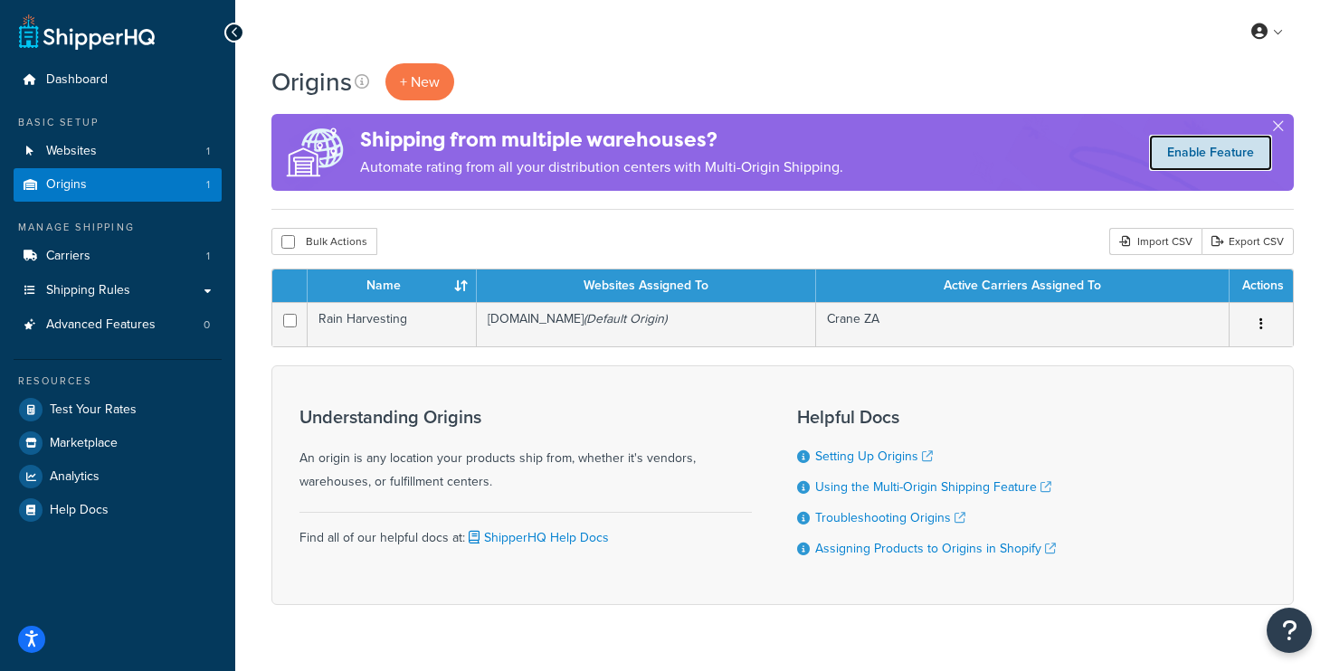
click at [1208, 151] on link "Enable Feature" at bounding box center [1210, 153] width 123 height 36
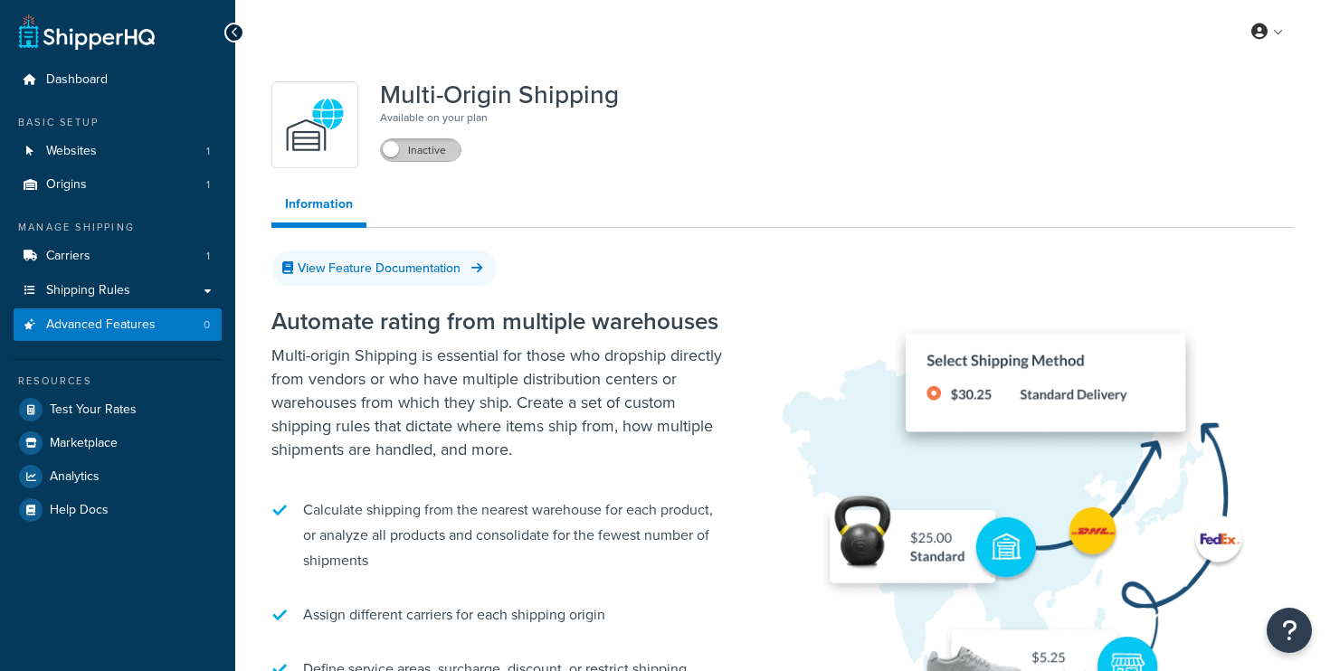
click at [424, 158] on label "Inactive" at bounding box center [421, 150] width 80 height 22
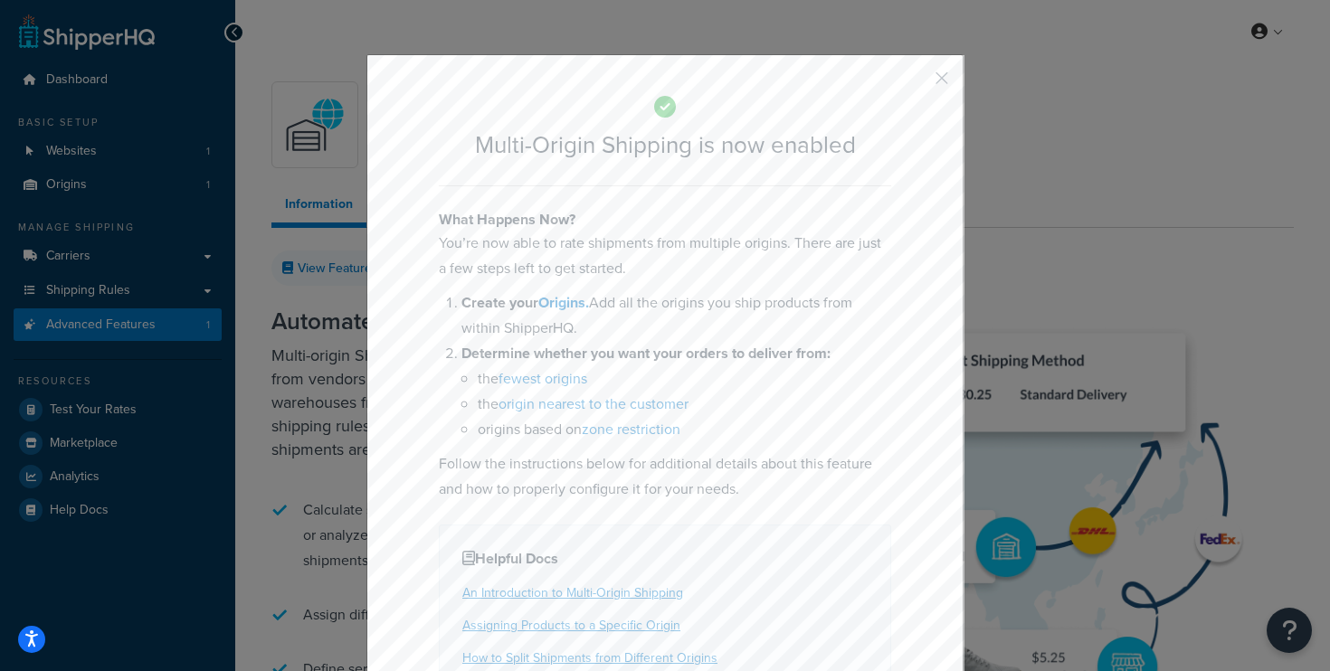
click at [1033, 227] on div "Multi-Origin Shipping is now enabled What Happens Now? You’re now able to rate …" at bounding box center [665, 335] width 1330 height 671
click at [918, 82] on button "button" at bounding box center [915, 84] width 5 height 5
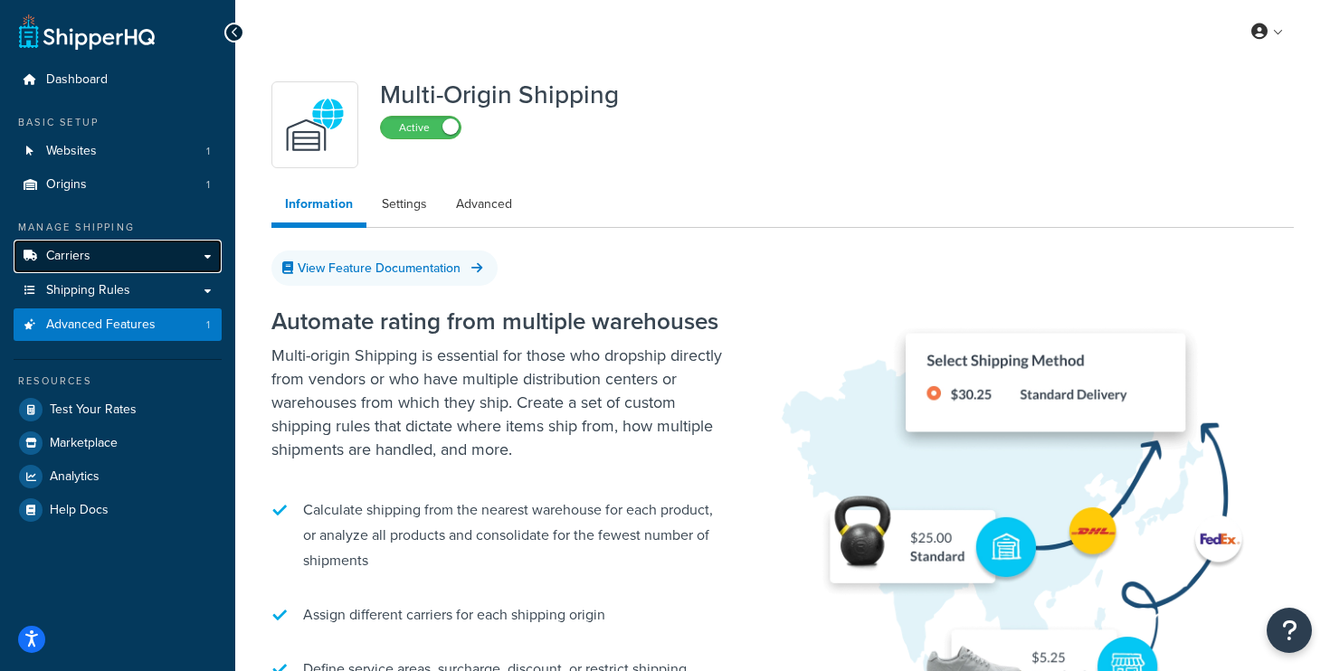
click at [208, 252] on link "Carriers" at bounding box center [118, 256] width 208 height 33
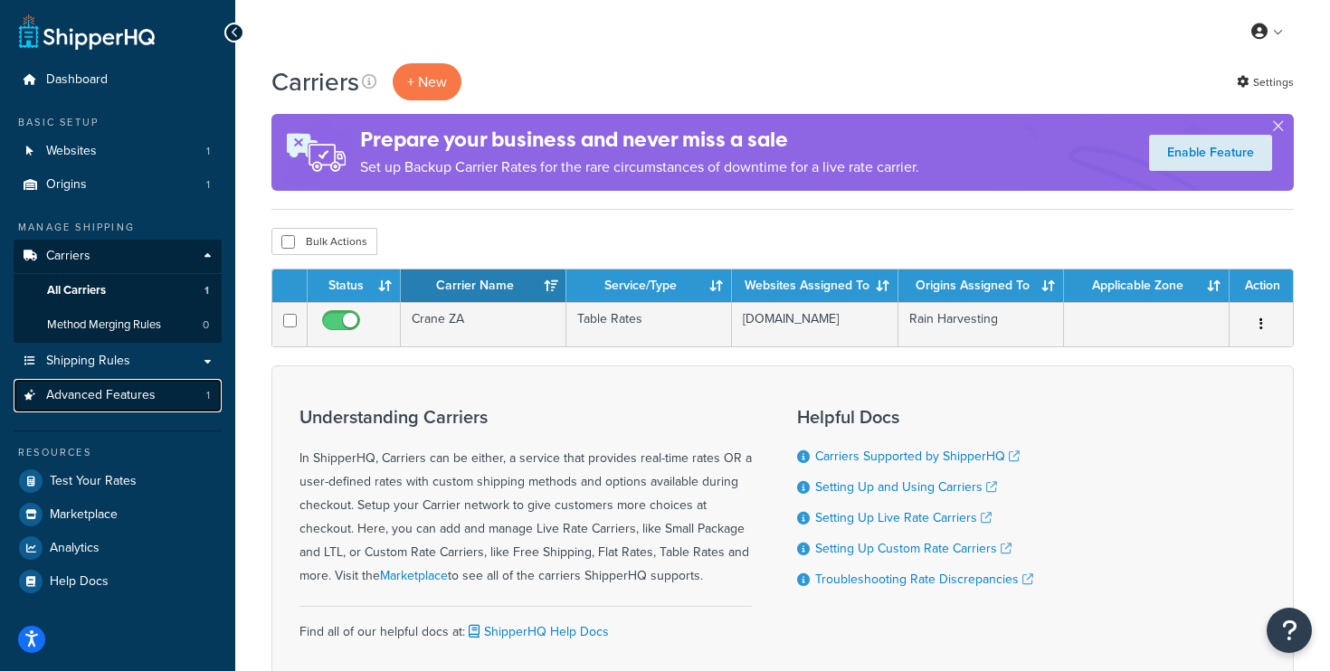
click at [199, 396] on link "Advanced Features 1" at bounding box center [118, 395] width 208 height 33
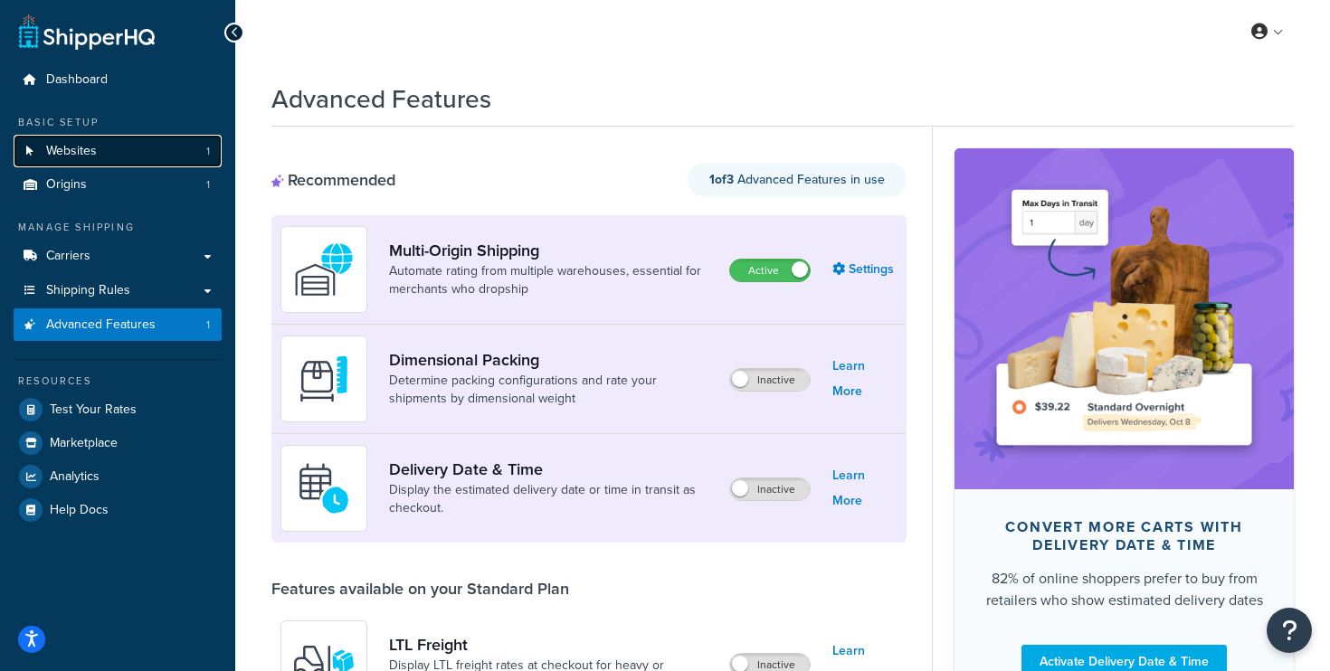
click at [101, 155] on link "Websites 1" at bounding box center [118, 151] width 208 height 33
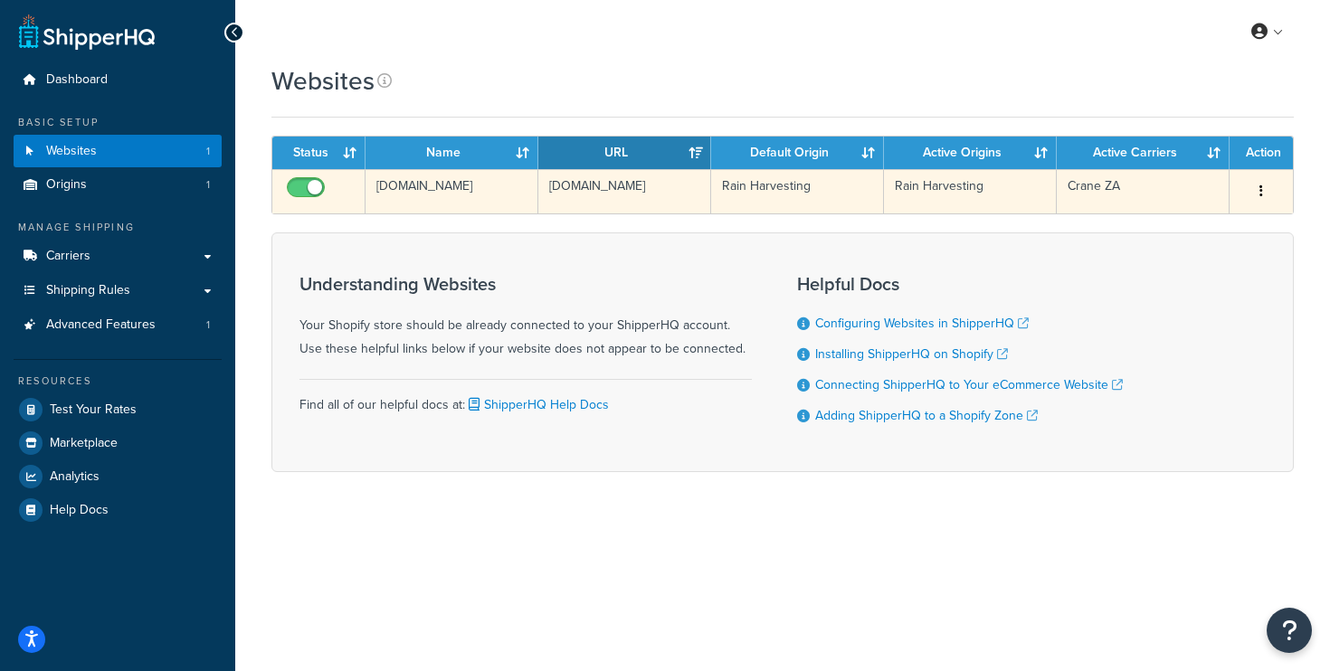
click at [1262, 187] on icon "button" at bounding box center [1262, 191] width 4 height 13
click at [1203, 234] on link "Edit" at bounding box center [1188, 227] width 143 height 37
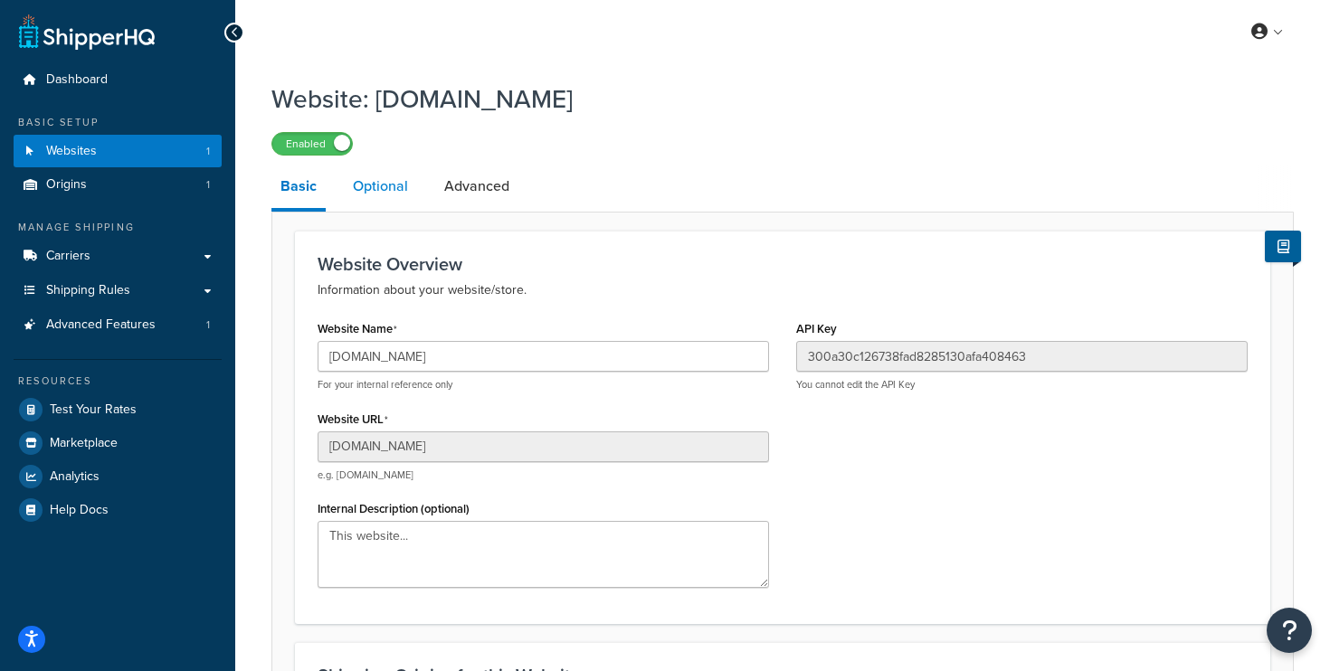
click at [386, 186] on link "Optional" at bounding box center [380, 186] width 73 height 43
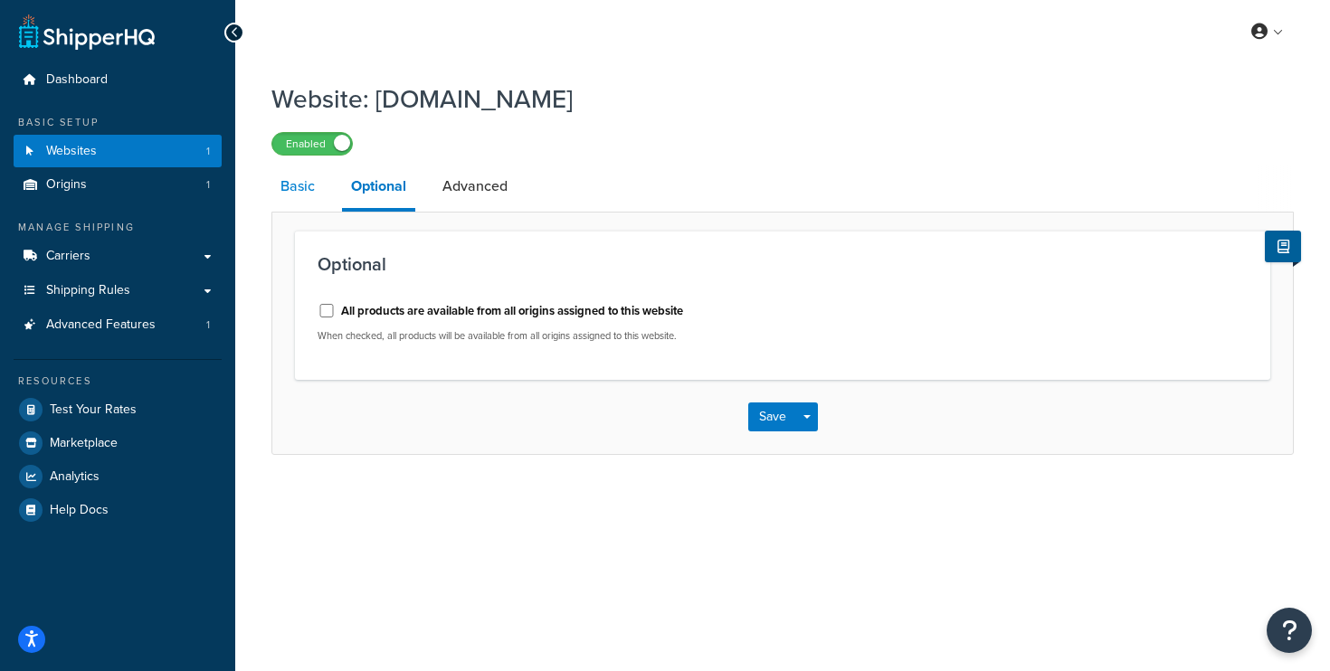
click at [294, 184] on link "Basic" at bounding box center [297, 186] width 52 height 43
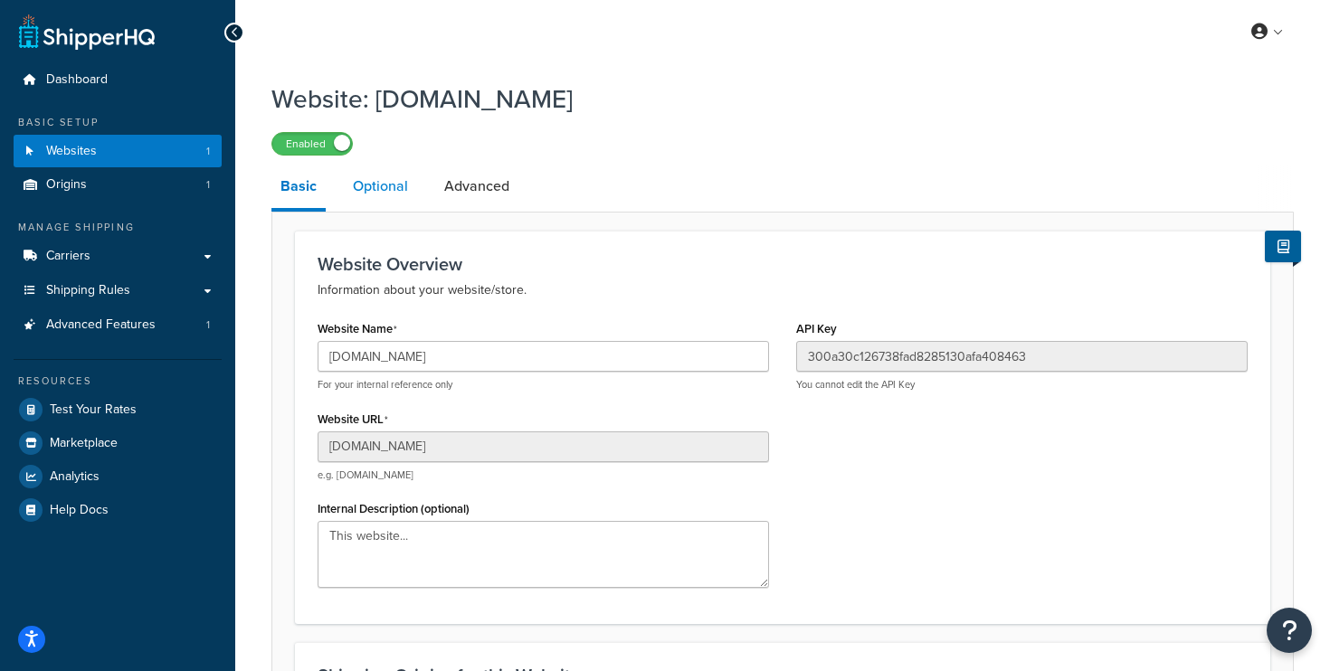
click at [394, 186] on link "Optional" at bounding box center [380, 186] width 73 height 43
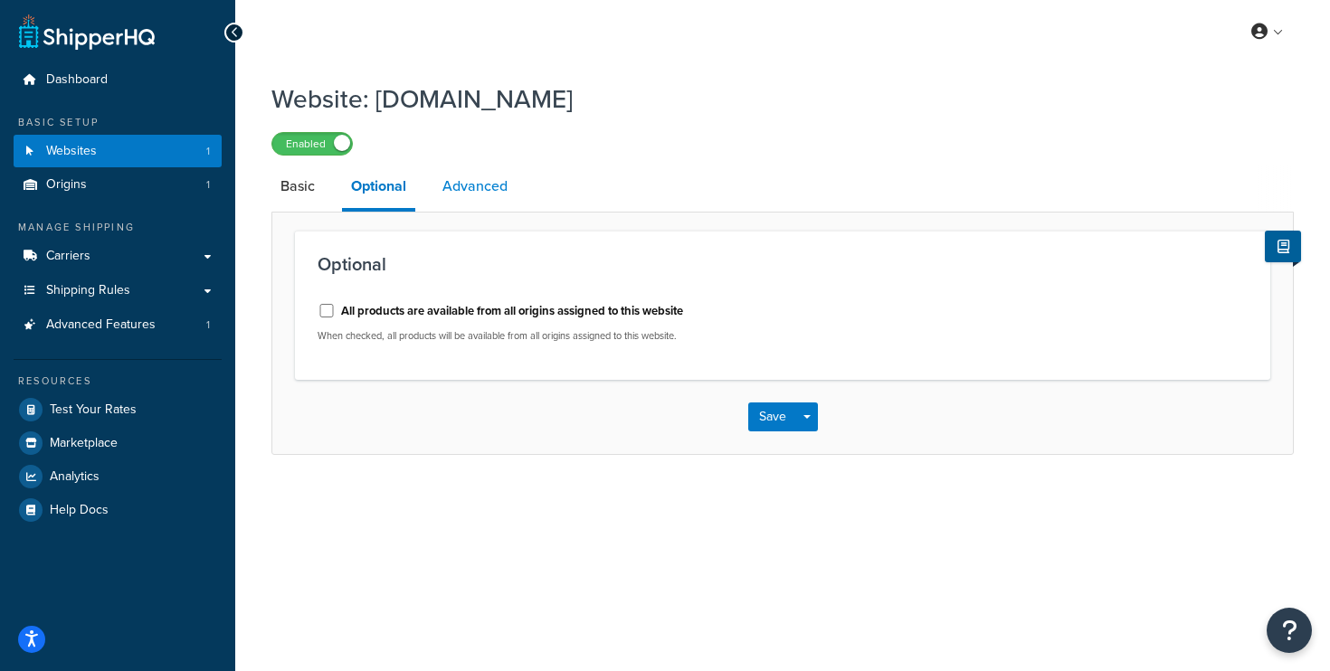
click at [454, 186] on link "Advanced" at bounding box center [474, 186] width 83 height 43
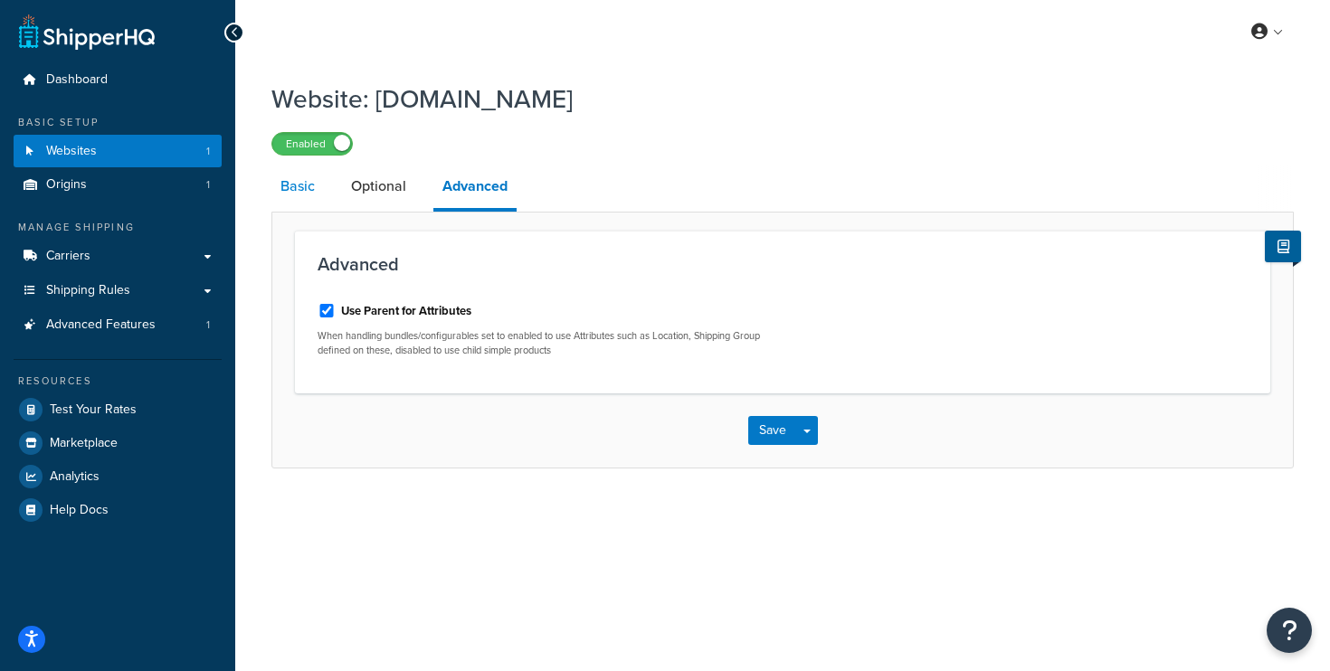
click at [309, 197] on link "Basic" at bounding box center [297, 186] width 52 height 43
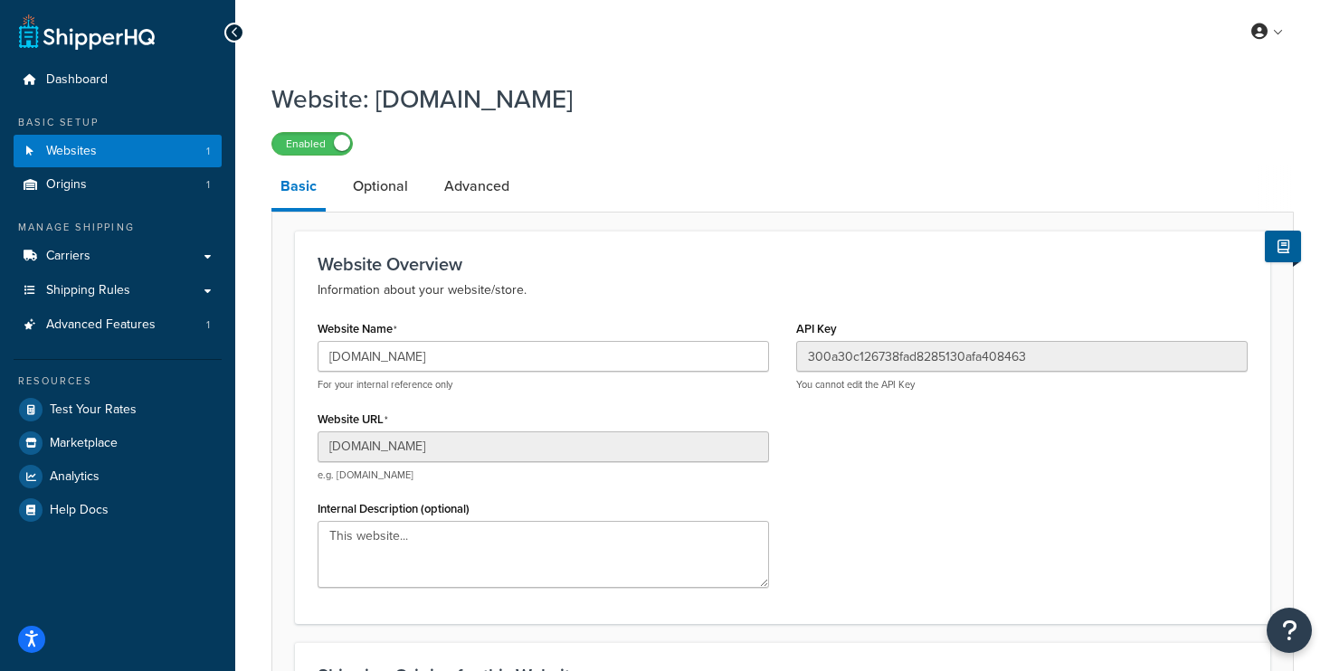
click at [801, 98] on h1 "Website: bmco-online-v3.myshopify.com" at bounding box center [771, 98] width 1000 height 35
click at [1291, 621] on icon "Open Resource Center" at bounding box center [1289, 630] width 17 height 25
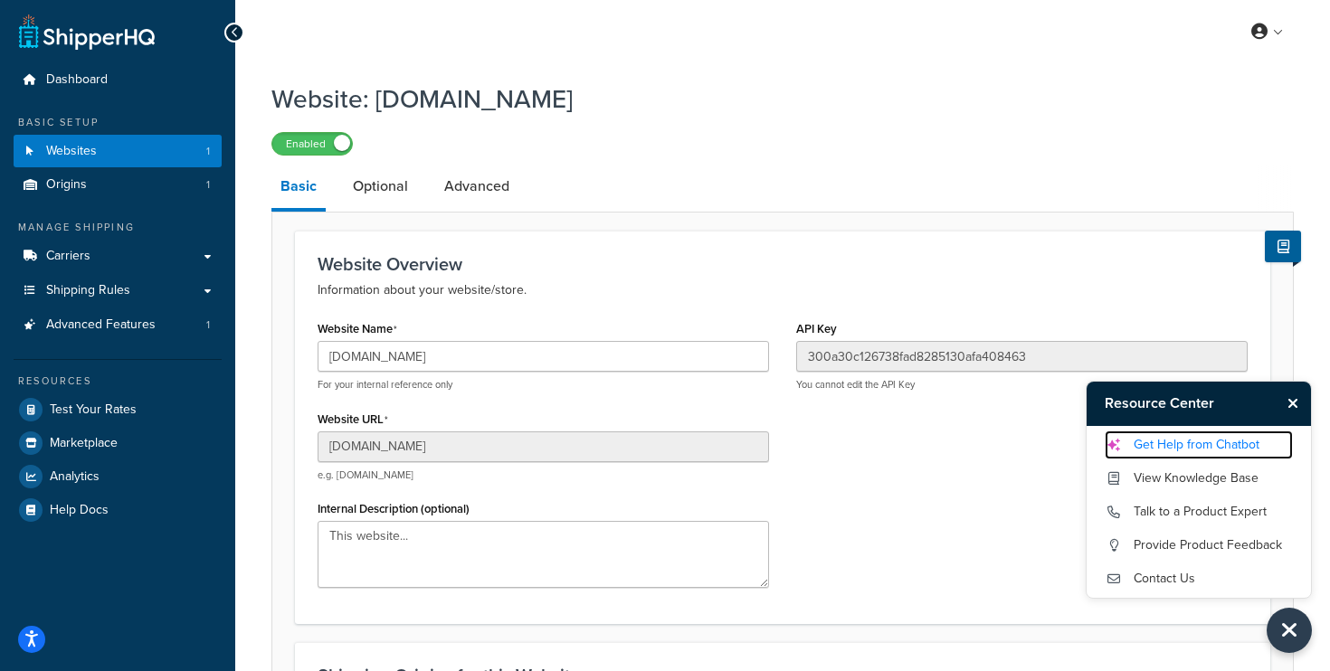
click at [1235, 446] on link "Get Help from Chatbot" at bounding box center [1199, 445] width 188 height 29
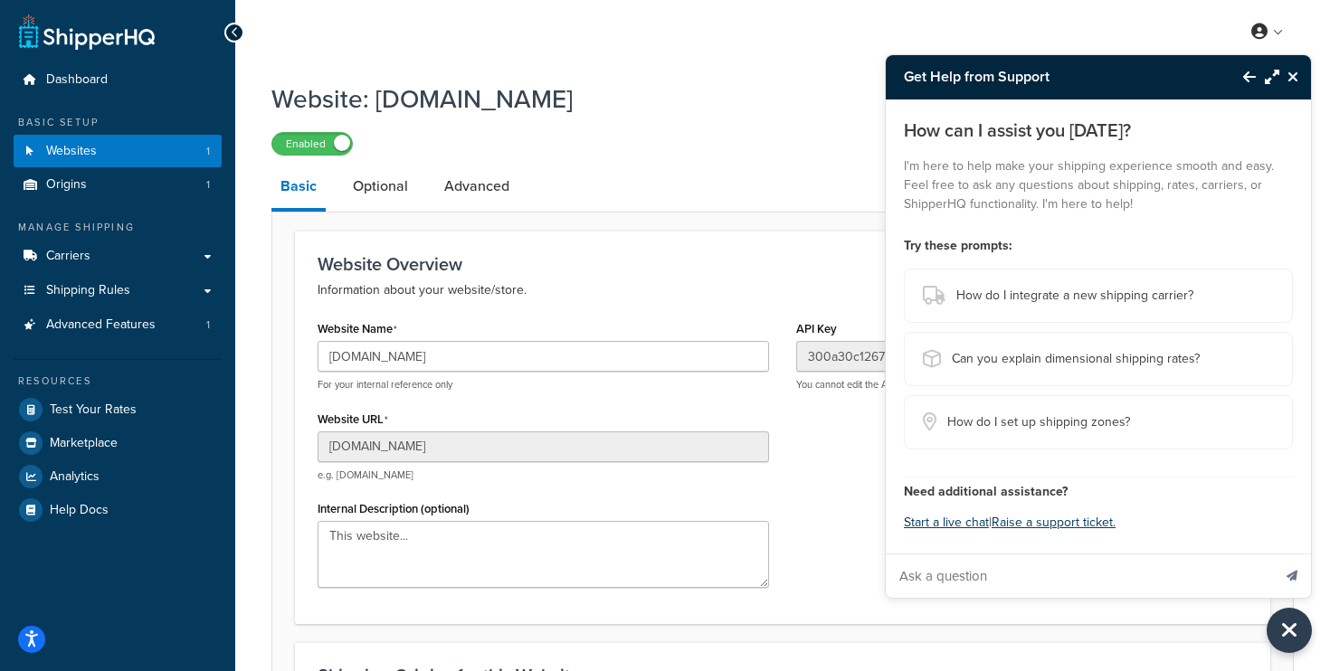
click at [932, 579] on input "Ask a question" at bounding box center [1079, 576] width 386 height 43
type input "Can we load rates in local currency for each country?"
click at [1273, 554] on button "Send message" at bounding box center [1292, 576] width 38 height 44
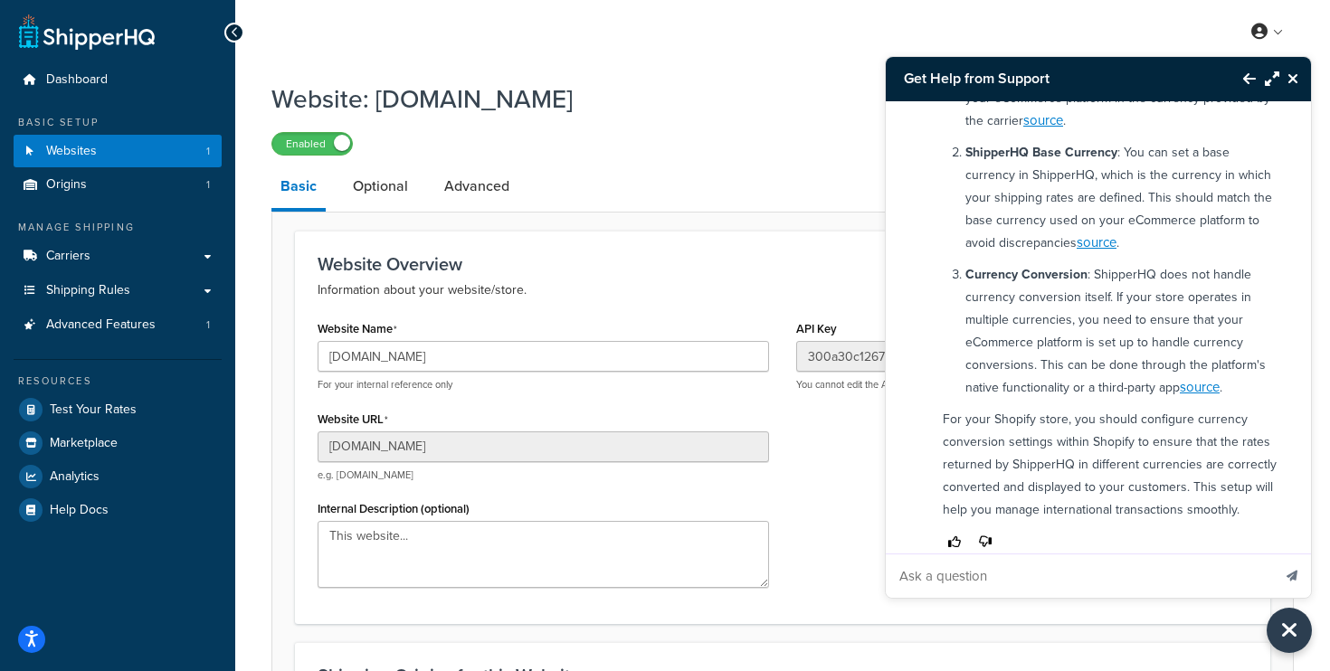
scroll to position [281, 0]
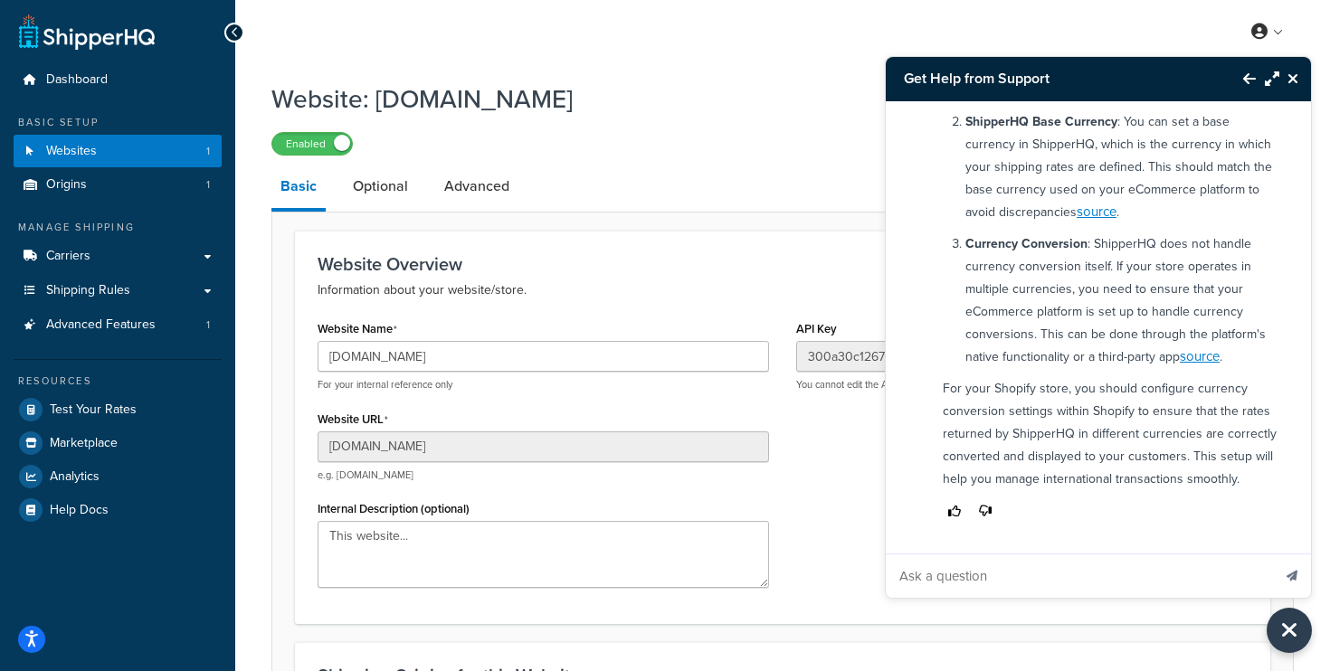
click at [762, 152] on div "Enabled" at bounding box center [782, 142] width 1023 height 25
click at [1296, 83] on icon "Close Resource Center" at bounding box center [1293, 78] width 11 height 14
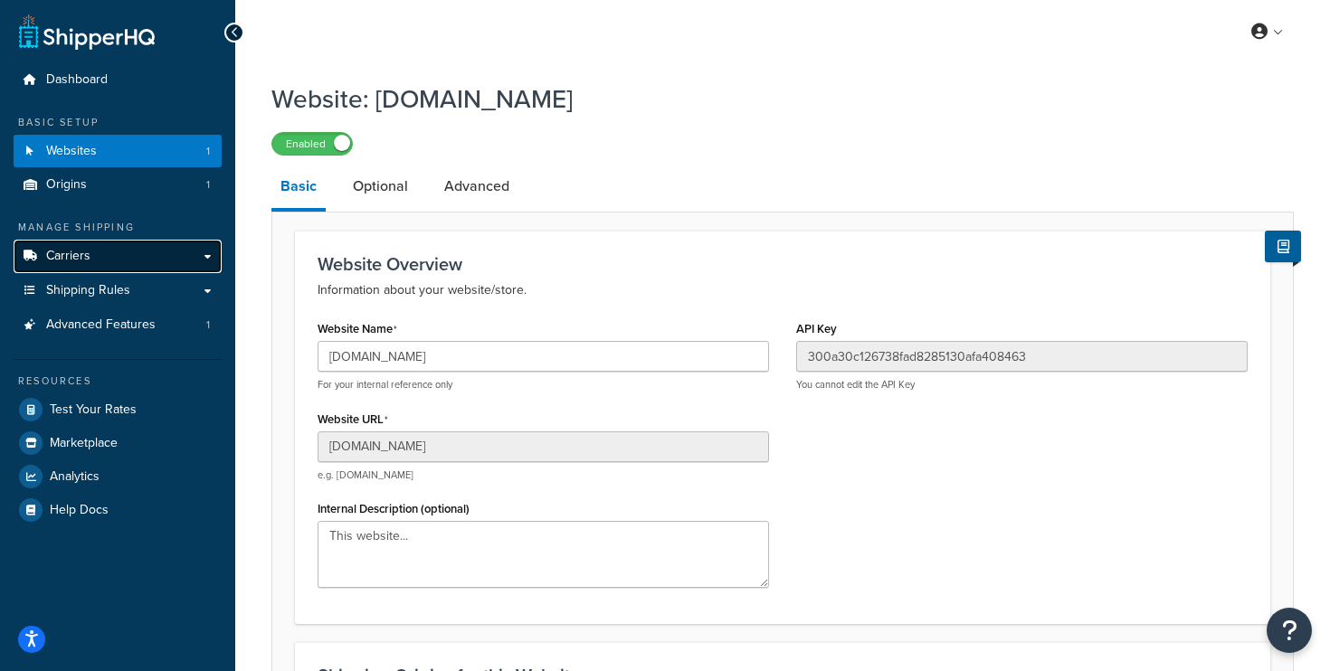
click at [107, 252] on link "Carriers" at bounding box center [118, 256] width 208 height 33
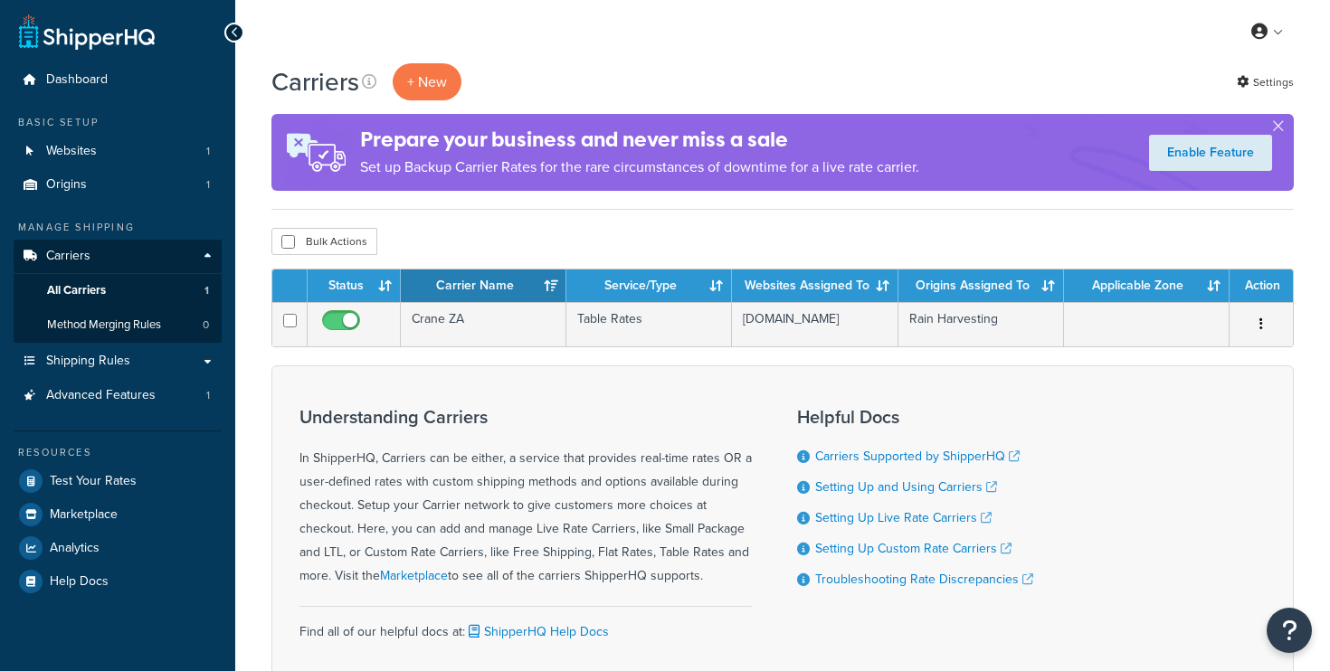
click at [469, 326] on td "Crane ZA" at bounding box center [484, 324] width 166 height 44
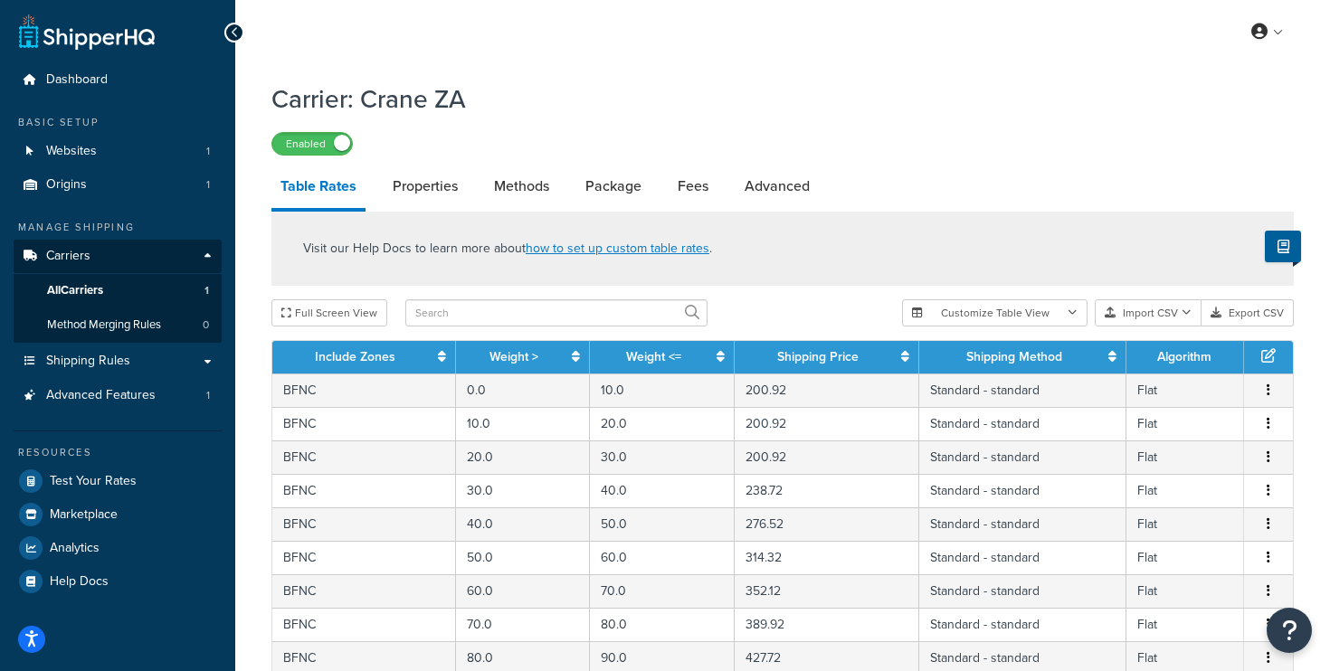
select select "25"
click at [1150, 315] on button "Import CSV" at bounding box center [1148, 313] width 107 height 27
click at [1172, 327] on div "Customize Table View Show all columns Show selected columns Import CSV Import a…" at bounding box center [1098, 313] width 392 height 27
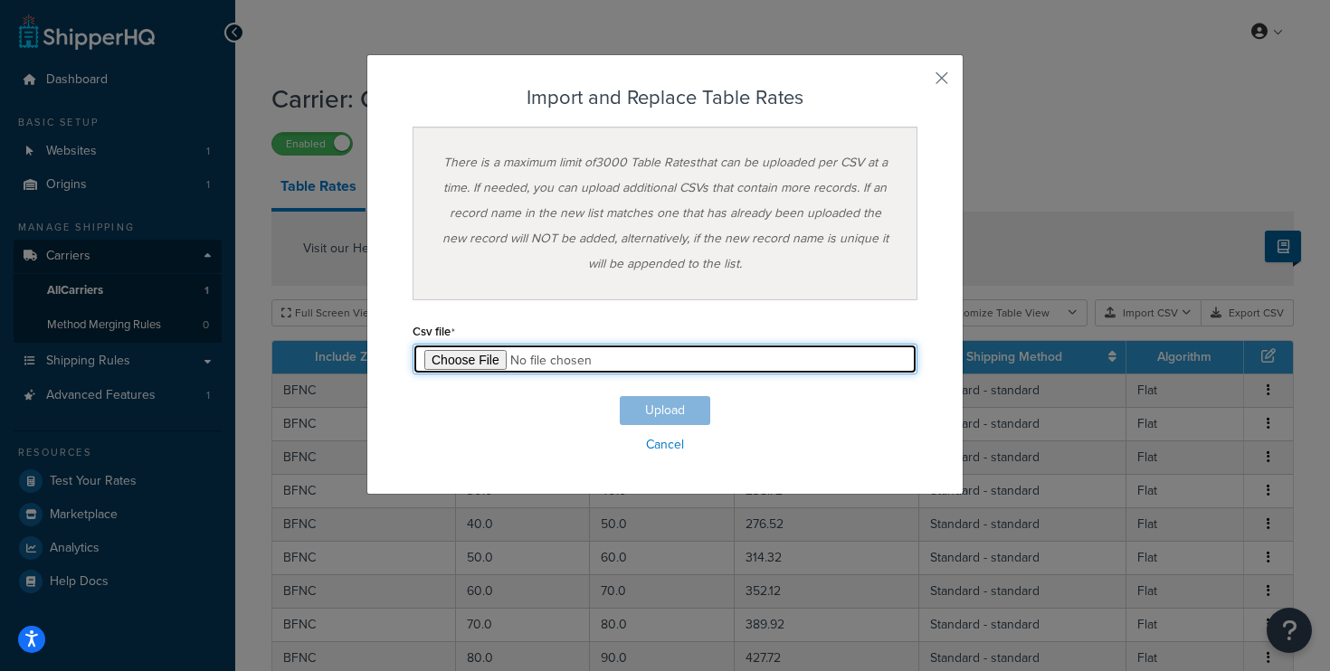
click at [471, 358] on input "file" at bounding box center [665, 359] width 505 height 31
type input "C:\fakepath\shipperhq_table_rates_ZA_standard_AUD_XE_[DATE].csv"
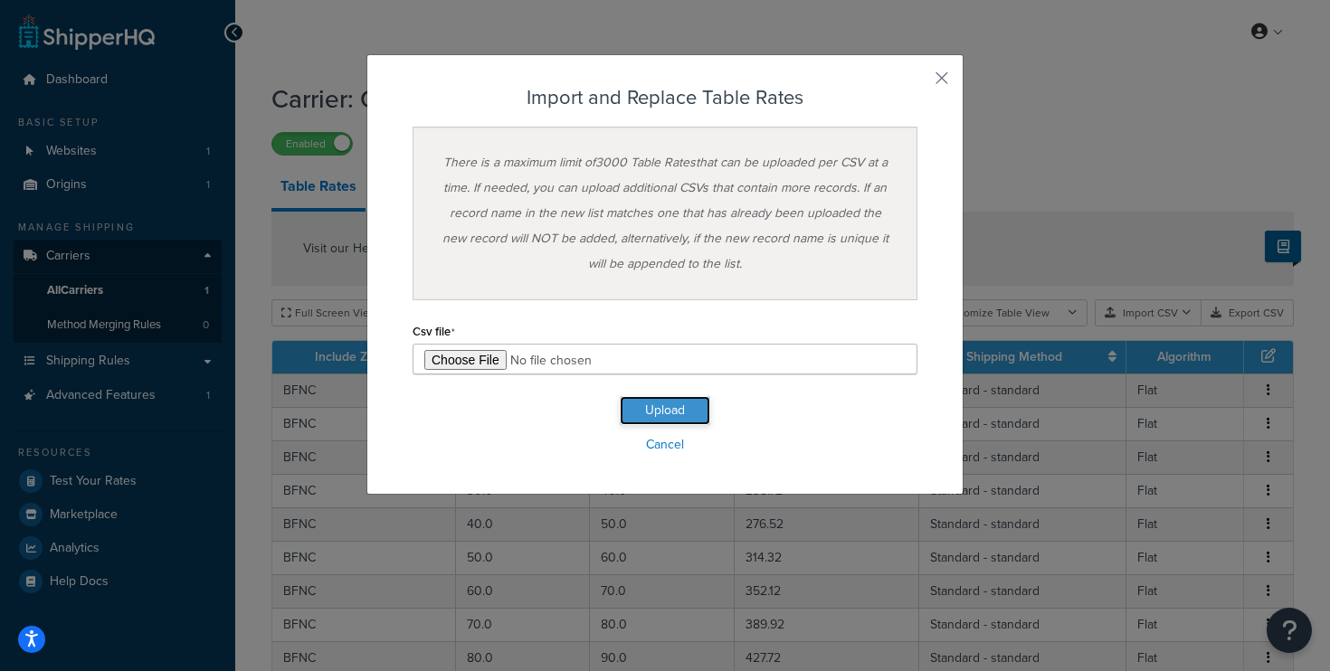
click at [665, 411] on button "Upload" at bounding box center [665, 410] width 90 height 29
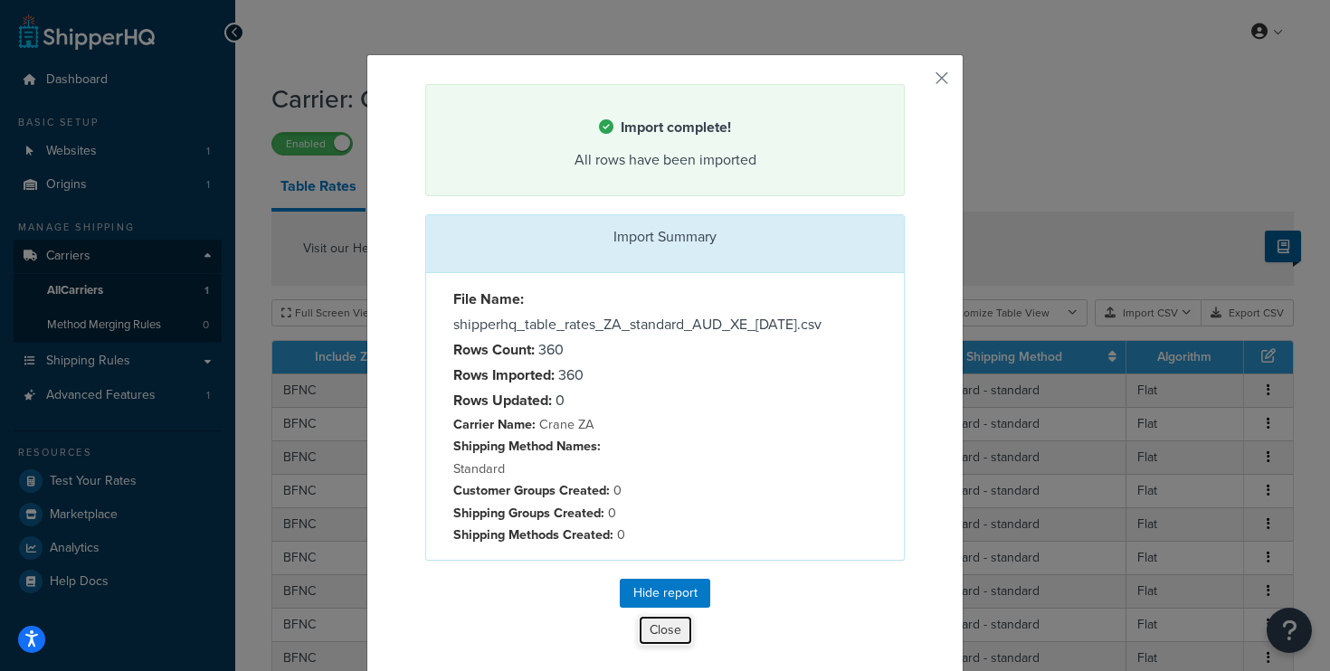
click at [662, 646] on button "Close" at bounding box center [665, 630] width 55 height 31
